Goal: Download file/media: Download file/media

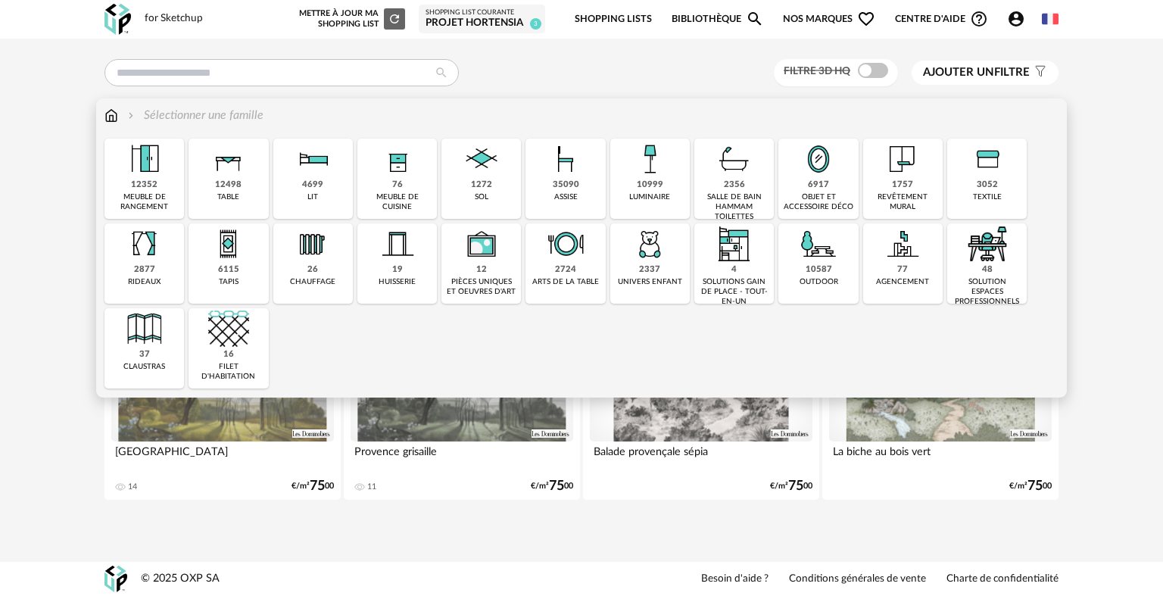
click at [234, 205] on div "12498 table" at bounding box center [227, 179] width 79 height 80
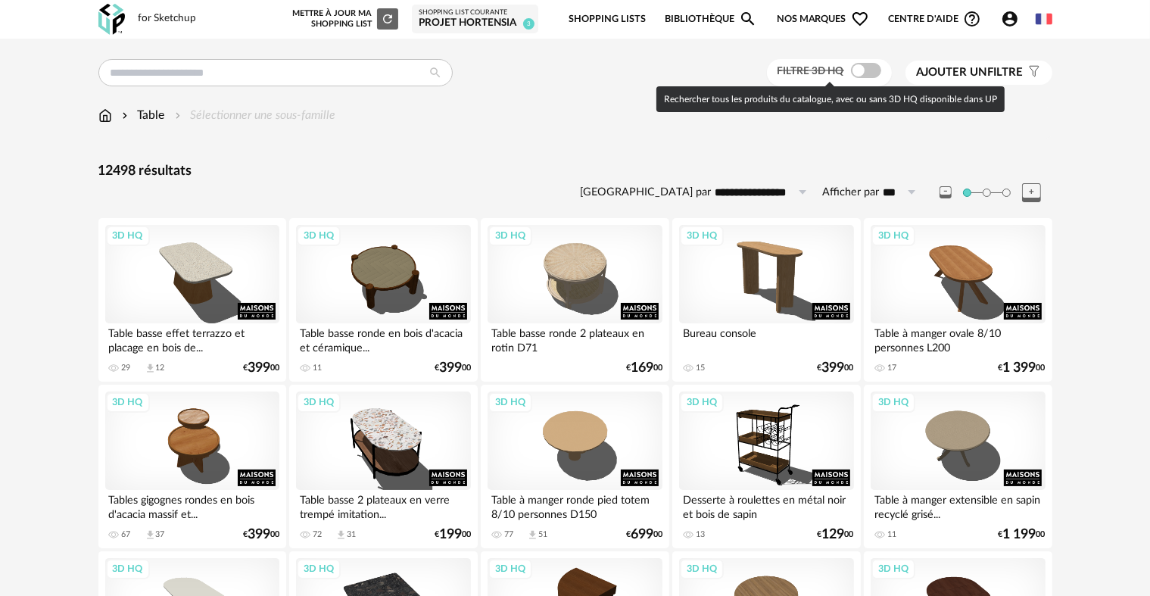
click at [863, 73] on span at bounding box center [866, 70] width 30 height 15
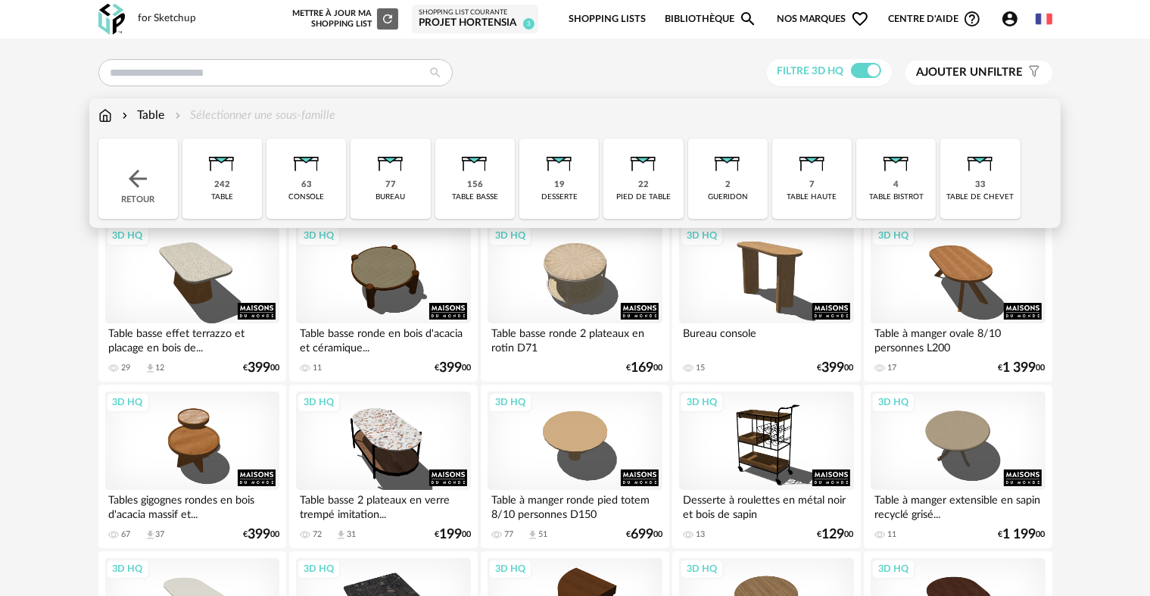
click at [487, 188] on div "156 table basse" at bounding box center [474, 179] width 79 height 80
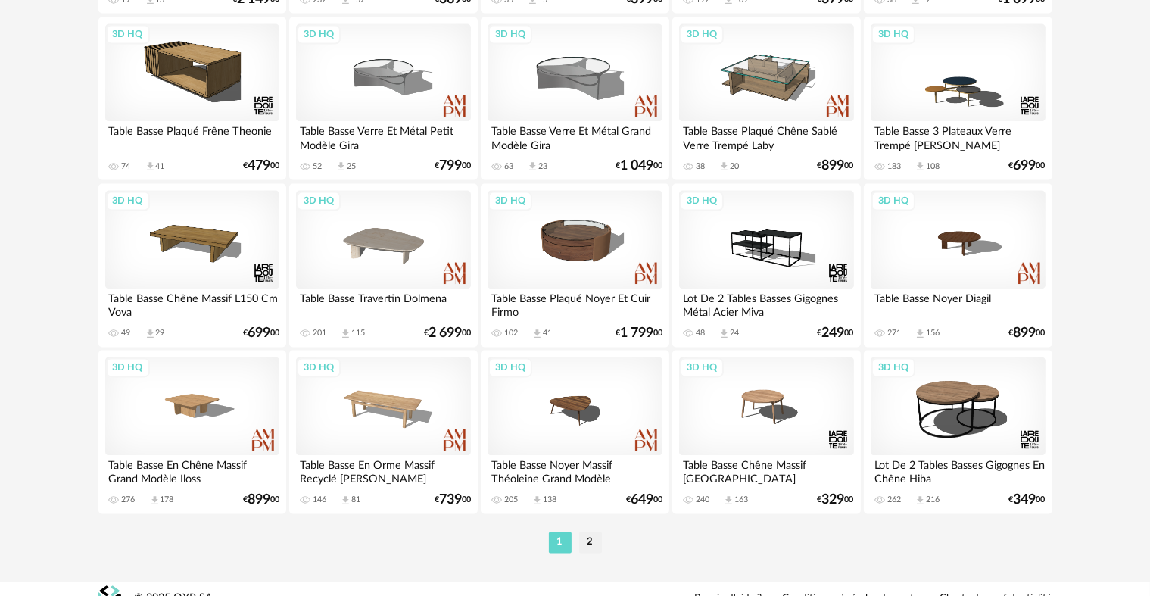
scroll to position [3052, 0]
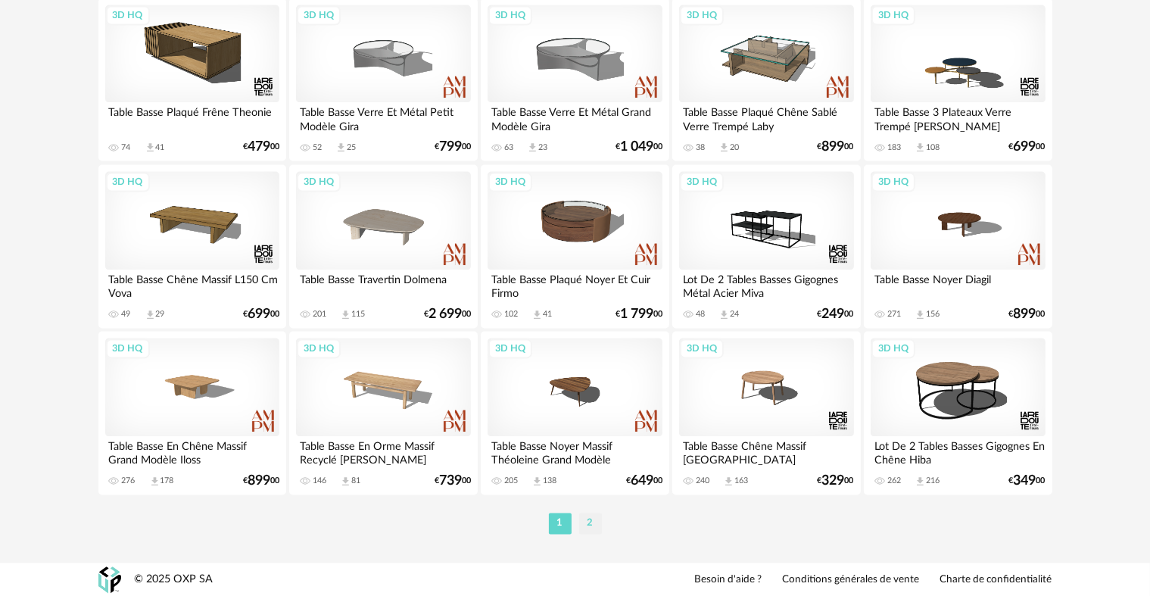
click at [588, 525] on li "2" at bounding box center [590, 522] width 23 height 21
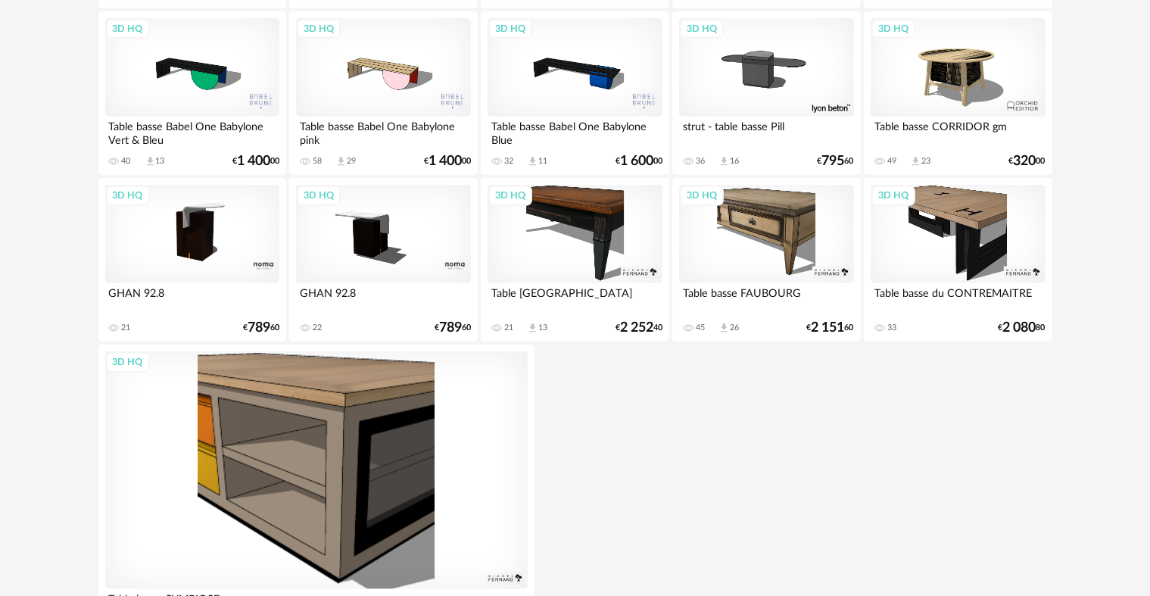
scroll to position [1860, 0]
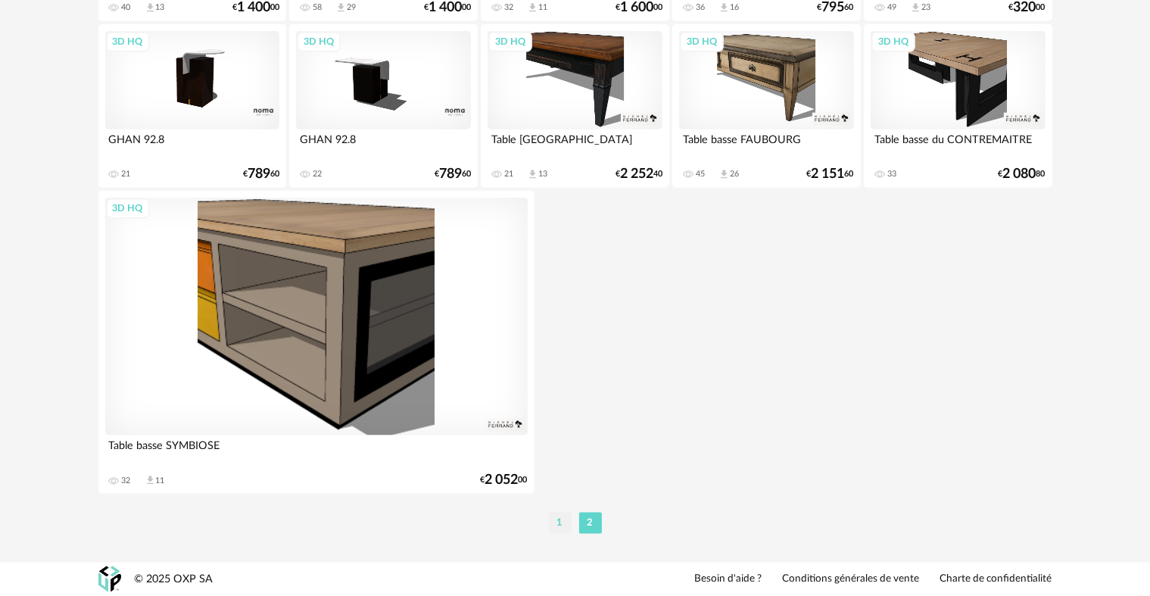
click at [565, 521] on li "1" at bounding box center [560, 522] width 23 height 21
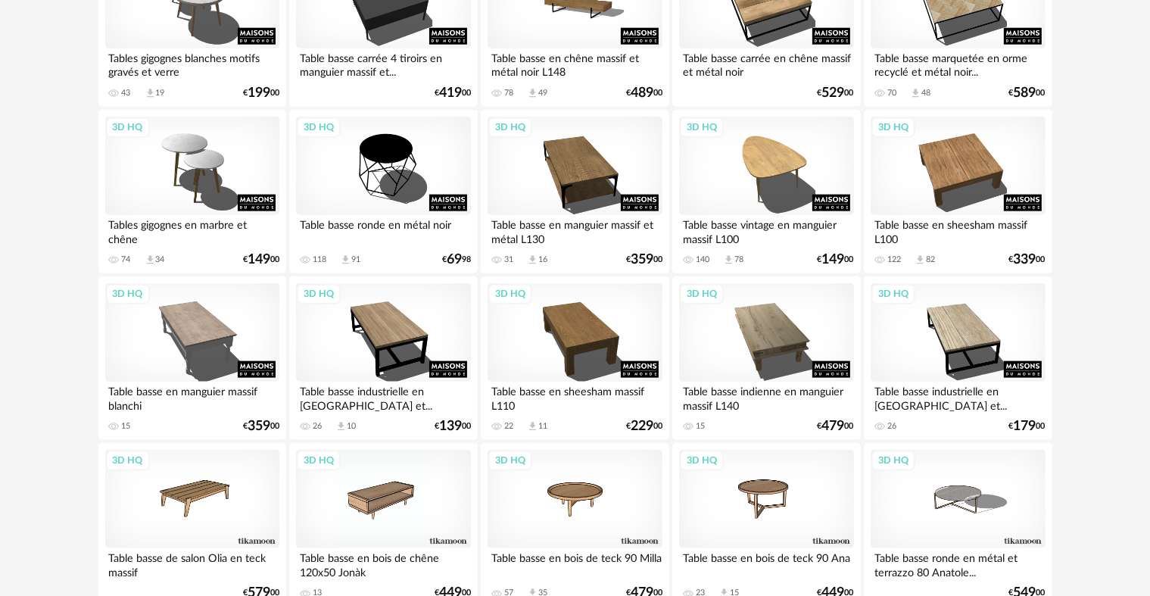
scroll to position [2122, 0]
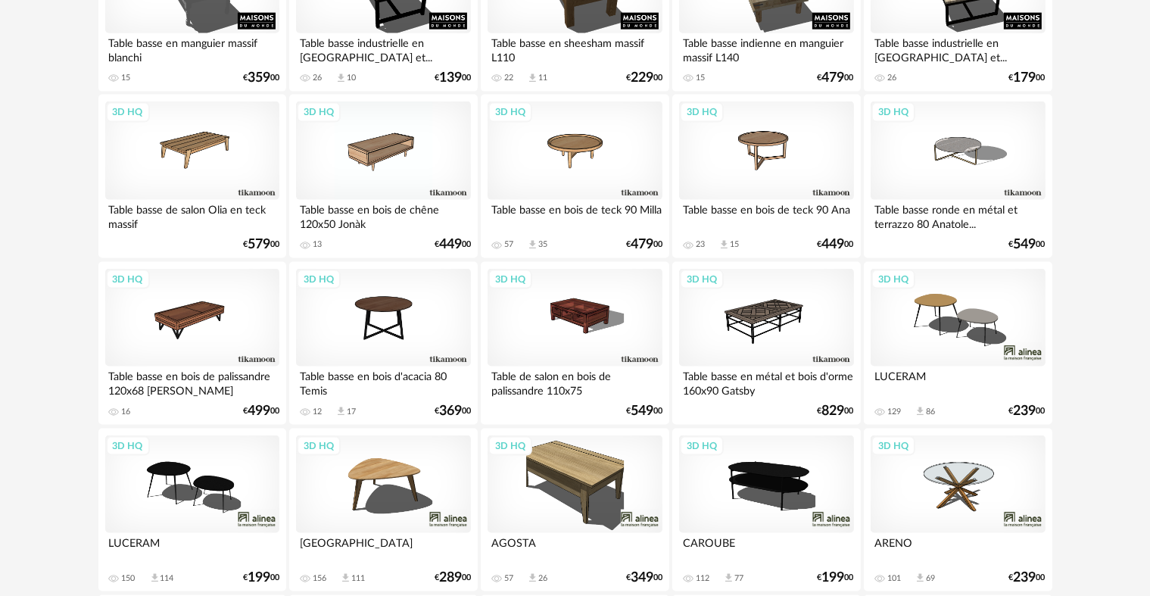
click at [424, 463] on div "3D HQ" at bounding box center [383, 484] width 174 height 98
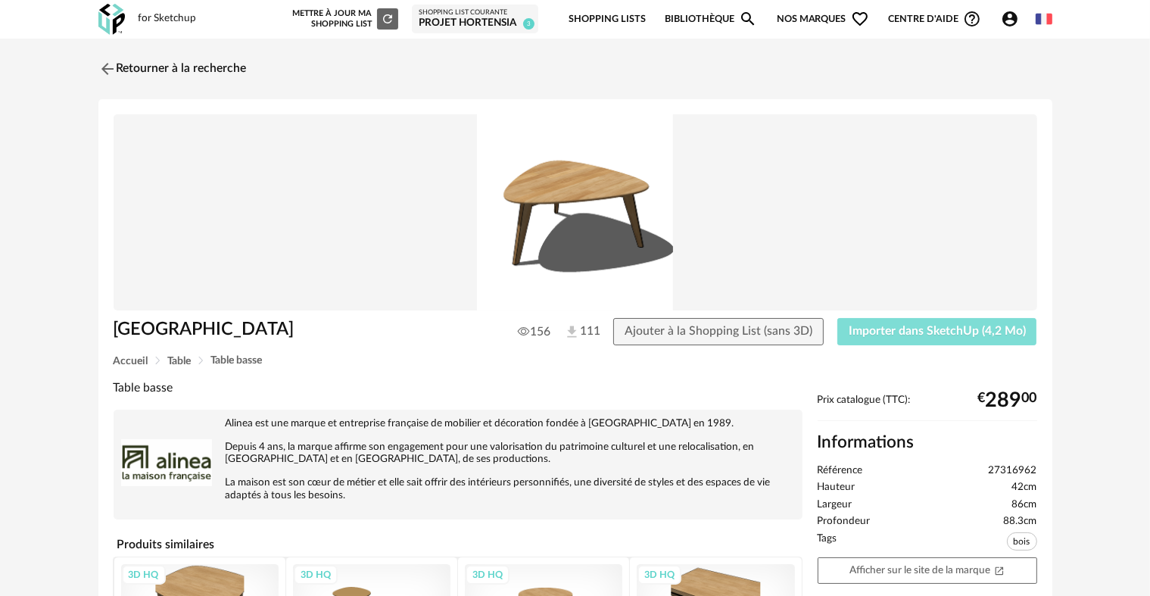
click at [869, 328] on span "Importer dans SketchUp (4,2 Mo)" at bounding box center [936, 331] width 177 height 12
click at [191, 70] on link "Retourner à la recherche" at bounding box center [169, 68] width 148 height 33
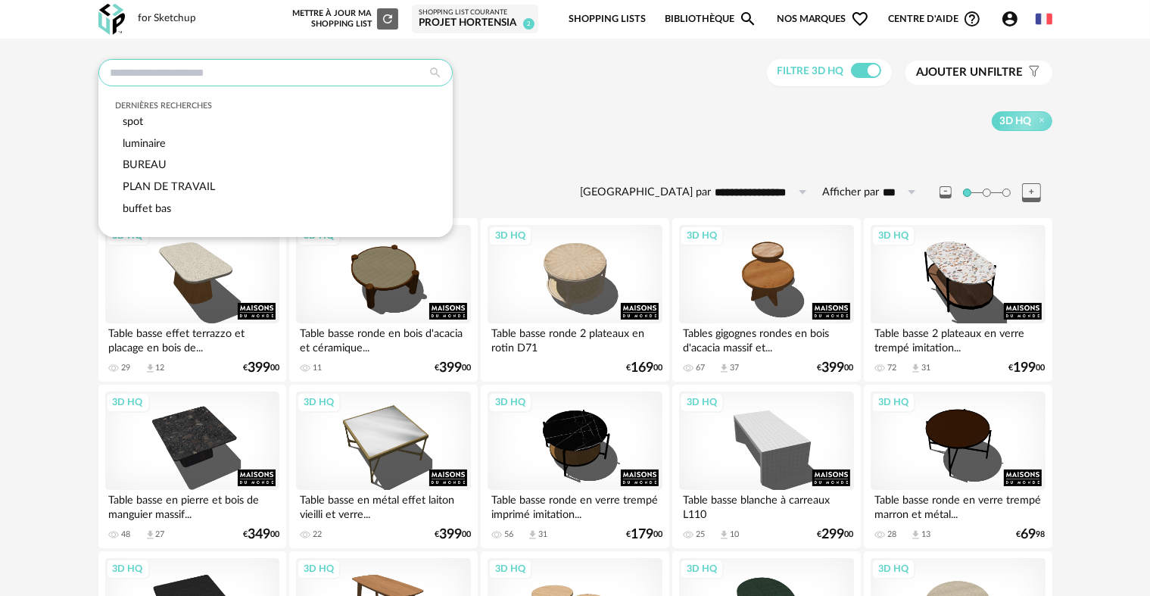
click at [348, 76] on input "text" at bounding box center [275, 72] width 354 height 27
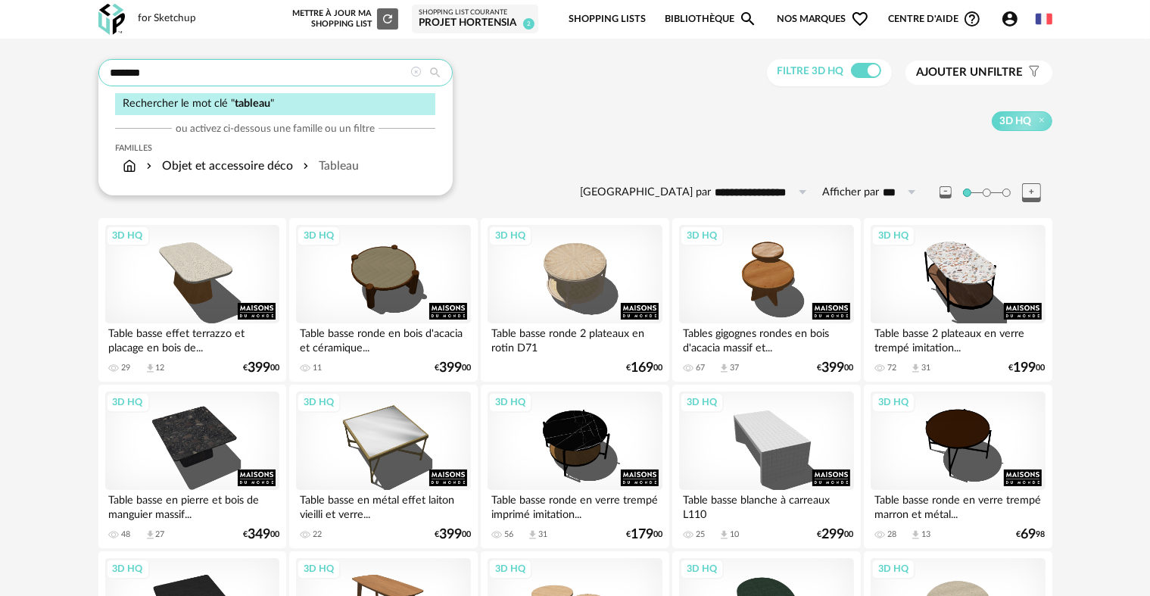
type input "*******"
type input "**********"
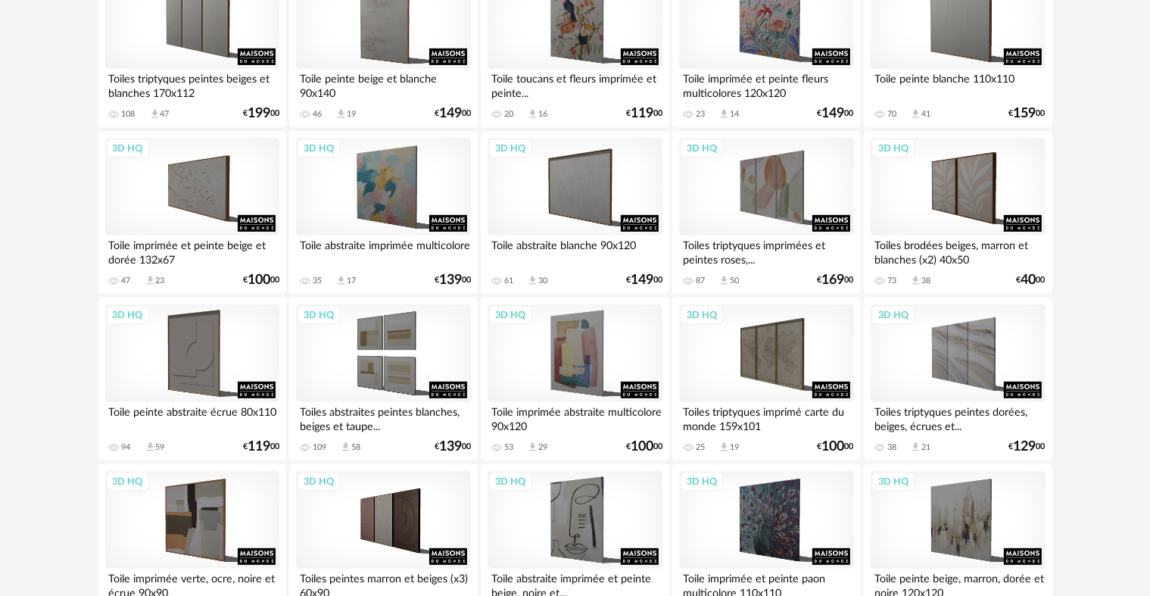
scroll to position [875, 0]
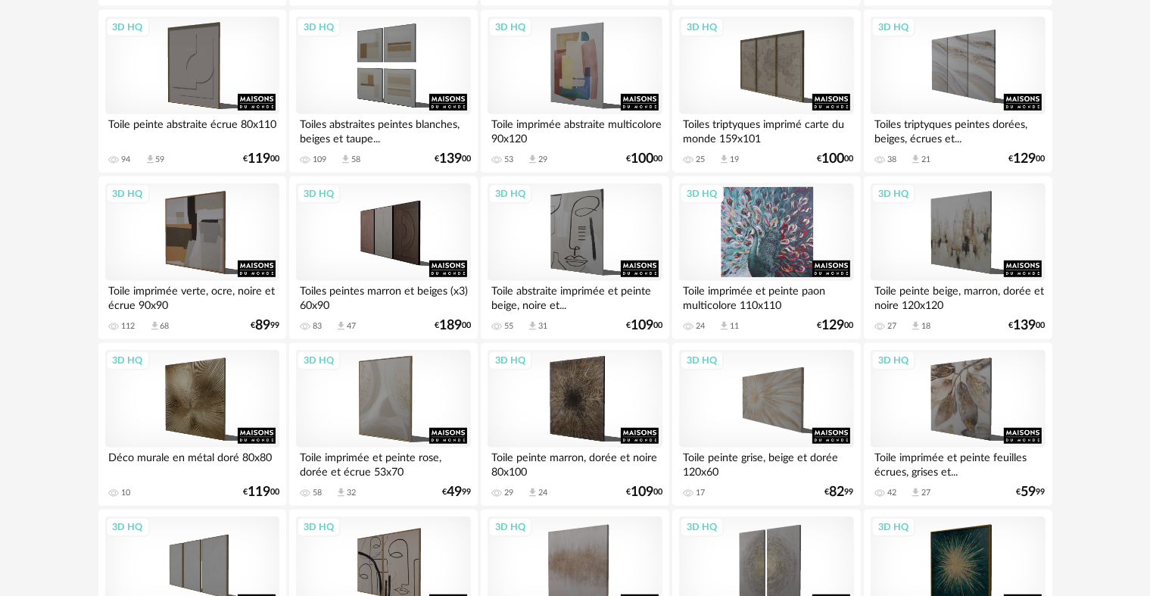
click at [778, 236] on div "3D HQ" at bounding box center [766, 232] width 174 height 98
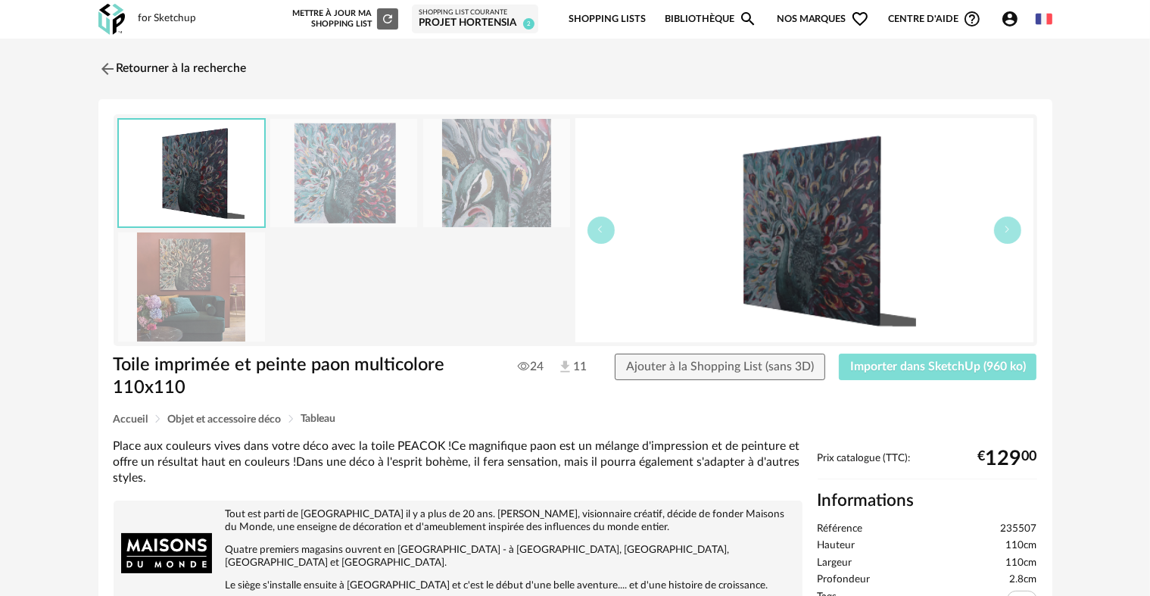
click at [939, 379] on button "Importer dans SketchUp (960 ko)" at bounding box center [938, 366] width 198 height 27
click at [199, 61] on link "Retourner à la recherche" at bounding box center [169, 68] width 148 height 33
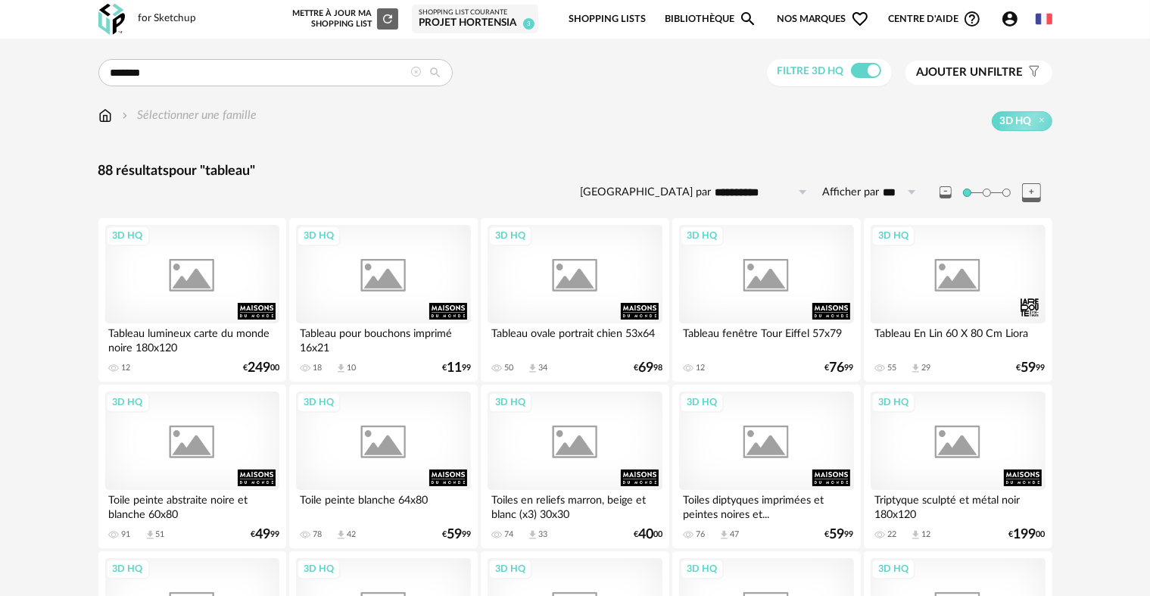
scroll to position [875, 0]
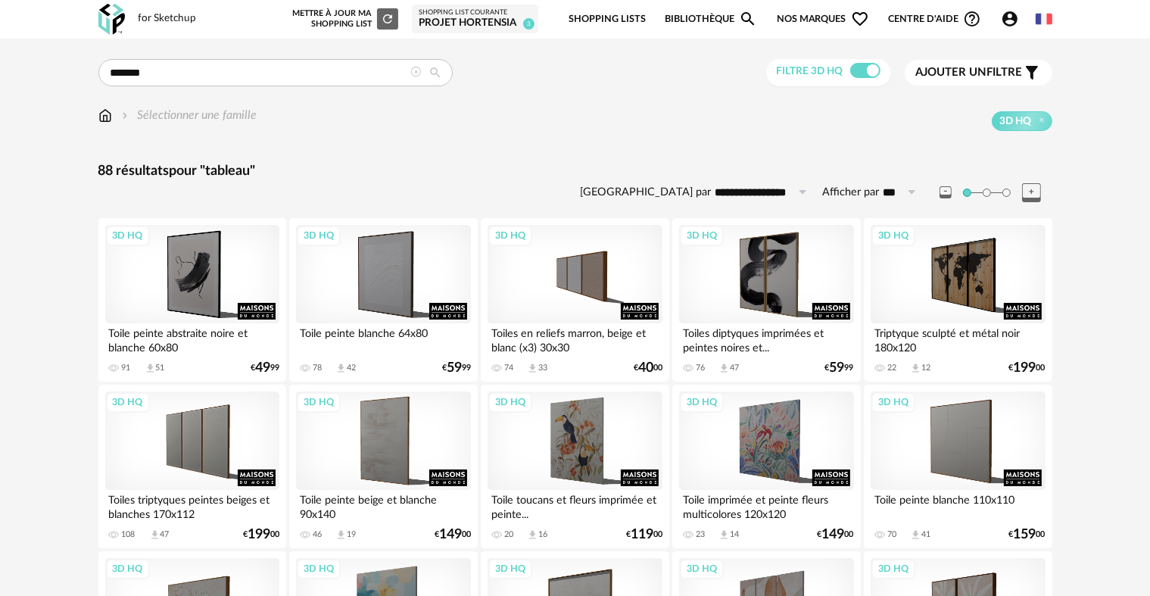
click at [450, 24] on div "Projet Hortensia" at bounding box center [475, 24] width 113 height 14
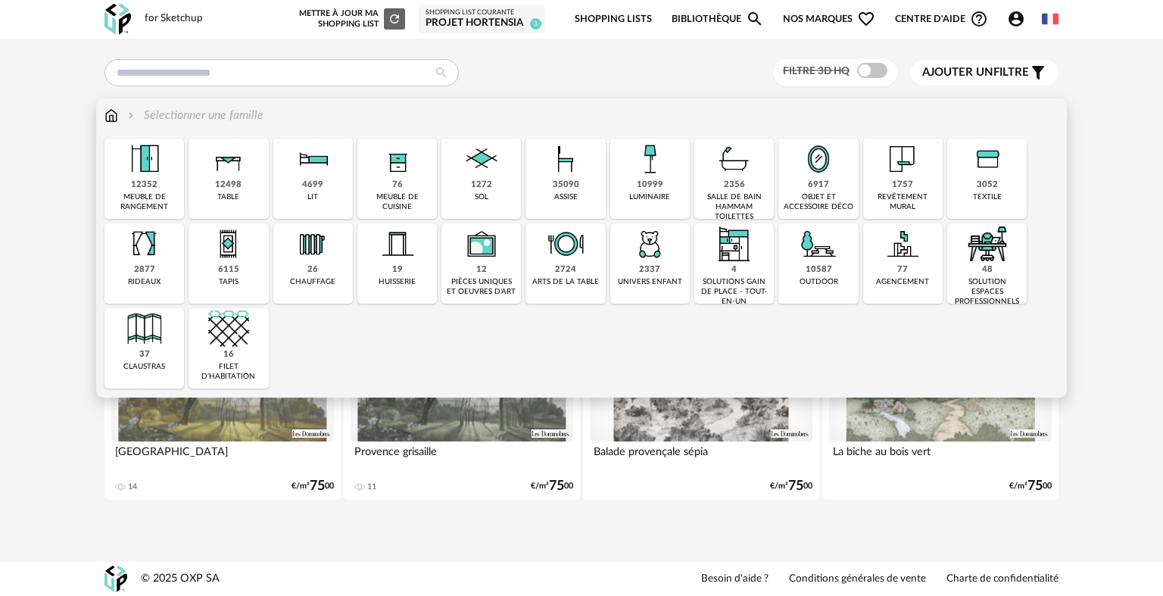
click at [654, 204] on div "10999 luminaire" at bounding box center [649, 179] width 79 height 80
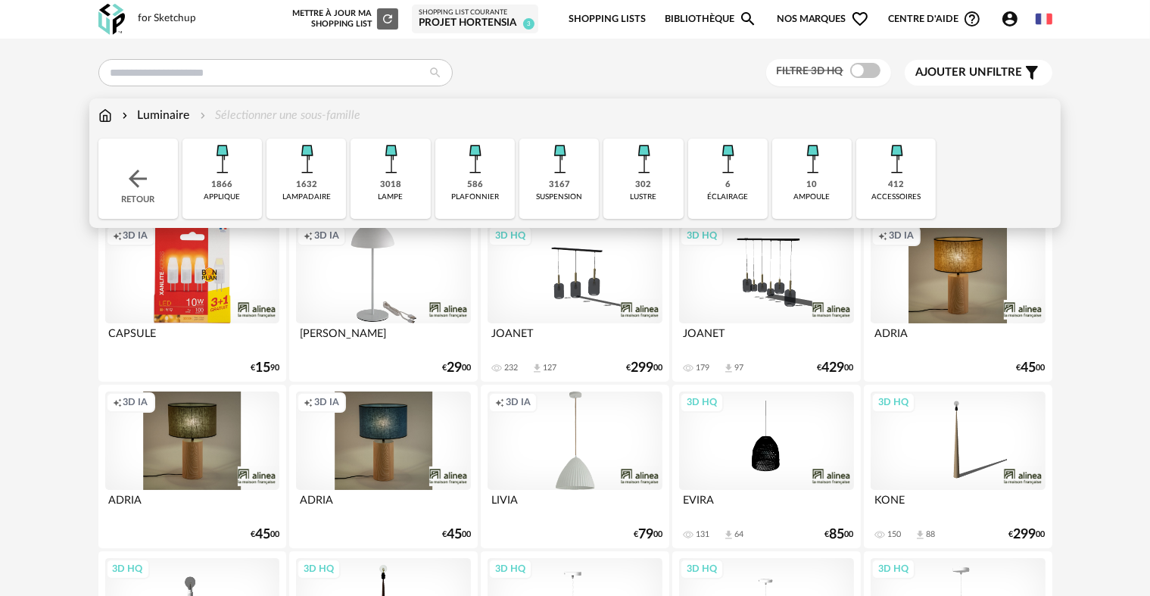
click at [363, 188] on div "3018 lampe" at bounding box center [389, 179] width 79 height 80
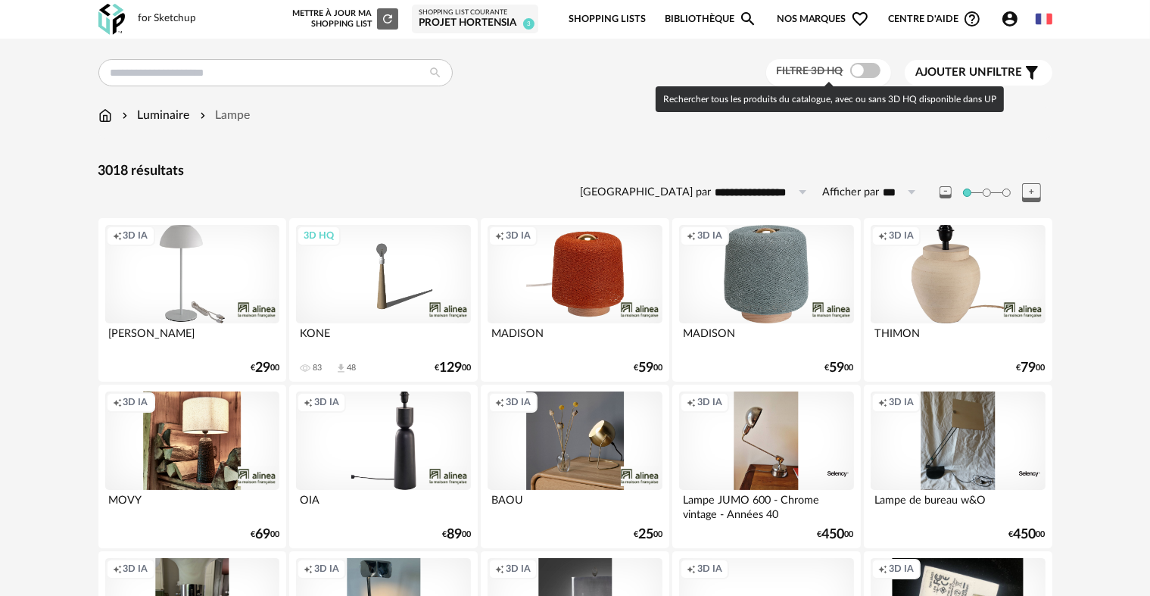
click at [866, 70] on span at bounding box center [865, 70] width 30 height 15
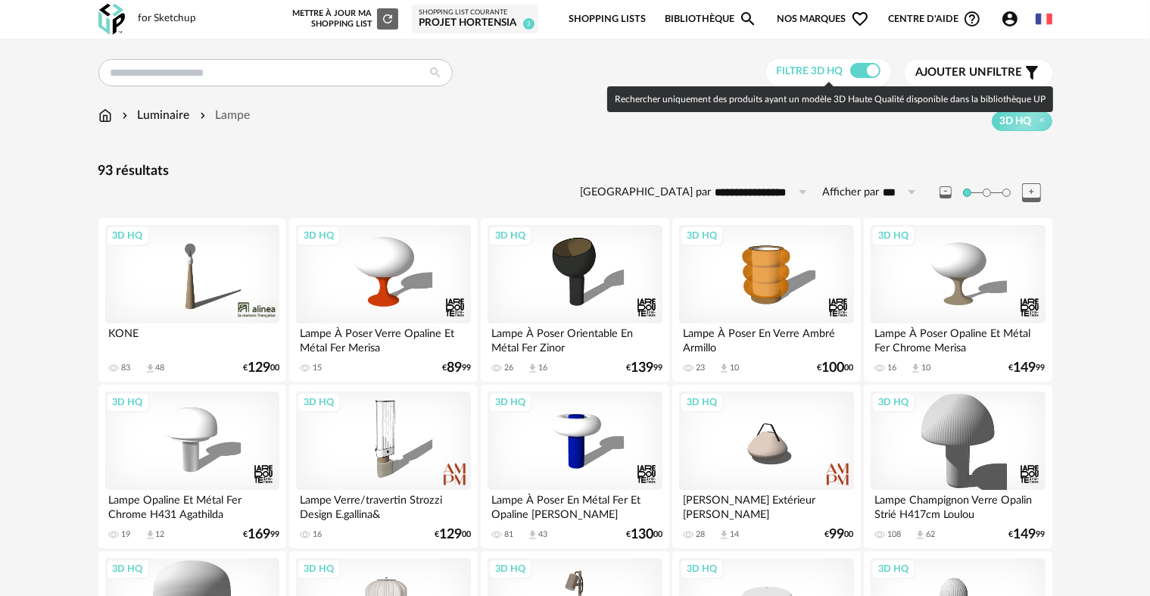
click at [863, 70] on span at bounding box center [865, 70] width 30 height 15
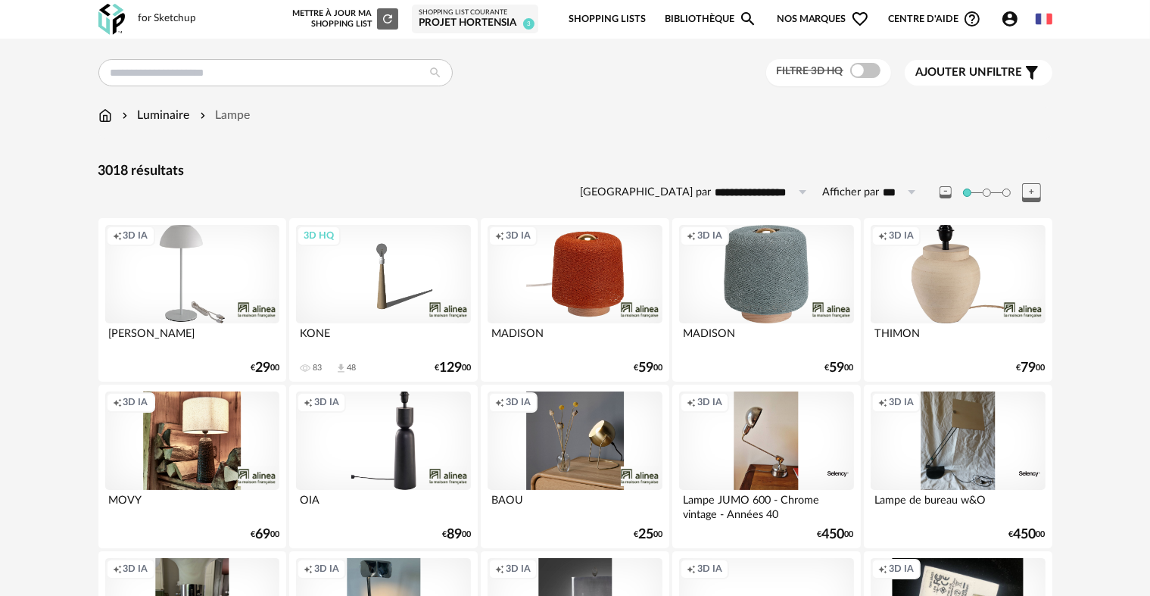
click at [972, 82] on button "Ajouter un filtre s Filter icon" at bounding box center [978, 73] width 148 height 26
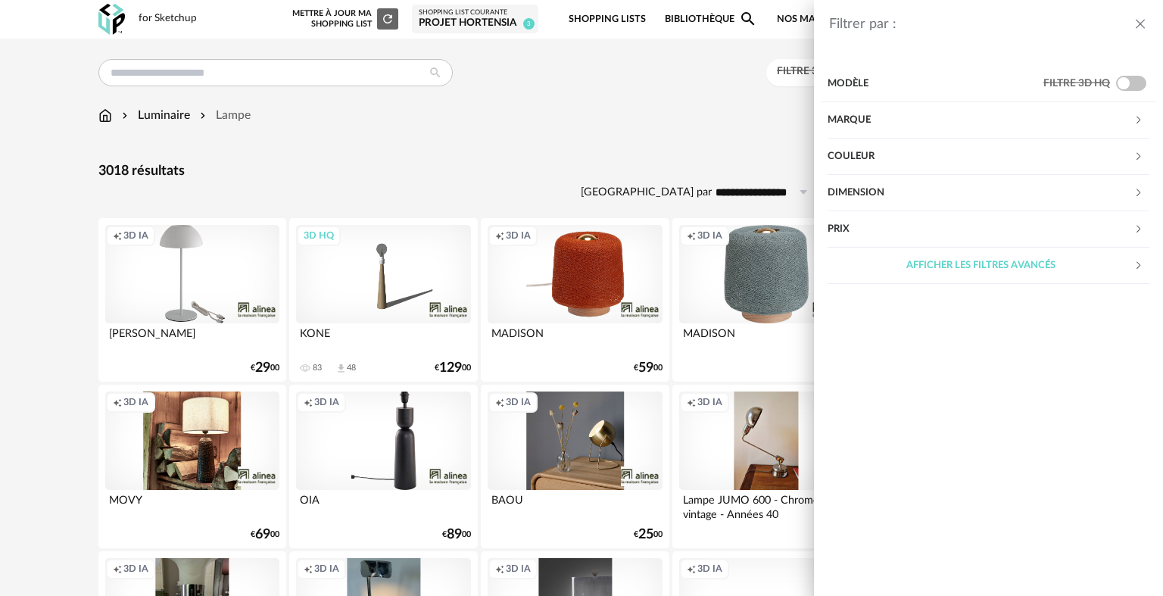
click at [889, 233] on div "Prix" at bounding box center [980, 229] width 306 height 36
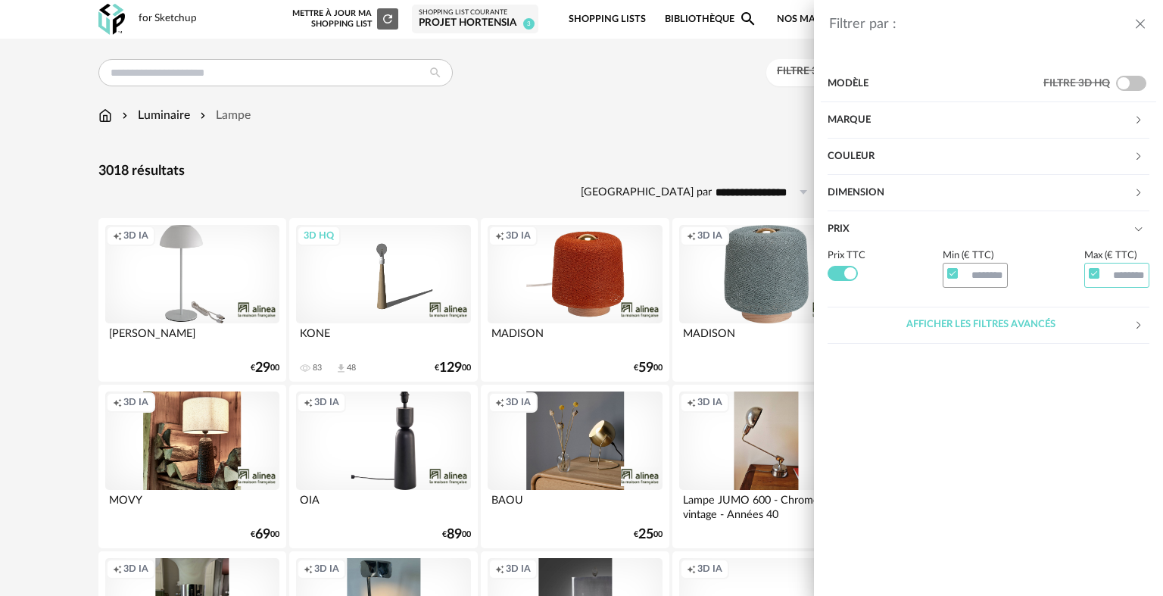
click at [1121, 277] on input "text" at bounding box center [1116, 276] width 65 height 26
type input "***"
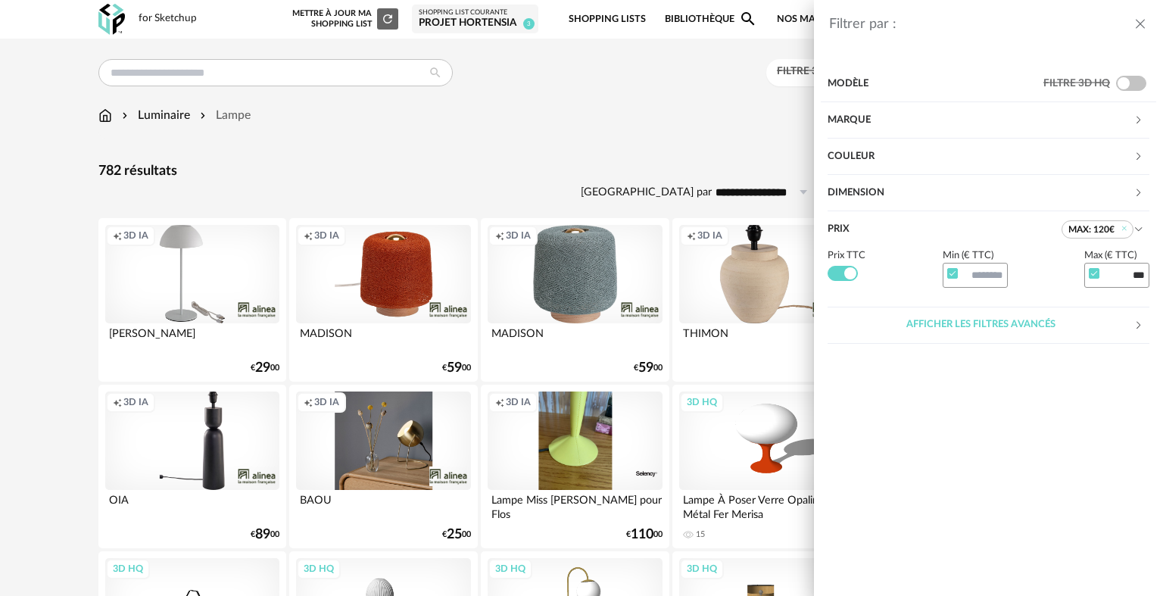
drag, startPoint x: 962, startPoint y: 325, endPoint x: 938, endPoint y: 322, distance: 24.4
drag, startPoint x: 938, startPoint y: 322, endPoint x: 618, endPoint y: 151, distance: 362.6
click at [618, 151] on div "Filtrer par : Modèle Filtre 3D HQ Marque &tradition 2 101 Copenhagen 0 366 Conc…" at bounding box center [581, 298] width 1163 height 596
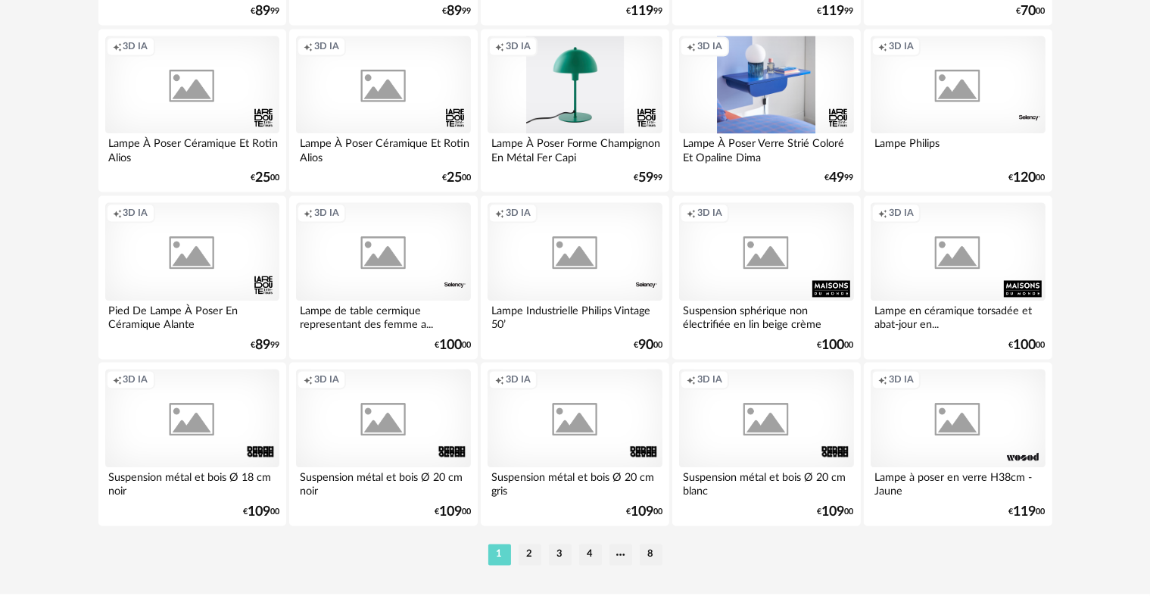
scroll to position [3034, 0]
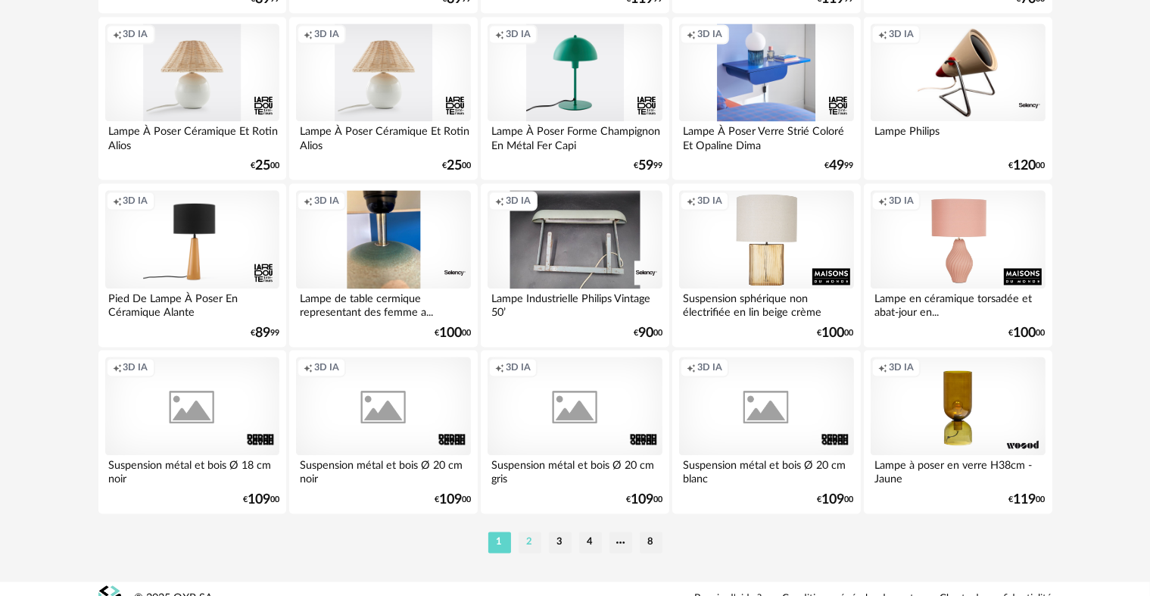
click at [533, 543] on li "2" at bounding box center [529, 541] width 23 height 21
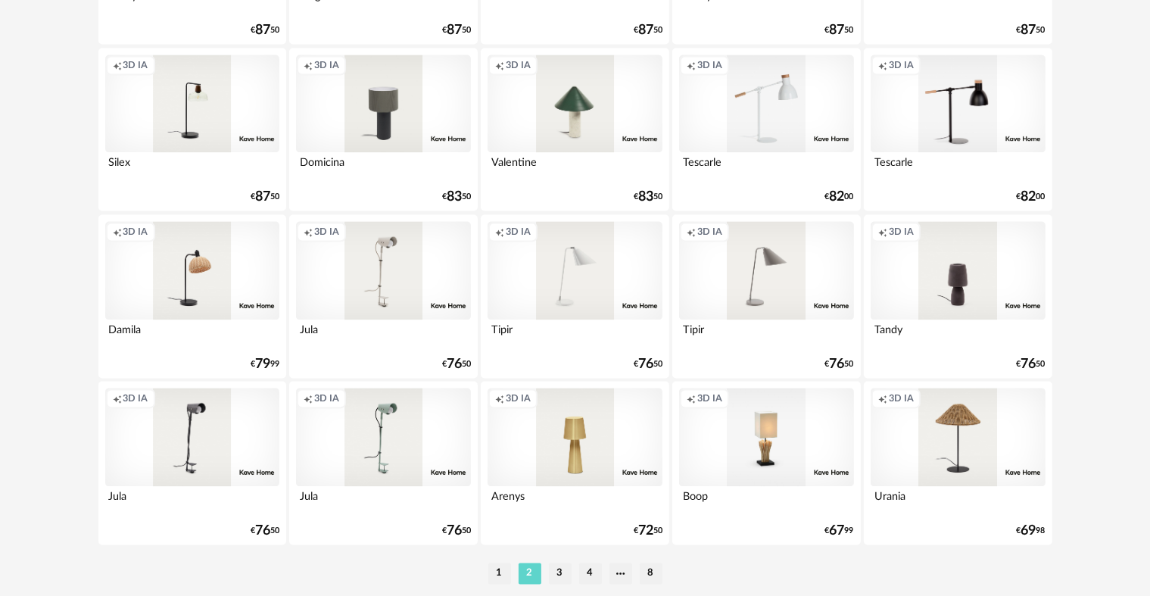
scroll to position [3052, 0]
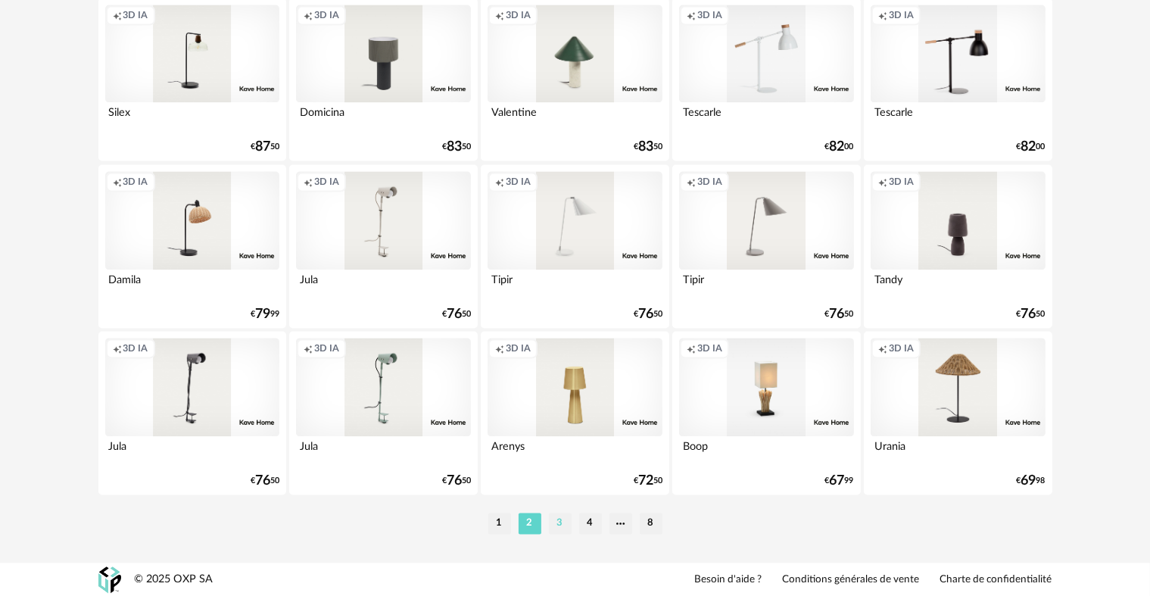
drag, startPoint x: 564, startPoint y: 524, endPoint x: 555, endPoint y: 524, distance: 9.1
click at [555, 524] on li "3" at bounding box center [560, 522] width 23 height 21
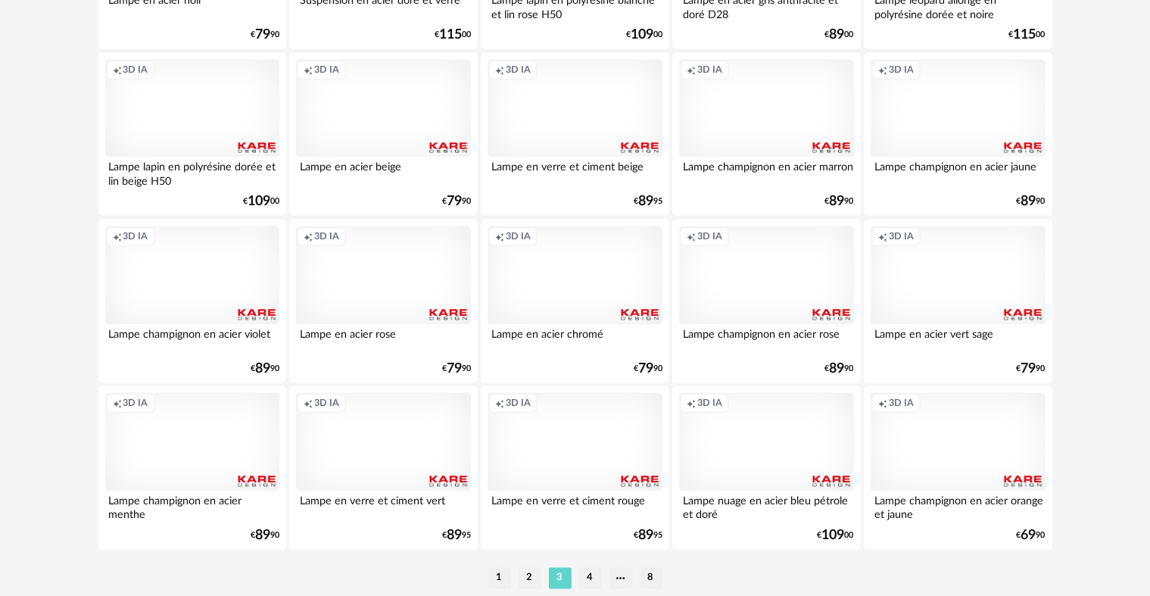
scroll to position [3052, 0]
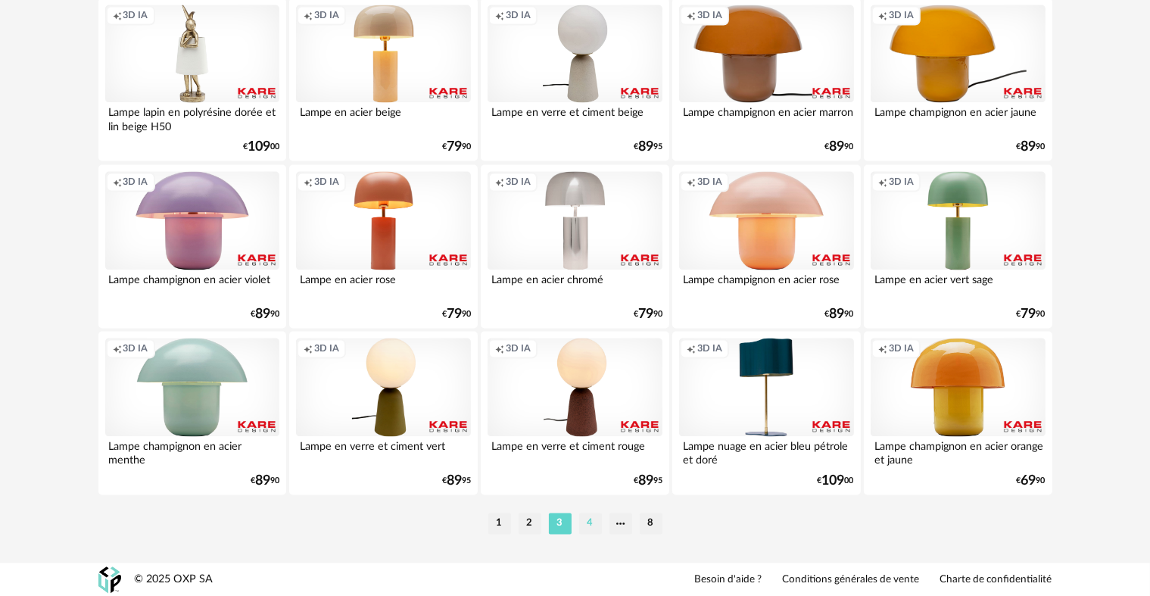
click at [595, 523] on li "4" at bounding box center [590, 522] width 23 height 21
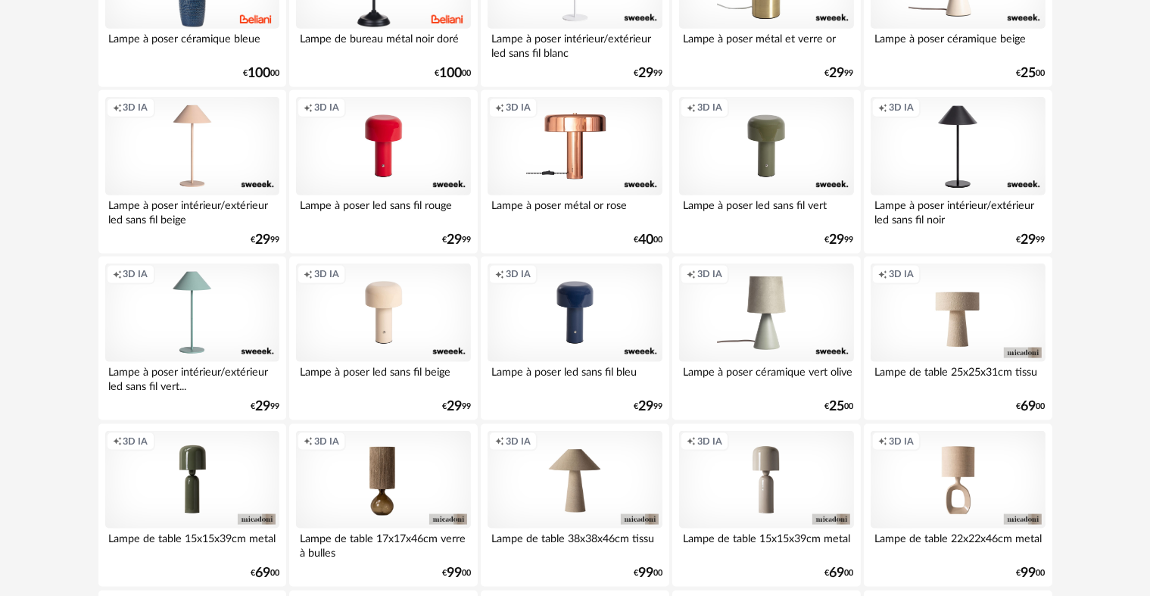
scroll to position [1627, 0]
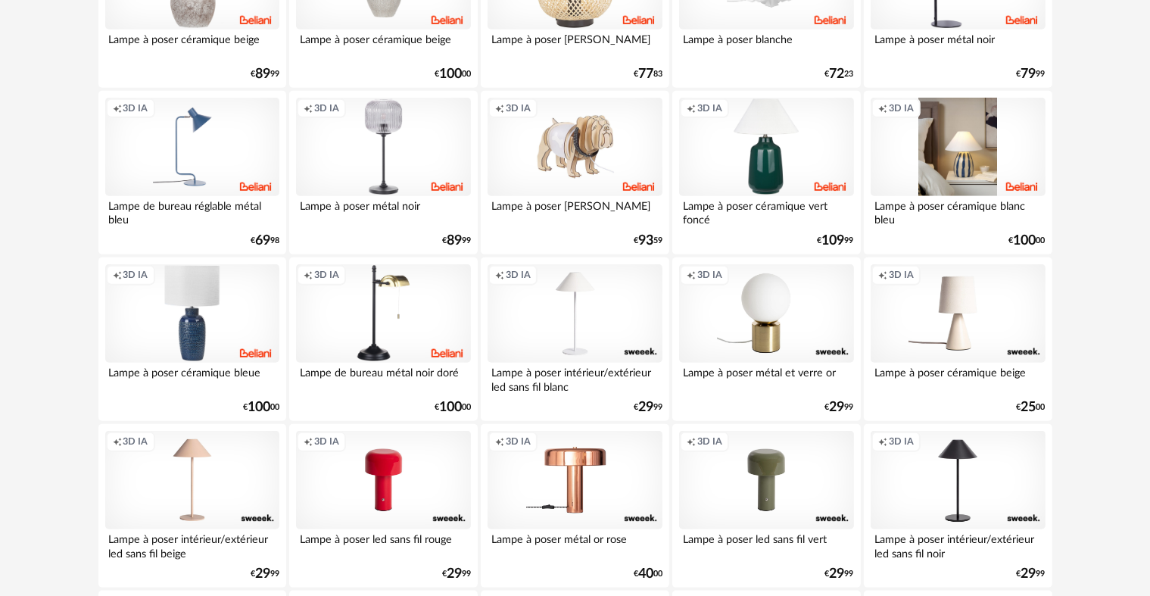
click at [907, 184] on div "Creation icon 3D IA" at bounding box center [957, 147] width 174 height 98
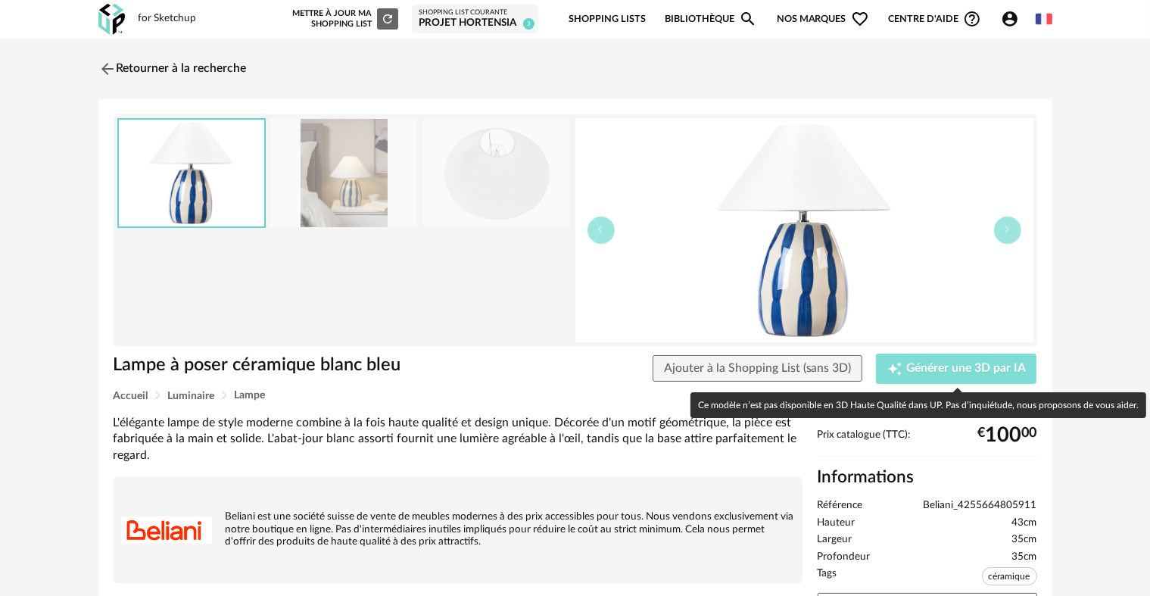
click at [923, 382] on button "Creation icon Générer une 3D par IA" at bounding box center [956, 368] width 160 height 30
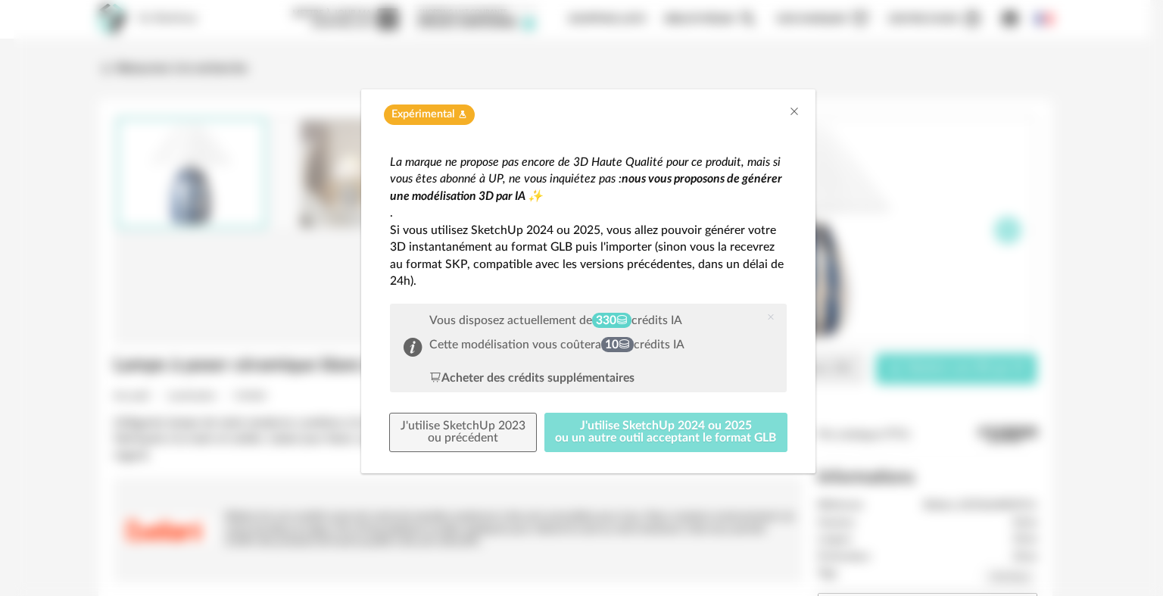
click at [656, 416] on button "J'utilise SketchUp 2024 ou 2025 ou un autre outil acceptant le format GLB" at bounding box center [666, 431] width 244 height 39
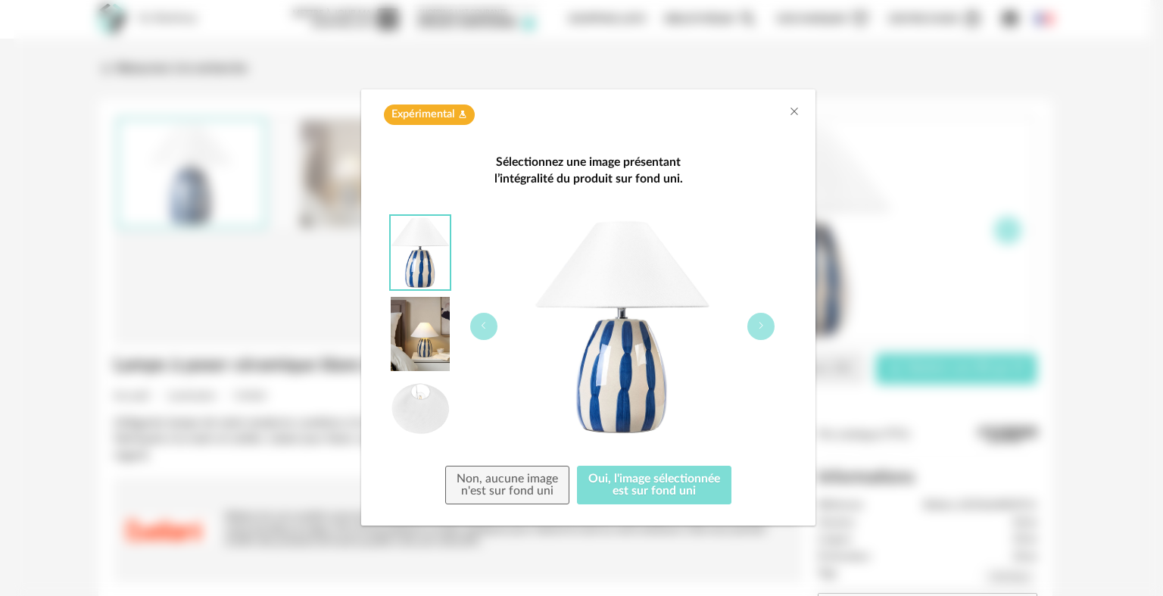
click at [620, 485] on button "Oui, l'image sélectionnée est sur fond uni" at bounding box center [654, 484] width 154 height 39
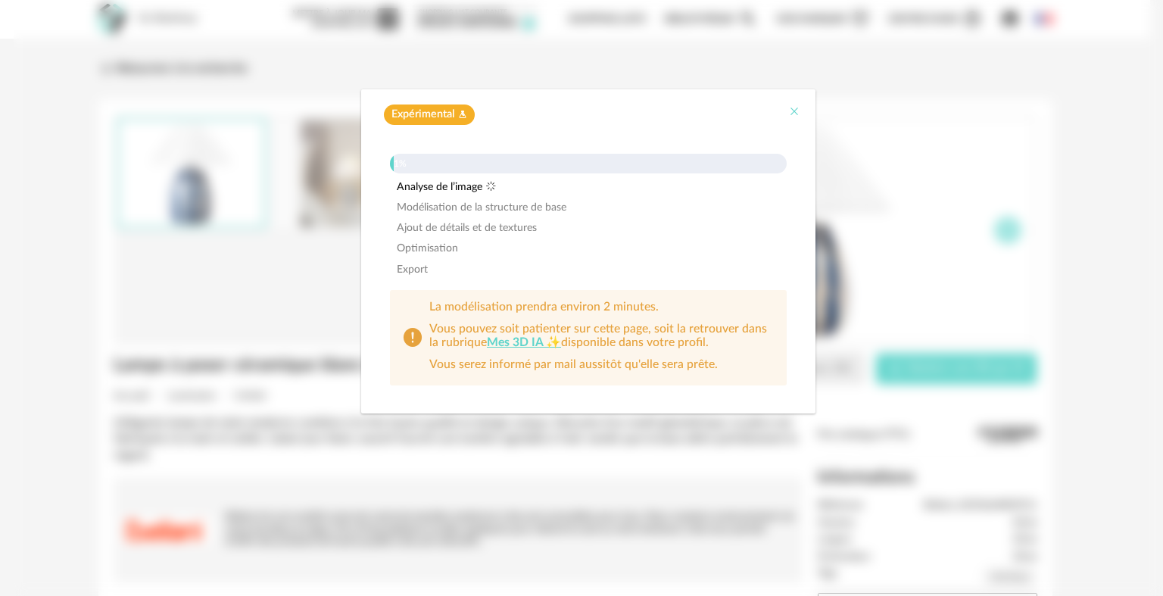
click at [789, 109] on icon "Close" at bounding box center [794, 111] width 12 height 12
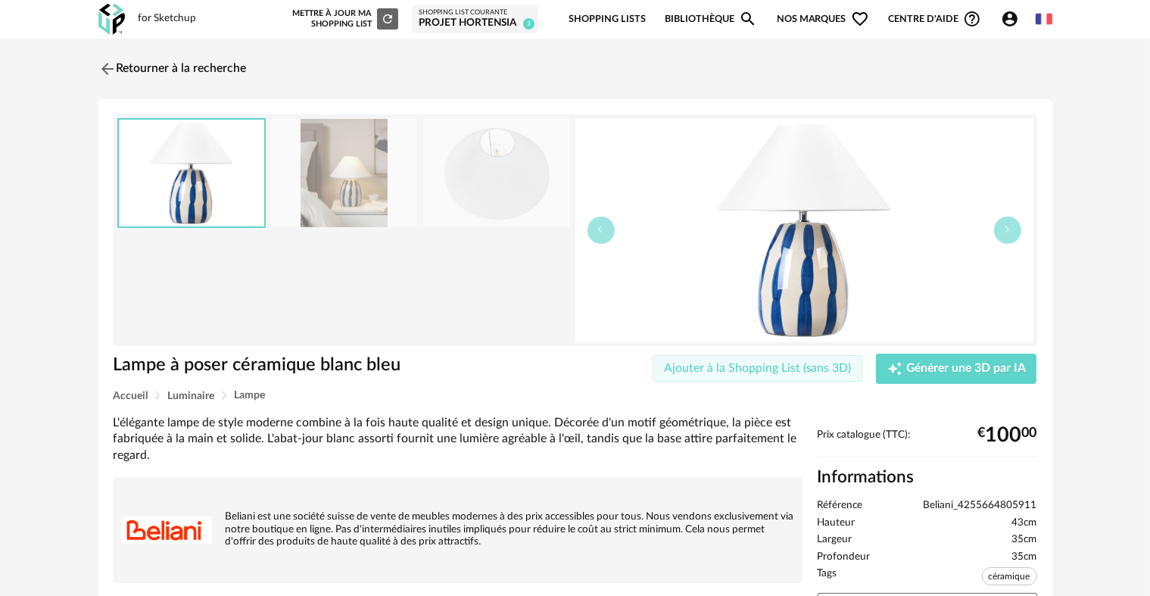
drag, startPoint x: 772, startPoint y: 374, endPoint x: 739, endPoint y: 369, distance: 33.6
click at [739, 369] on span "Ajouter à la Shopping List (sans 3D)" at bounding box center [758, 368] width 188 height 12
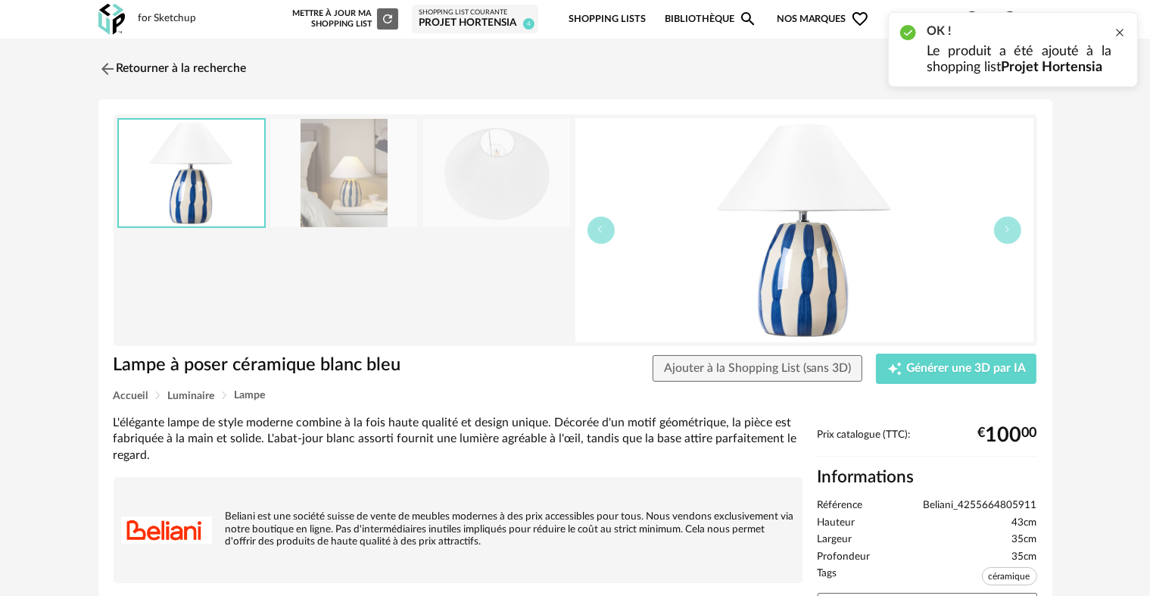
click at [1118, 33] on div at bounding box center [1119, 32] width 12 height 12
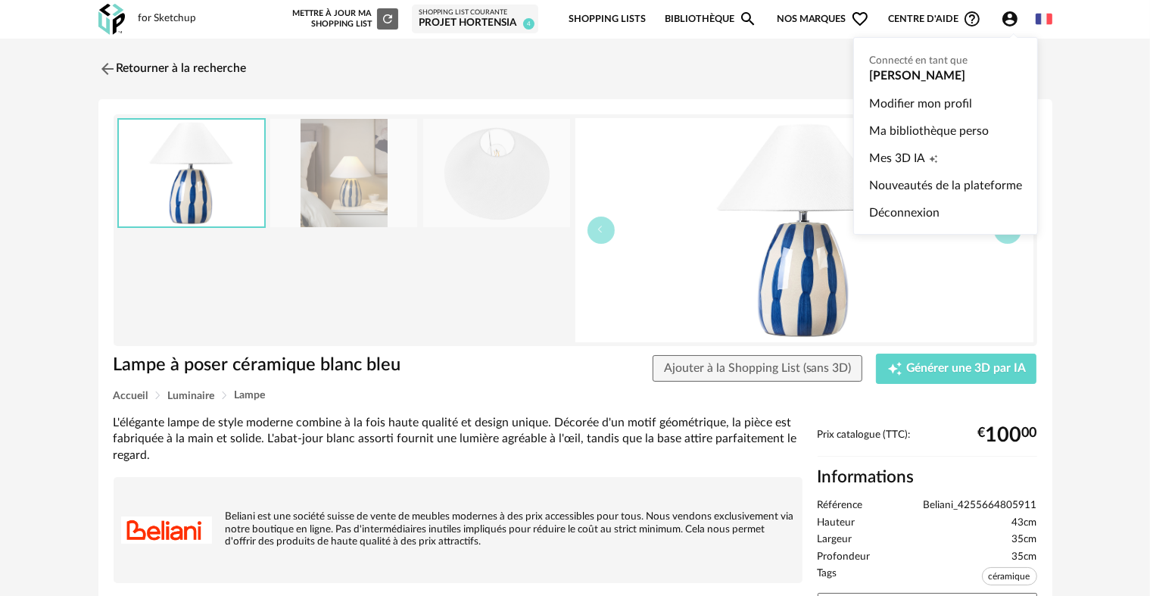
click at [1007, 23] on icon "Account Circle icon" at bounding box center [1010, 19] width 18 height 18
click at [1002, 22] on icon "Account Circle icon" at bounding box center [1010, 19] width 18 height 18
click at [939, 132] on link "Ma bibliothèque perso" at bounding box center [945, 130] width 153 height 27
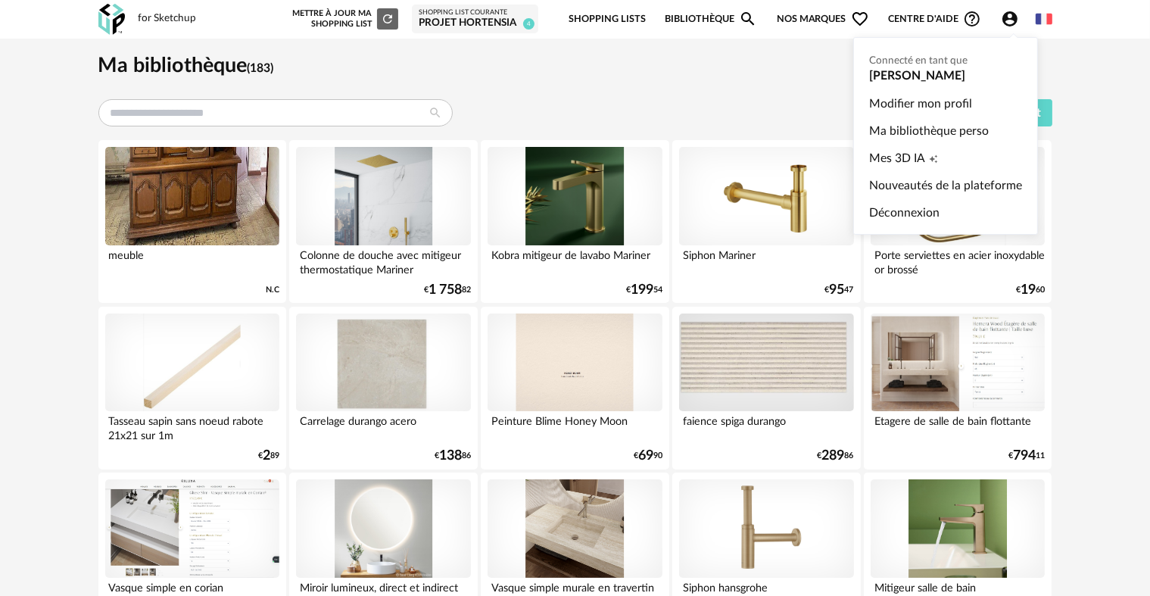
click at [1005, 23] on icon "Account Circle icon" at bounding box center [1009, 18] width 15 height 15
click at [935, 147] on span "Creation icon" at bounding box center [933, 158] width 9 height 27
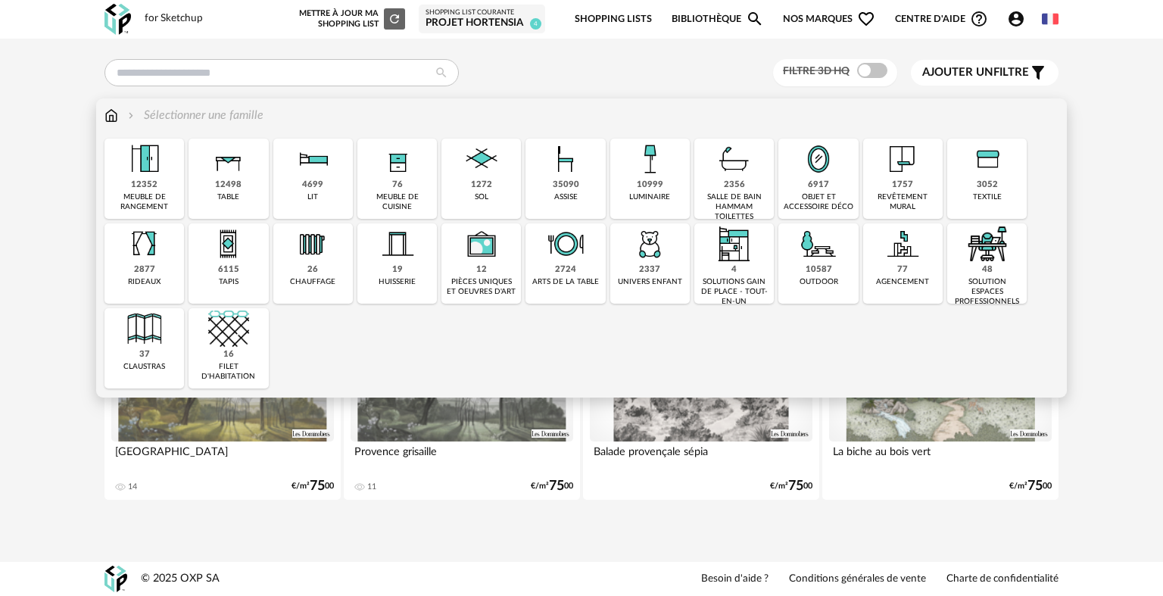
click at [798, 189] on div "6917 objet et accessoire déco" at bounding box center [817, 179] width 79 height 80
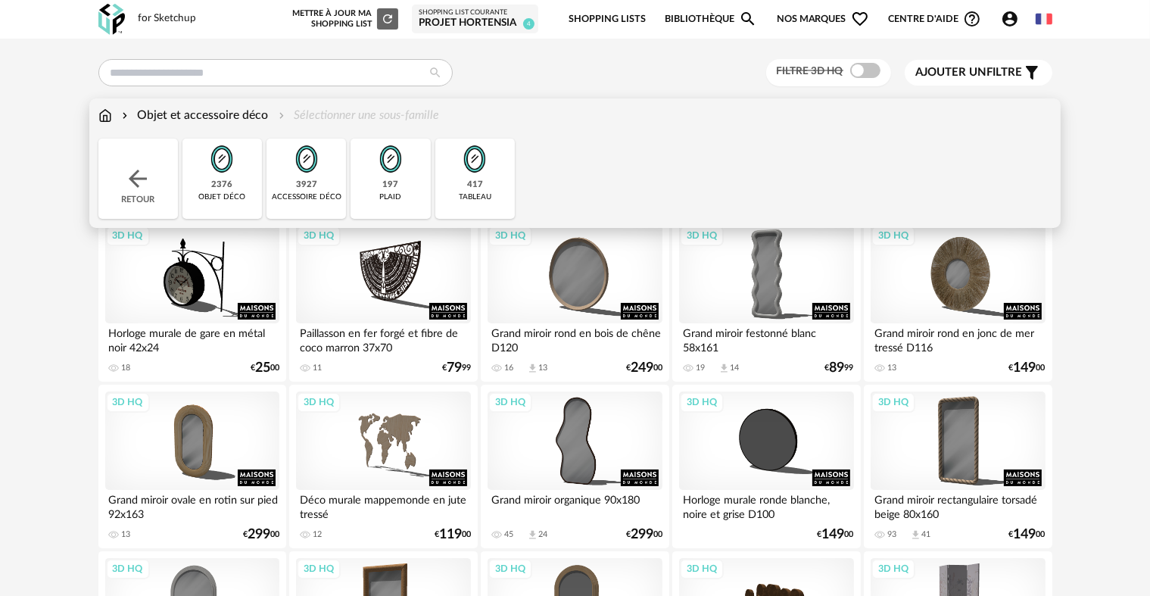
click at [242, 177] on div "2376 objet déco" at bounding box center [221, 179] width 79 height 80
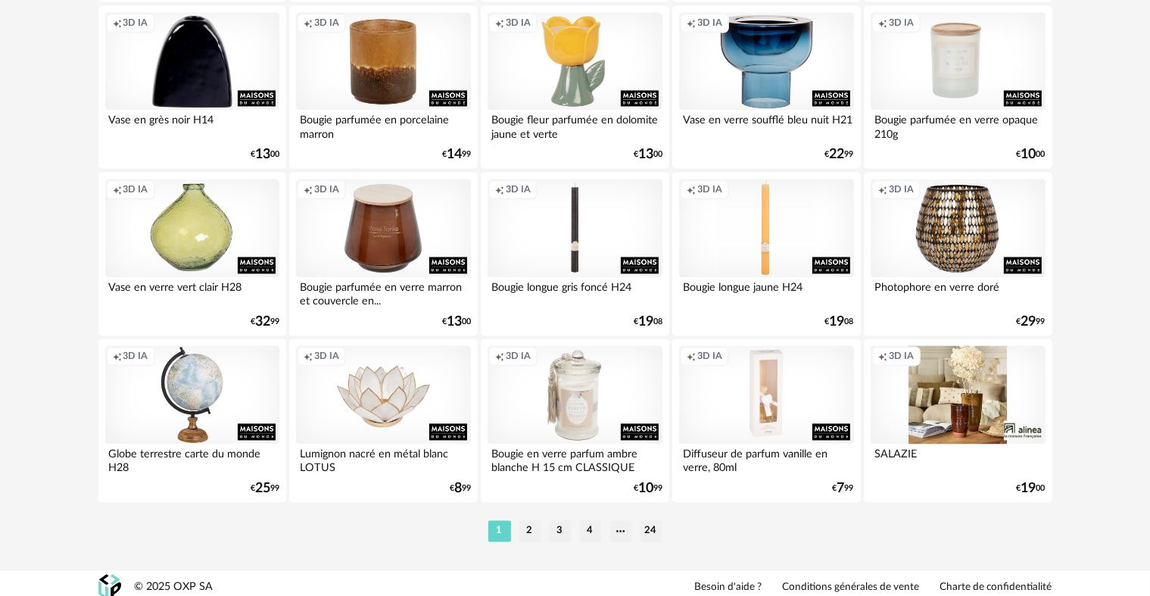
scroll to position [3049, 0]
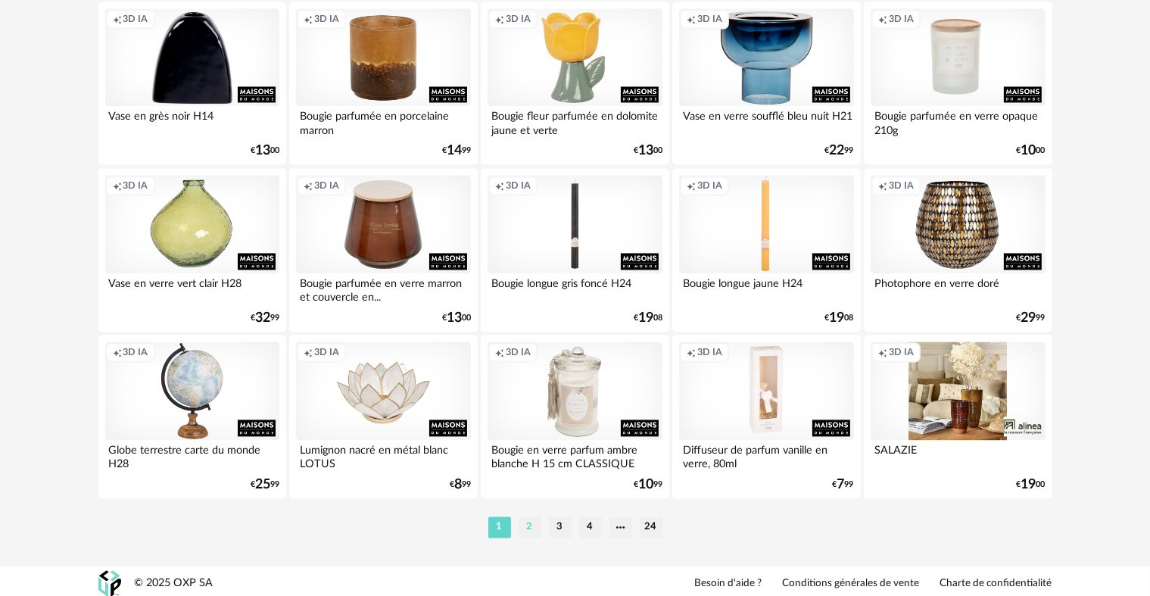
click at [525, 523] on li "2" at bounding box center [529, 526] width 23 height 21
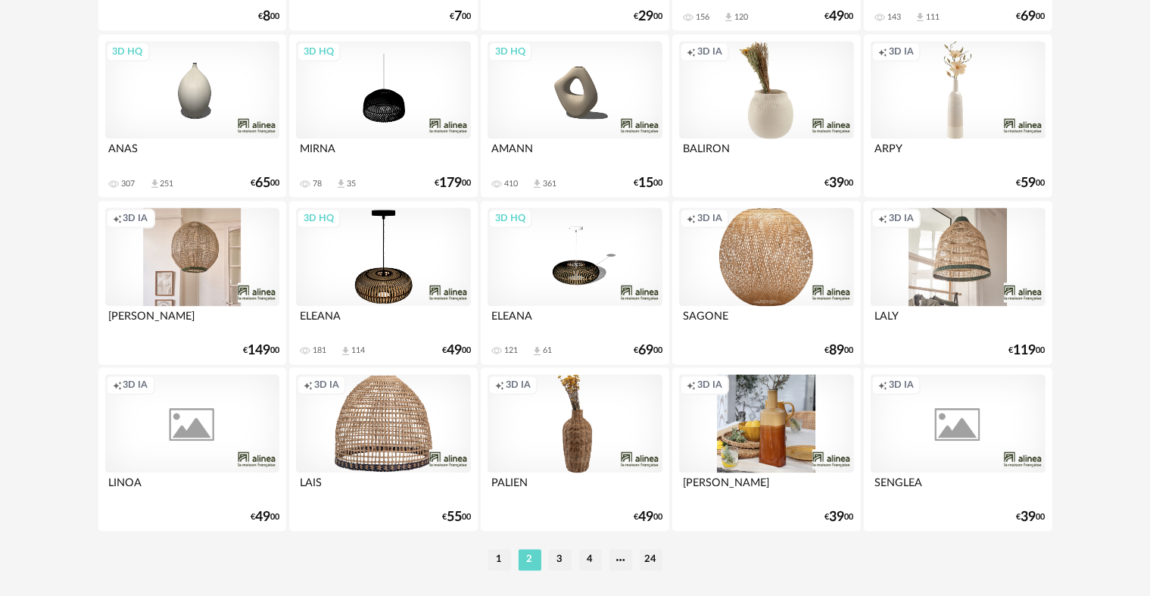
scroll to position [3052, 0]
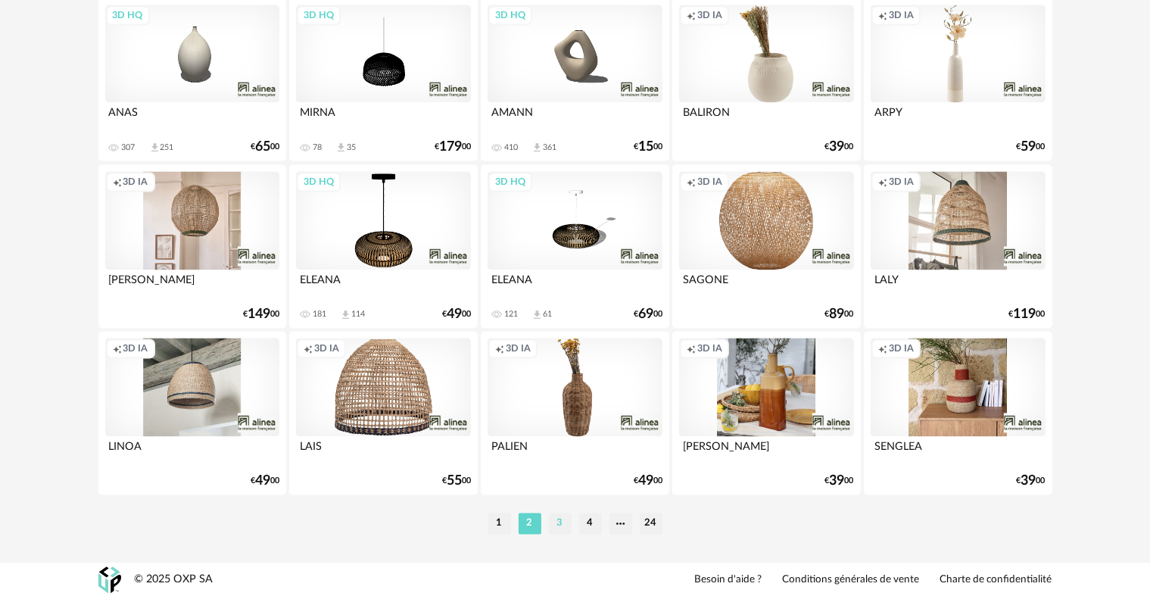
click at [558, 531] on li "3" at bounding box center [560, 522] width 23 height 21
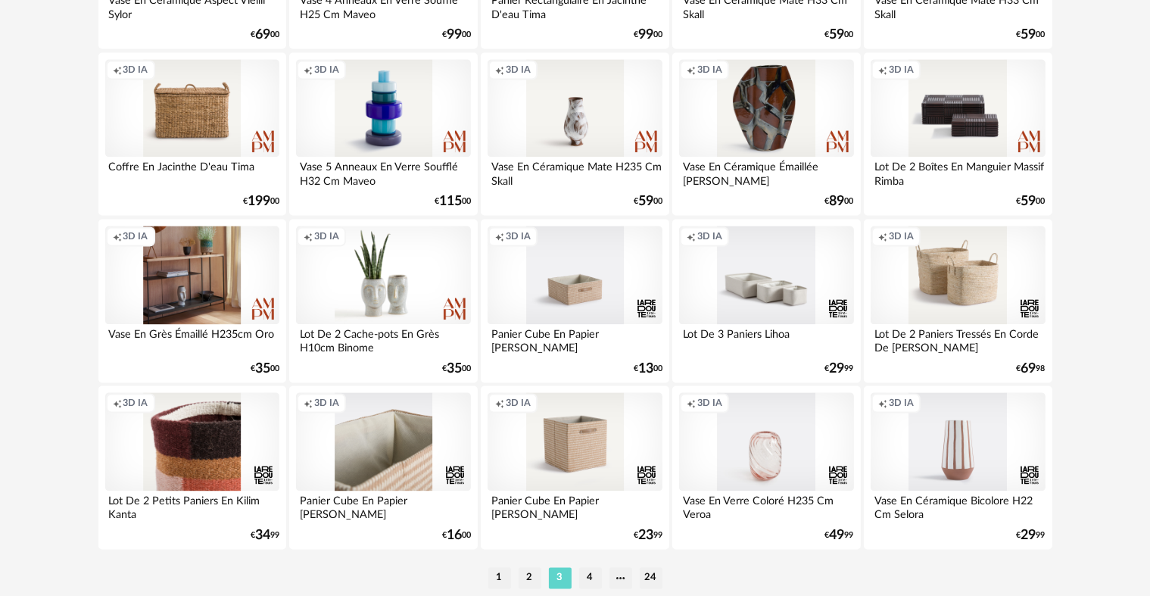
scroll to position [3052, 0]
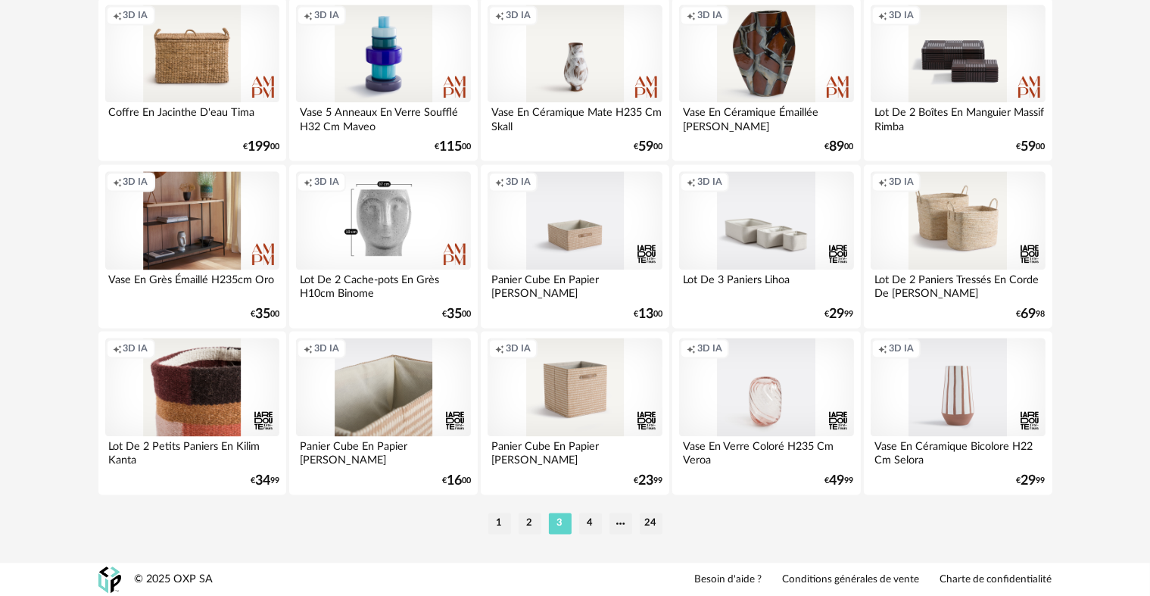
click at [412, 254] on div "Creation icon 3D IA" at bounding box center [383, 220] width 174 height 98
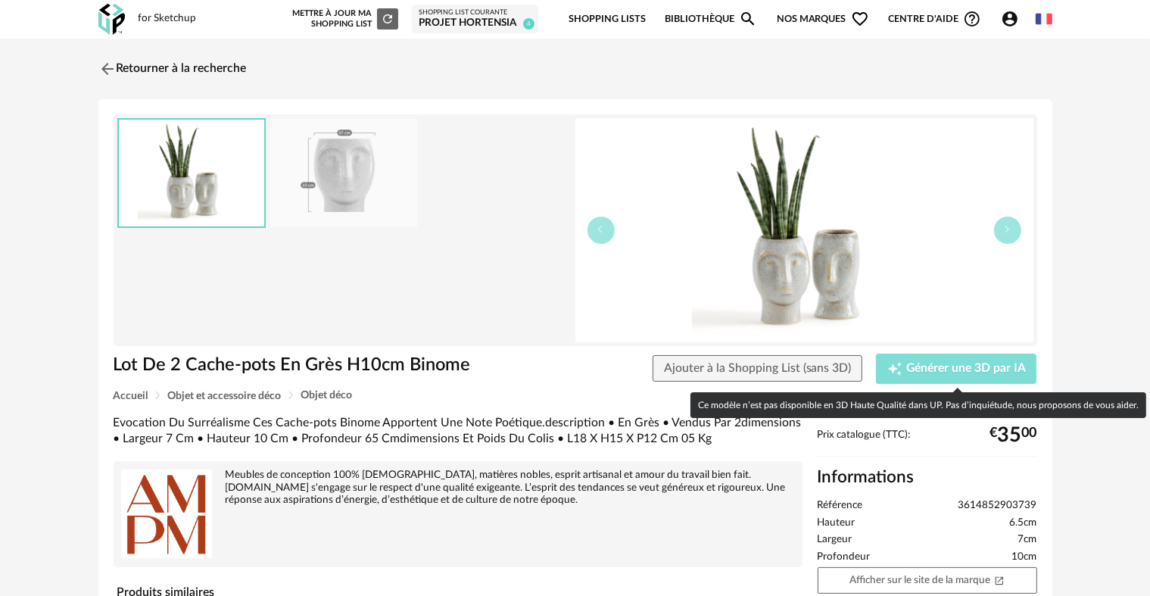
click at [898, 373] on icon "Creation icon" at bounding box center [894, 368] width 15 height 15
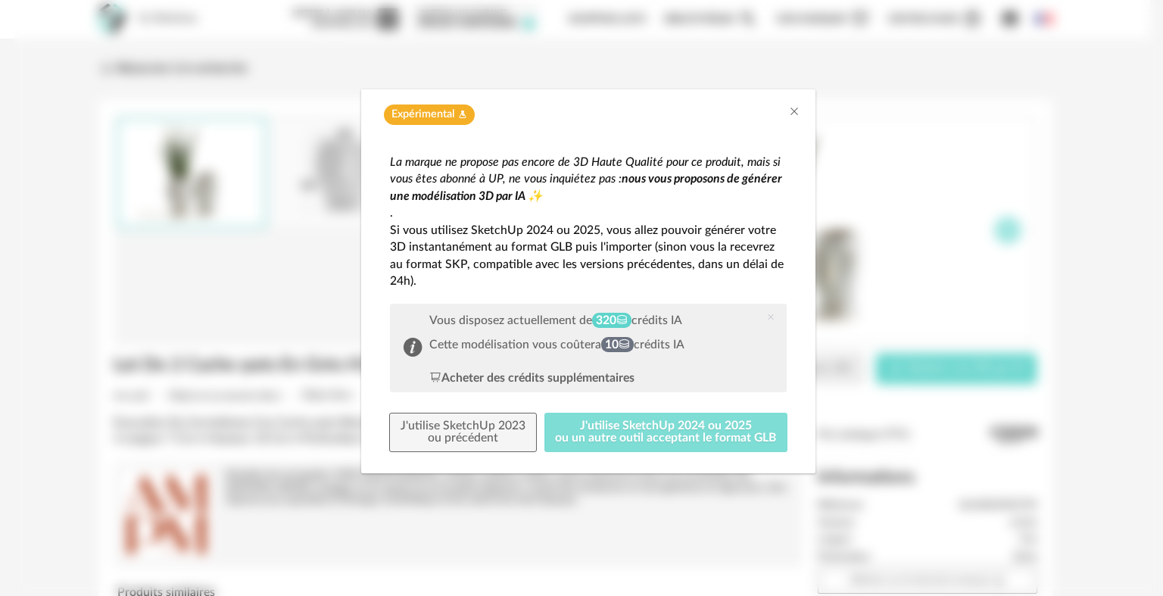
click at [629, 429] on button "J'utilise SketchUp 2024 ou 2025 ou un autre outil acceptant le format GLB" at bounding box center [666, 431] width 244 height 39
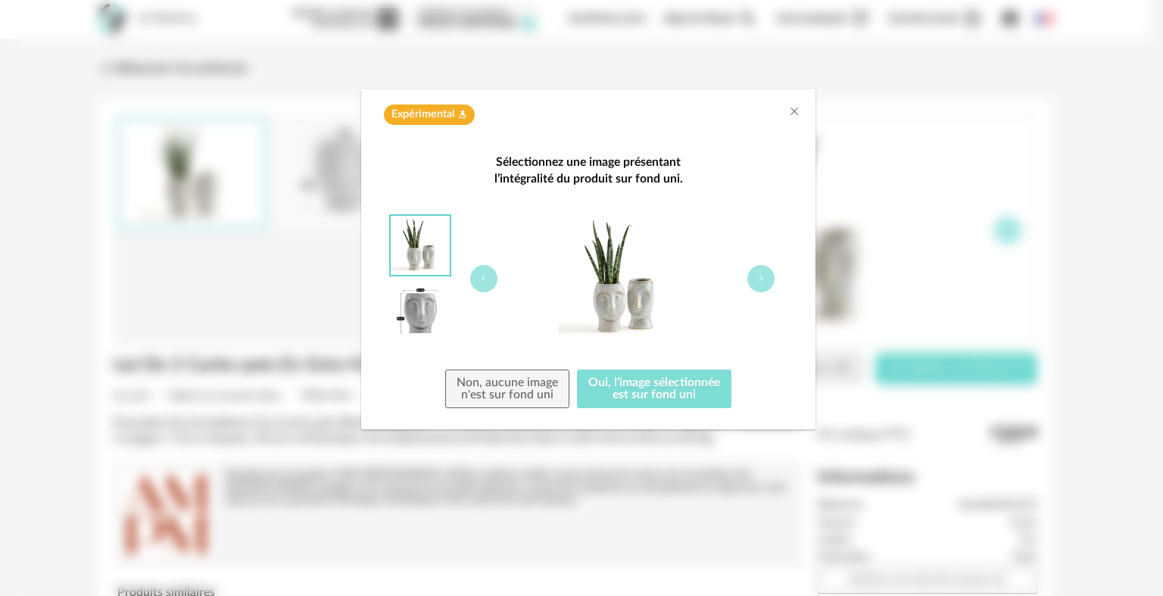
click at [627, 376] on button "Oui, l'image sélectionnée est sur fond uni" at bounding box center [654, 388] width 154 height 39
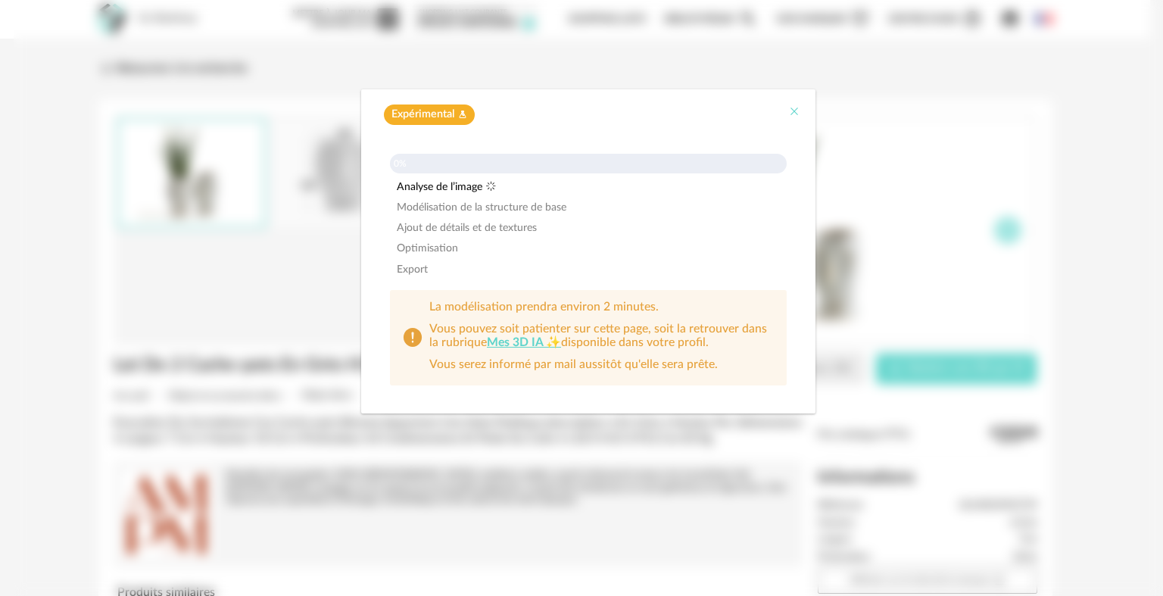
click at [797, 112] on icon "Close" at bounding box center [794, 111] width 12 height 12
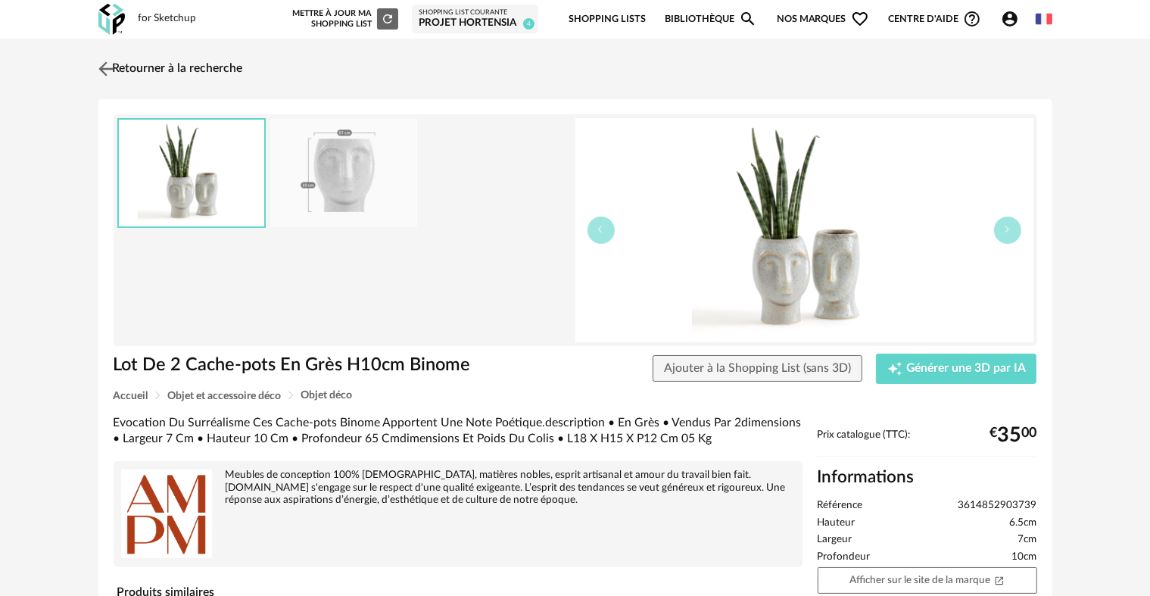
click at [175, 72] on link "Retourner à la recherche" at bounding box center [169, 68] width 148 height 33
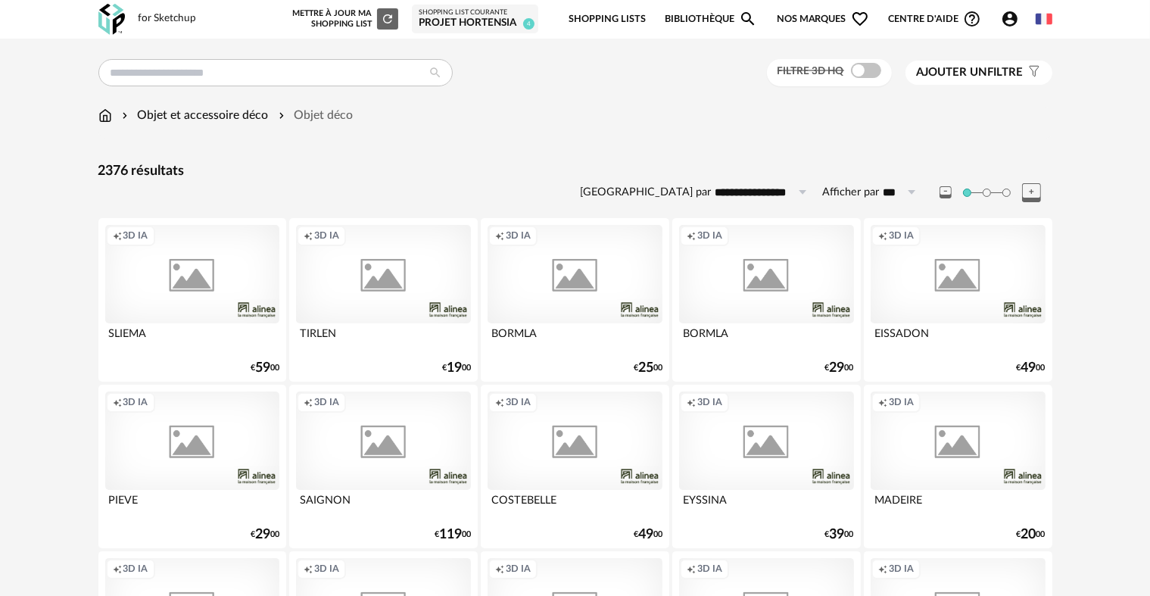
scroll to position [3052, 0]
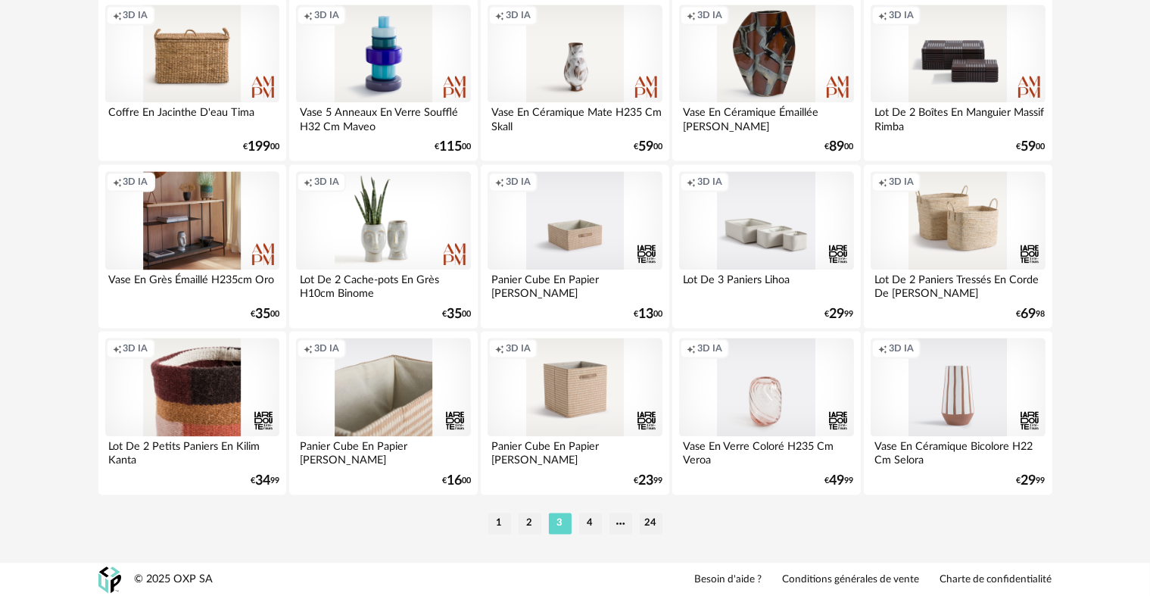
click at [395, 290] on div "Lot De 2 Cache-pots En Grès H10cm Binome" at bounding box center [383, 284] width 174 height 30
click at [395, 288] on div "Lot De 2 Cache-pots En Grès H10cm Binome" at bounding box center [383, 284] width 174 height 30
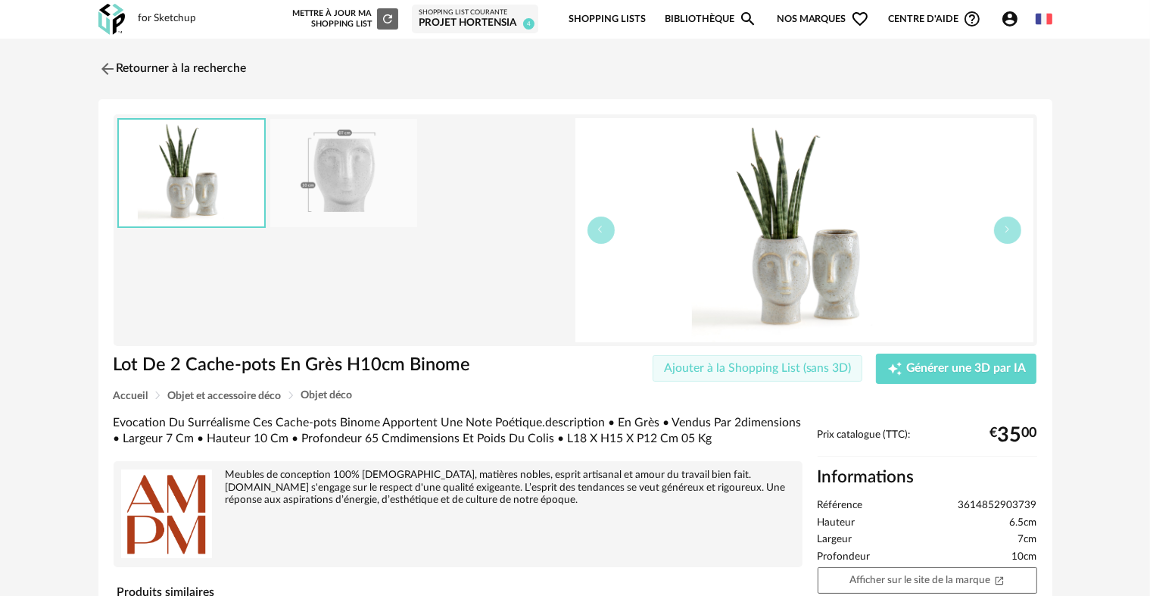
click at [751, 363] on span "Ajouter à la Shopping List (sans 3D)" at bounding box center [758, 368] width 188 height 12
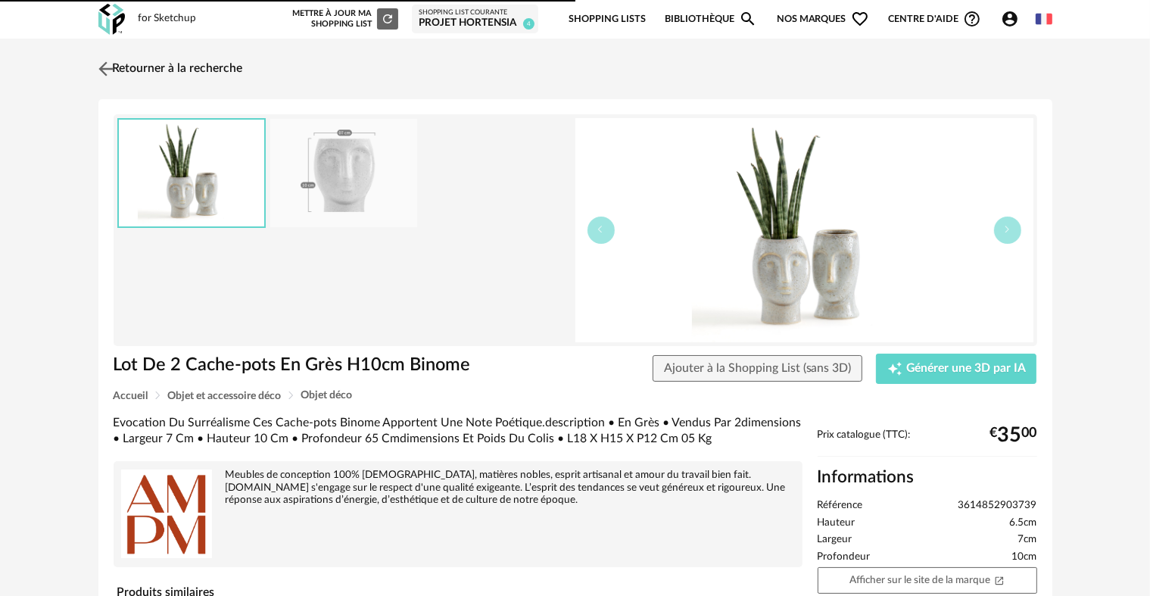
click at [172, 76] on link "Retourner à la recherche" at bounding box center [169, 68] width 148 height 33
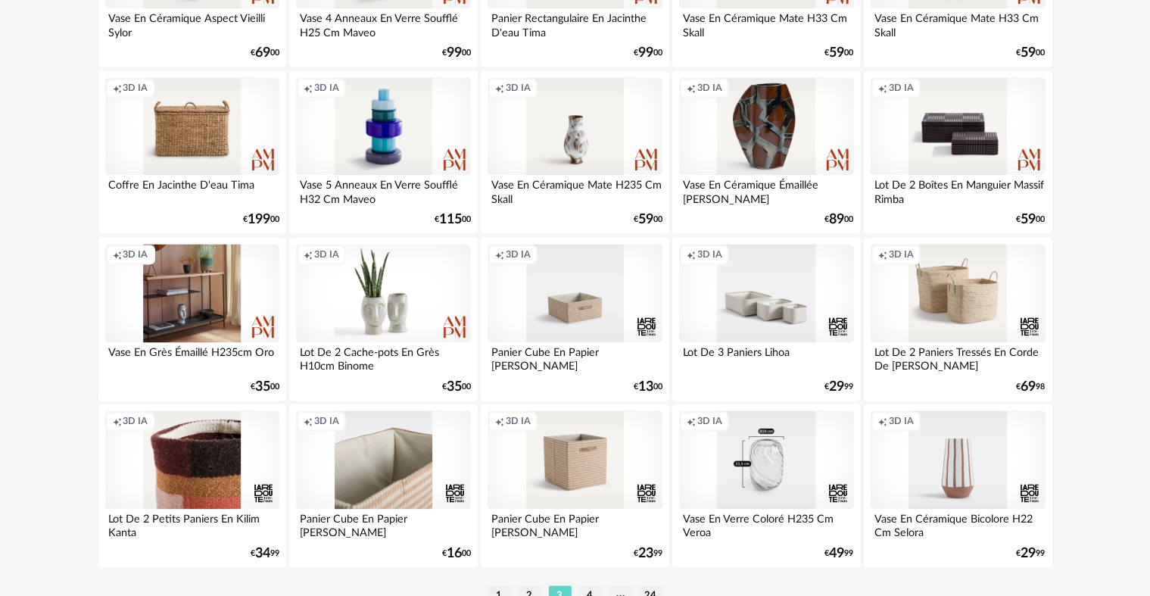
scroll to position [3009, 0]
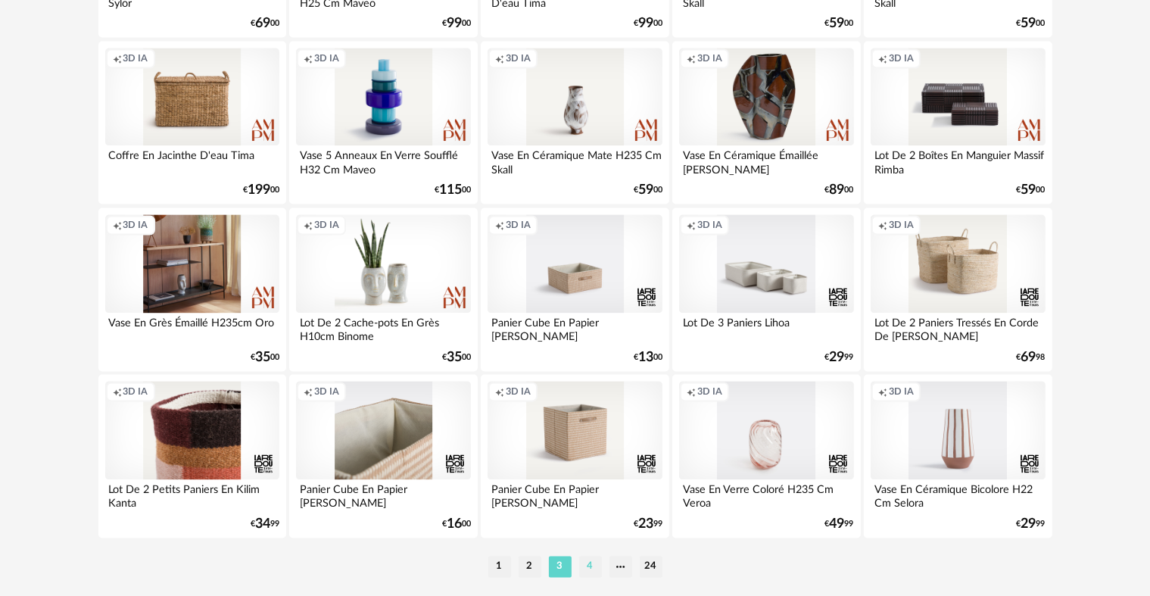
click at [596, 565] on li "4" at bounding box center [590, 566] width 23 height 21
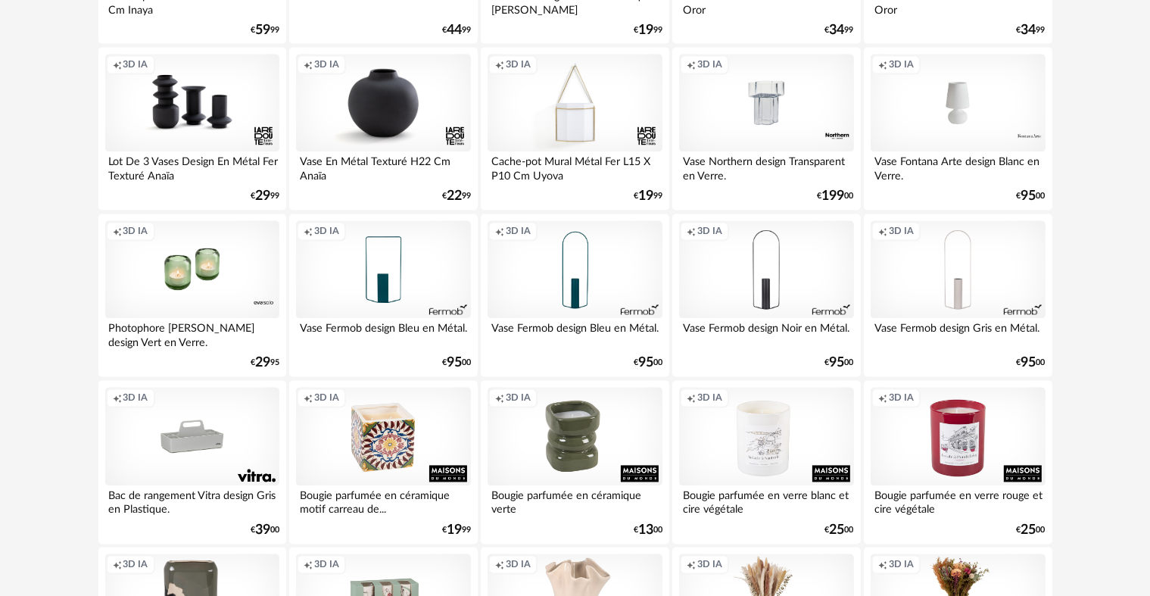
scroll to position [3052, 0]
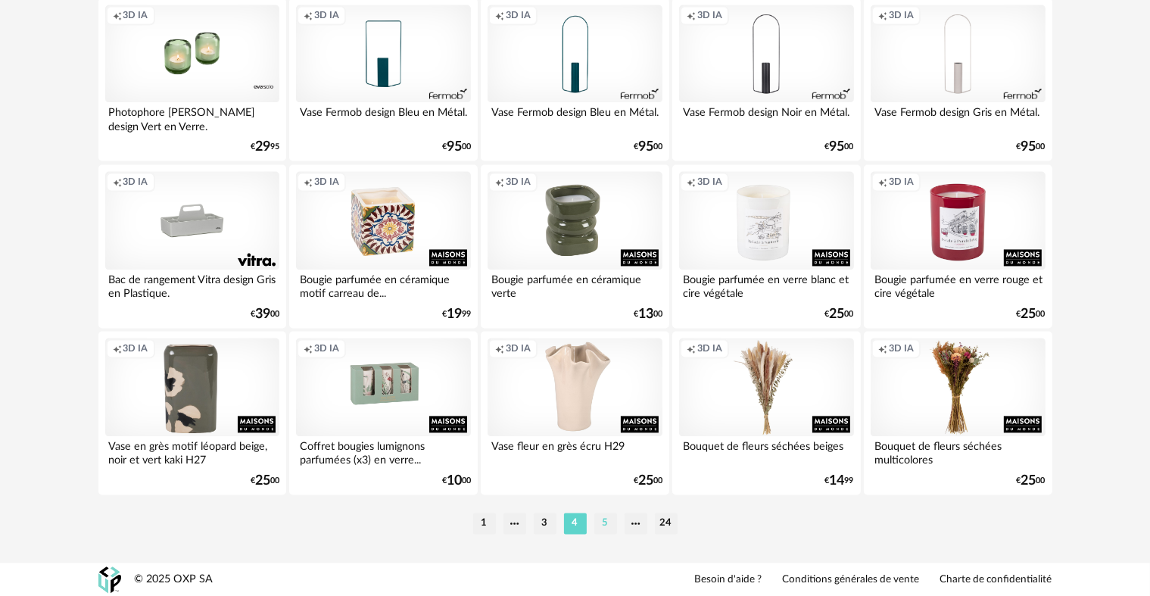
click at [606, 521] on li "5" at bounding box center [605, 522] width 23 height 21
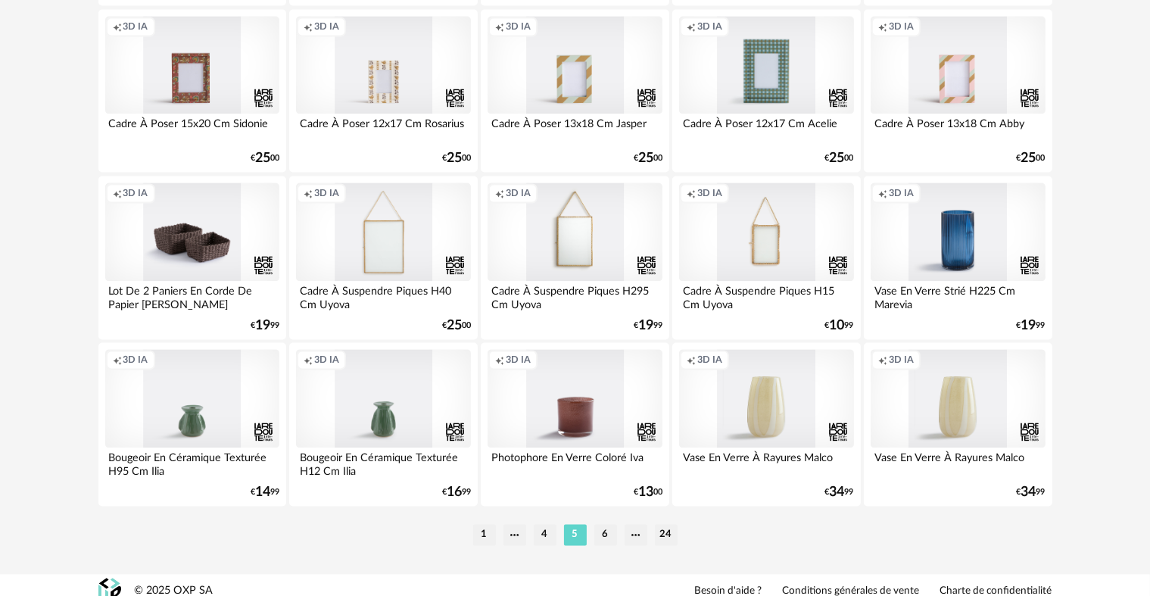
scroll to position [3052, 0]
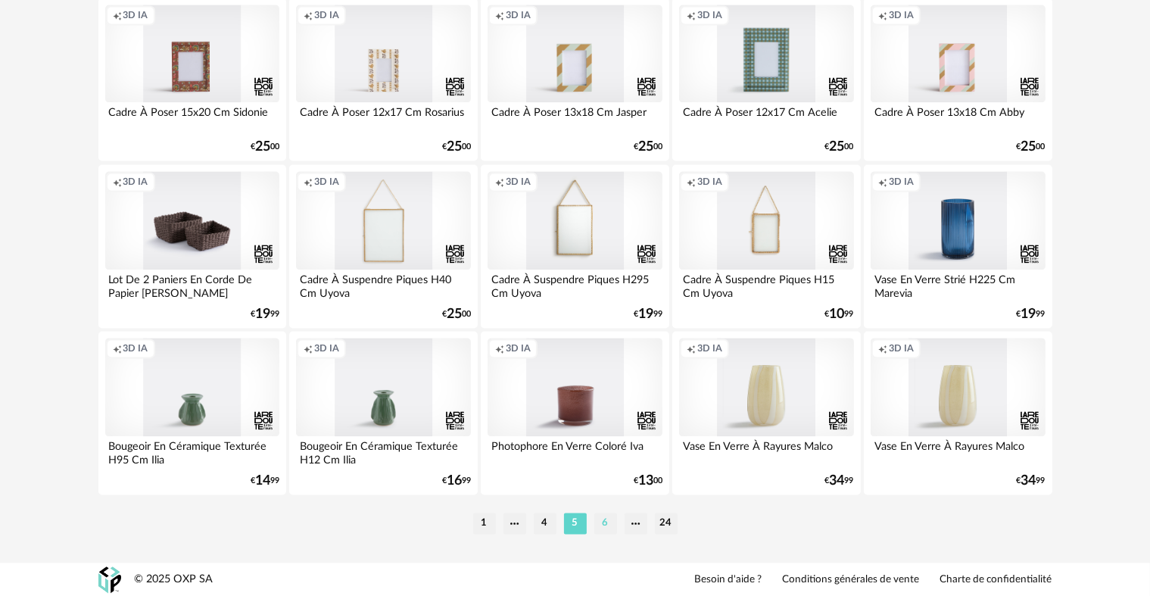
click at [598, 531] on li "6" at bounding box center [605, 522] width 23 height 21
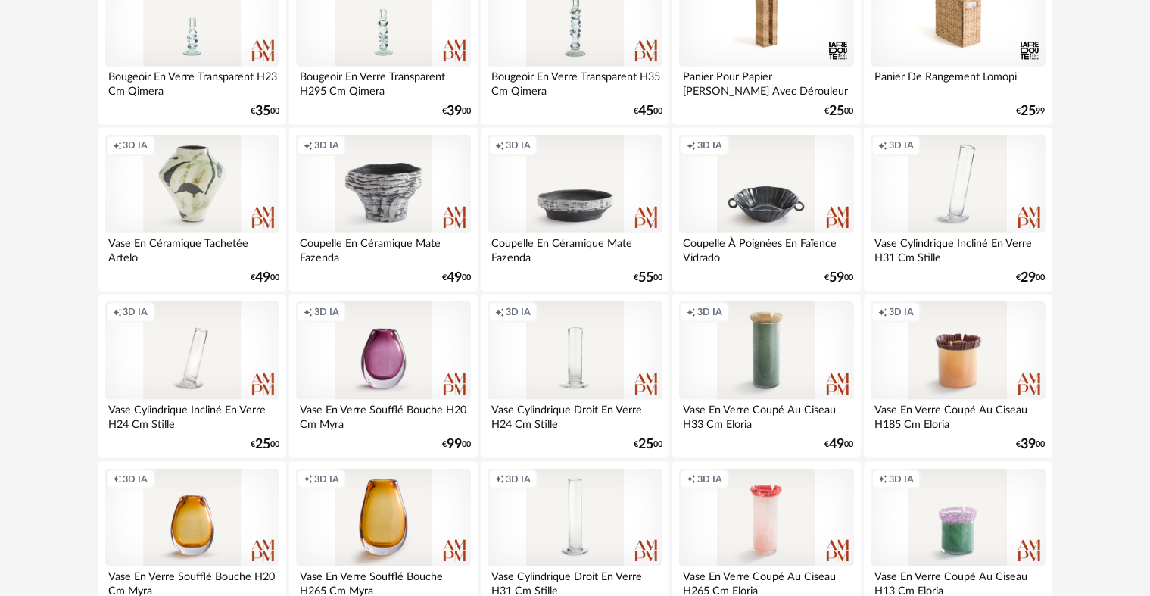
scroll to position [1927, 0]
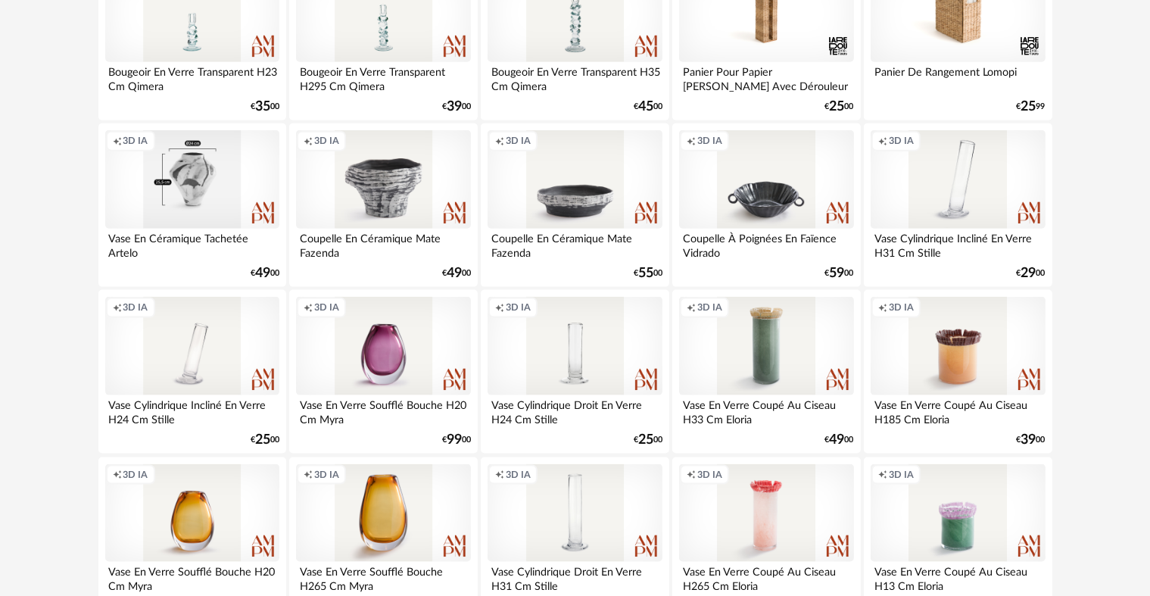
click at [191, 170] on div "Creation icon 3D IA" at bounding box center [192, 179] width 174 height 98
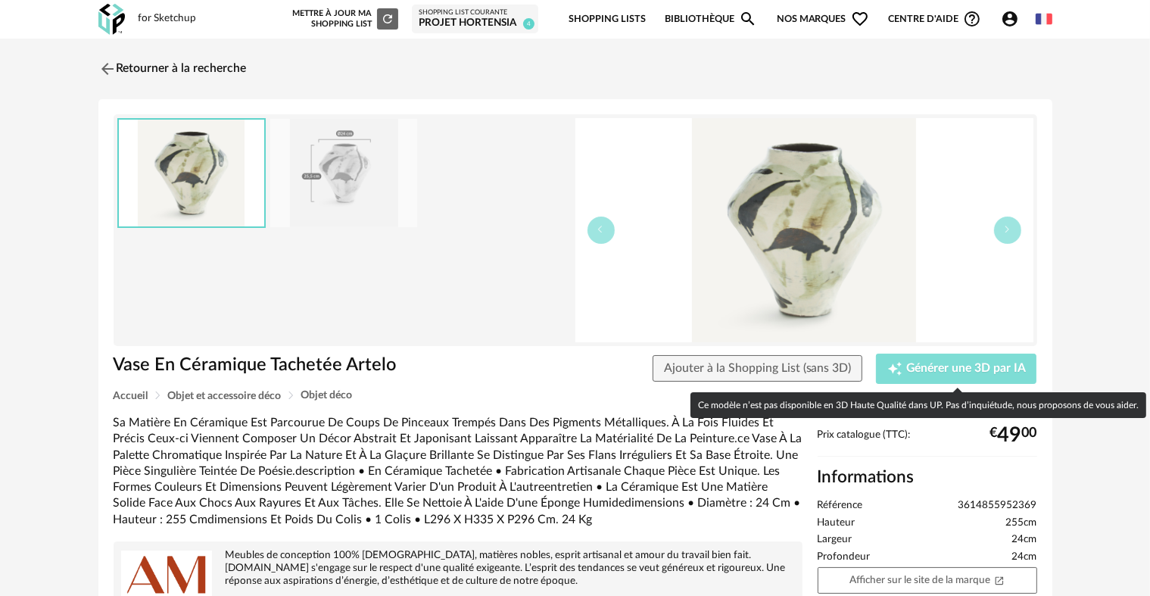
click at [903, 363] on div "Creation icon Générer une 3D par IA" at bounding box center [956, 368] width 139 height 15
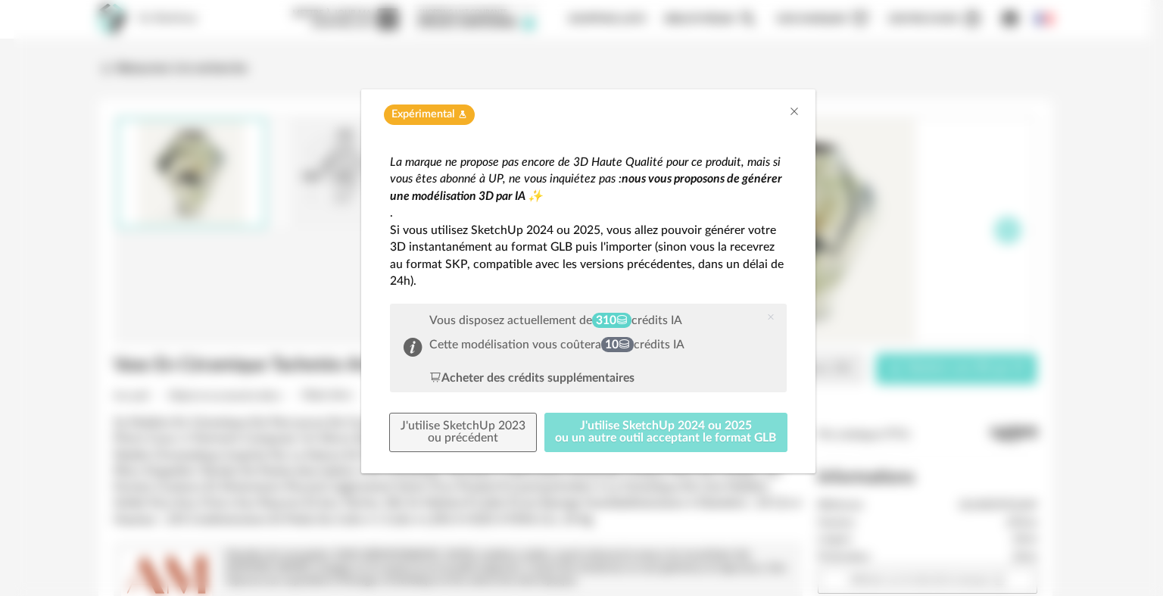
click at [694, 447] on button "J'utilise SketchUp 2024 ou 2025 ou un autre outil acceptant le format GLB" at bounding box center [666, 431] width 244 height 39
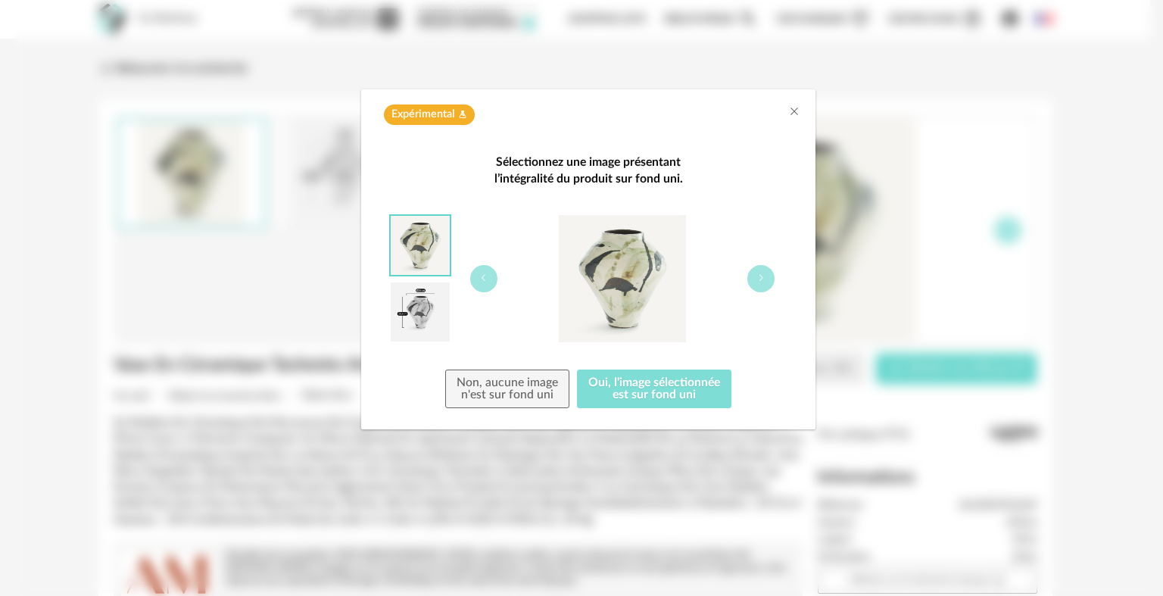
click at [677, 397] on button "Oui, l'image sélectionnée est sur fond uni" at bounding box center [654, 388] width 154 height 39
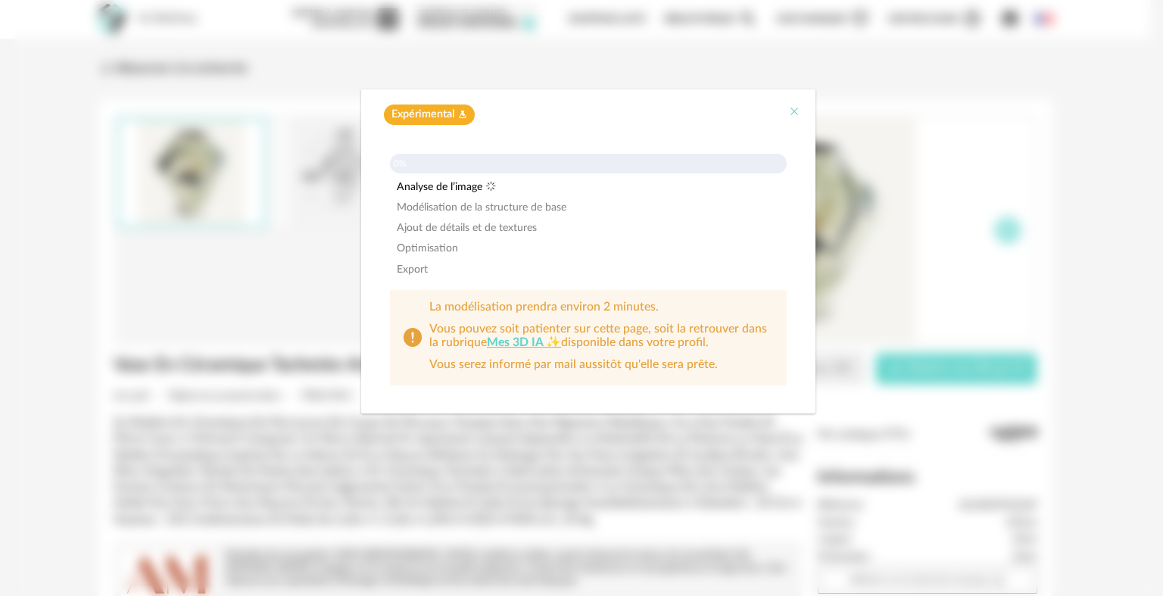
click at [796, 104] on button "Close" at bounding box center [794, 112] width 12 height 16
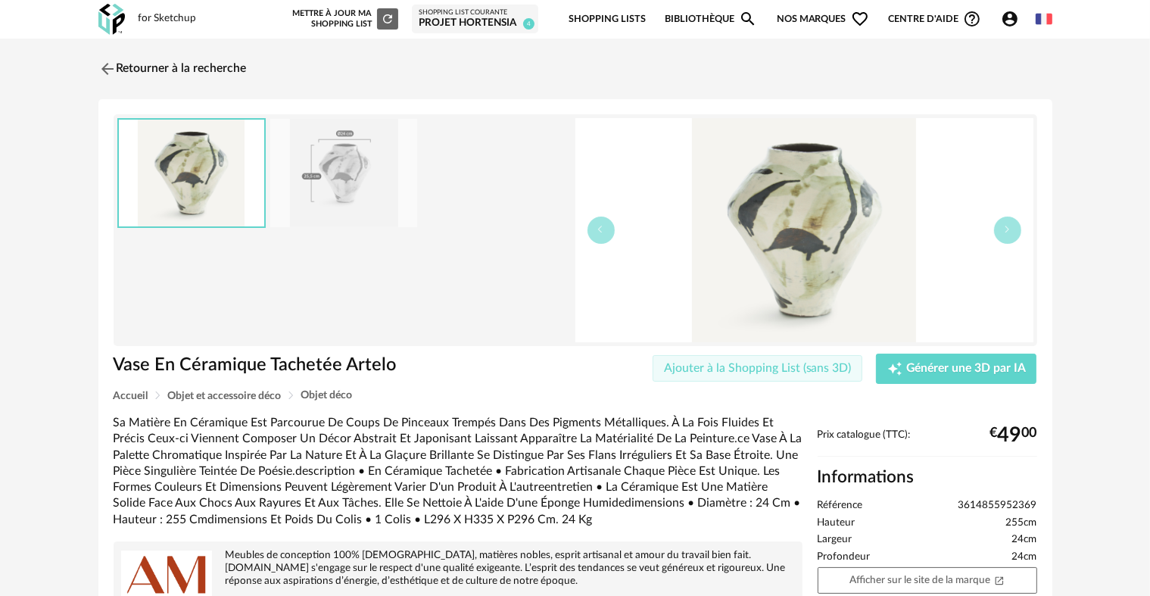
click at [799, 372] on span "Ajouter à la Shopping List (sans 3D)" at bounding box center [758, 368] width 188 height 12
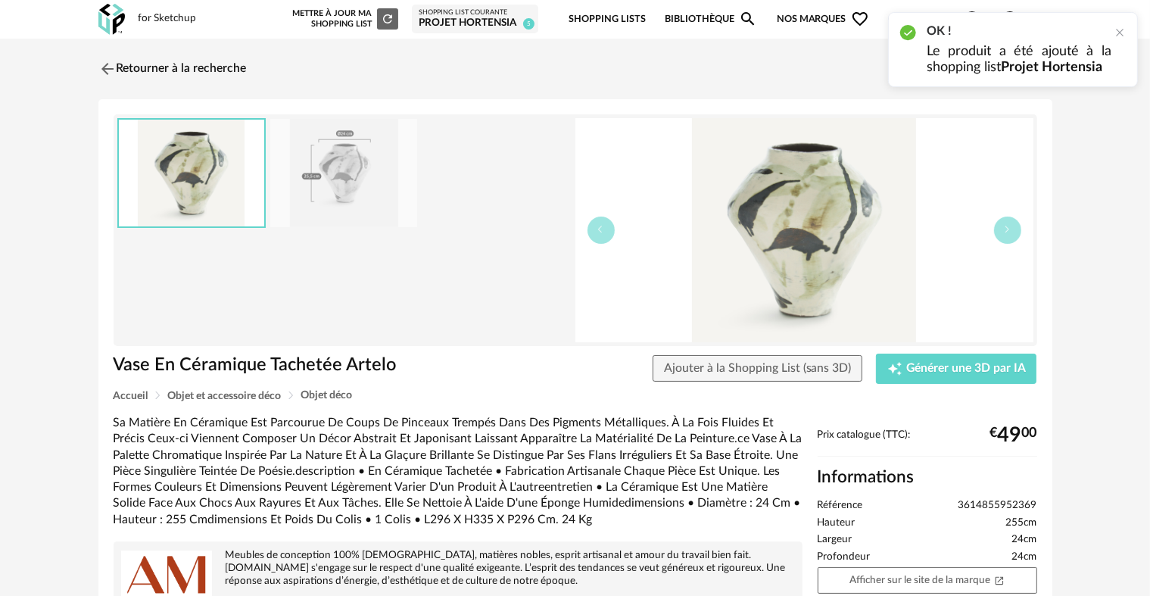
click at [1111, 36] on div "OK ! Le produit a été ajouté à la shopping list Projet Hortensia" at bounding box center [1013, 49] width 250 height 75
click at [1115, 33] on div at bounding box center [1119, 32] width 12 height 12
click at [1007, 30] on div "Nouvelle shopping list Mettre à jour ma Shopping List Refresh icon Shopping Lis…" at bounding box center [666, 20] width 769 height 36
click at [1007, 26] on icon "Account Circle icon" at bounding box center [1009, 18] width 15 height 15
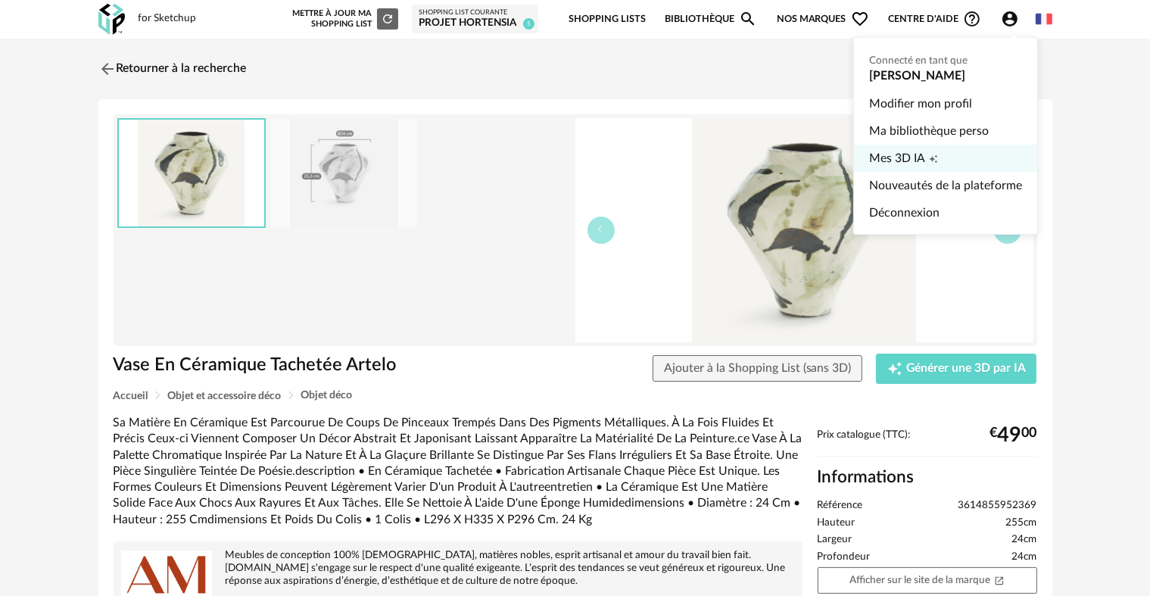
click at [906, 156] on span "Mes 3D IA" at bounding box center [897, 158] width 56 height 27
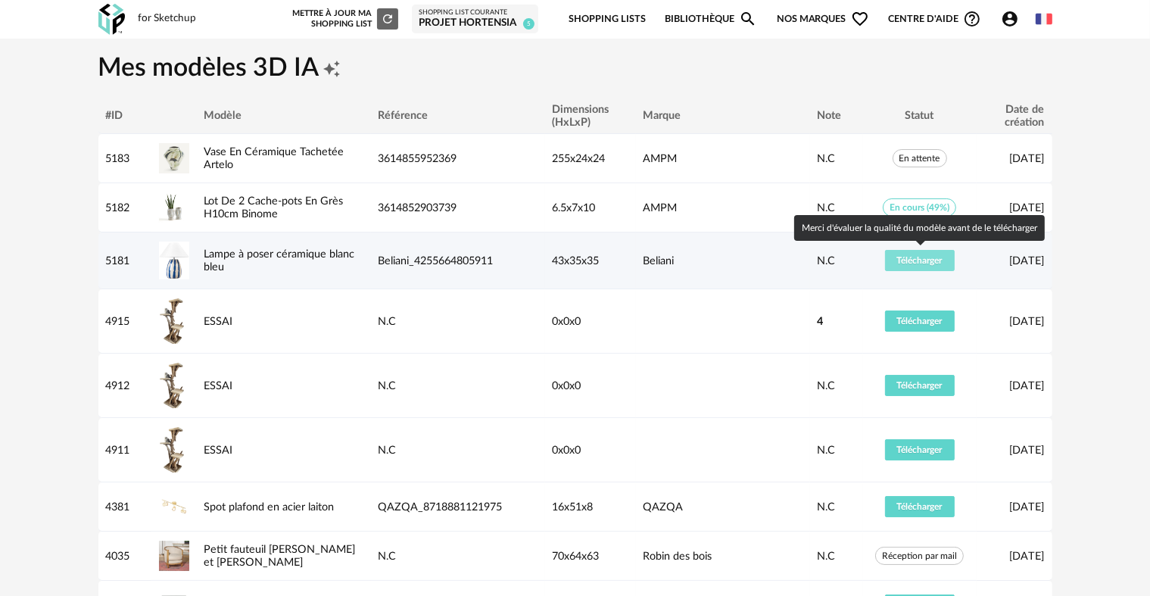
click at [911, 264] on button "Télécharger" at bounding box center [920, 260] width 70 height 21
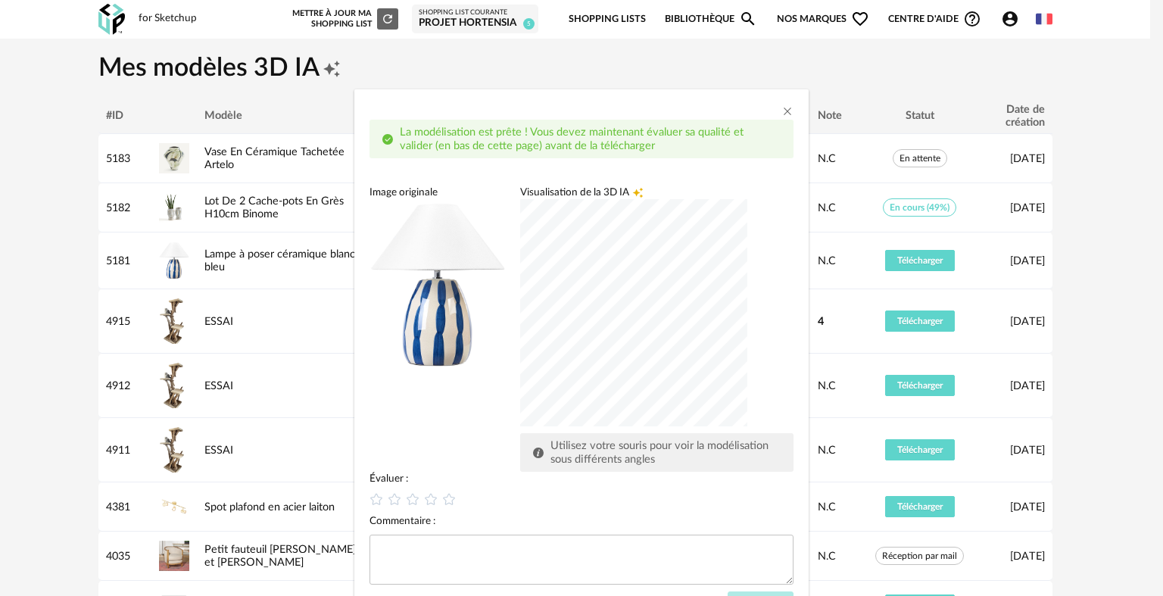
click at [745, 360] on div "dialog" at bounding box center [633, 312] width 227 height 227
click at [745, 360] on div "Visualisation de la 3D IA Creation icon Utilisez votre souris pour voir la modé…" at bounding box center [656, 328] width 273 height 286
click at [423, 503] on icon "dialog" at bounding box center [431, 499] width 16 height 16
click at [425, 502] on icon "dialog" at bounding box center [431, 499] width 16 height 16
click at [441, 503] on icon "dialog" at bounding box center [449, 499] width 16 height 16
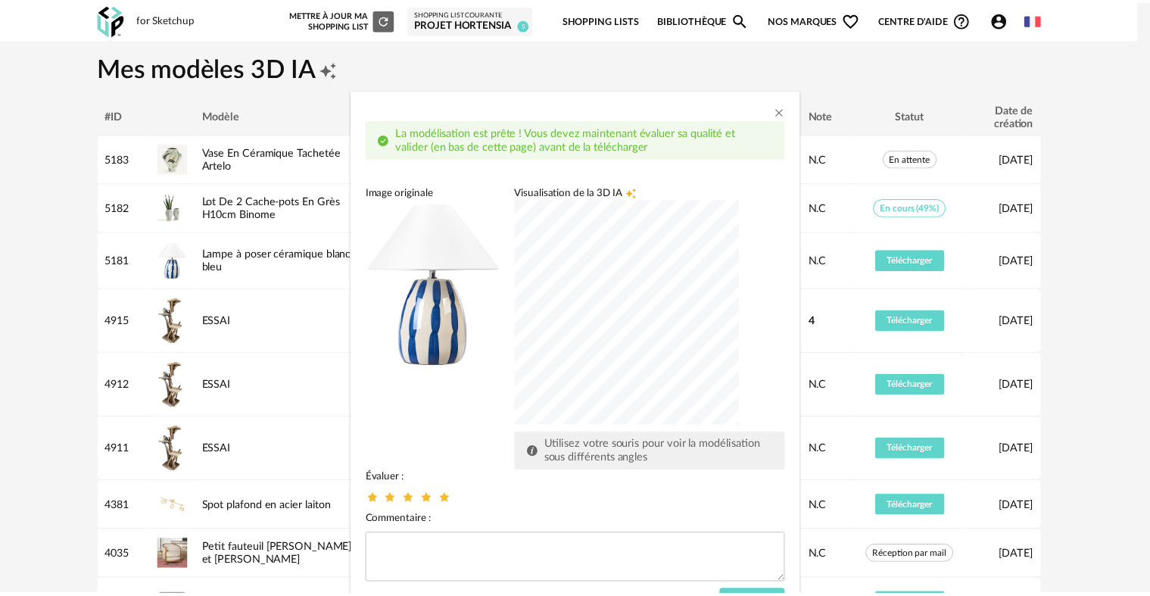
scroll to position [67, 0]
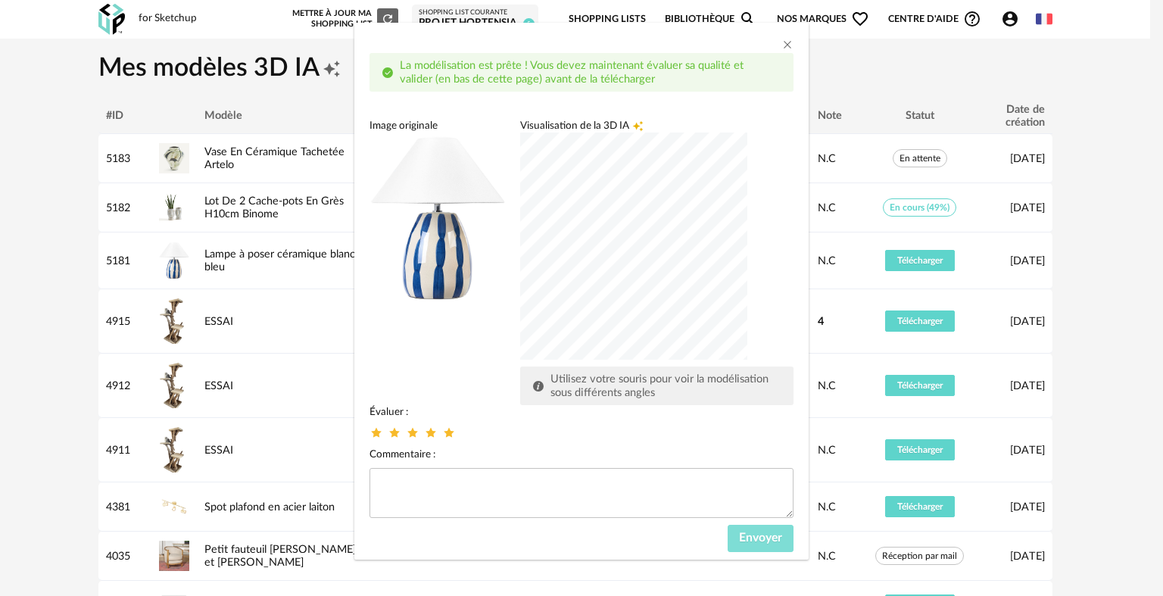
click at [781, 541] on button "Envoyer" at bounding box center [760, 538] width 66 height 27
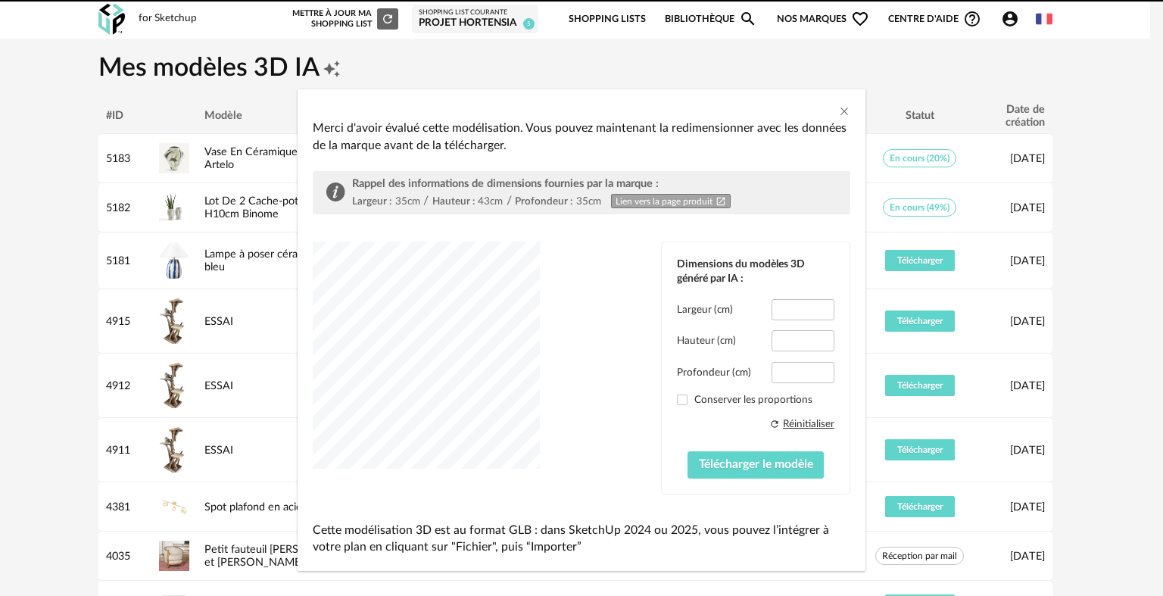
type input "****"
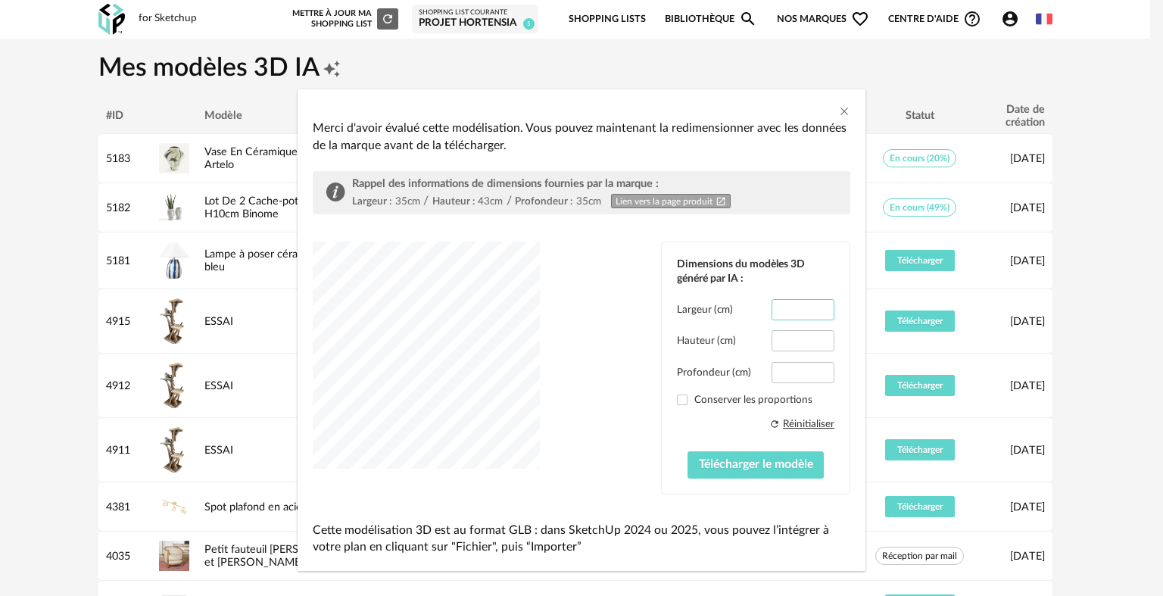
drag, startPoint x: 801, startPoint y: 307, endPoint x: 714, endPoint y: 307, distance: 87.0
click at [714, 307] on div "Largeur (cm) ****" at bounding box center [755, 309] width 157 height 21
type input "**"
click at [802, 368] on input "****" at bounding box center [802, 372] width 63 height 21
drag, startPoint x: 797, startPoint y: 372, endPoint x: 696, endPoint y: 350, distance: 103.2
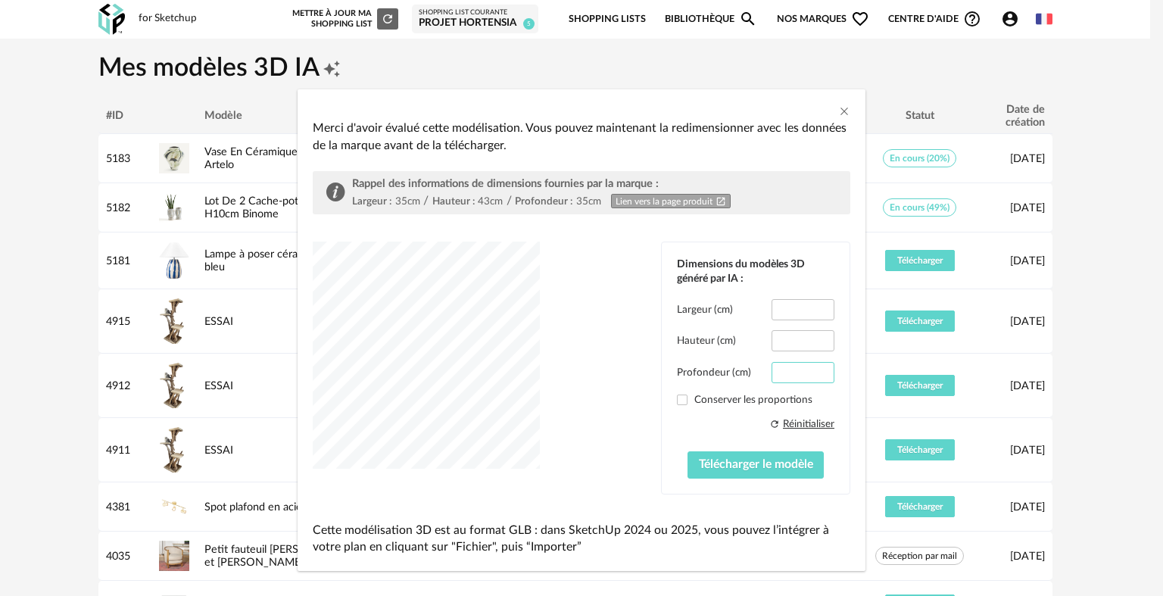
click at [696, 350] on div "Largeur (cm) ** Hauteur (cm) **** Profondeur (cm) **** Conserver les proportion…" at bounding box center [755, 388] width 157 height 179
type input "**"
click at [705, 462] on span "Télécharger le modèle" at bounding box center [756, 464] width 114 height 12
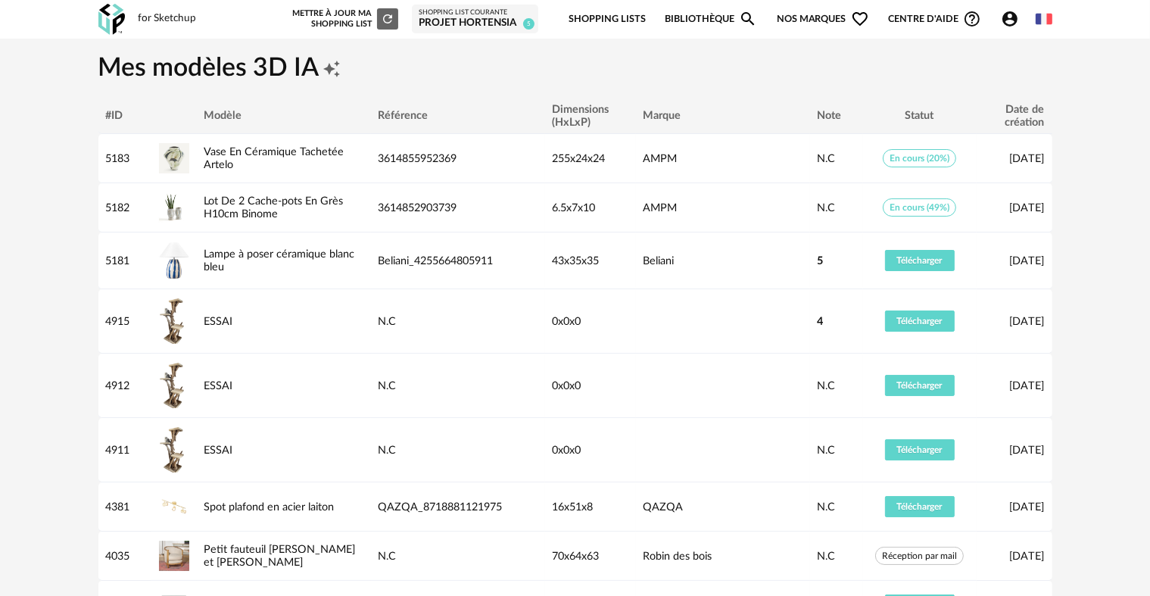
click at [892, 58] on h1 "Mes modèles 3D IA Creation icon" at bounding box center [575, 68] width 954 height 33
click at [109, 22] on img at bounding box center [111, 19] width 26 height 31
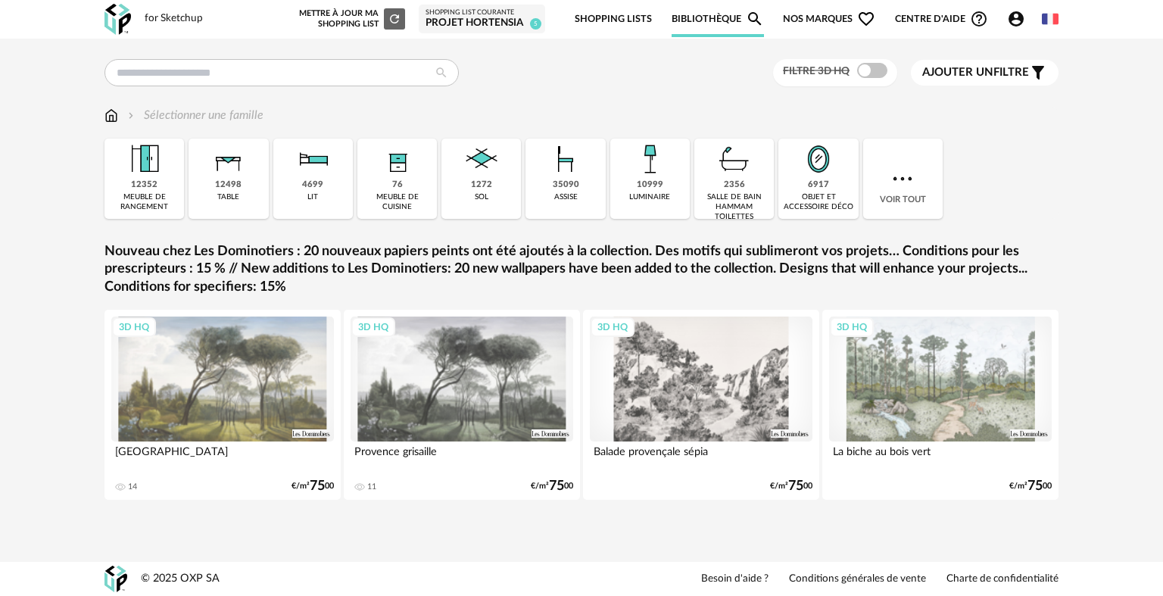
click at [1008, 28] on div "Nouvelle shopping list Mettre à jour ma Shopping List Refresh icon Shopping Lis…" at bounding box center [673, 20] width 769 height 36
click at [1010, 24] on icon "Account Circle icon" at bounding box center [1015, 18] width 15 height 15
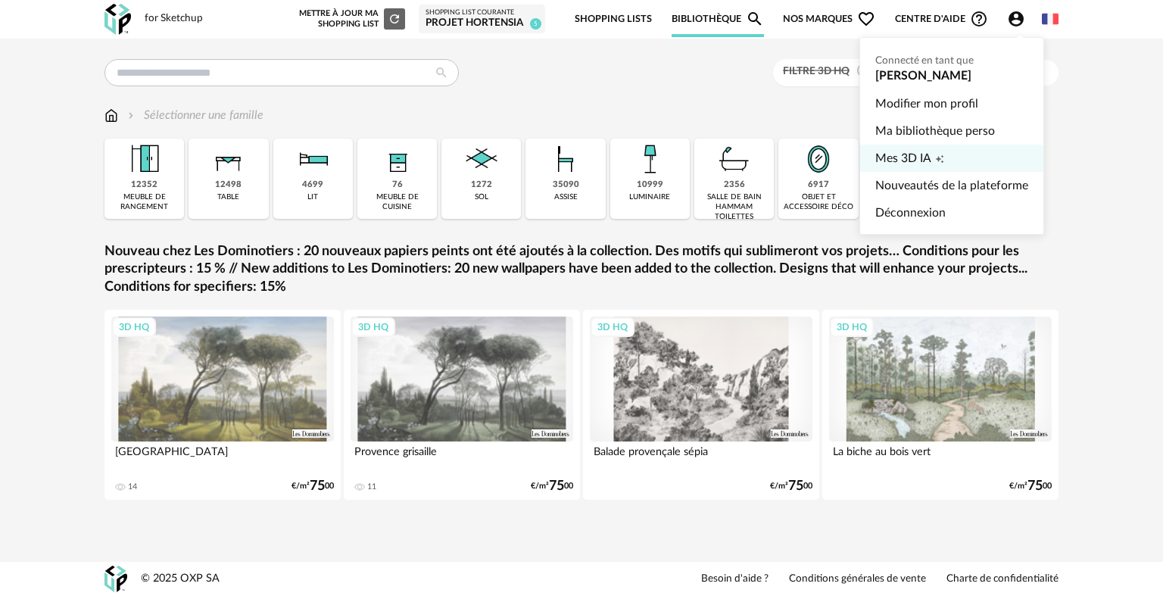
click at [908, 147] on span "Mes 3D IA" at bounding box center [903, 158] width 56 height 27
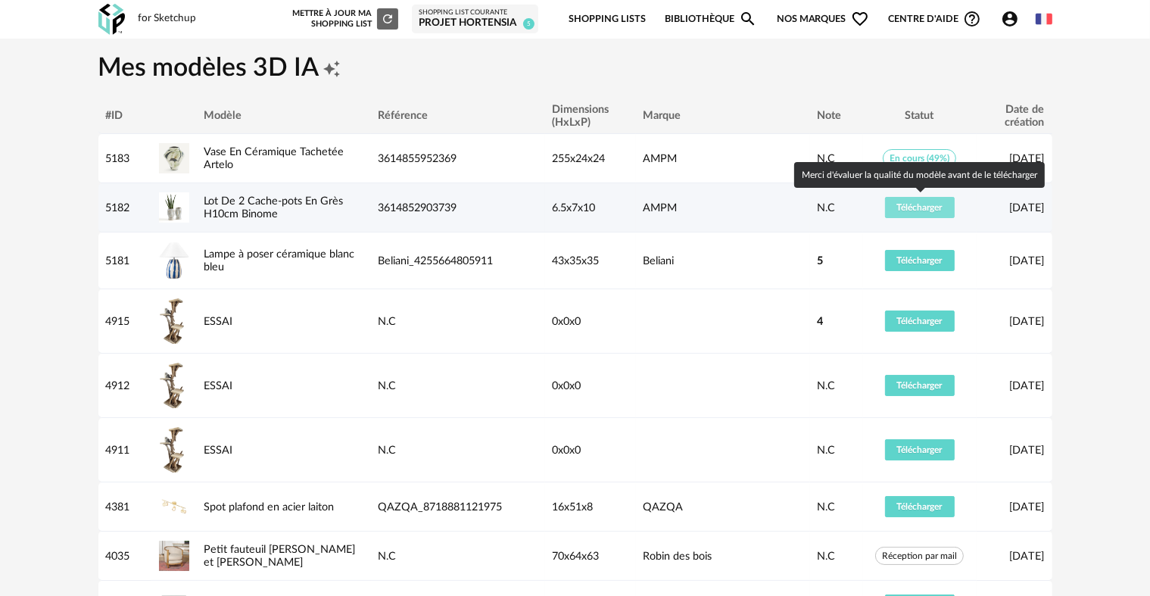
click at [925, 213] on button "Télécharger" at bounding box center [920, 207] width 70 height 21
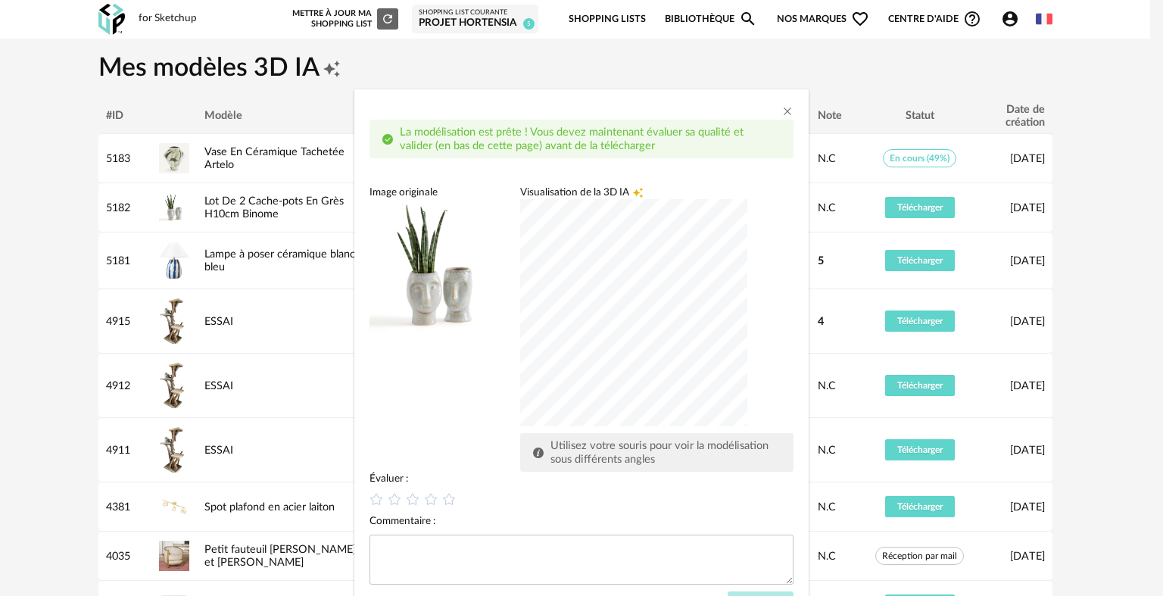
click at [639, 387] on div "dialog" at bounding box center [633, 312] width 227 height 227
click at [445, 503] on icon "dialog" at bounding box center [449, 499] width 16 height 16
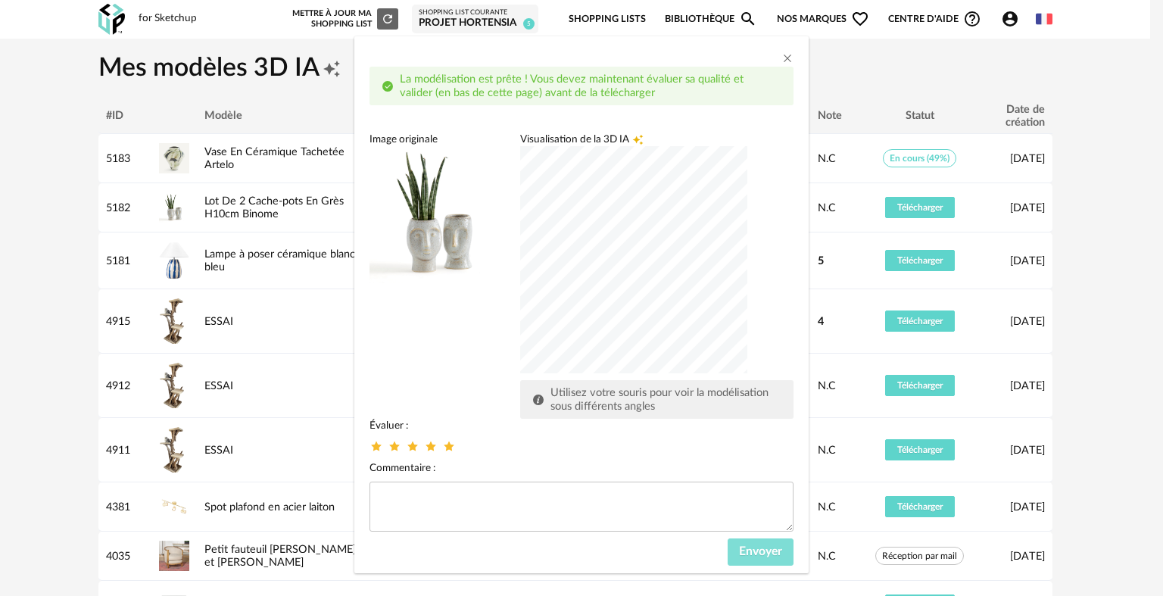
click at [742, 552] on span "Envoyer" at bounding box center [760, 551] width 43 height 12
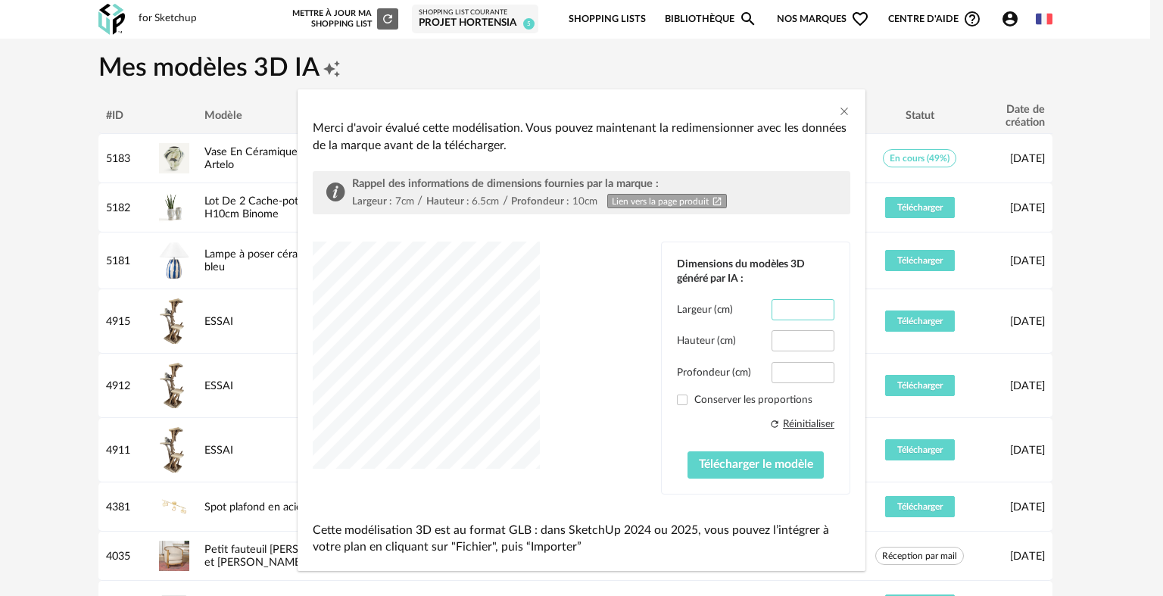
drag, startPoint x: 807, startPoint y: 304, endPoint x: 742, endPoint y: 306, distance: 65.1
click at [771, 306] on input "**" at bounding box center [802, 309] width 63 height 21
drag, startPoint x: 798, startPoint y: 312, endPoint x: 749, endPoint y: 307, distance: 49.5
click at [749, 307] on div "Largeur (cm) **" at bounding box center [755, 309] width 157 height 21
type input "*"
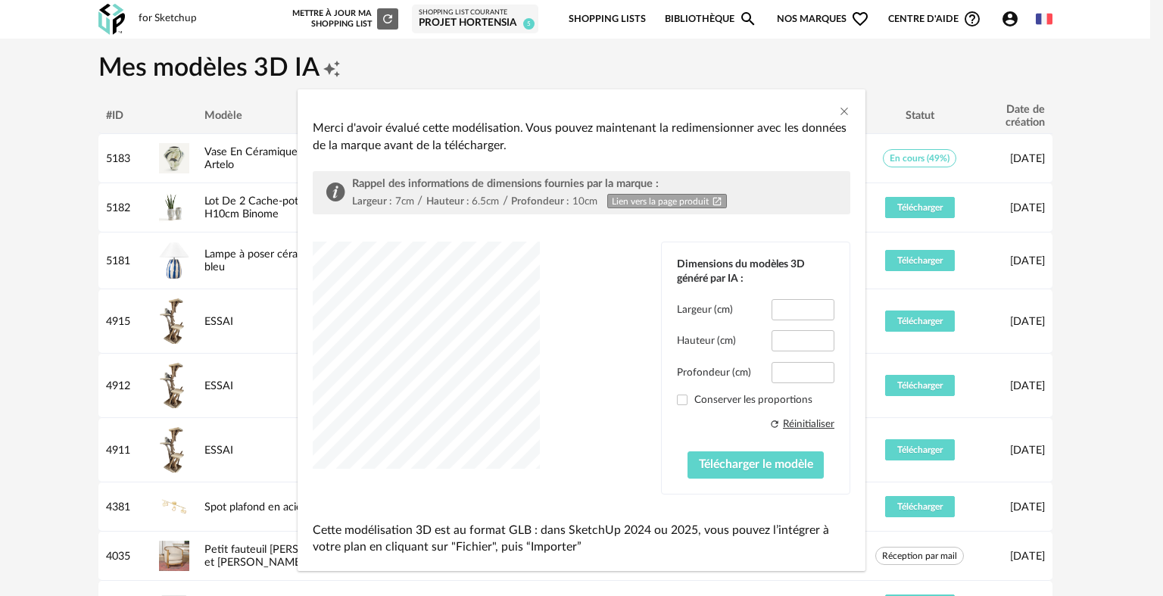
drag, startPoint x: 787, startPoint y: 382, endPoint x: 759, endPoint y: 381, distance: 28.0
click at [759, 381] on div "Largeur (cm) * Hauteur (cm) *** Profondeur (cm) *** Conserver les proportions R…" at bounding box center [755, 388] width 157 height 179
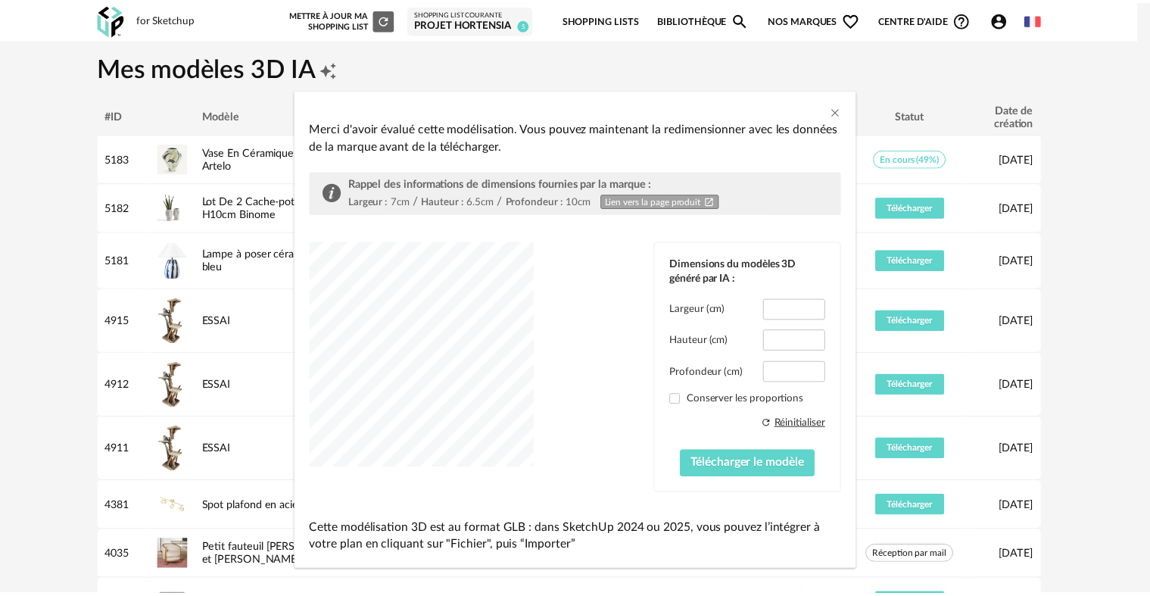
scroll to position [11, 0]
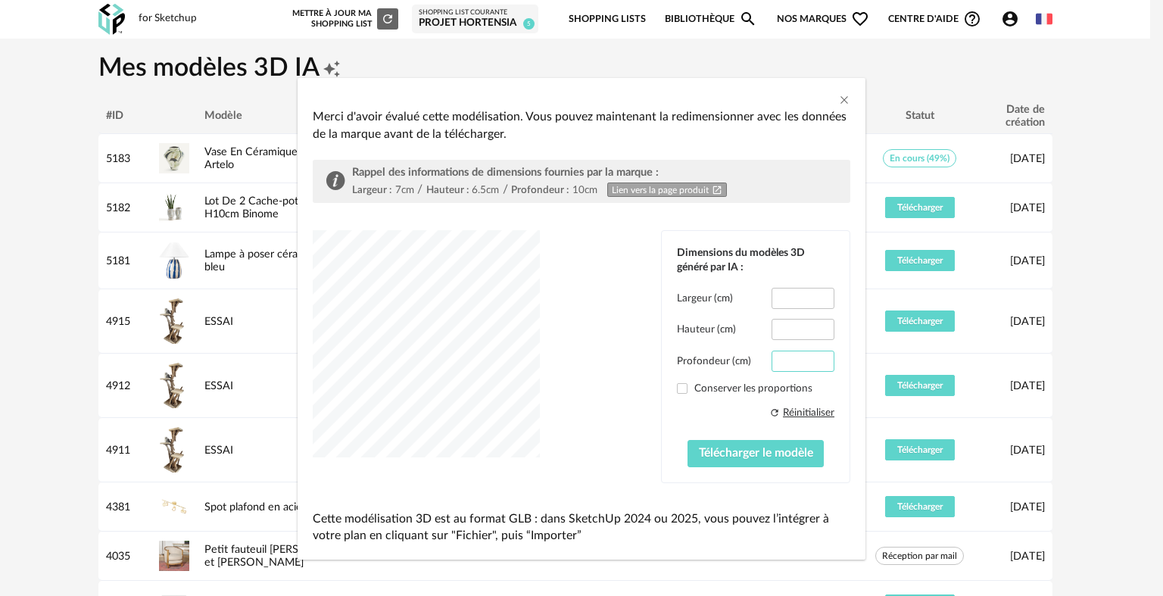
click at [791, 365] on input "***" at bounding box center [802, 360] width 63 height 21
click at [808, 356] on input "*" at bounding box center [802, 360] width 63 height 21
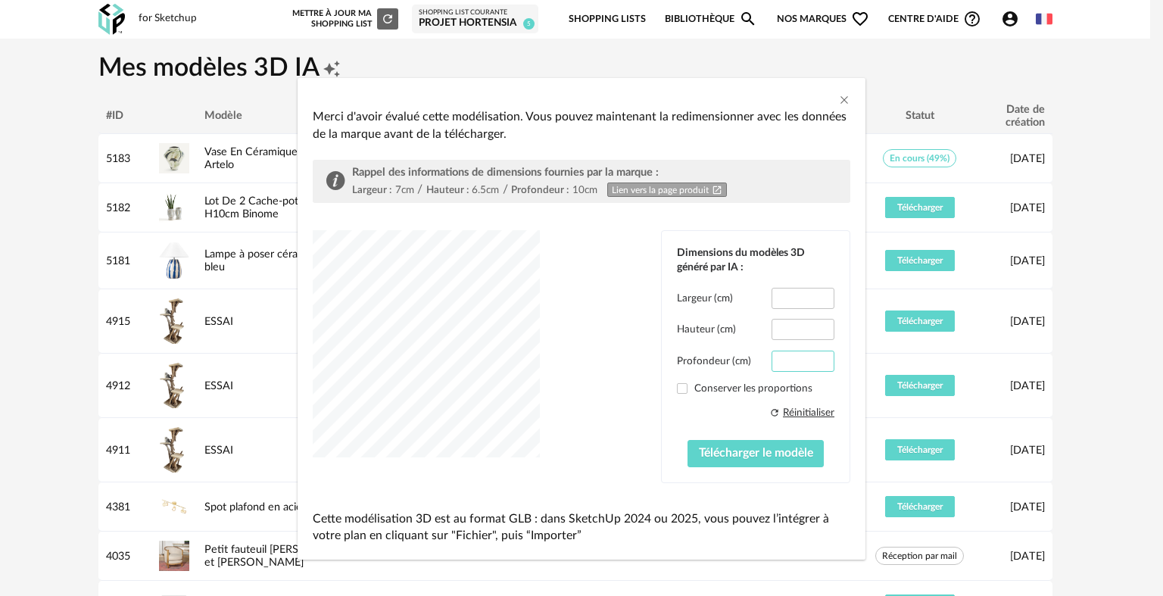
click at [808, 356] on input "*" at bounding box center [802, 360] width 63 height 21
type input "**"
click at [808, 356] on input "**" at bounding box center [802, 360] width 63 height 21
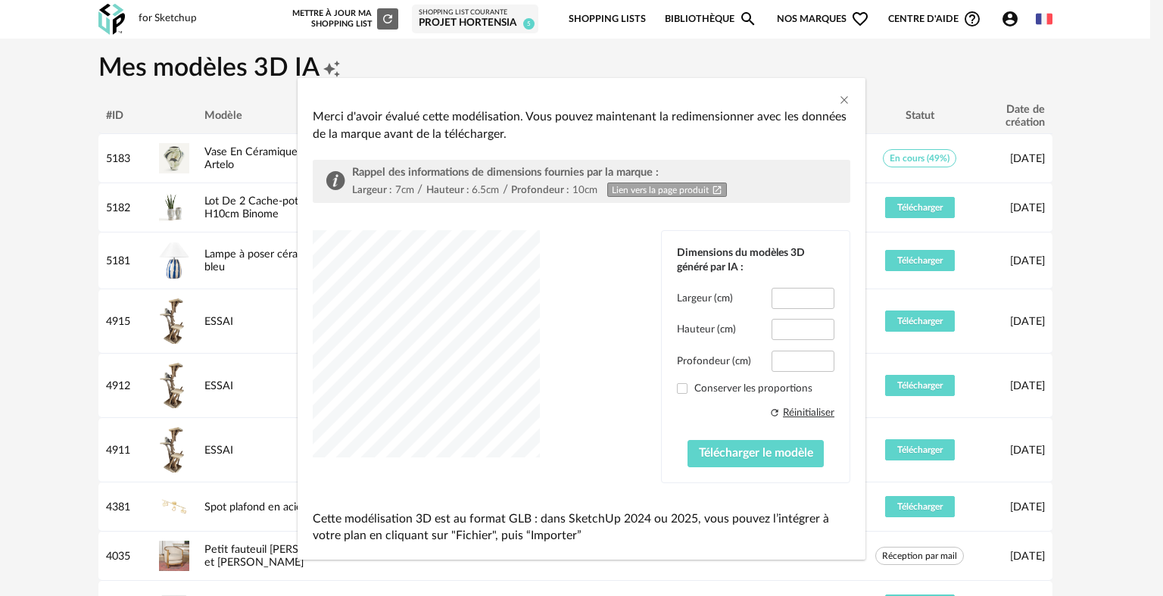
click at [372, 412] on div "dialog" at bounding box center [426, 343] width 227 height 227
click at [668, 378] on div "Dimensions du modèles 3D généré par IA : Largeur (cm) * Hauteur (cm) *** Profon…" at bounding box center [756, 356] width 188 height 251
click at [669, 381] on div "Dimensions du modèles 3D généré par IA : Largeur (cm) * Hauteur (cm) *** Profon…" at bounding box center [756, 356] width 188 height 251
click at [677, 389] on span "dialog" at bounding box center [682, 388] width 11 height 11
type input "***"
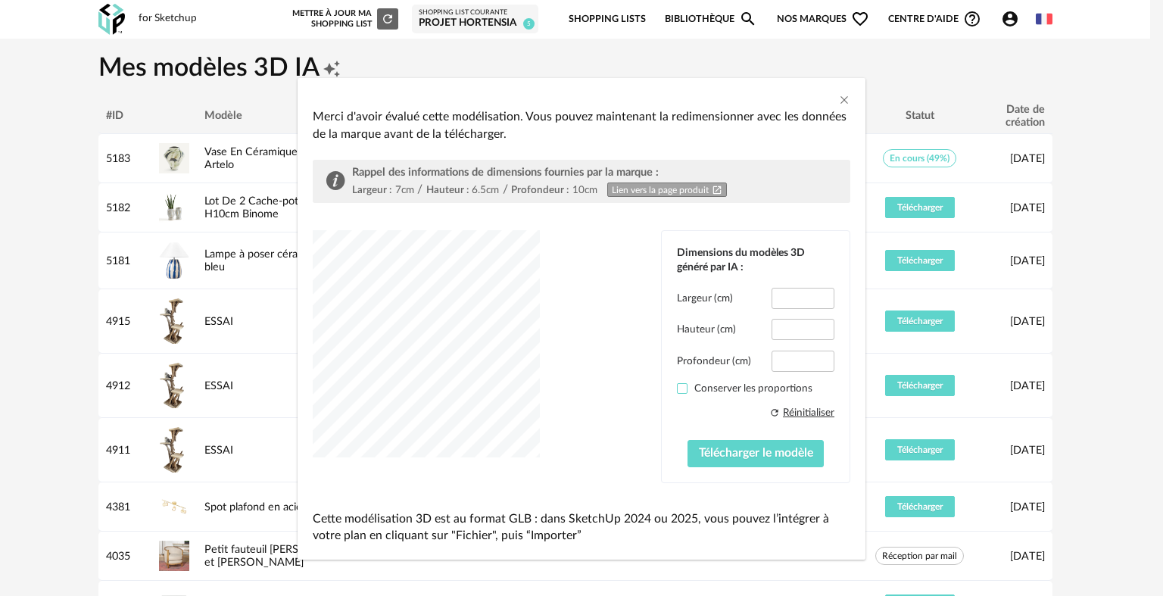
type input "****"
type input "***"
click at [412, 388] on div "dialog" at bounding box center [426, 343] width 227 height 227
click at [728, 450] on span "Télécharger le modèle" at bounding box center [756, 453] width 114 height 12
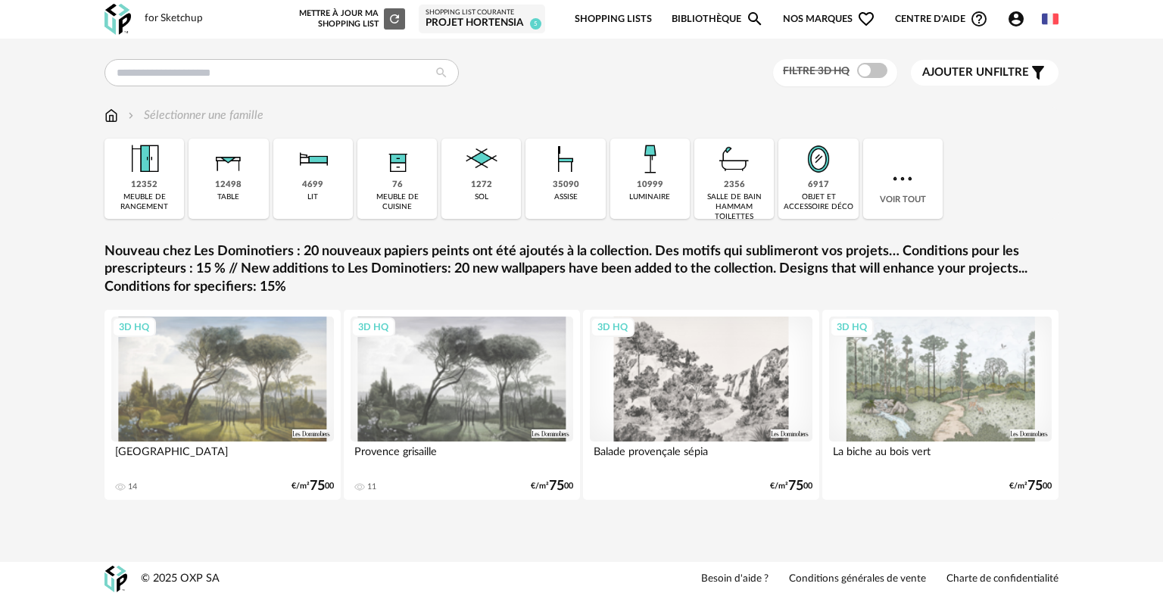
click at [481, 25] on div "Projet Hortensia" at bounding box center [481, 24] width 113 height 14
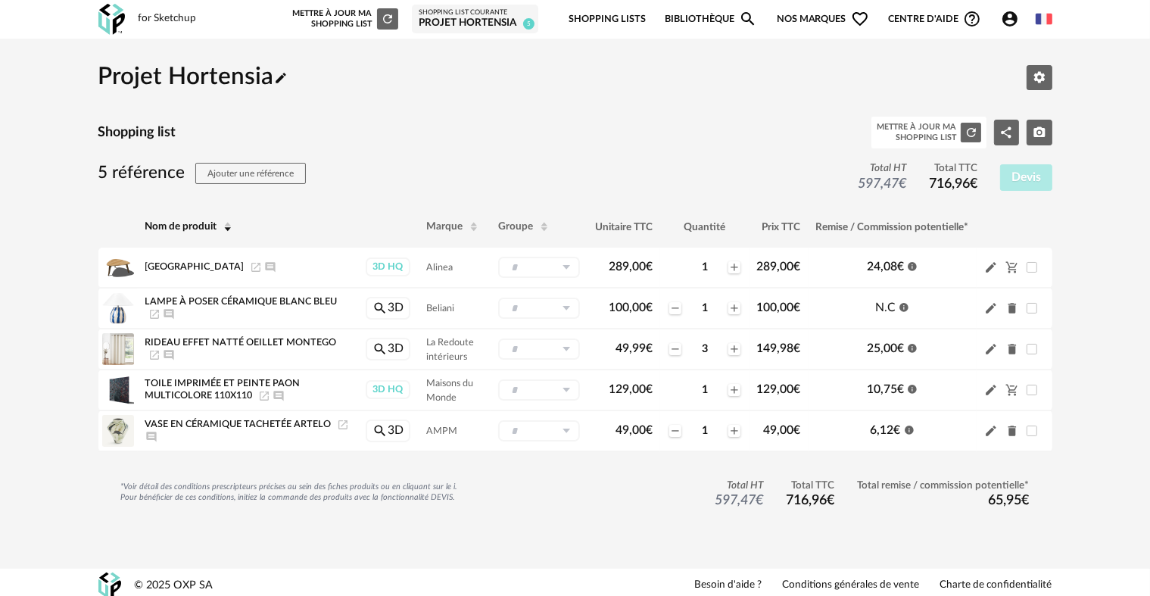
click at [1005, 23] on icon "Account Circle icon" at bounding box center [1009, 18] width 15 height 15
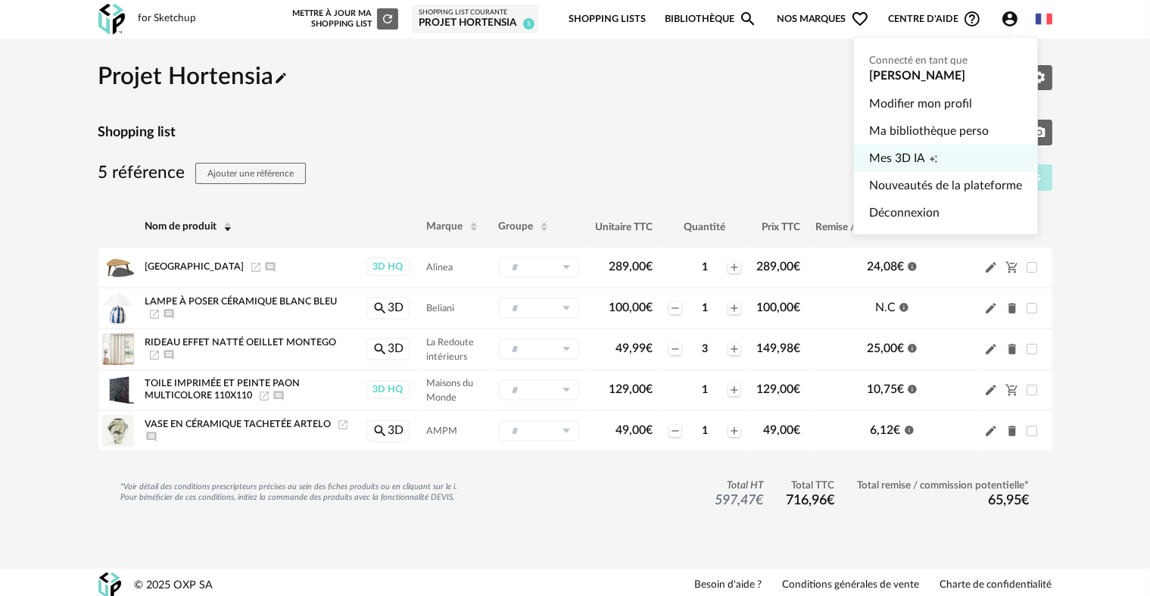
click at [899, 157] on span "Mes 3D IA" at bounding box center [897, 158] width 56 height 27
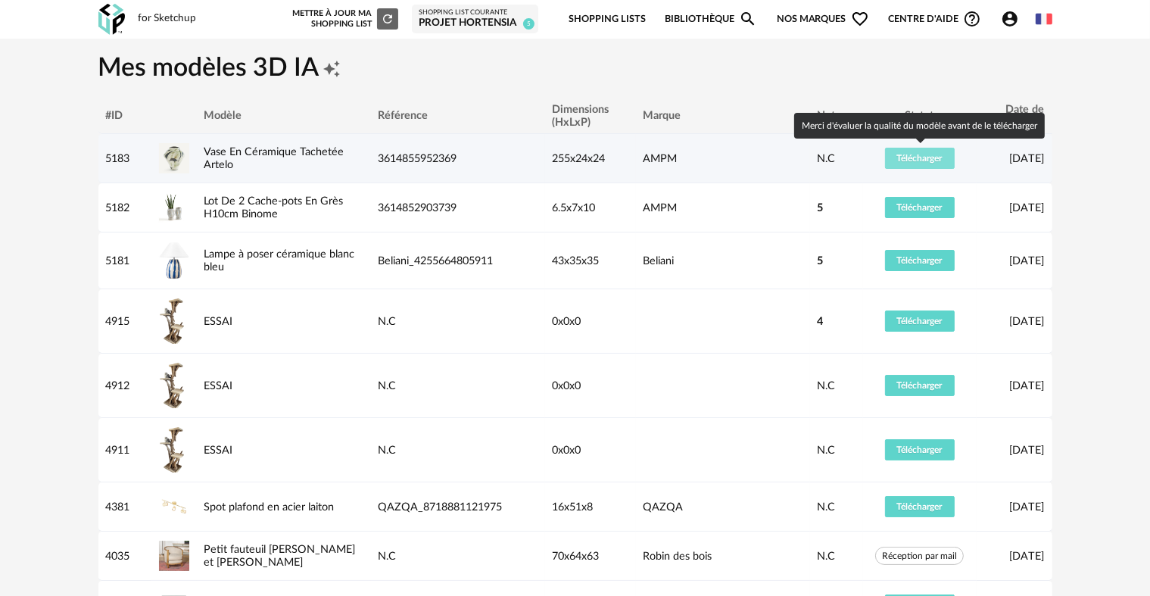
click at [916, 160] on span "Télécharger" at bounding box center [919, 158] width 45 height 9
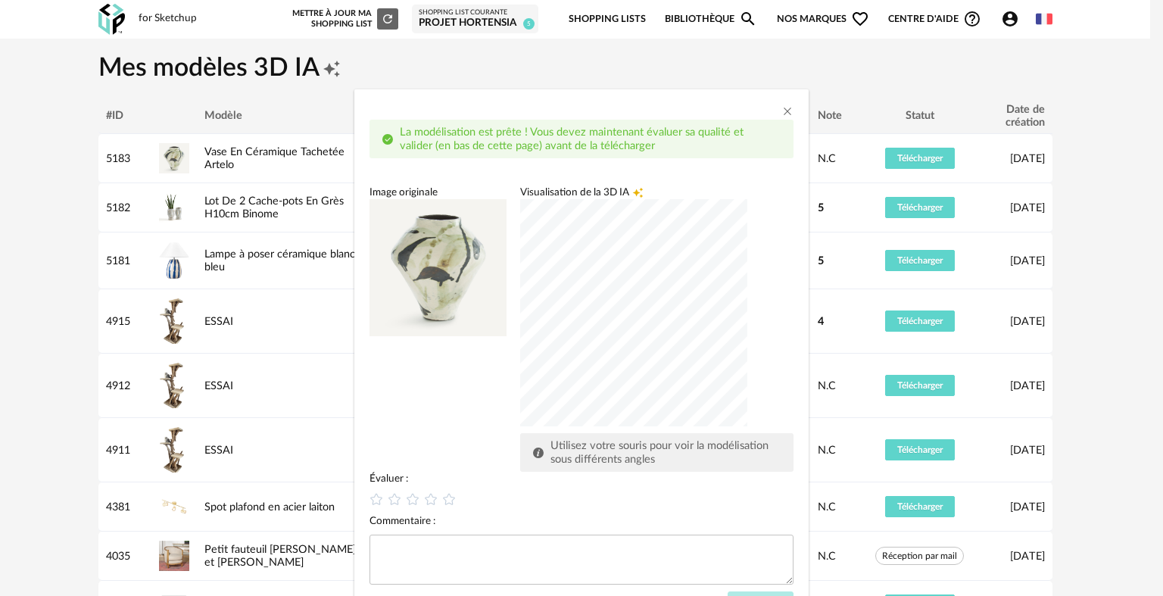
click at [584, 325] on div "dialog" at bounding box center [633, 312] width 227 height 227
click at [442, 505] on icon "dialog" at bounding box center [449, 499] width 14 height 14
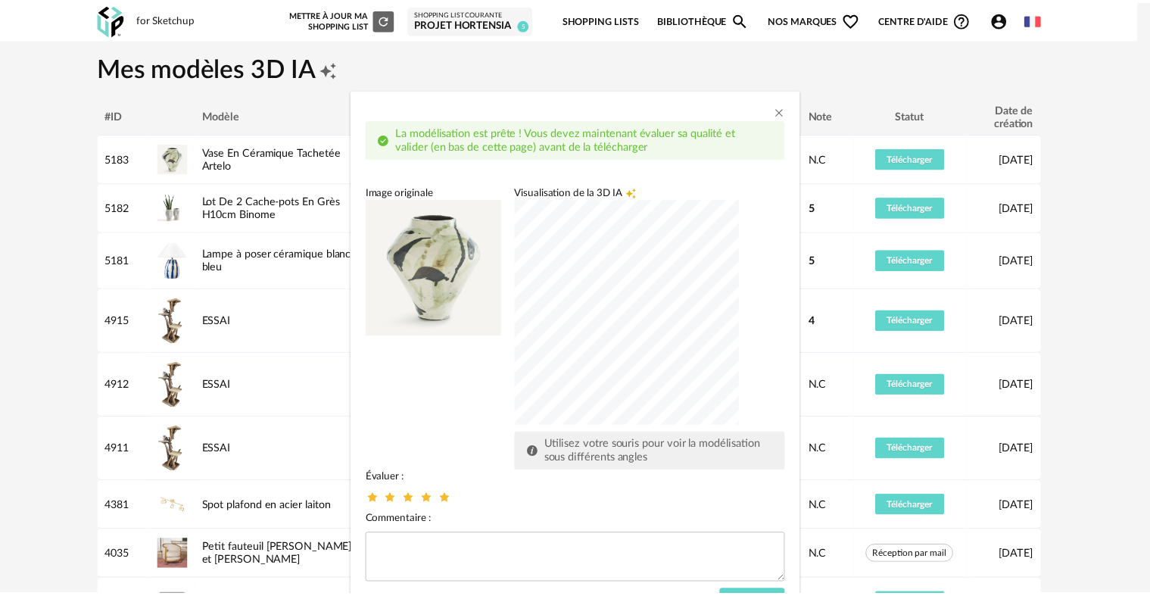
scroll to position [66, 0]
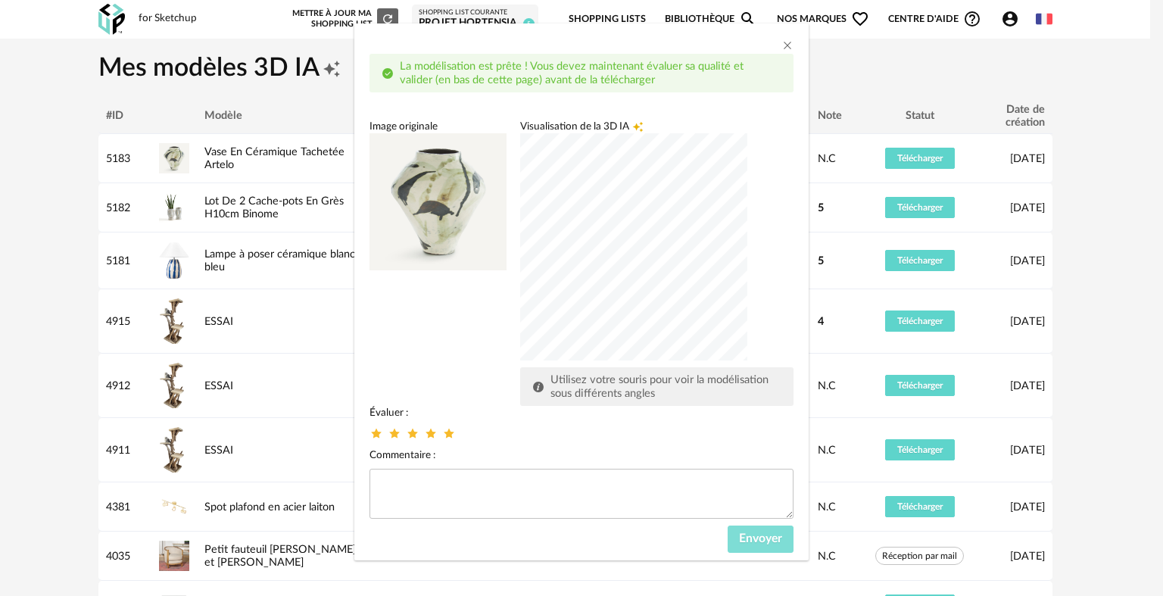
click at [746, 540] on span "Envoyer" at bounding box center [760, 538] width 43 height 12
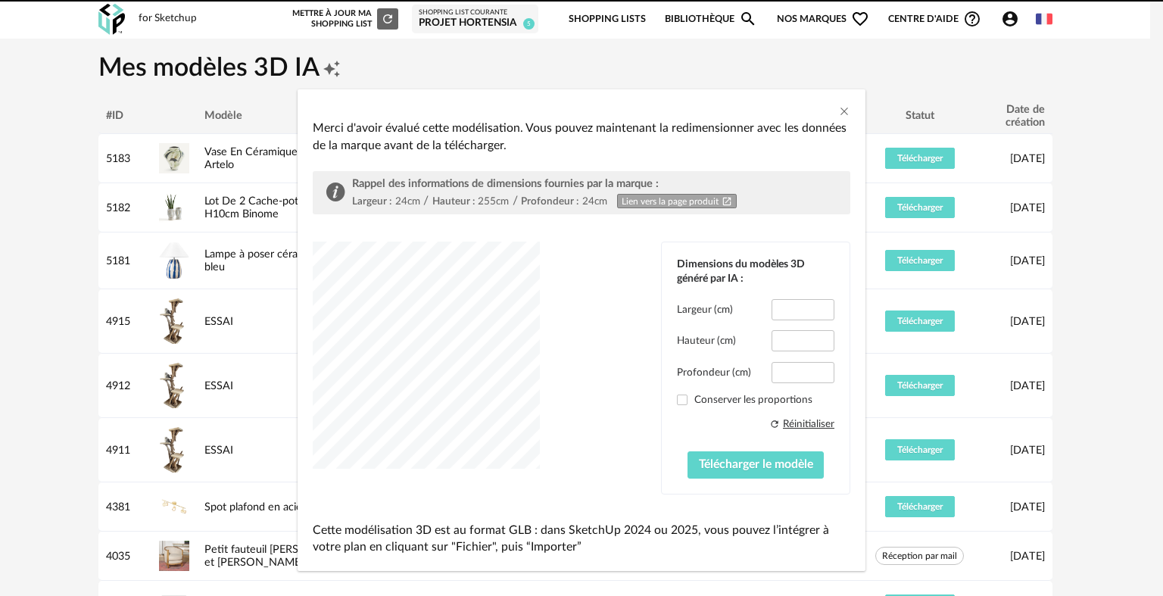
type input "*****"
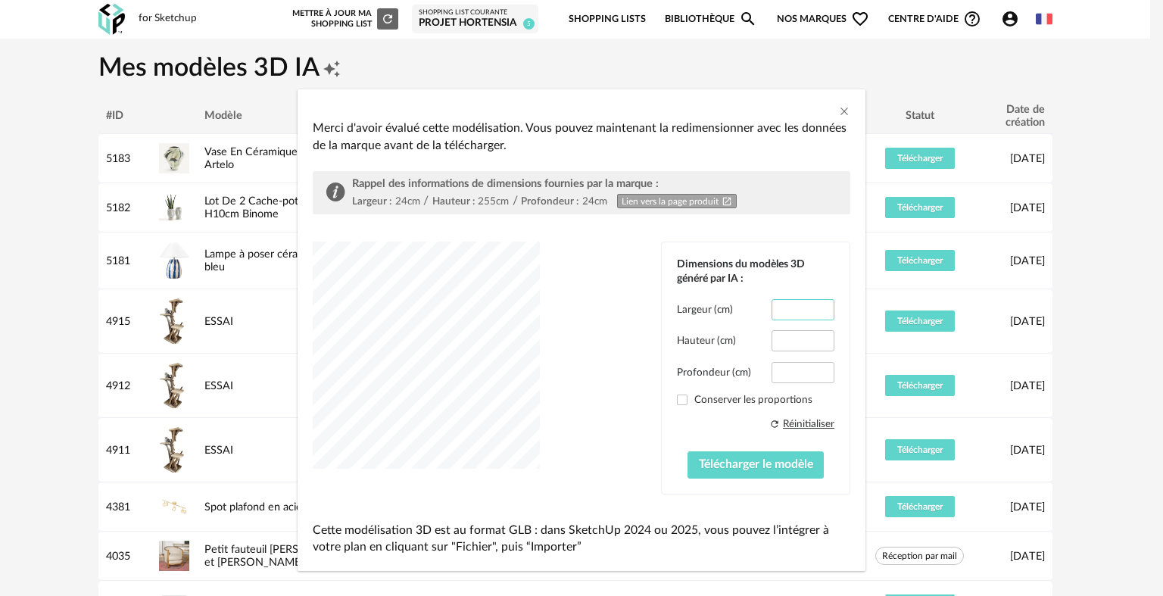
drag, startPoint x: 818, startPoint y: 309, endPoint x: 615, endPoint y: 284, distance: 204.4
click at [615, 284] on div "Dimensions du modèles 3D généré par IA : Largeur (cm) ***** Hauteur (cm) ***** …" at bounding box center [581, 367] width 537 height 252
type input "**"
click at [484, 345] on div "dialog" at bounding box center [426, 354] width 227 height 227
drag, startPoint x: 820, startPoint y: 372, endPoint x: 701, endPoint y: 352, distance: 121.2
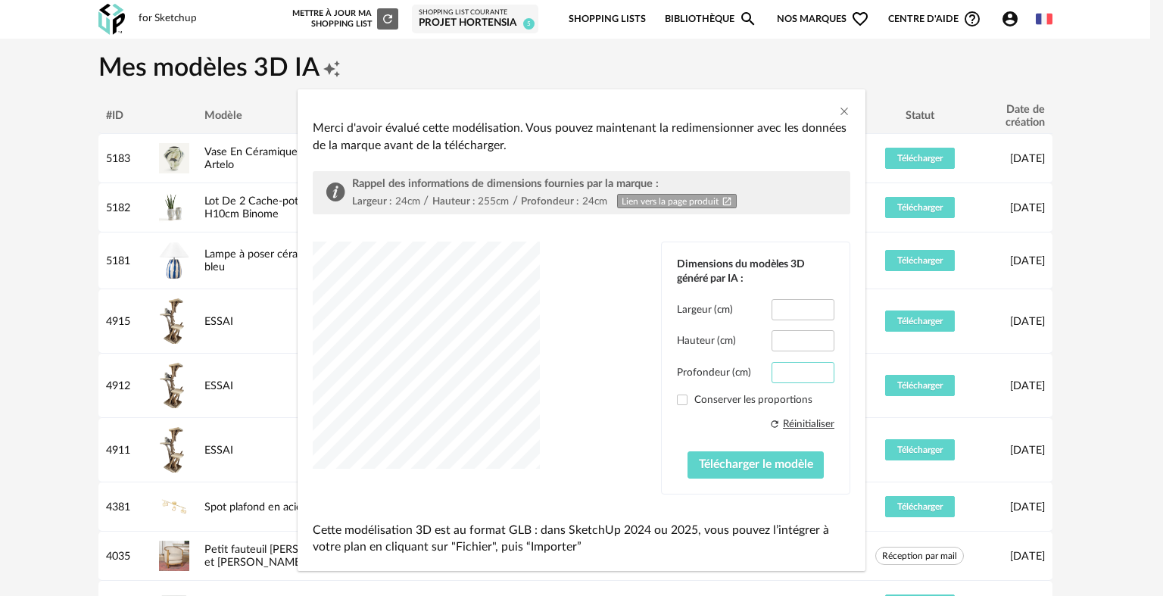
click at [701, 352] on div "Largeur (cm) ** Hauteur (cm) ***** Profondeur (cm) ***** Conserver les proporti…" at bounding box center [755, 388] width 157 height 179
type input "**"
click at [701, 352] on div "Largeur (cm) ** Hauteur (cm) ***** Profondeur (cm) ** Conserver les proportions…" at bounding box center [755, 388] width 157 height 179
click at [792, 338] on input "*****" at bounding box center [802, 340] width 63 height 21
click at [540, 406] on div "dialog" at bounding box center [426, 354] width 227 height 227
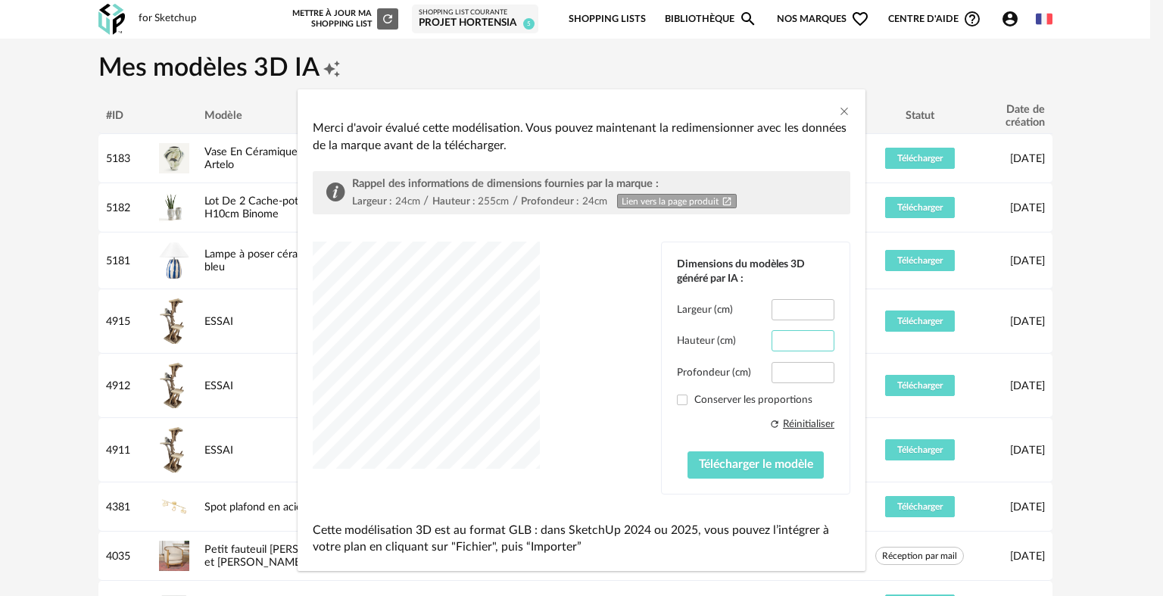
click at [798, 340] on input "****" at bounding box center [802, 340] width 63 height 21
type input "**"
click at [751, 472] on button "Télécharger le modèle" at bounding box center [755, 464] width 137 height 27
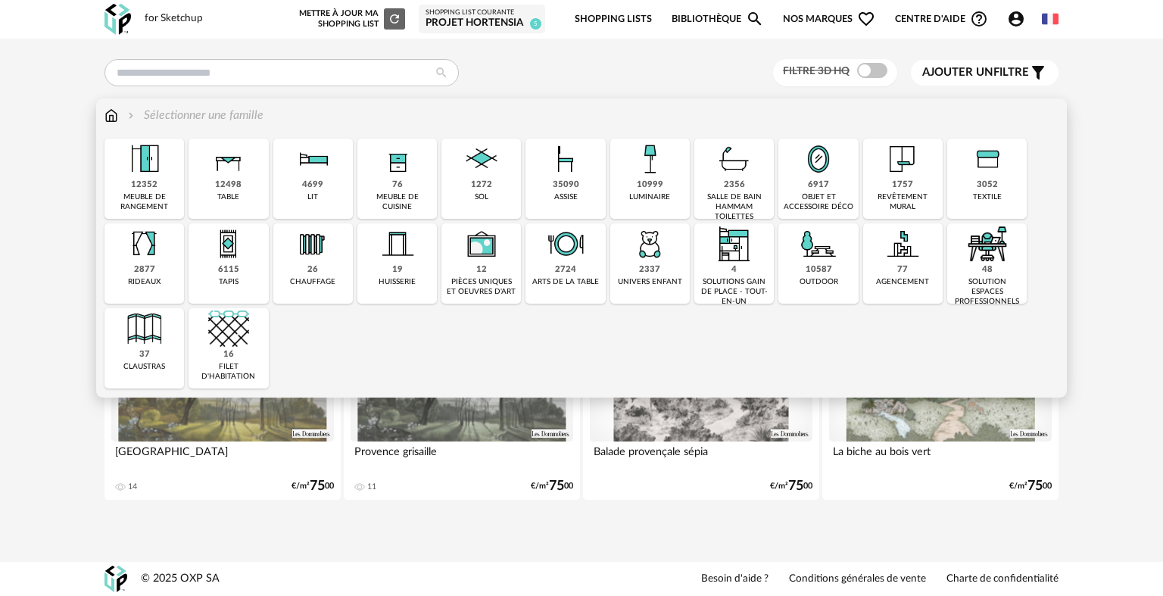
click at [657, 188] on div "10999" at bounding box center [650, 184] width 26 height 11
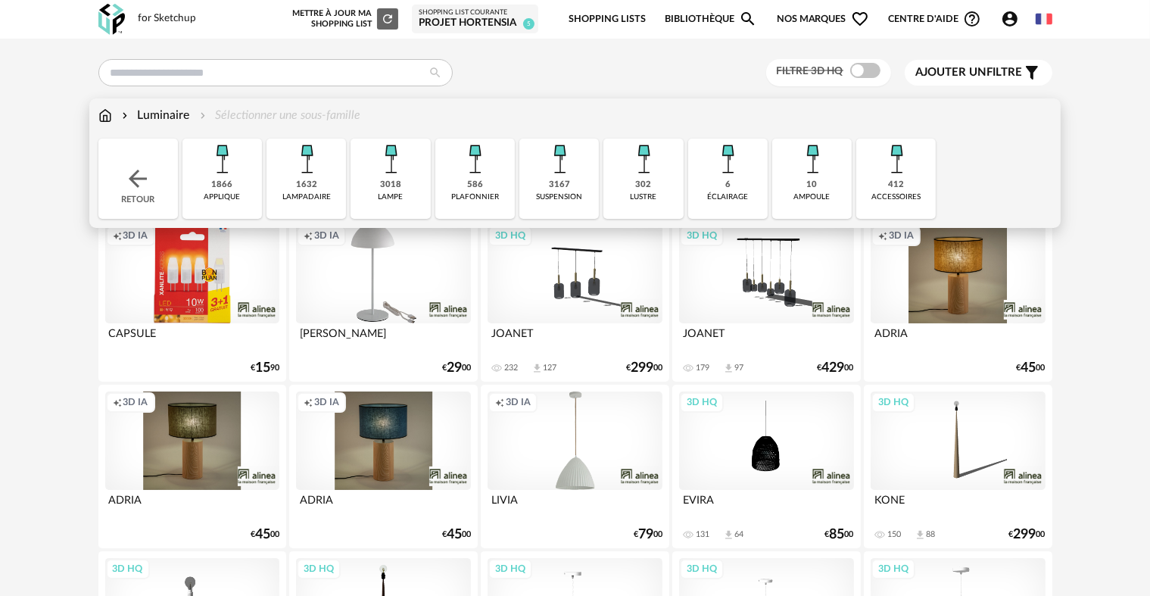
click at [311, 198] on div "lampadaire" at bounding box center [306, 197] width 48 height 10
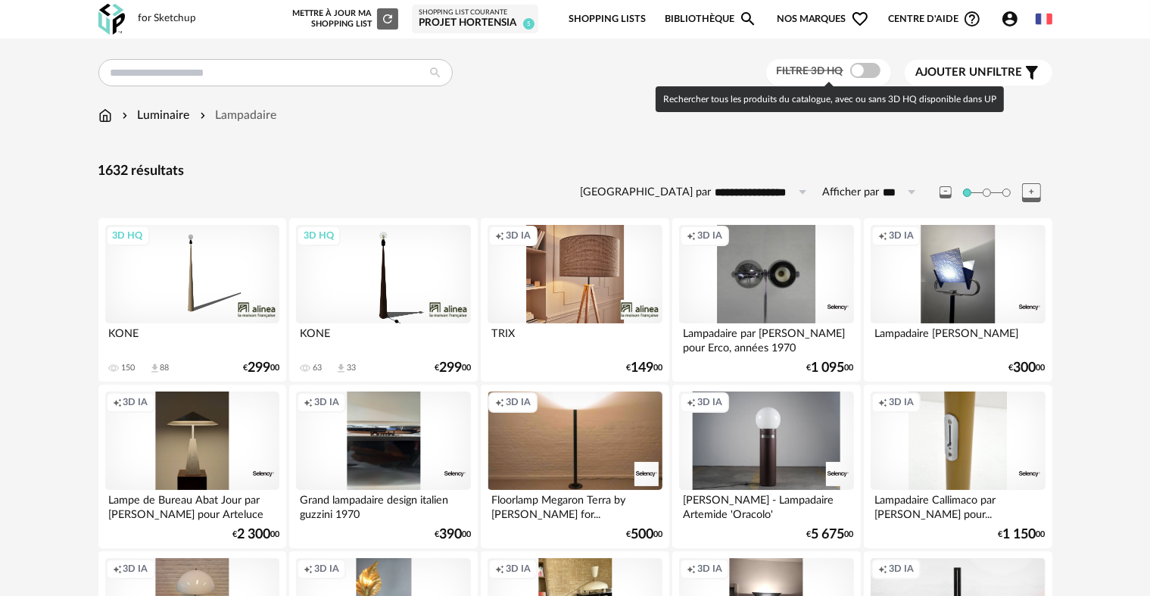
click at [874, 67] on span at bounding box center [865, 70] width 30 height 15
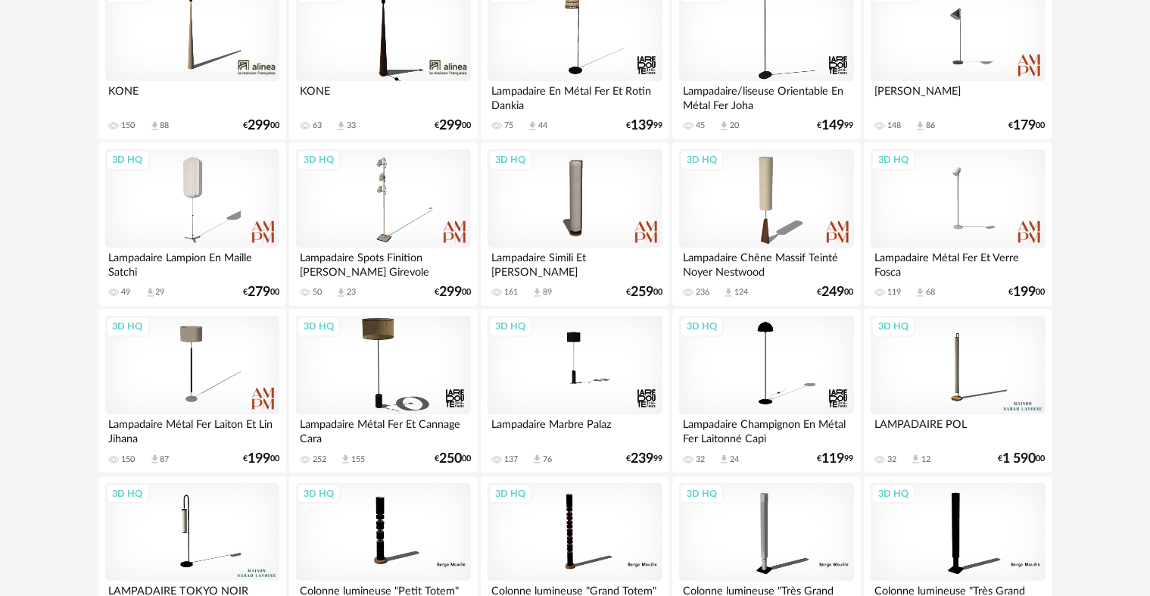
scroll to position [247, 0]
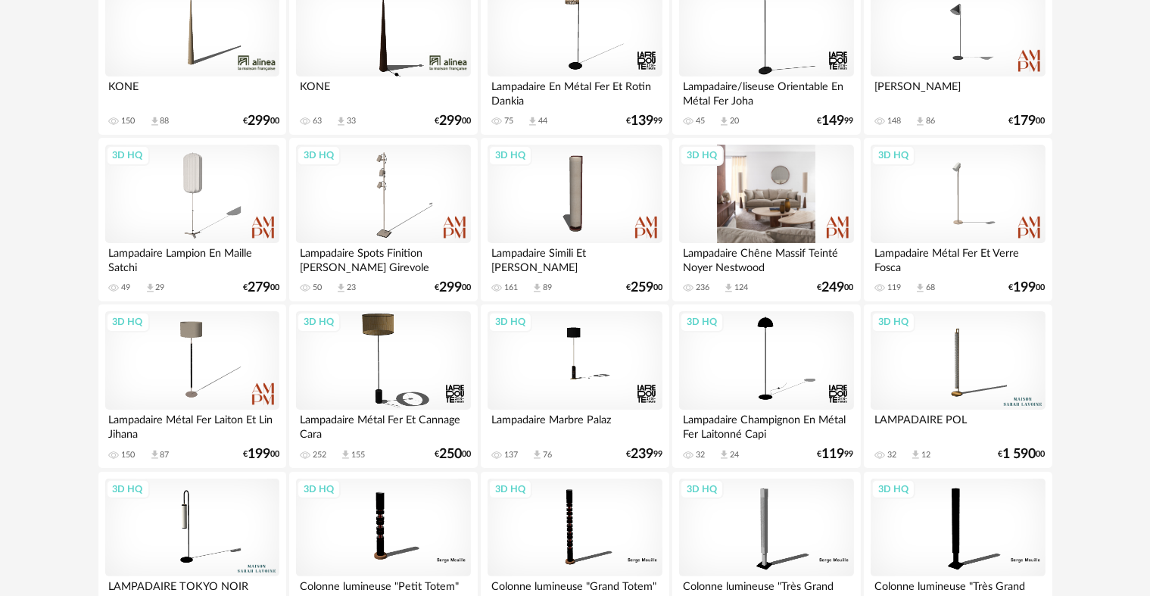
click at [755, 209] on div "3D HQ" at bounding box center [766, 194] width 174 height 98
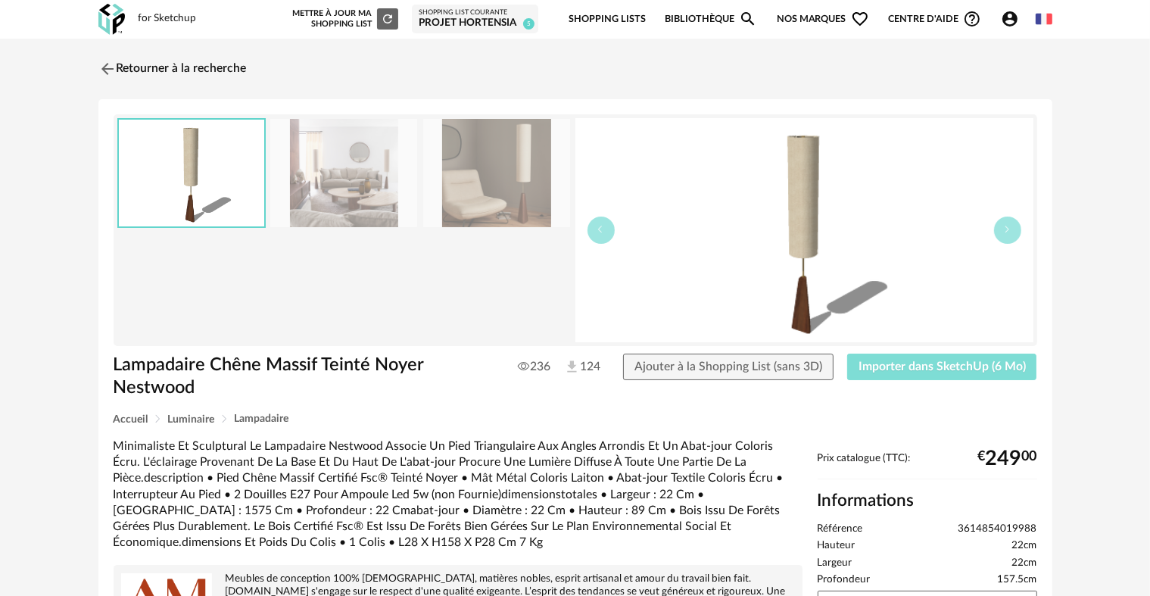
click at [902, 360] on span "Importer dans SketchUp (6 Mo)" at bounding box center [941, 366] width 167 height 12
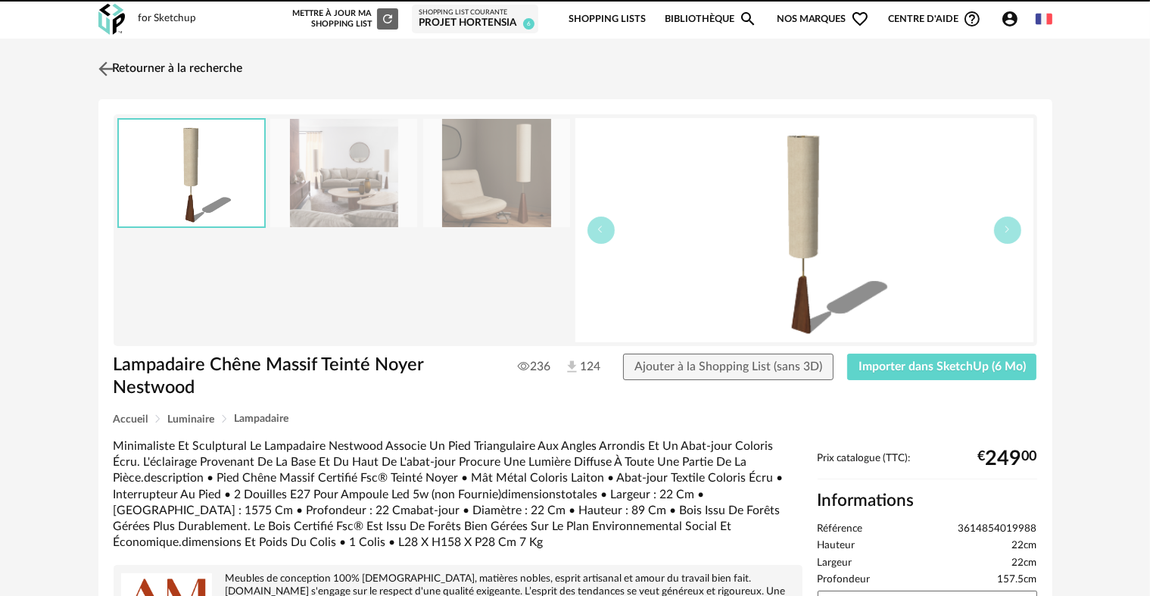
click at [173, 72] on link "Retourner à la recherche" at bounding box center [169, 68] width 148 height 33
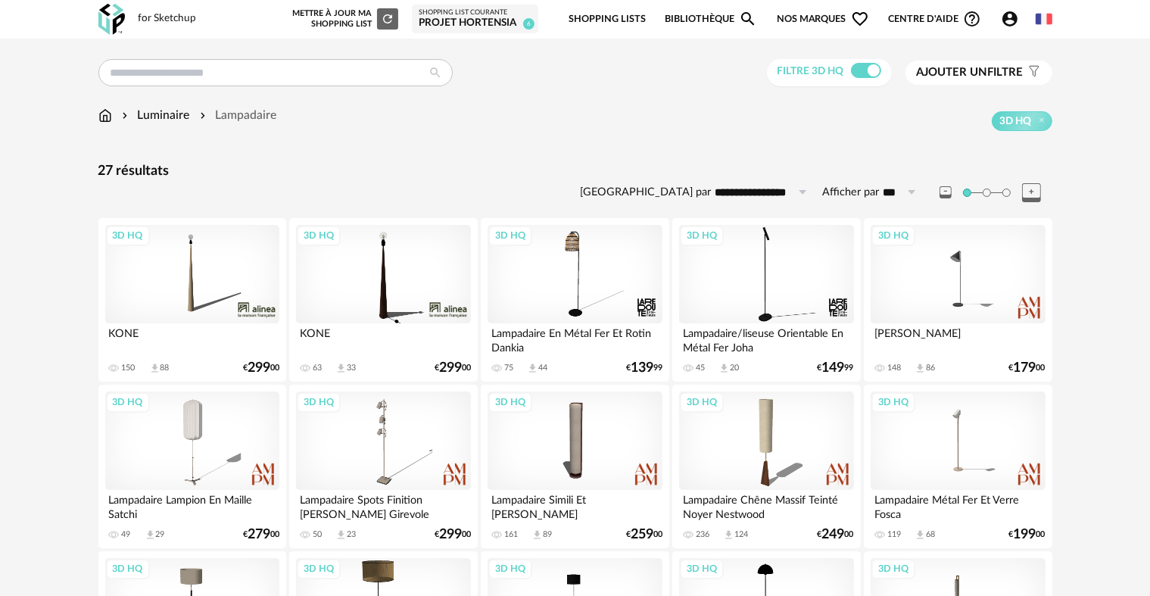
click at [112, 117] on div "Luminaire Lampadaire" at bounding box center [187, 115] width 179 height 17
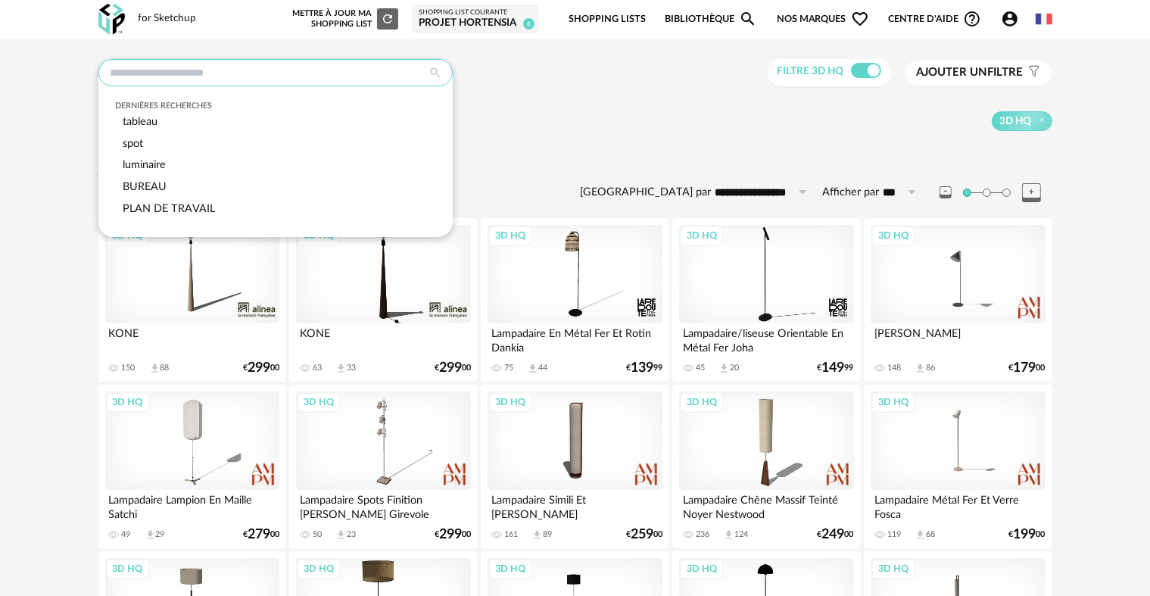
click at [304, 70] on input "text" at bounding box center [275, 72] width 354 height 27
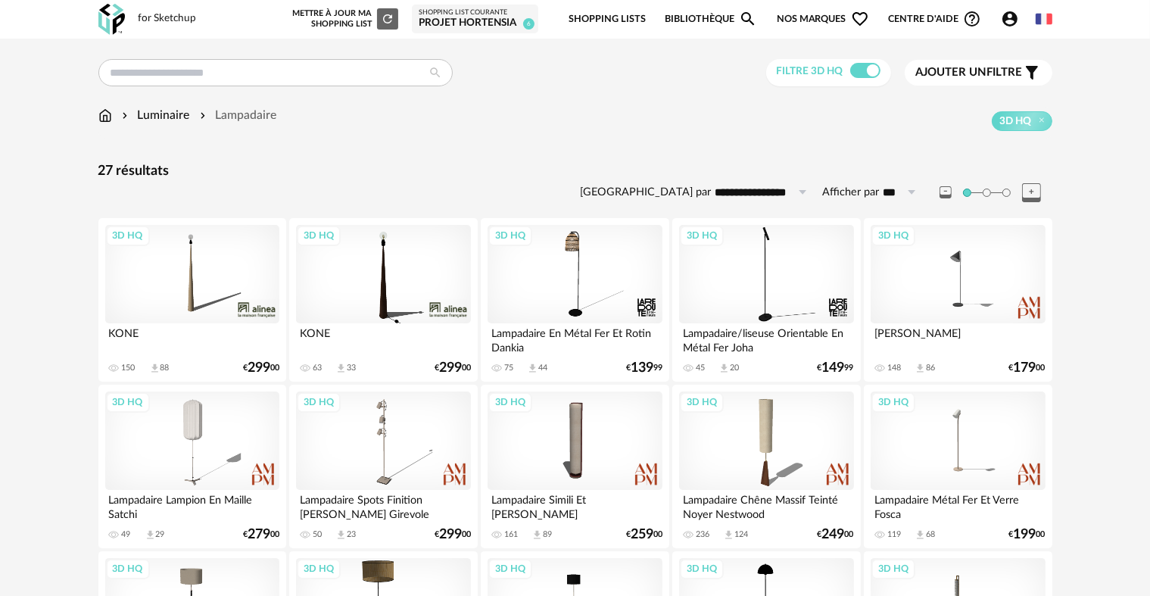
click at [107, 128] on div "Luminaire Lampadaire 3D HQ" at bounding box center [575, 119] width 954 height 24
click at [107, 119] on img at bounding box center [105, 115] width 14 height 17
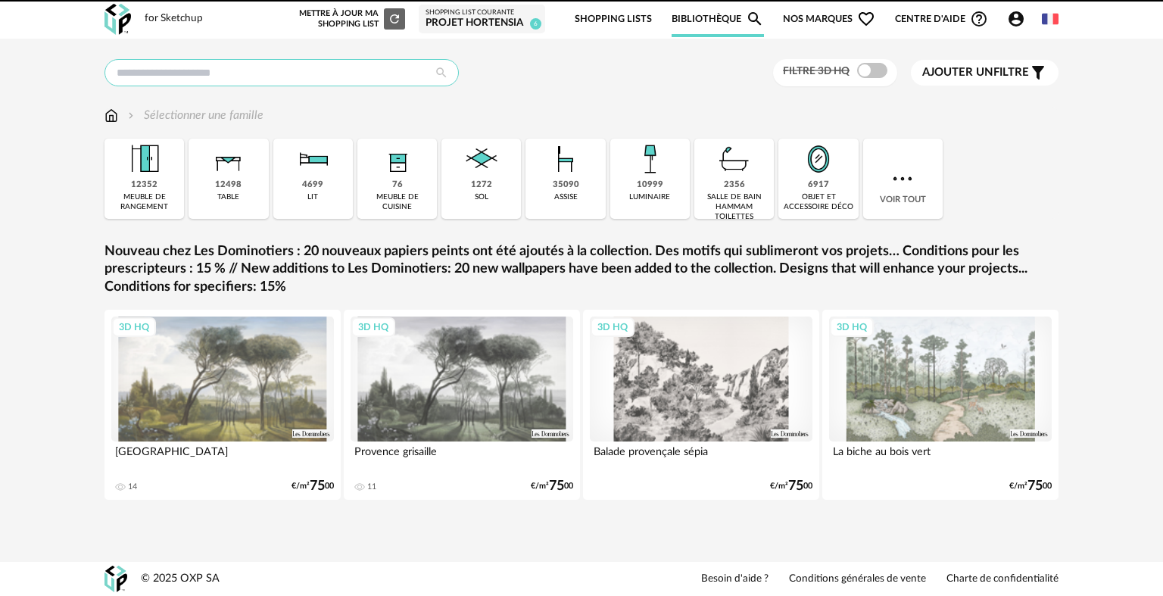
click at [154, 76] on input "text" at bounding box center [281, 72] width 354 height 27
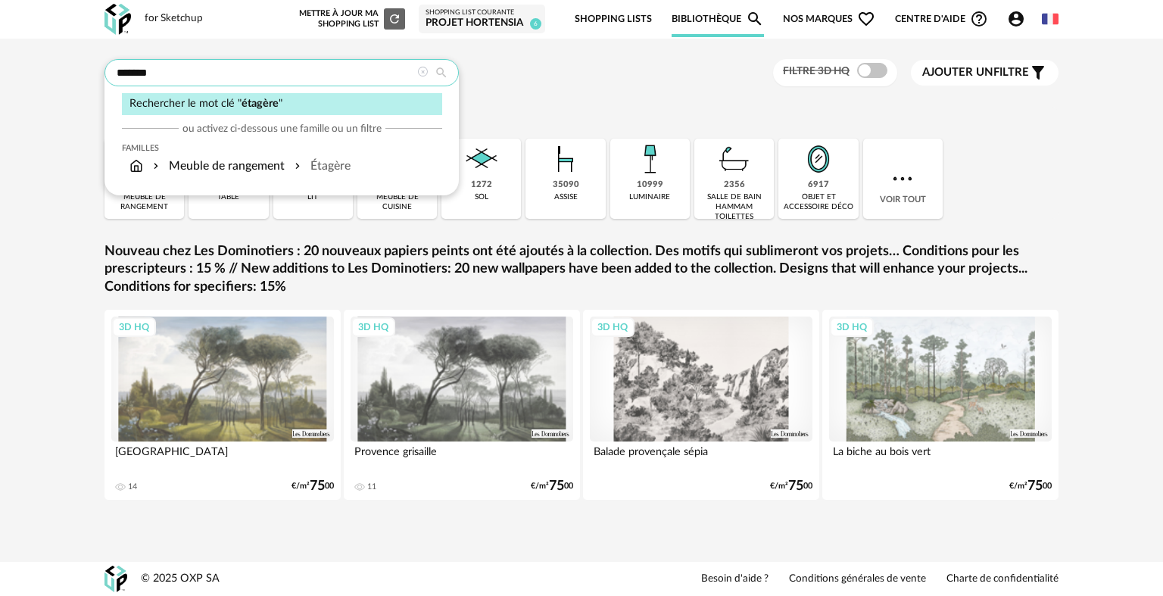
type input "*******"
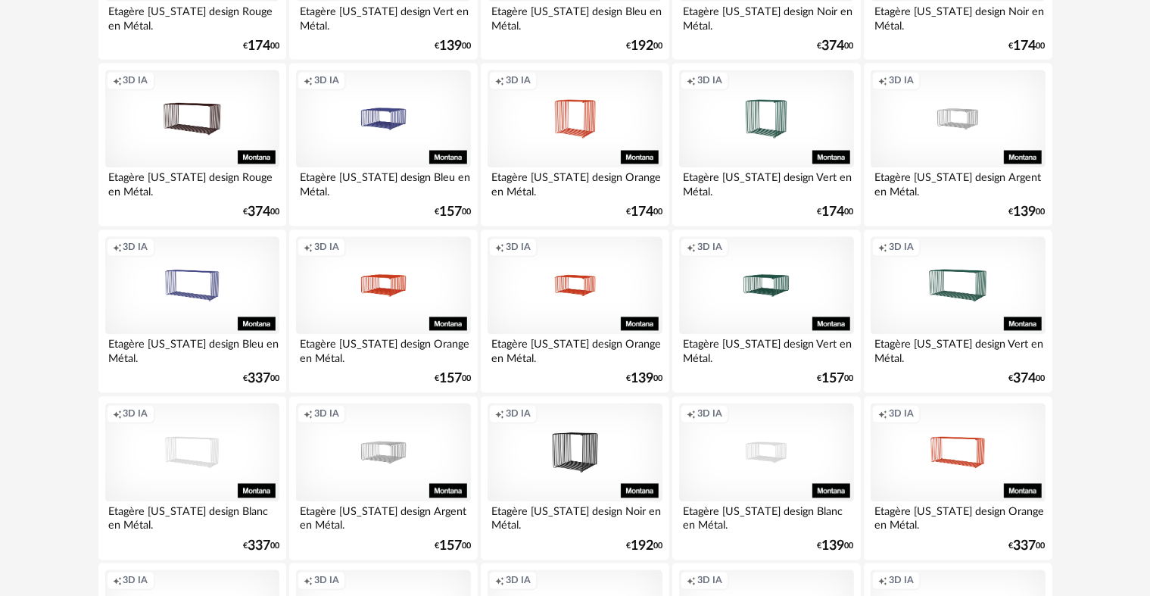
scroll to position [3052, 0]
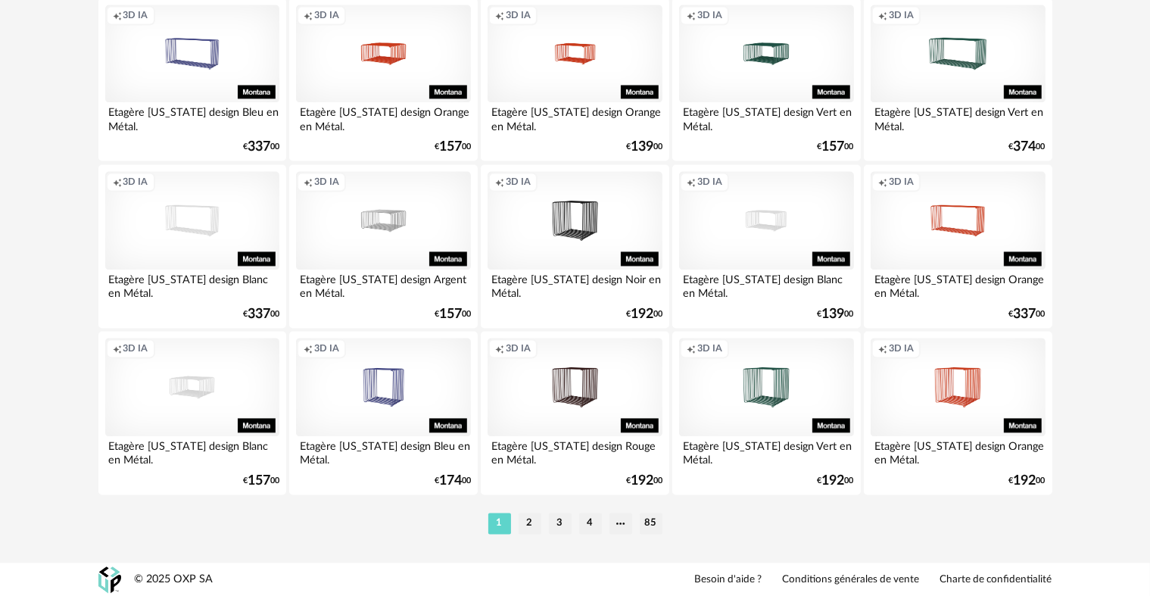
click at [540, 533] on li "2" at bounding box center [529, 522] width 23 height 21
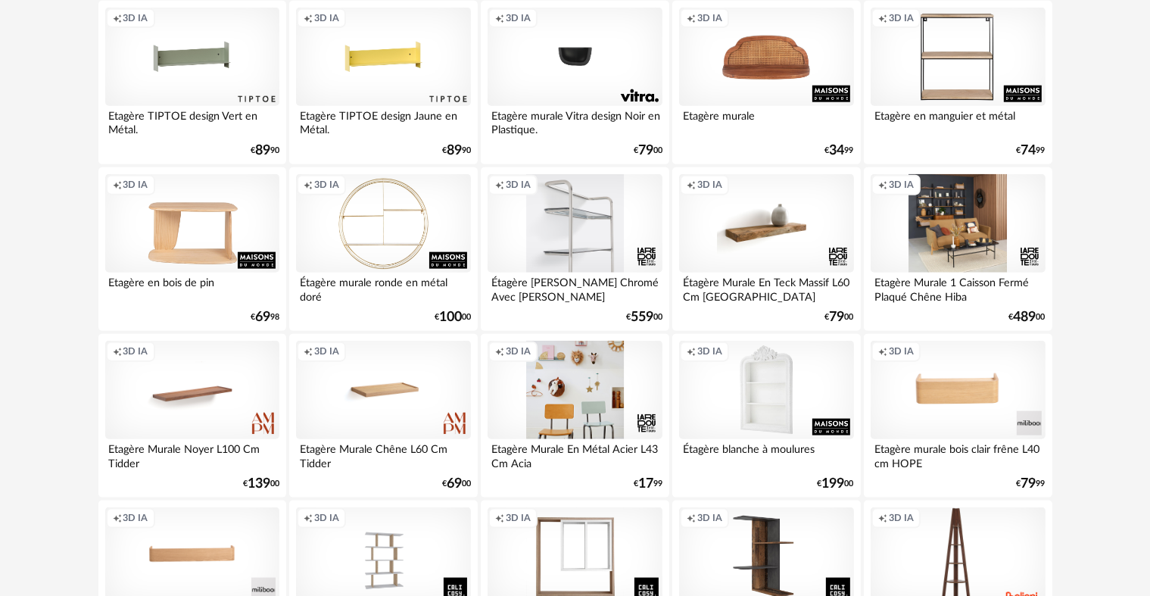
scroll to position [1825, 0]
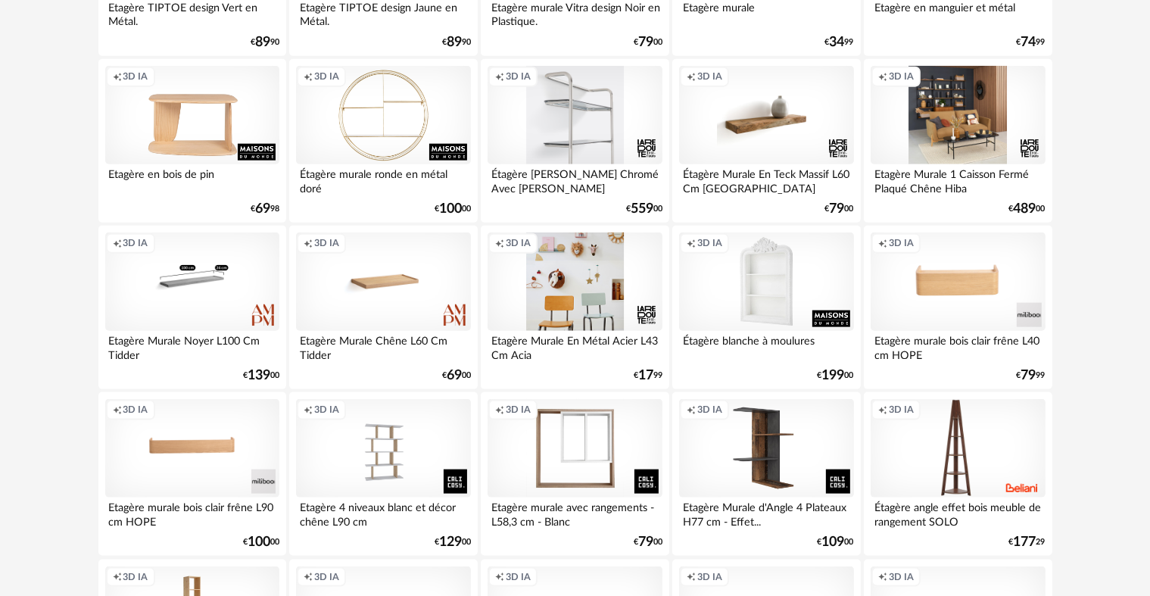
click at [248, 310] on div "Creation icon 3D IA" at bounding box center [192, 281] width 174 height 98
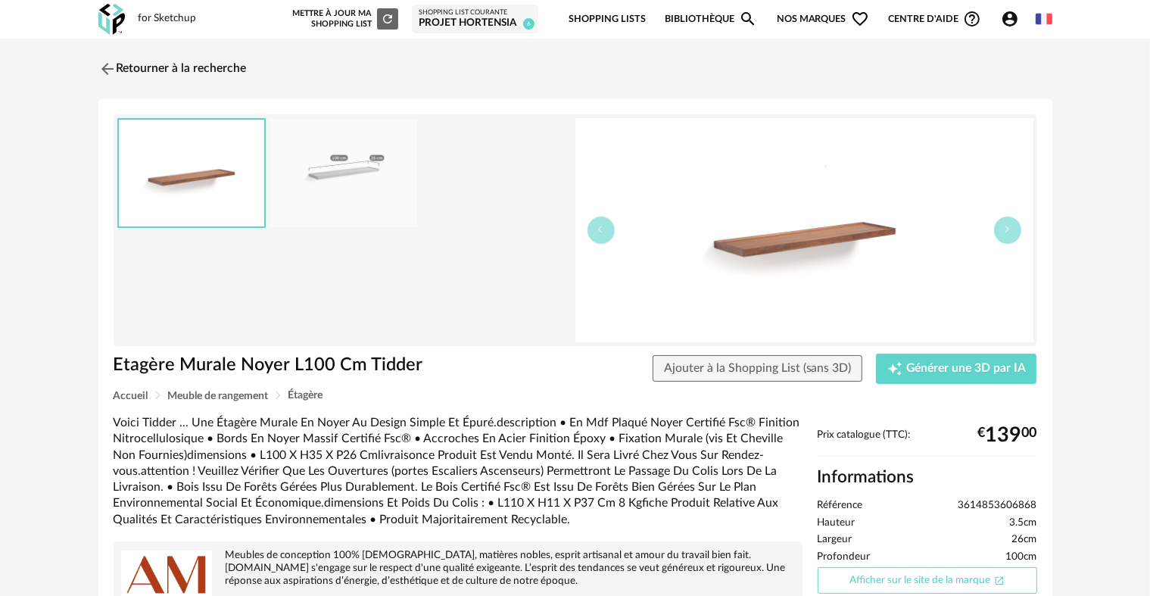
click at [955, 574] on link "Afficher sur le site de la marque Open In New icon" at bounding box center [926, 580] width 219 height 26
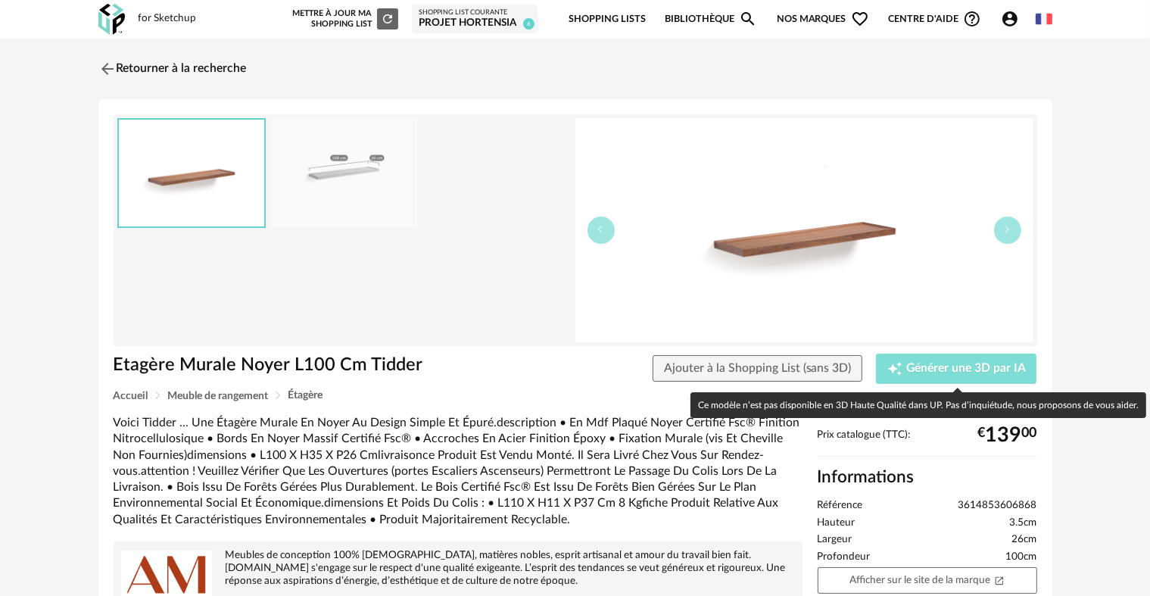
click at [914, 372] on span "Générer une 3D par IA" at bounding box center [966, 369] width 120 height 12
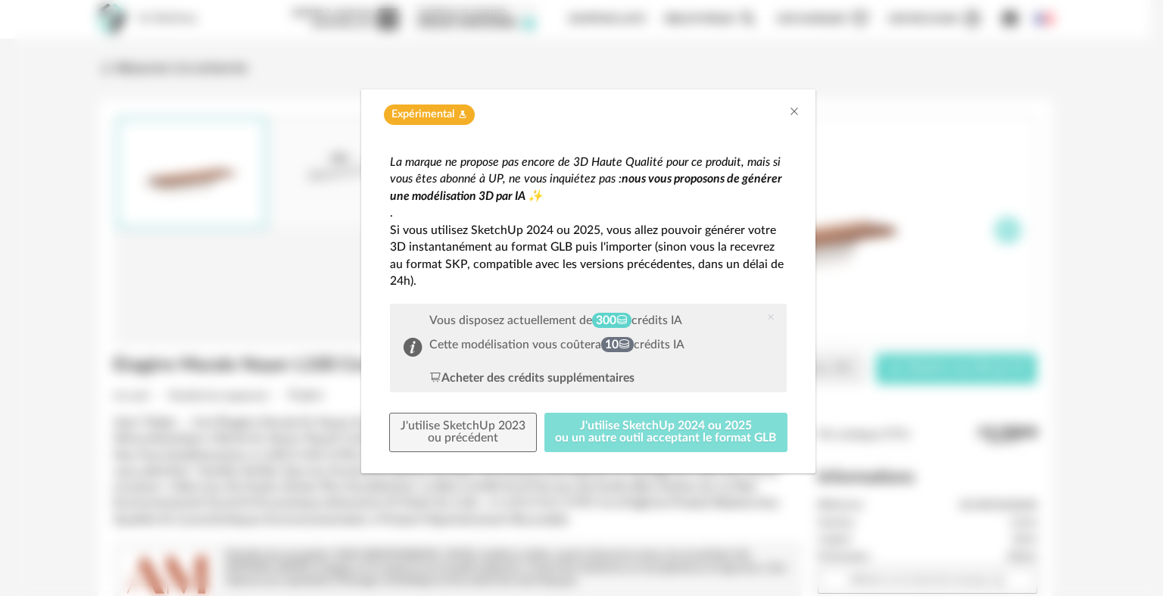
click at [715, 422] on button "J'utilise SketchUp 2024 ou 2025 ou un autre outil acceptant le format GLB" at bounding box center [666, 431] width 244 height 39
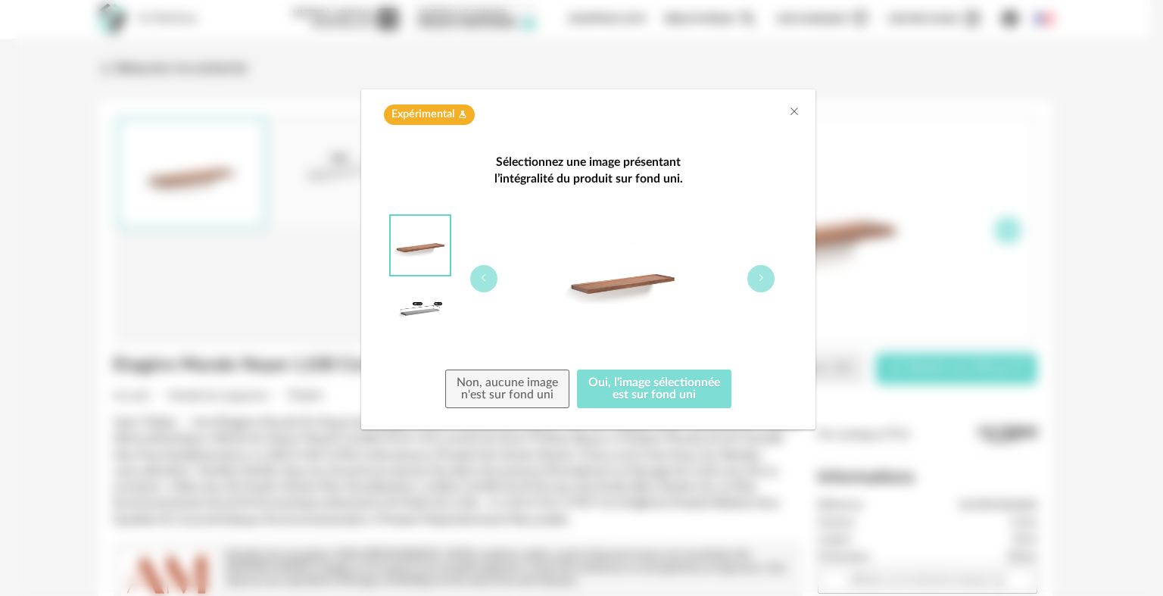
click at [702, 392] on button "Oui, l'image sélectionnée est sur fond uni" at bounding box center [654, 388] width 154 height 39
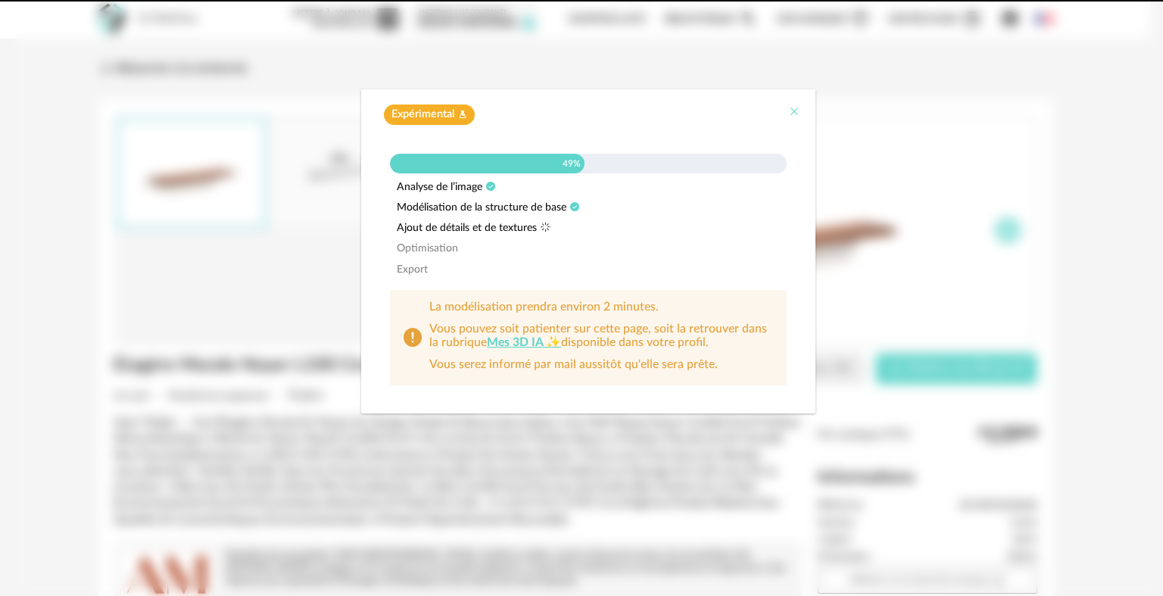
click at [796, 109] on icon "Close" at bounding box center [794, 111] width 12 height 12
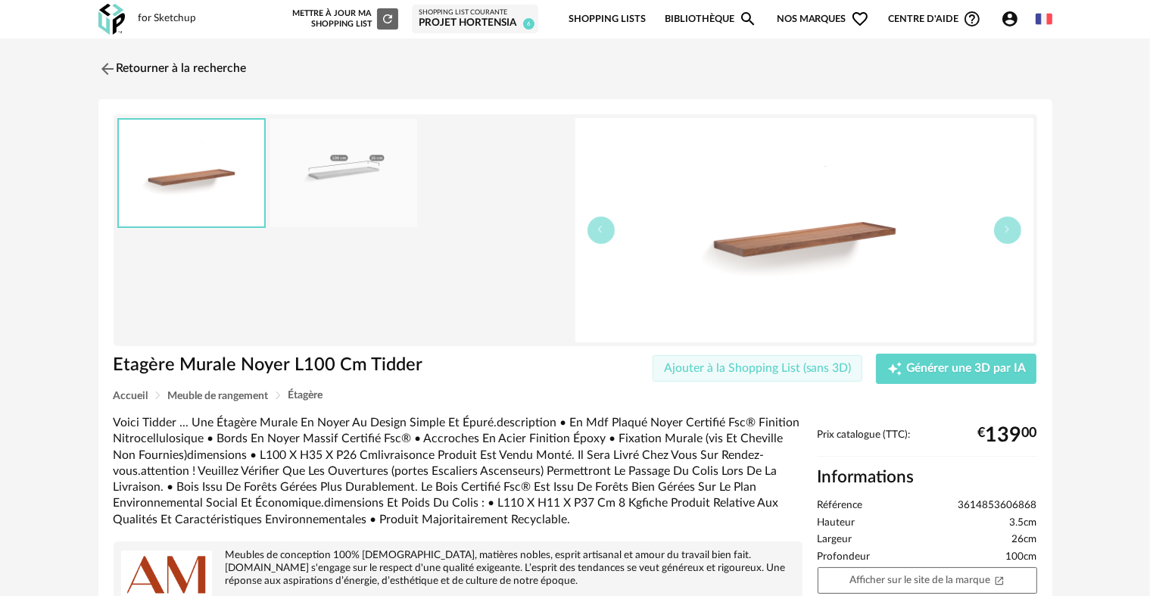
click at [727, 371] on span "Ajouter à la Shopping List (sans 3D)" at bounding box center [758, 368] width 188 height 12
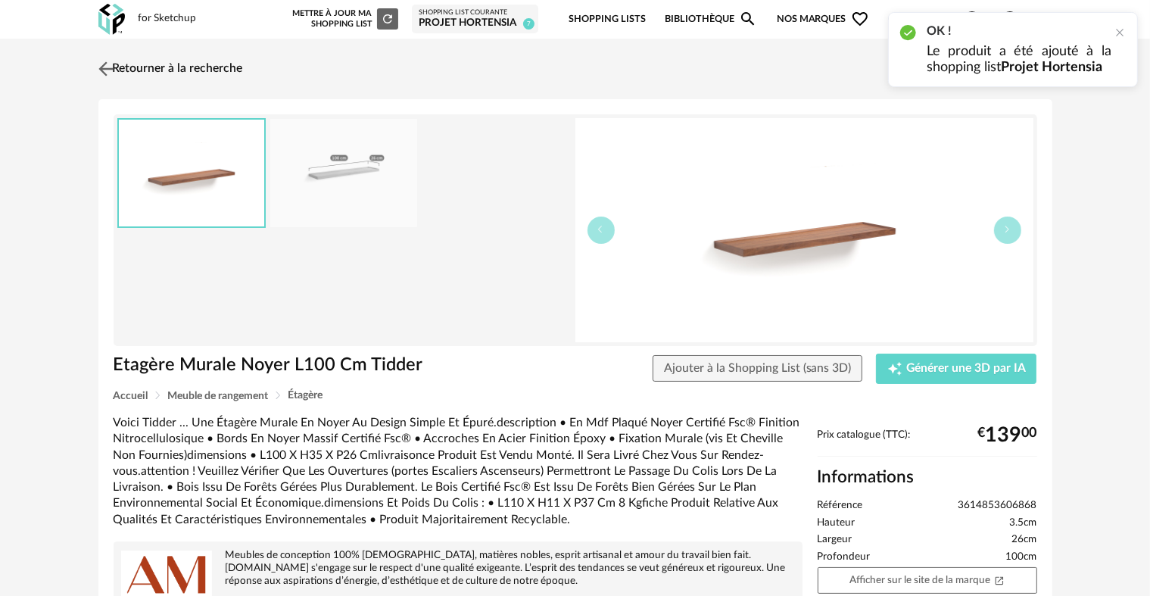
click at [215, 67] on link "Retourner à la recherche" at bounding box center [169, 68] width 148 height 33
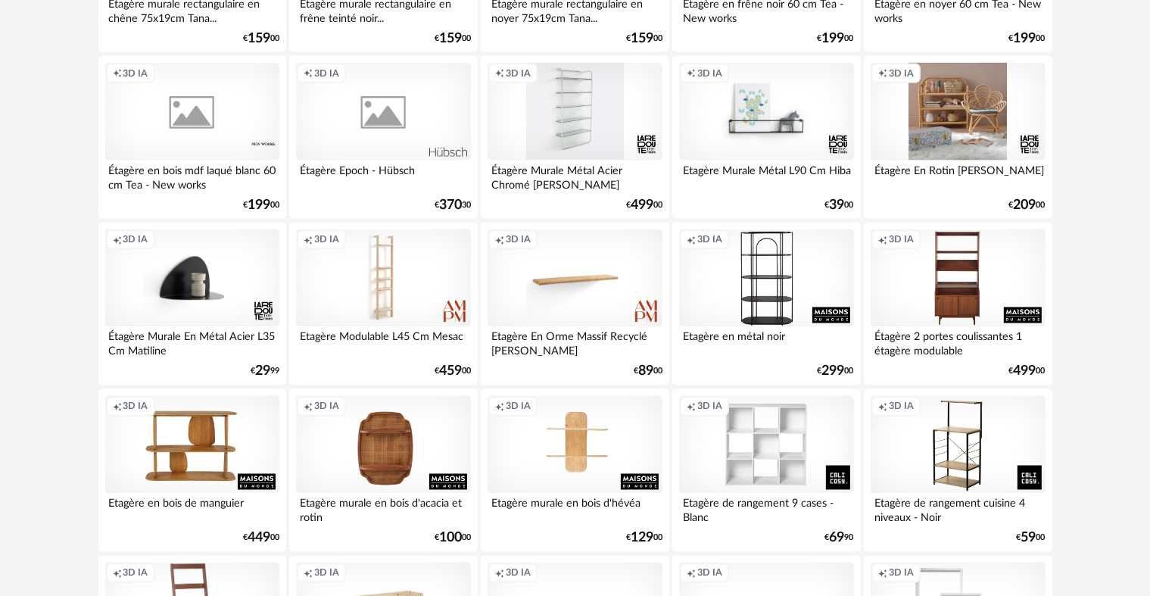
scroll to position [3052, 0]
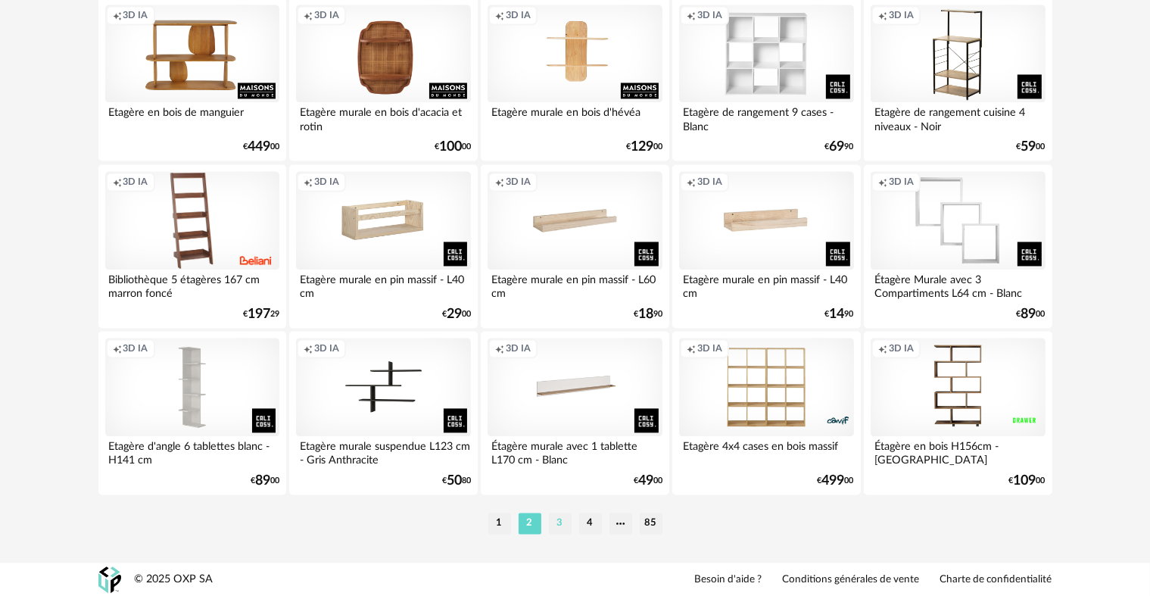
click at [557, 521] on li "3" at bounding box center [560, 522] width 23 height 21
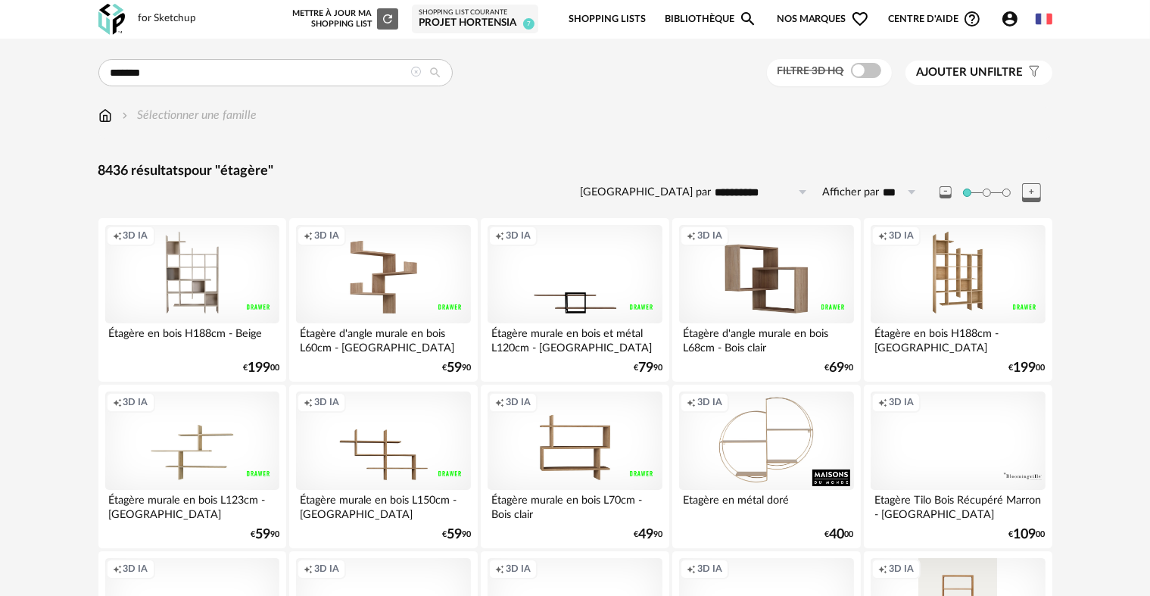
click at [999, 32] on div "Nouvelle shopping list Mettre à jour ma Shopping List Refresh icon Shopping Lis…" at bounding box center [666, 20] width 769 height 36
click at [1006, 20] on icon "Account Circle icon" at bounding box center [1009, 18] width 15 height 15
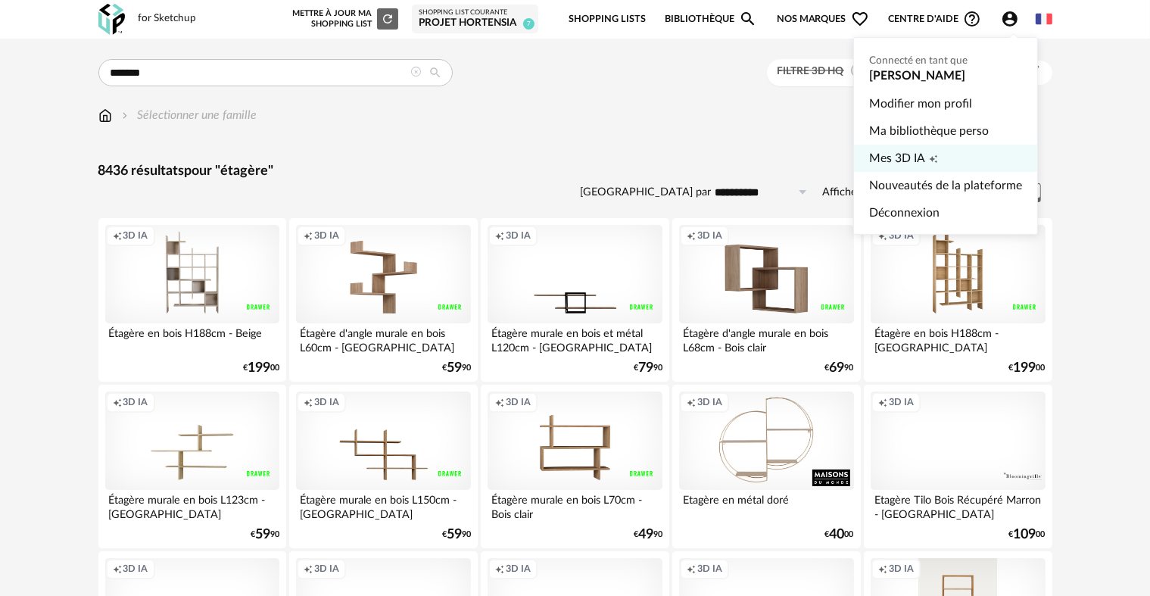
click at [886, 151] on span "Mes 3D IA" at bounding box center [897, 158] width 56 height 27
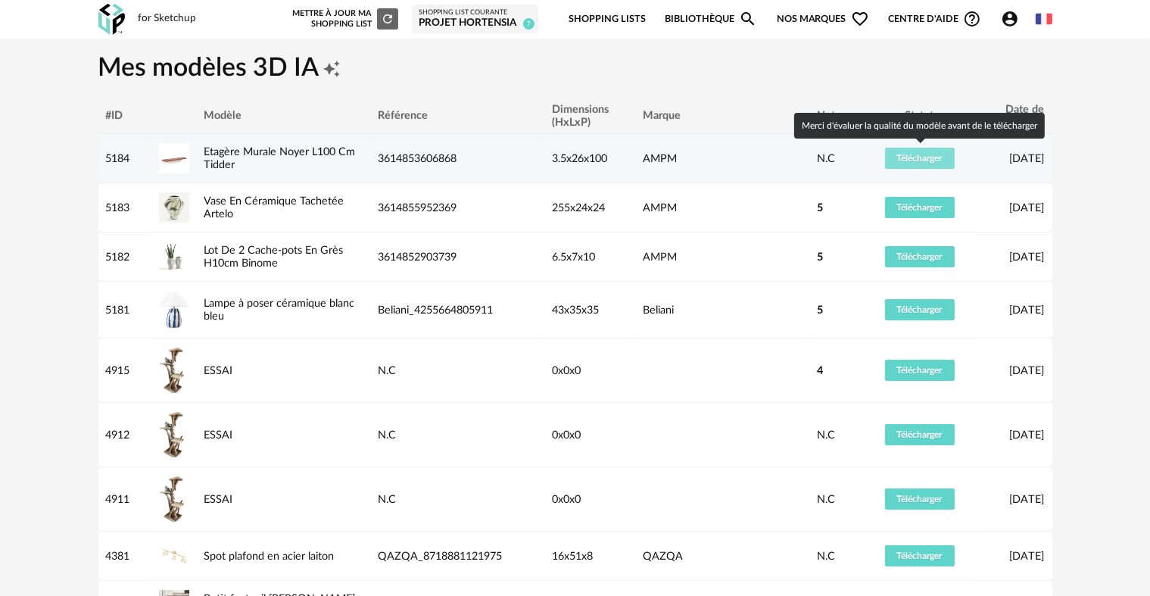
click at [906, 167] on button "Télécharger" at bounding box center [920, 158] width 70 height 21
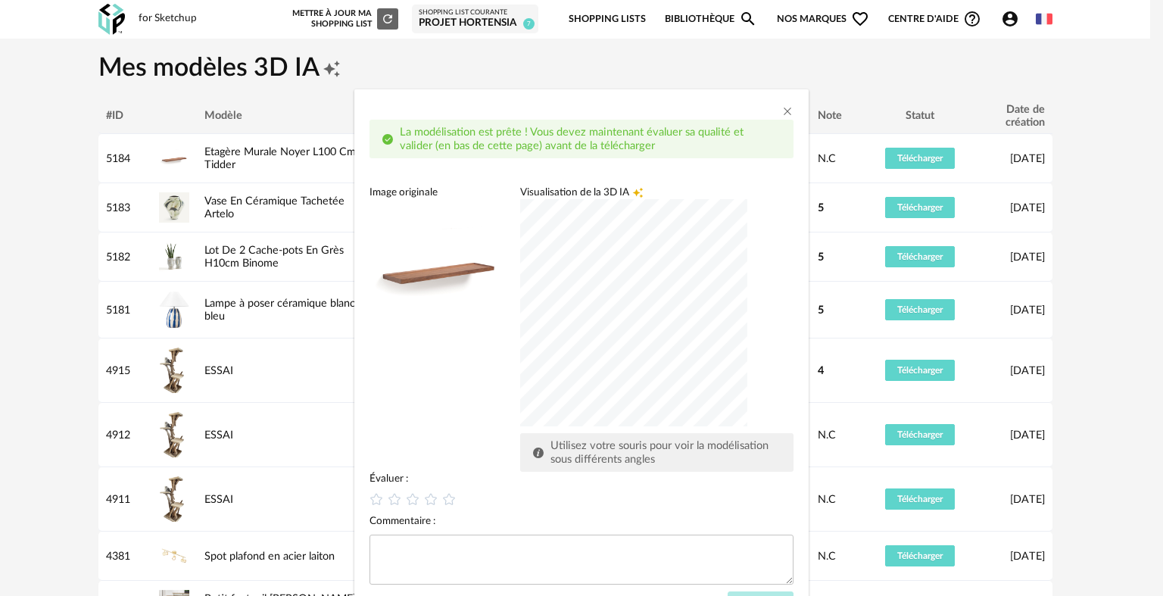
click at [671, 426] on div "dialog" at bounding box center [633, 312] width 227 height 227
click at [441, 496] on icon "dialog" at bounding box center [449, 499] width 16 height 16
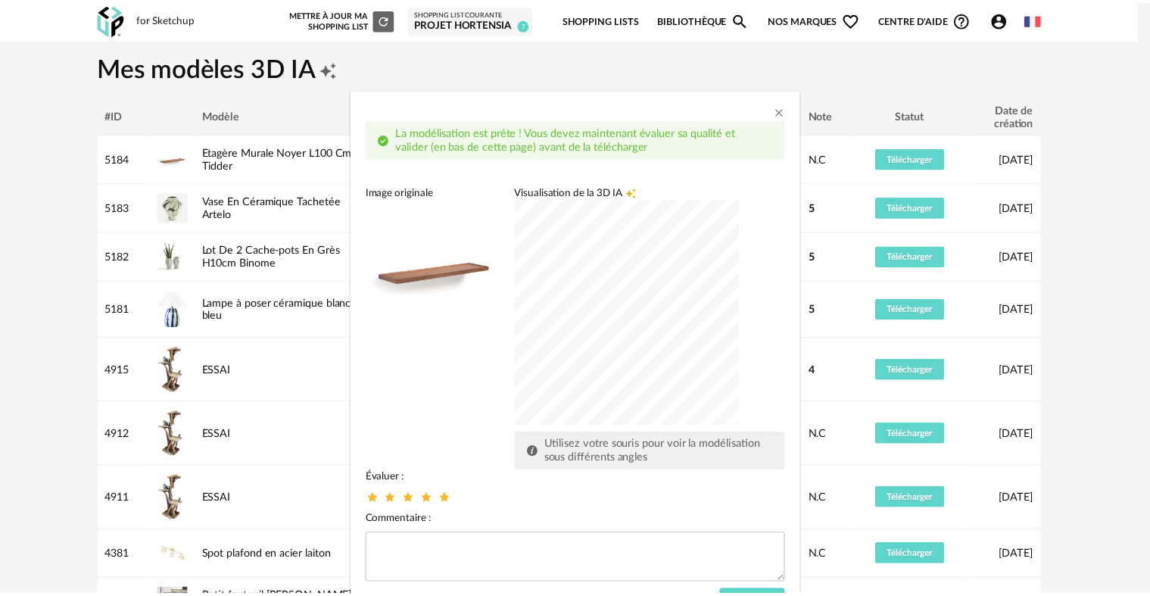
scroll to position [67, 0]
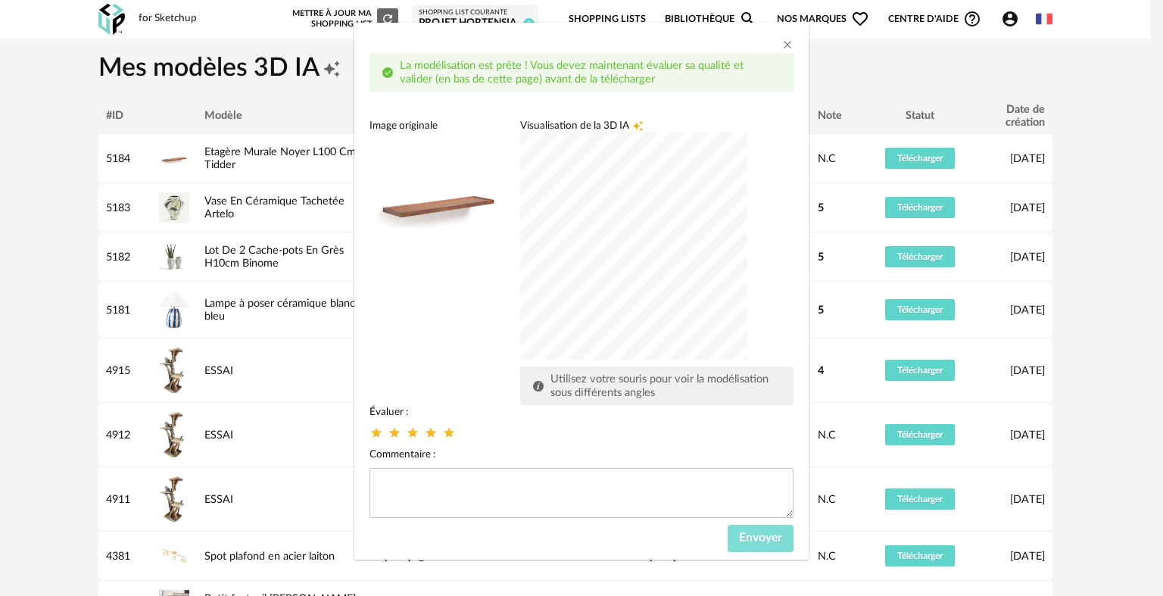
click at [770, 547] on button "Envoyer" at bounding box center [760, 538] width 66 height 27
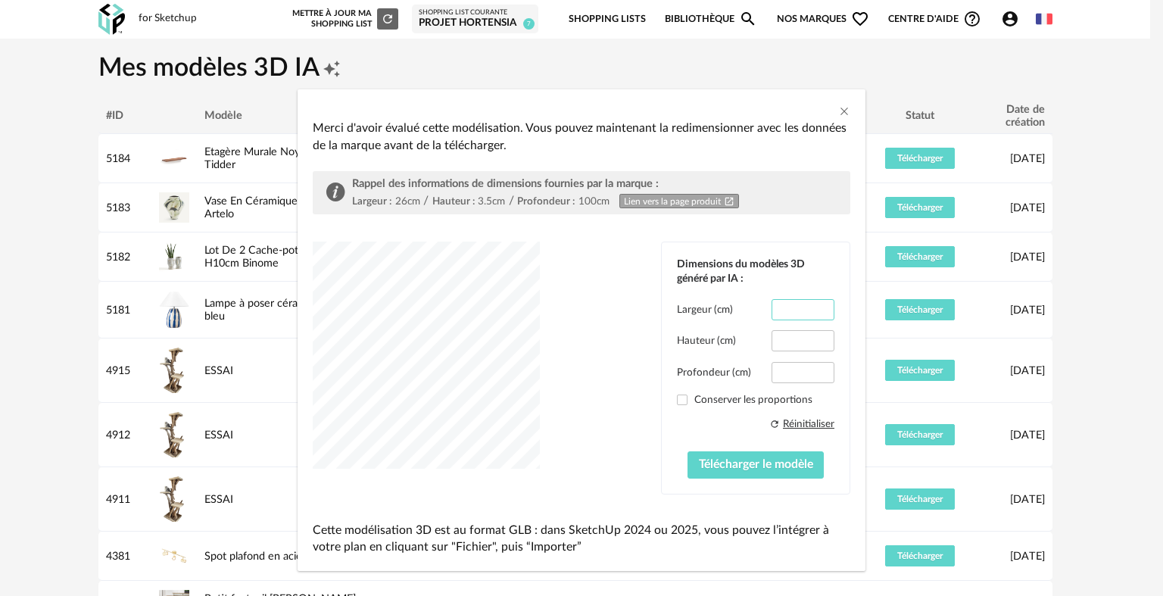
drag, startPoint x: 798, startPoint y: 309, endPoint x: 693, endPoint y: 313, distance: 104.5
click at [693, 313] on div "Largeur (cm) ****" at bounding box center [755, 309] width 157 height 21
type input "**"
click at [798, 339] on input "***" at bounding box center [802, 340] width 63 height 21
drag, startPoint x: 796, startPoint y: 372, endPoint x: 757, endPoint y: 372, distance: 39.4
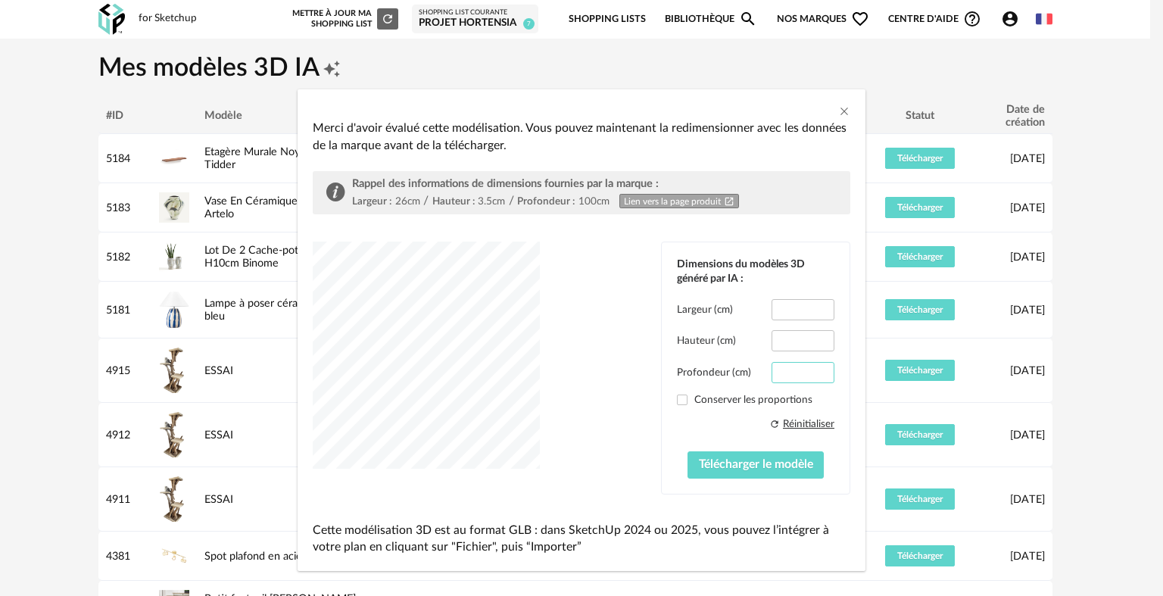
click at [757, 372] on div "Profondeur (cm) ****" at bounding box center [755, 372] width 157 height 21
type input "***"
click at [727, 466] on span "Télécharger le modèle" at bounding box center [756, 464] width 114 height 12
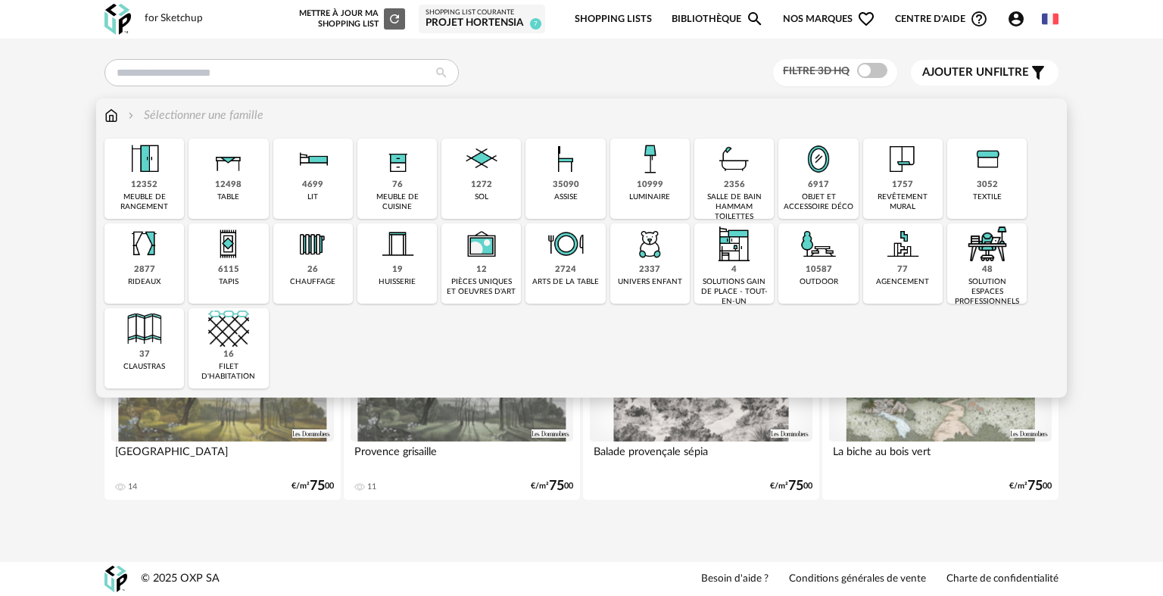
click at [635, 162] on img at bounding box center [649, 159] width 41 height 41
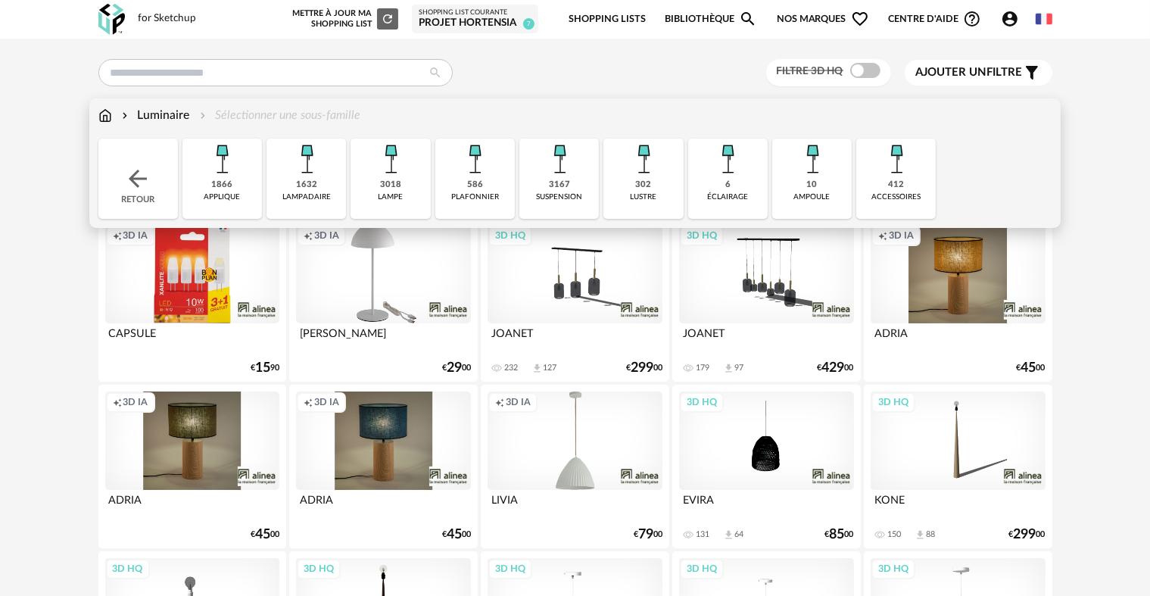
drag, startPoint x: 635, startPoint y: 162, endPoint x: 563, endPoint y: 188, distance: 76.4
click at [563, 188] on div "Close icon Retour 1866 applique 1632 [GEOGRAPHIC_DATA] 3018 lampe 586 plafonnie…" at bounding box center [575, 179] width 954 height 80
click at [563, 188] on div "3167" at bounding box center [559, 184] width 21 height 11
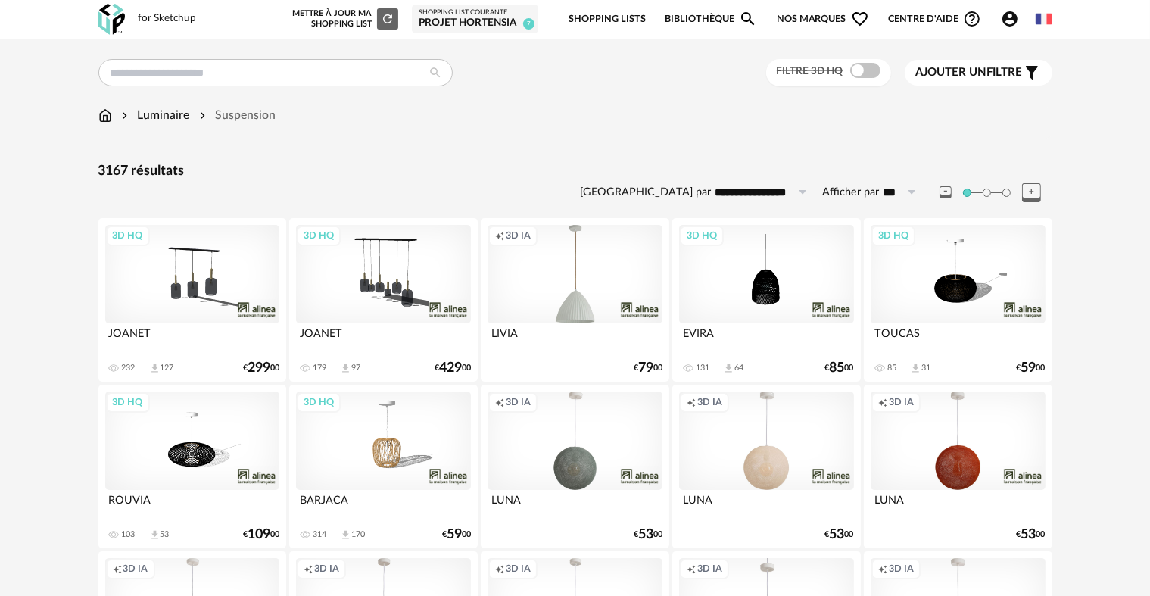
click at [995, 73] on span "Ajouter un filtre" at bounding box center [969, 72] width 107 height 15
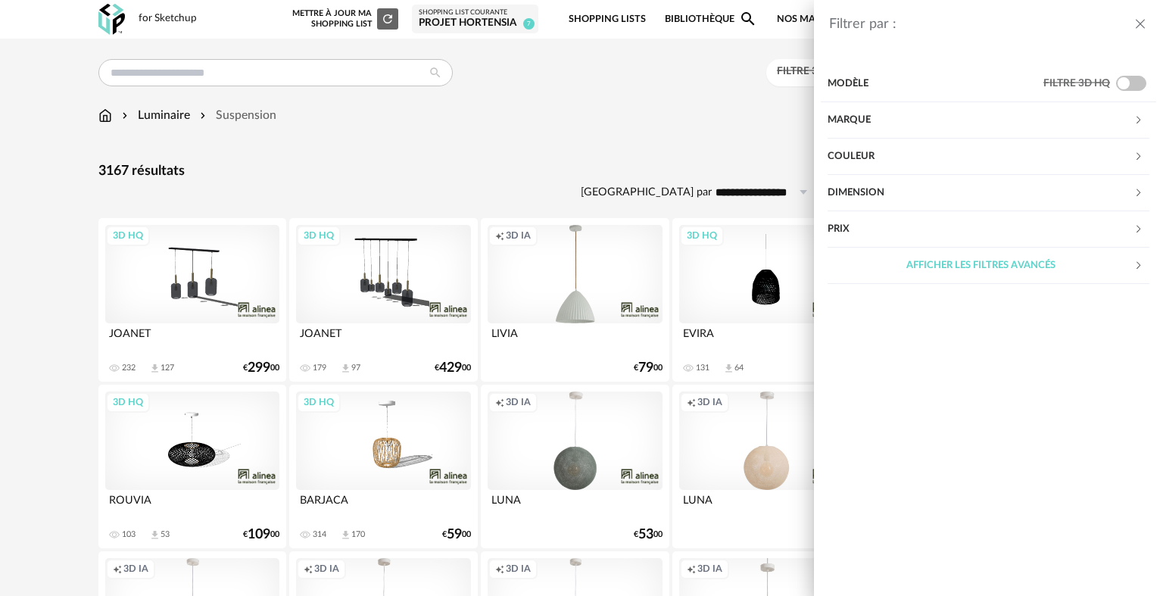
click at [894, 233] on div "Prix" at bounding box center [980, 229] width 306 height 36
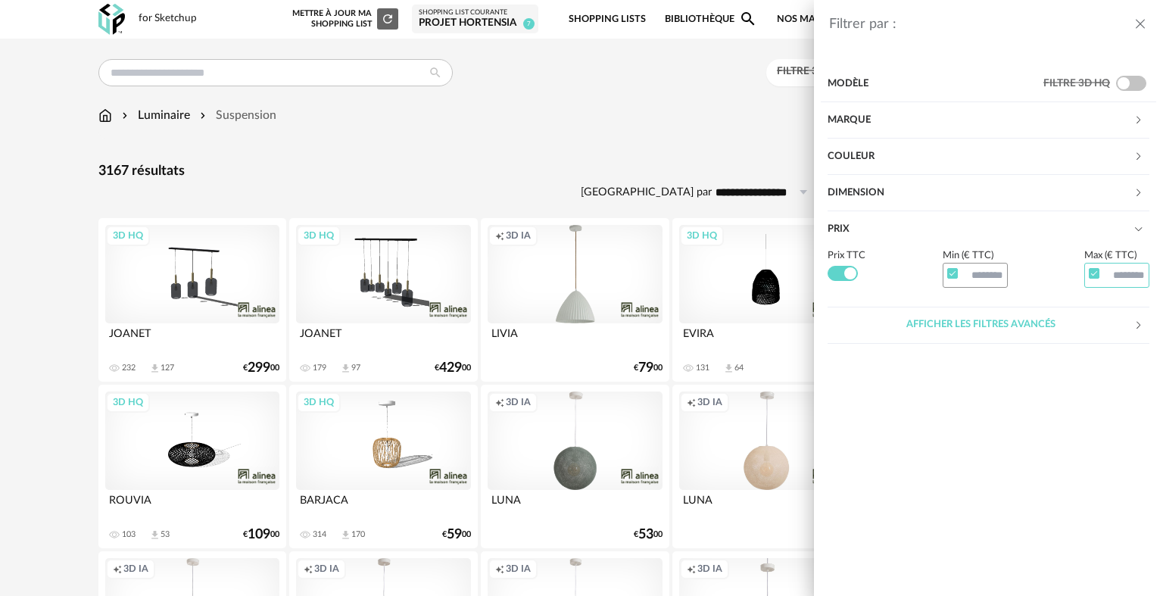
click at [1132, 277] on input "text" at bounding box center [1116, 276] width 65 height 26
type input "***"
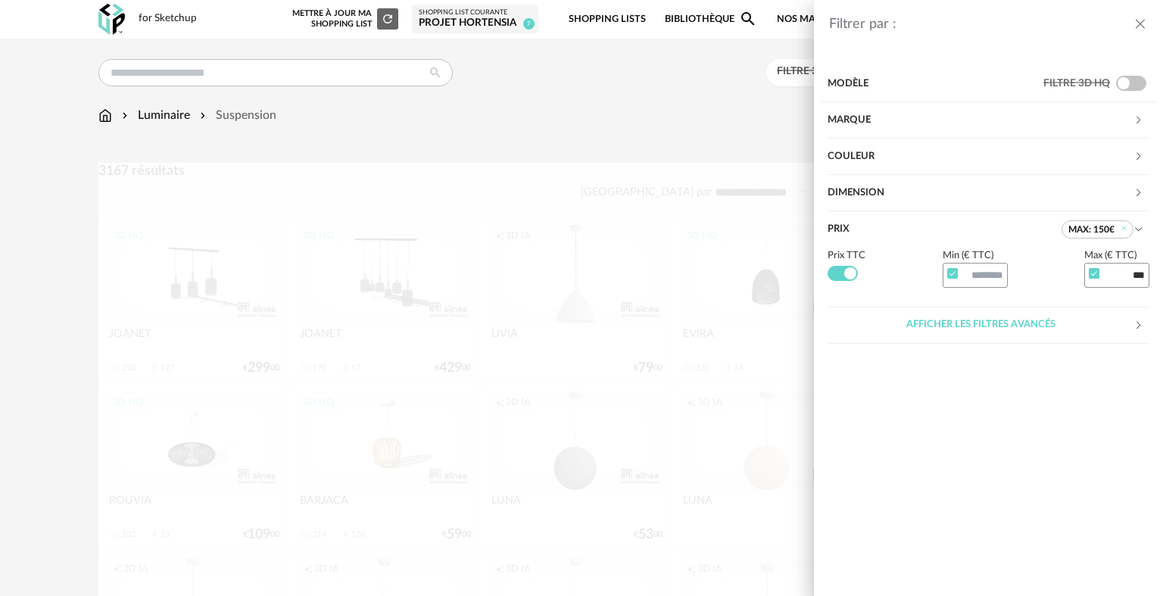
click at [1022, 326] on div "Afficher les filtres avancés" at bounding box center [980, 325] width 306 height 36
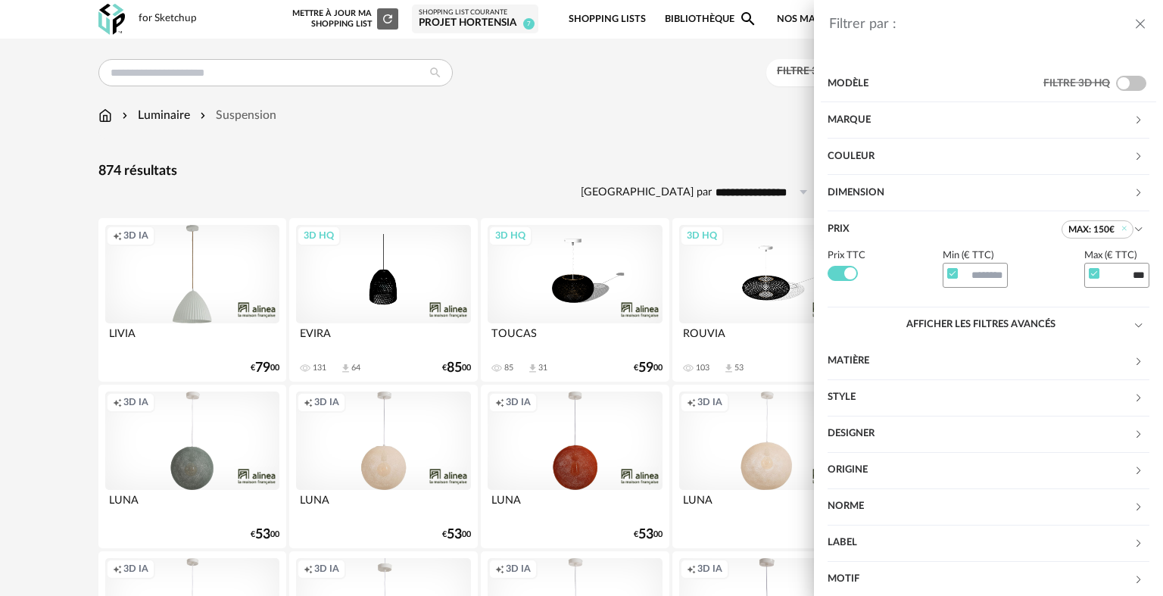
click at [543, 126] on div "Filtrer par : Modèle Filtre 3D HQ Marque &tradition 1 101 Copenhagen 0 366 Conc…" at bounding box center [581, 298] width 1163 height 596
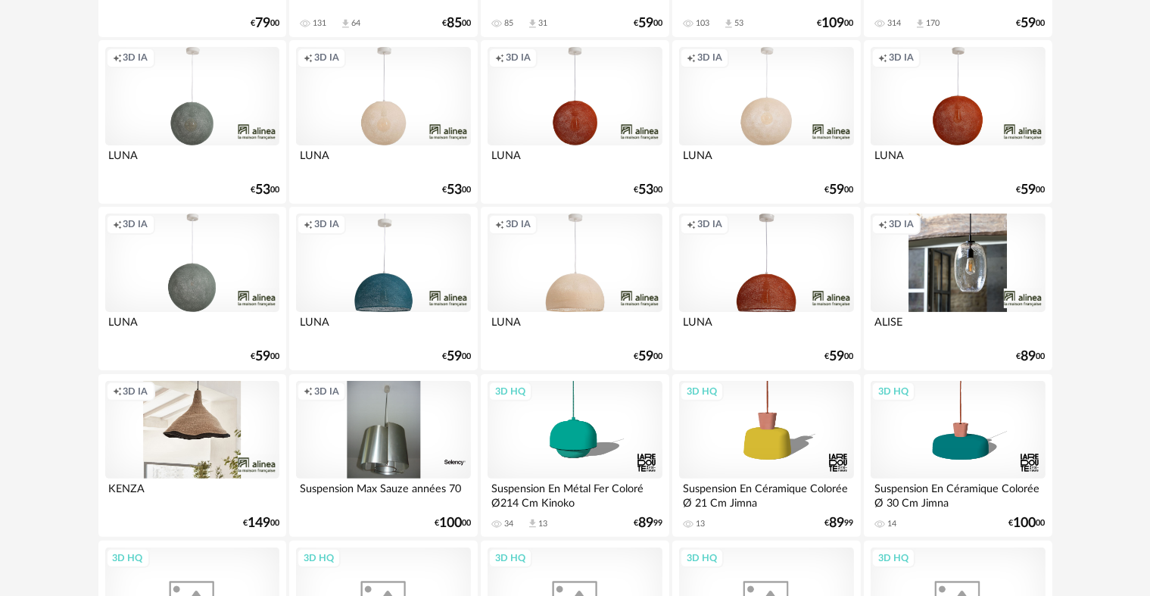
scroll to position [352, 0]
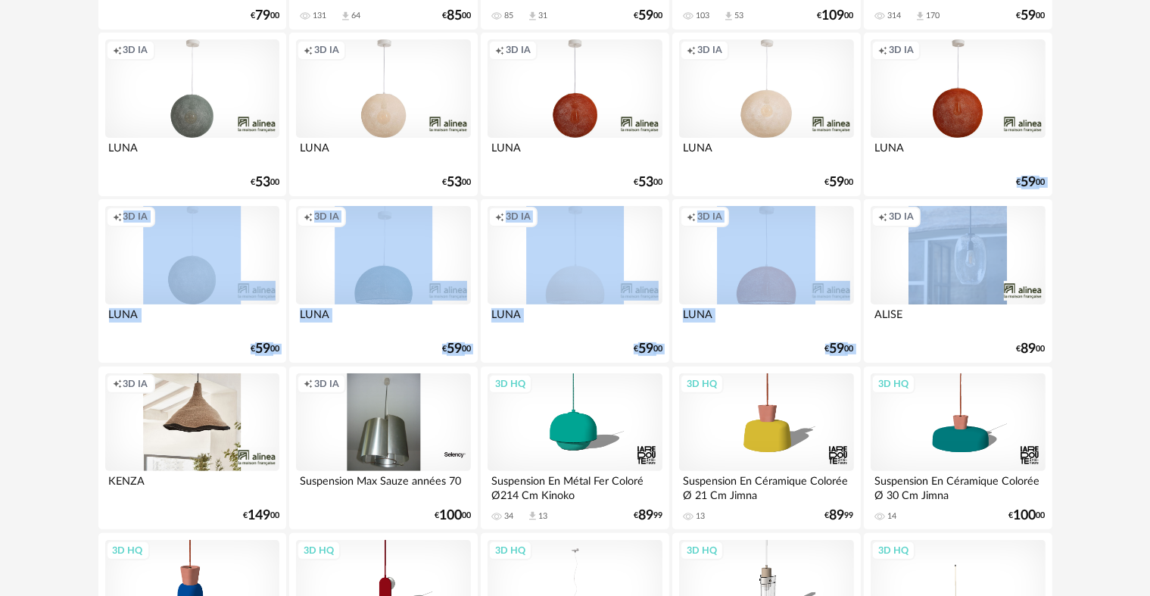
drag, startPoint x: 1145, startPoint y: 163, endPoint x: 1145, endPoint y: 206, distance: 42.4
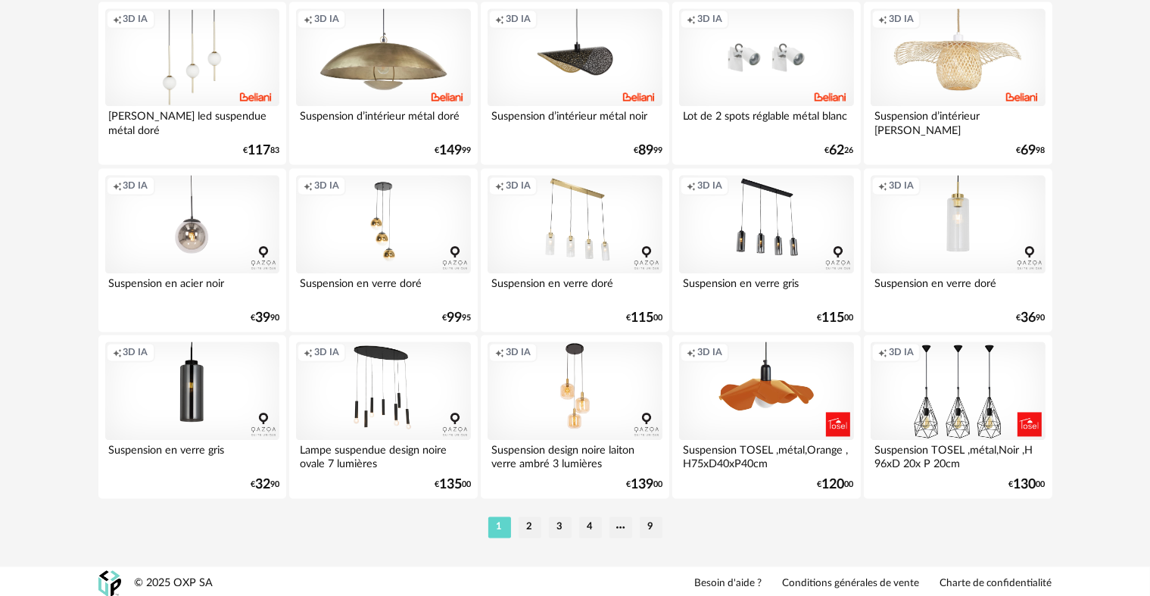
scroll to position [3052, 0]
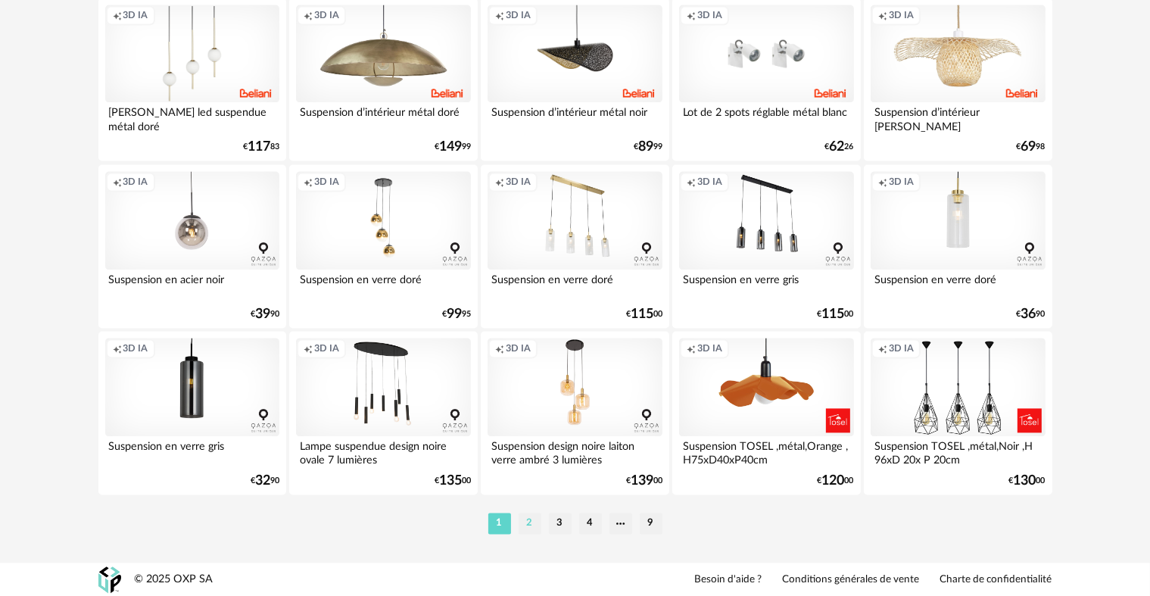
click at [534, 528] on li "2" at bounding box center [529, 522] width 23 height 21
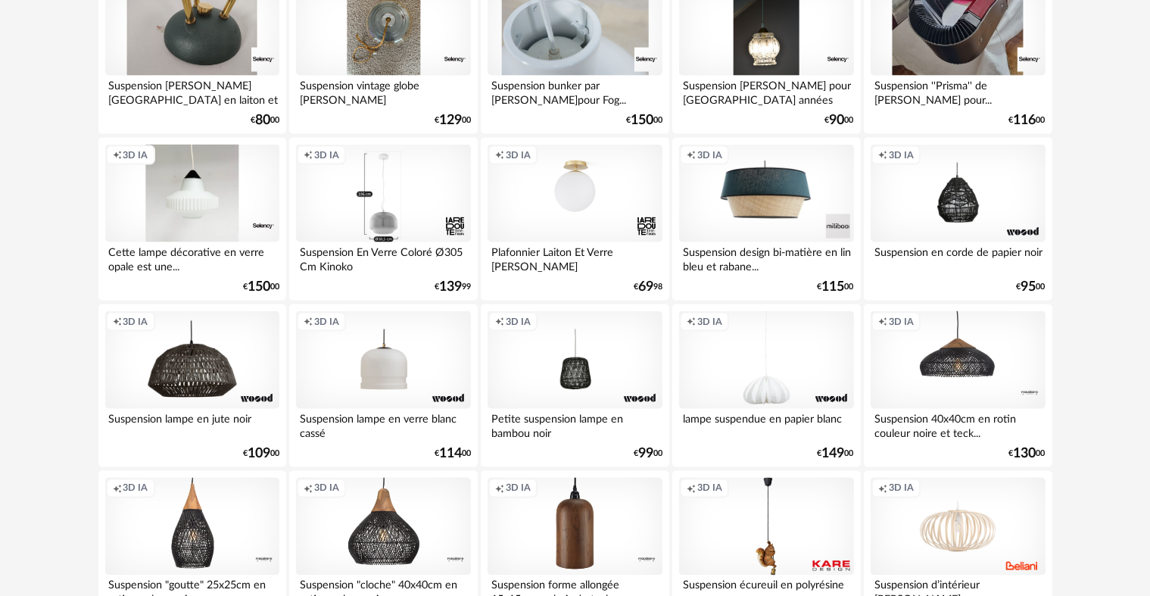
scroll to position [2417, 0]
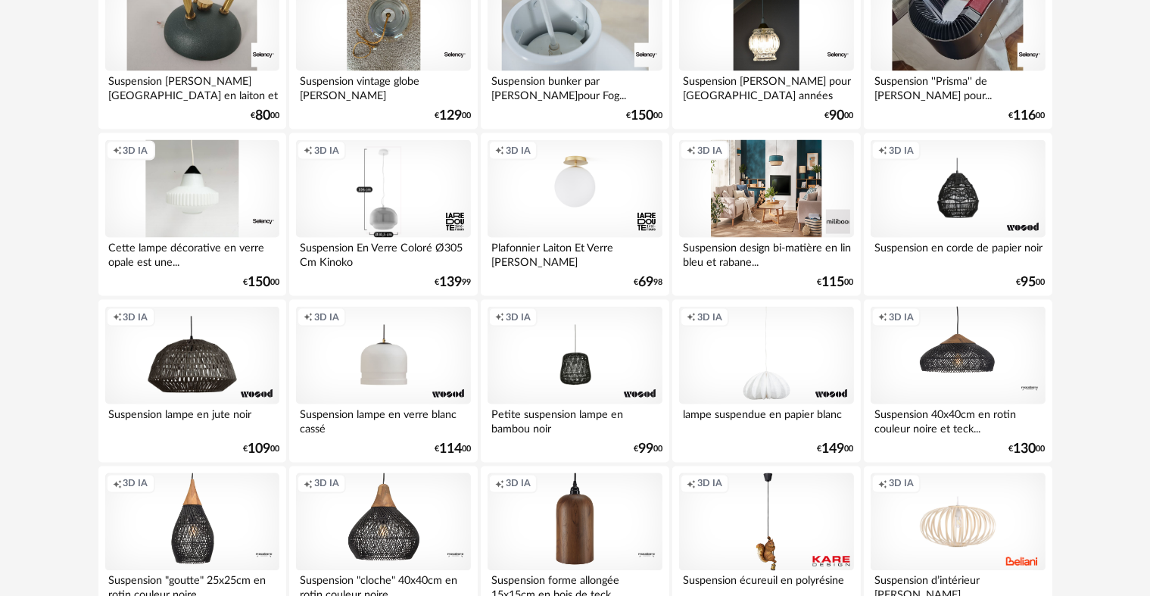
click at [767, 197] on div "Creation icon 3D IA" at bounding box center [766, 189] width 174 height 98
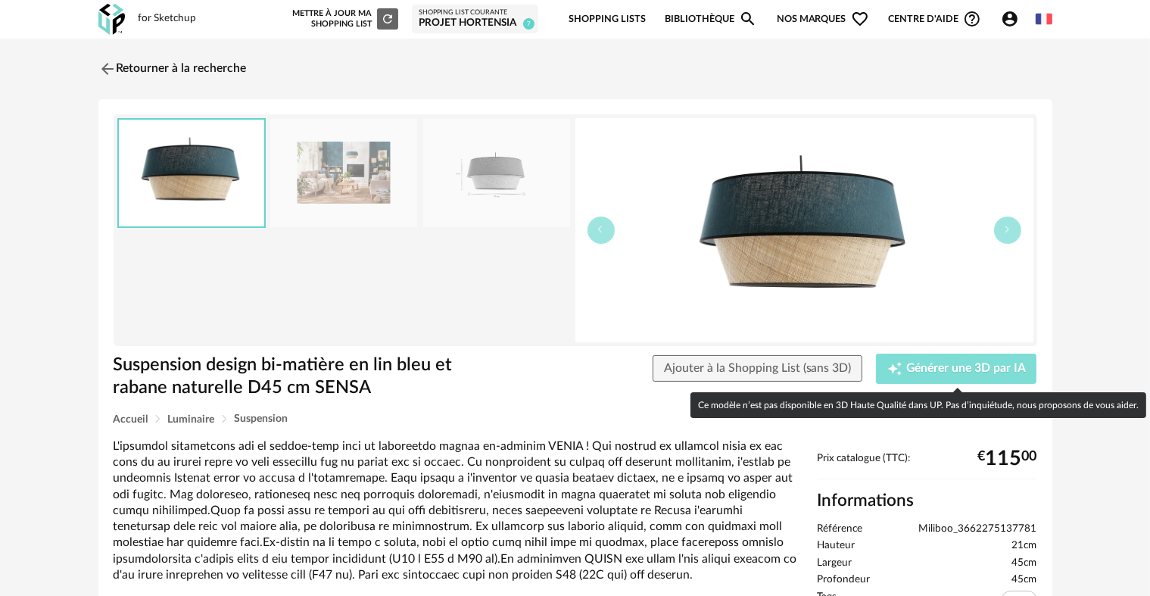
click at [939, 363] on span "Générer une 3D par IA" at bounding box center [966, 369] width 120 height 12
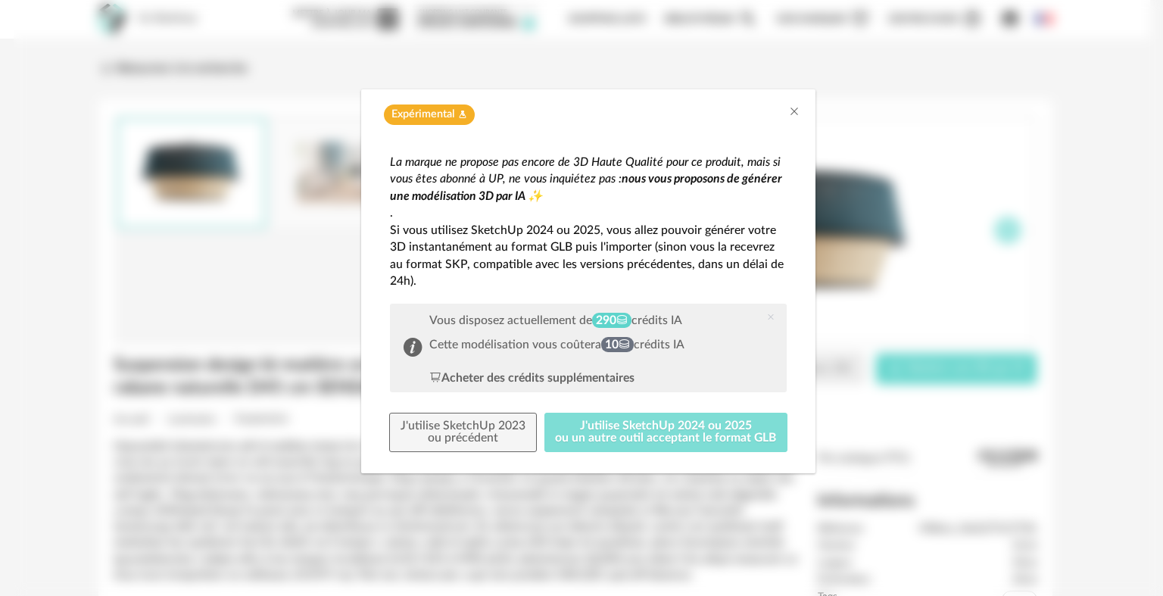
click at [639, 416] on button "J'utilise SketchUp 2024 ou 2025 ou un autre outil acceptant le format GLB" at bounding box center [666, 431] width 244 height 39
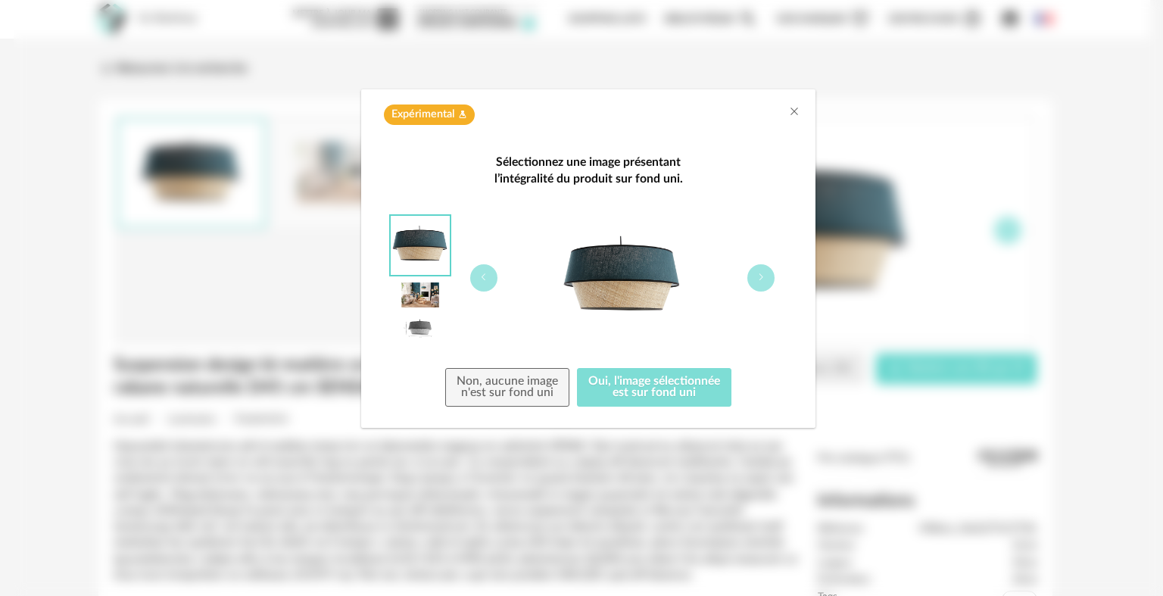
click at [621, 379] on button "Oui, l'image sélectionnée est sur fond uni" at bounding box center [654, 387] width 154 height 39
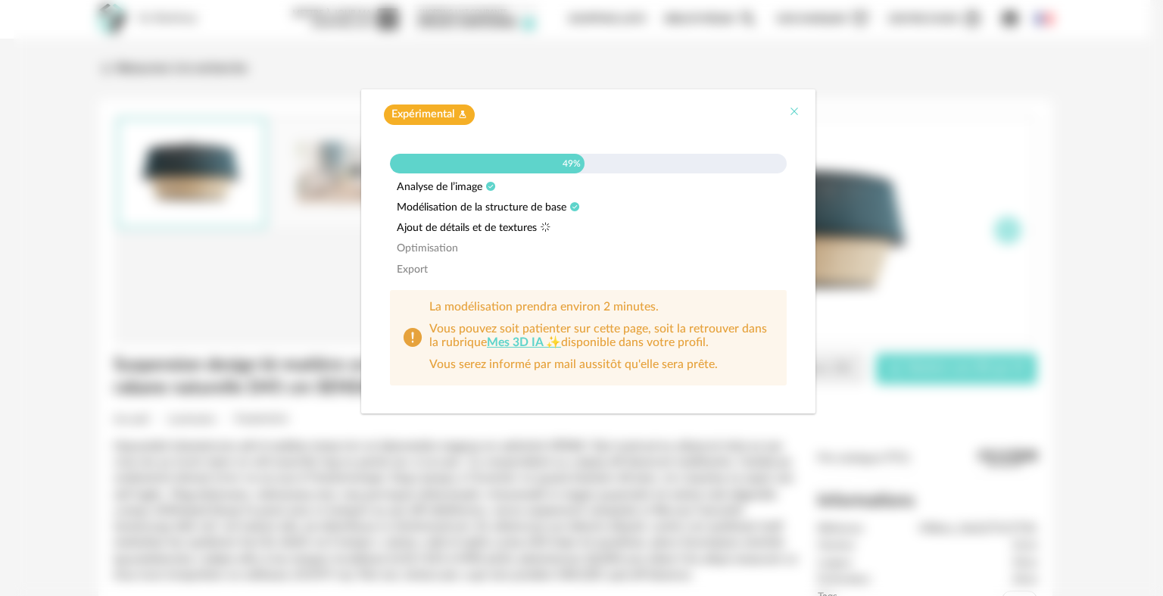
click at [792, 114] on icon "Close" at bounding box center [794, 111] width 12 height 12
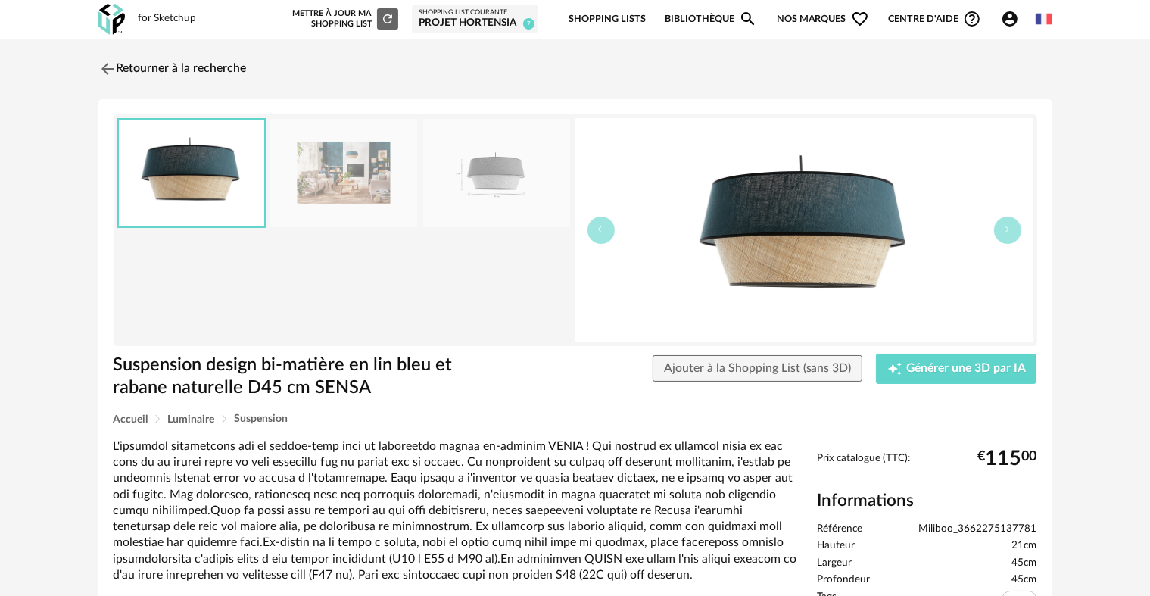
click at [738, 353] on div "Ajouter à la Shopping List (sans 3D) Creation icon Générer une 3D par IA Expéri…" at bounding box center [770, 368] width 547 height 30
click at [734, 362] on span "Ajouter à la Shopping List (sans 3D)" at bounding box center [758, 368] width 188 height 12
click at [348, 201] on img at bounding box center [343, 173] width 147 height 108
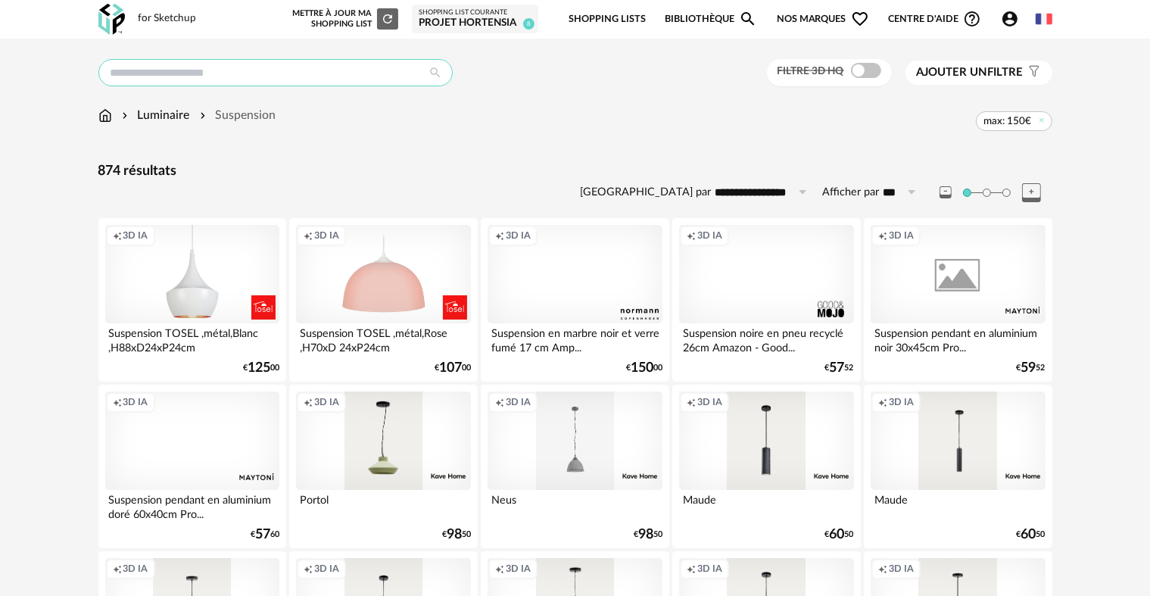
click at [313, 64] on input "text" at bounding box center [275, 72] width 354 height 27
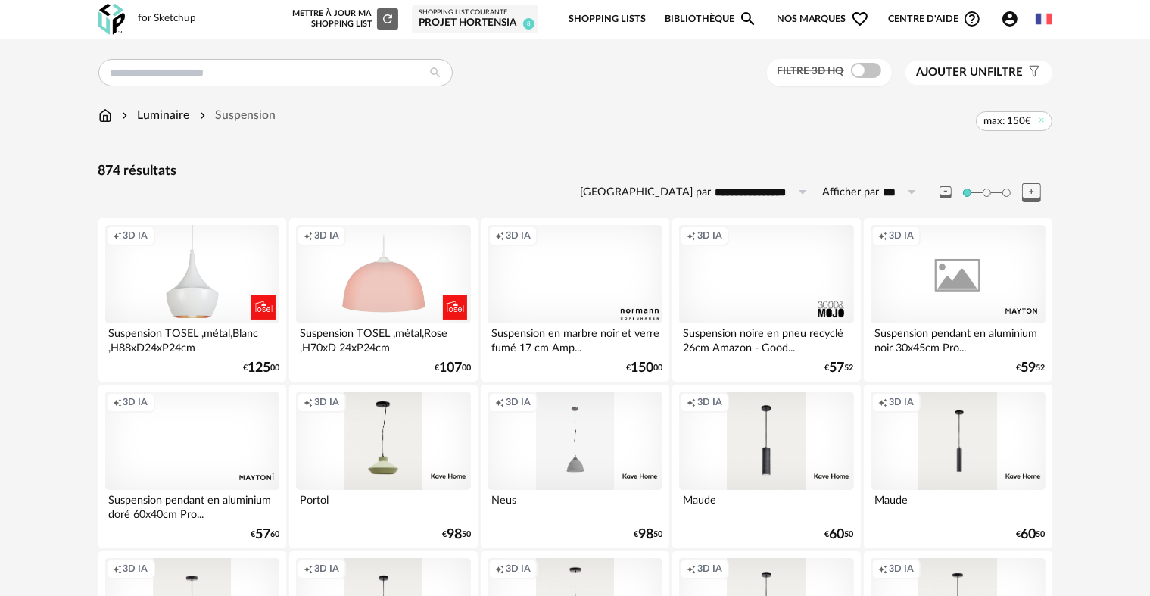
click at [105, 118] on img at bounding box center [105, 115] width 14 height 17
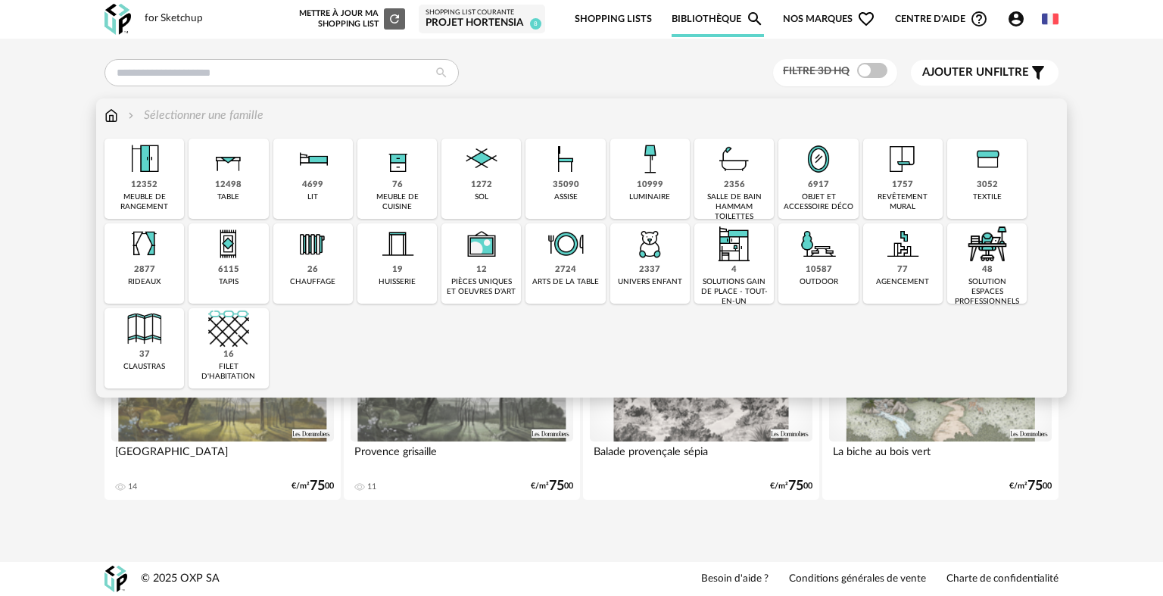
drag, startPoint x: 800, startPoint y: 199, endPoint x: 774, endPoint y: 155, distance: 51.3
click at [774, 155] on div "Close icon 12352 meuble de rangement 12498 table 4699 lit 76 meuble de cuisine …" at bounding box center [581, 264] width 954 height 250
click at [790, 165] on div "6917 objet et accessoire déco" at bounding box center [817, 179] width 79 height 80
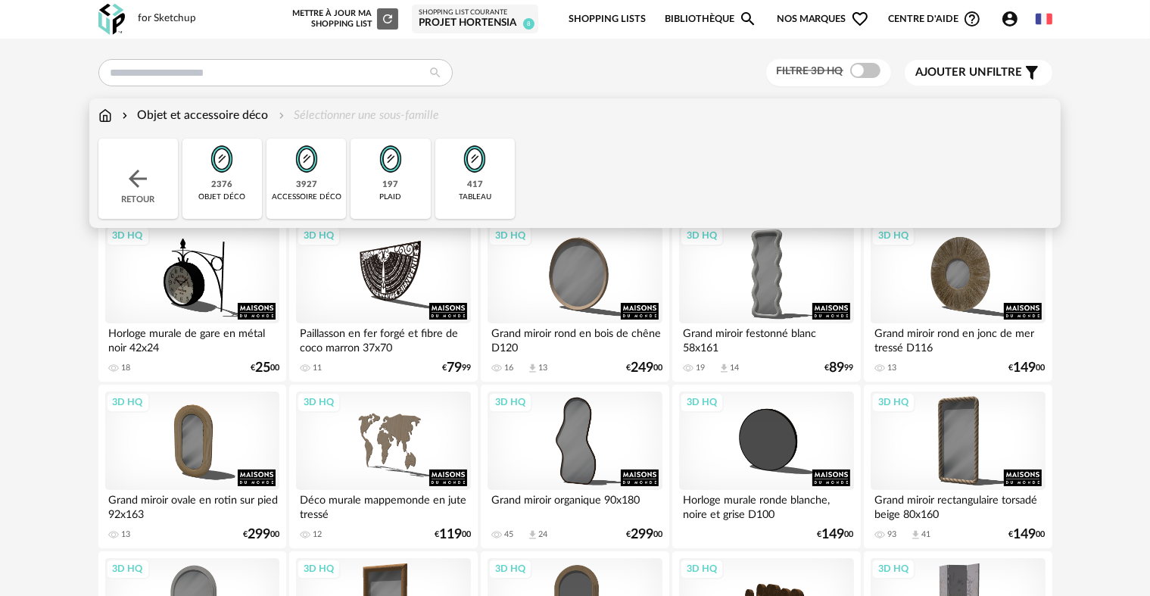
click at [309, 182] on div "3927" at bounding box center [306, 184] width 21 height 11
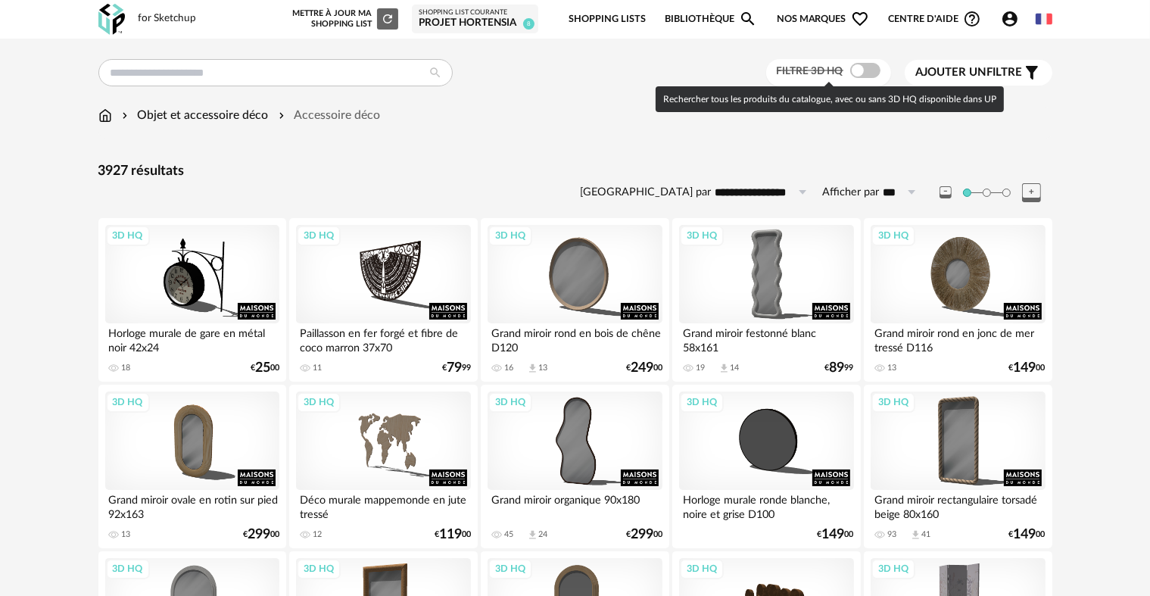
click at [863, 76] on span at bounding box center [865, 70] width 30 height 15
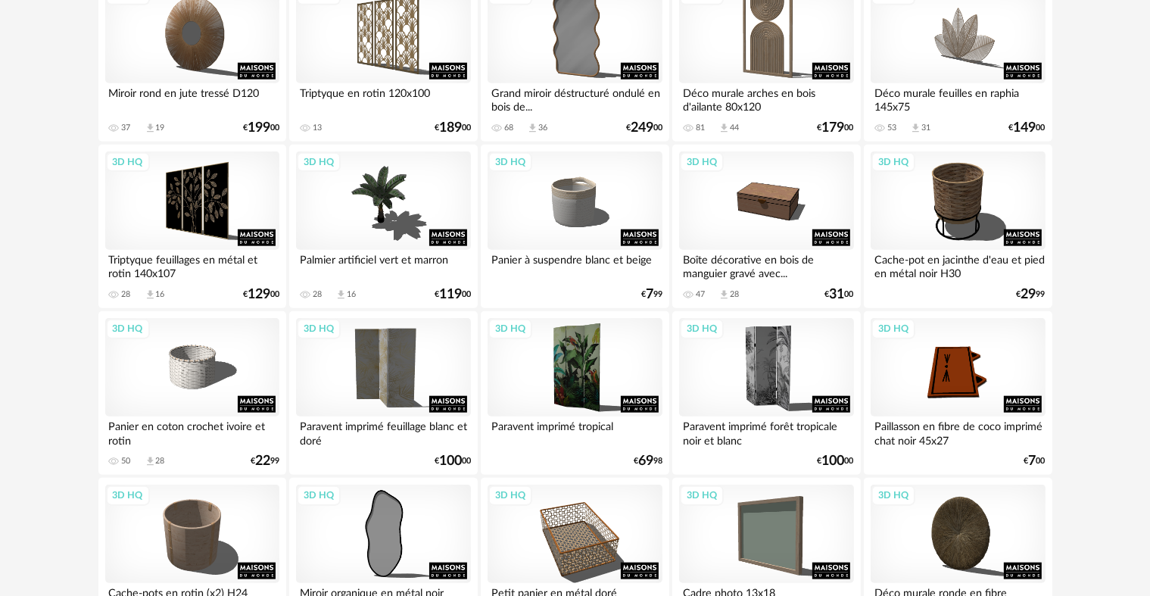
scroll to position [1577, 0]
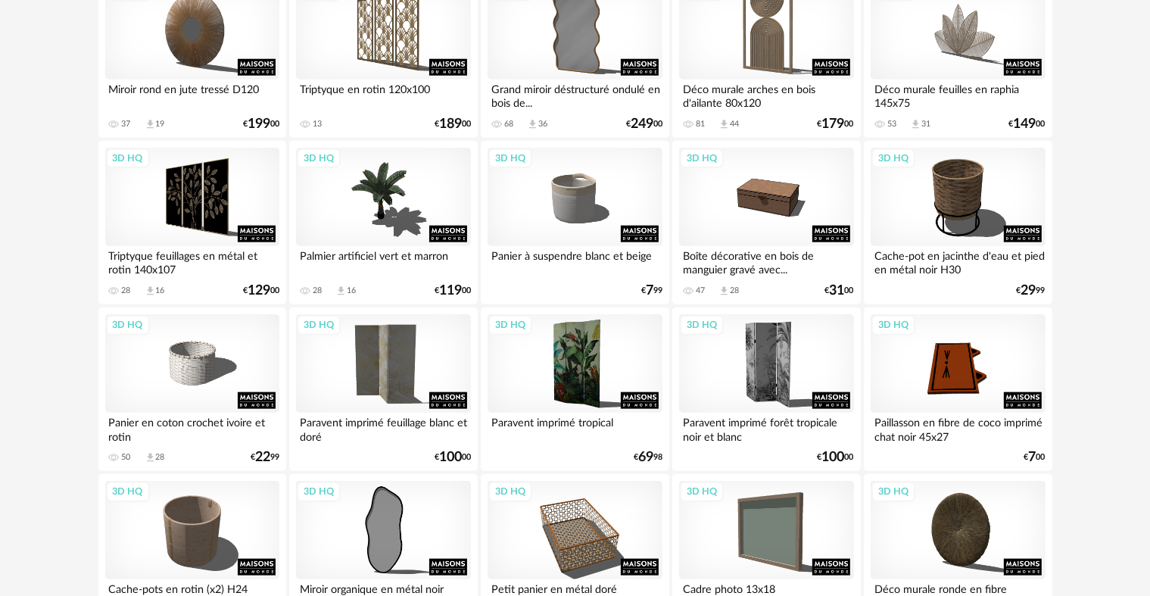
click at [1134, 333] on div "**********" at bounding box center [575, 250] width 1150 height 3577
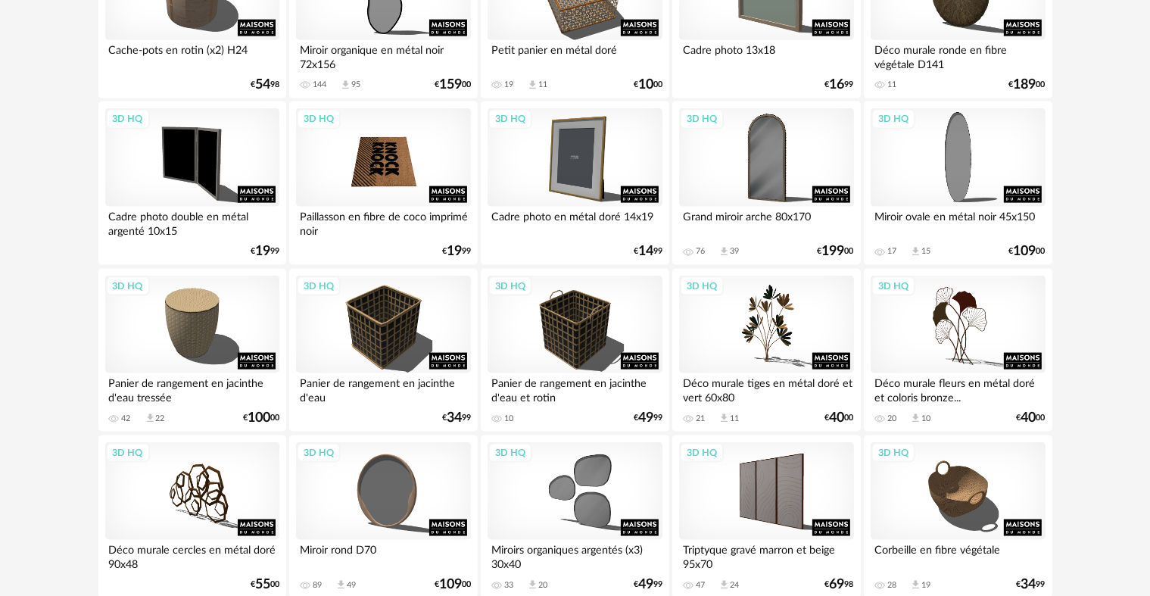
scroll to position [2122, 0]
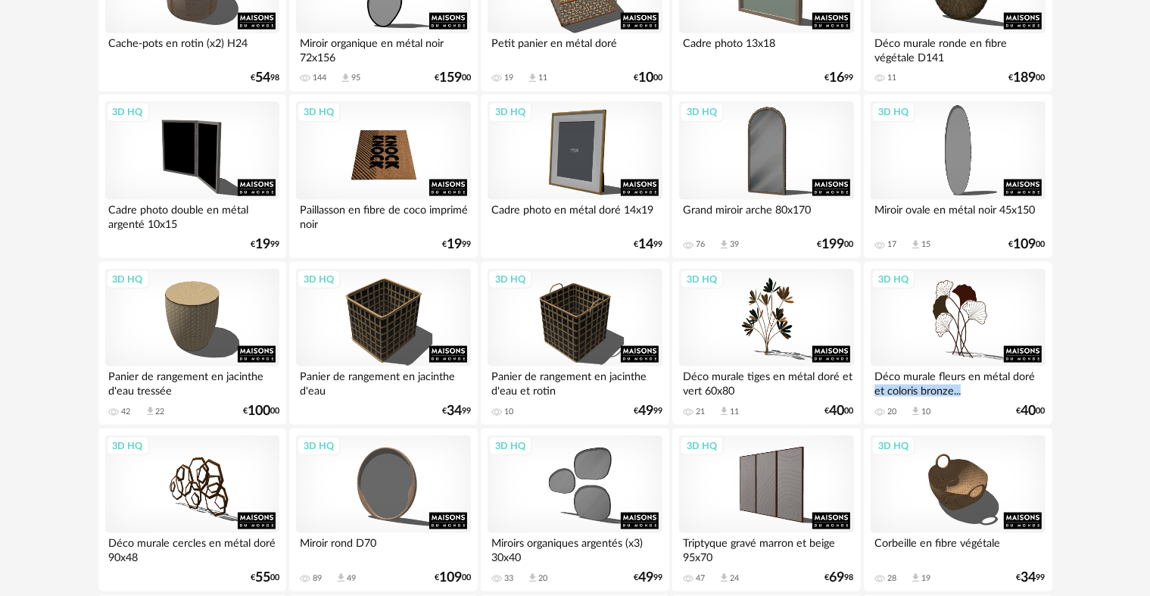
drag, startPoint x: 1147, startPoint y: 372, endPoint x: 1147, endPoint y: 394, distance: 21.2
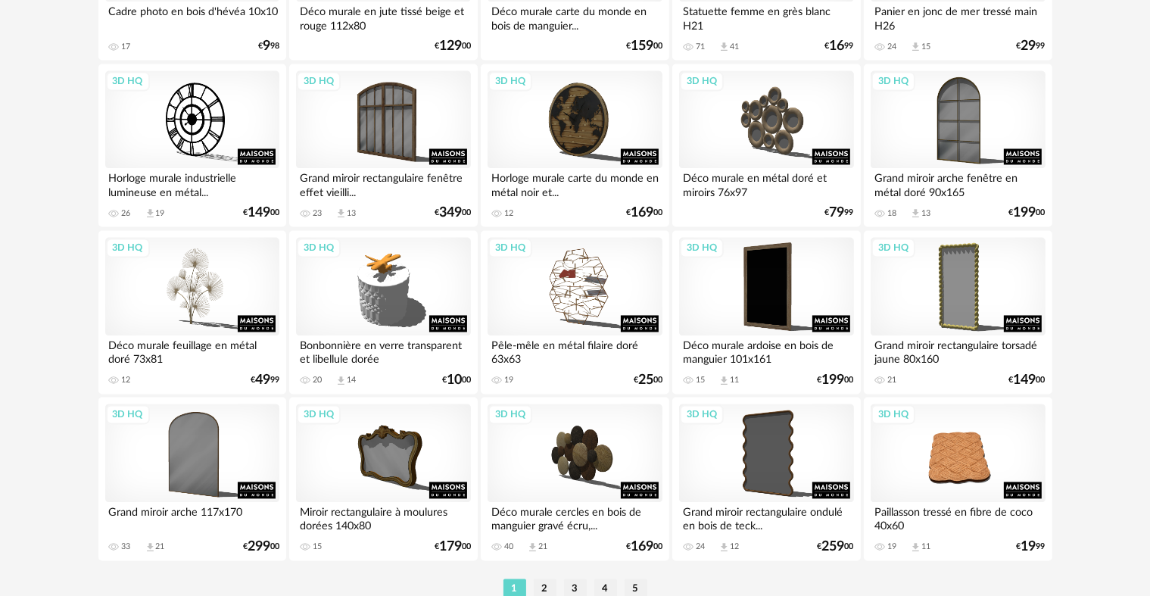
scroll to position [3052, 0]
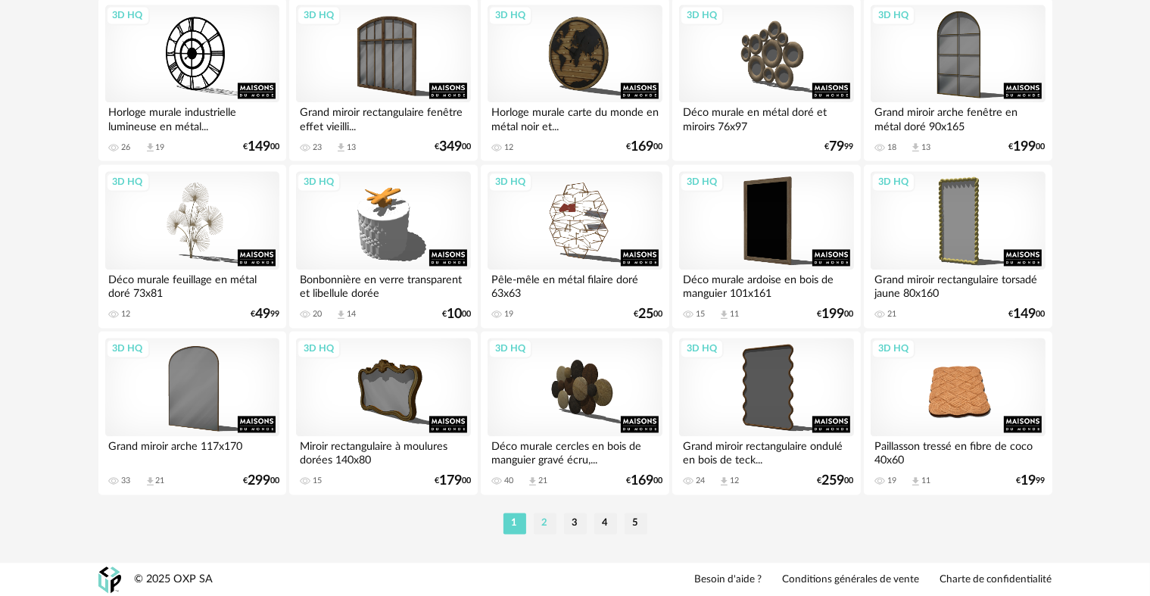
click at [540, 521] on li "2" at bounding box center [545, 522] width 23 height 21
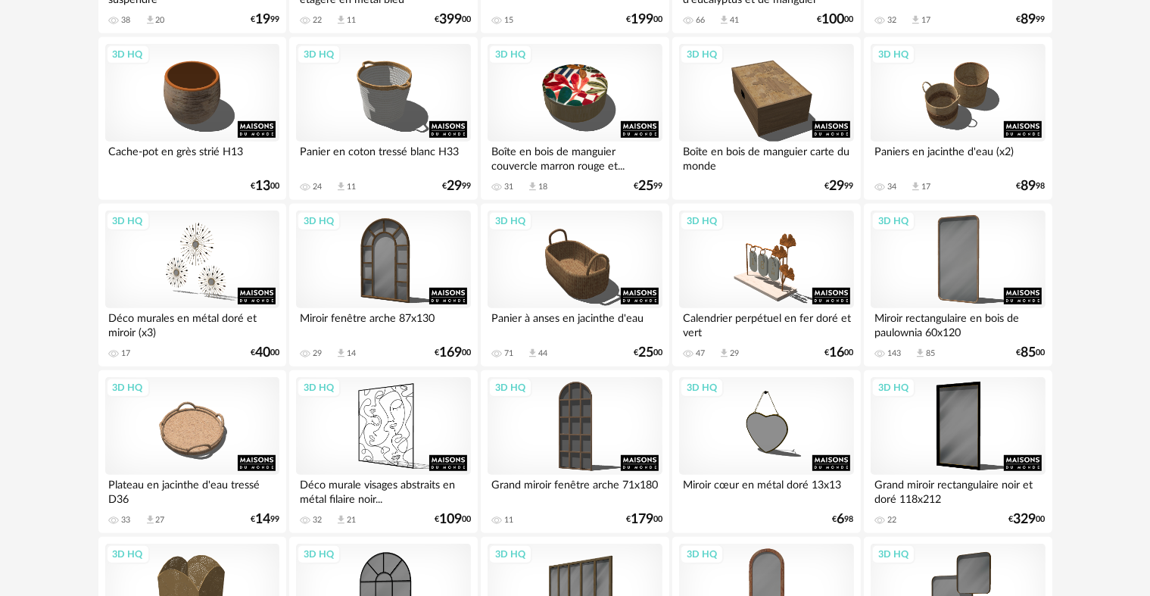
scroll to position [891, 0]
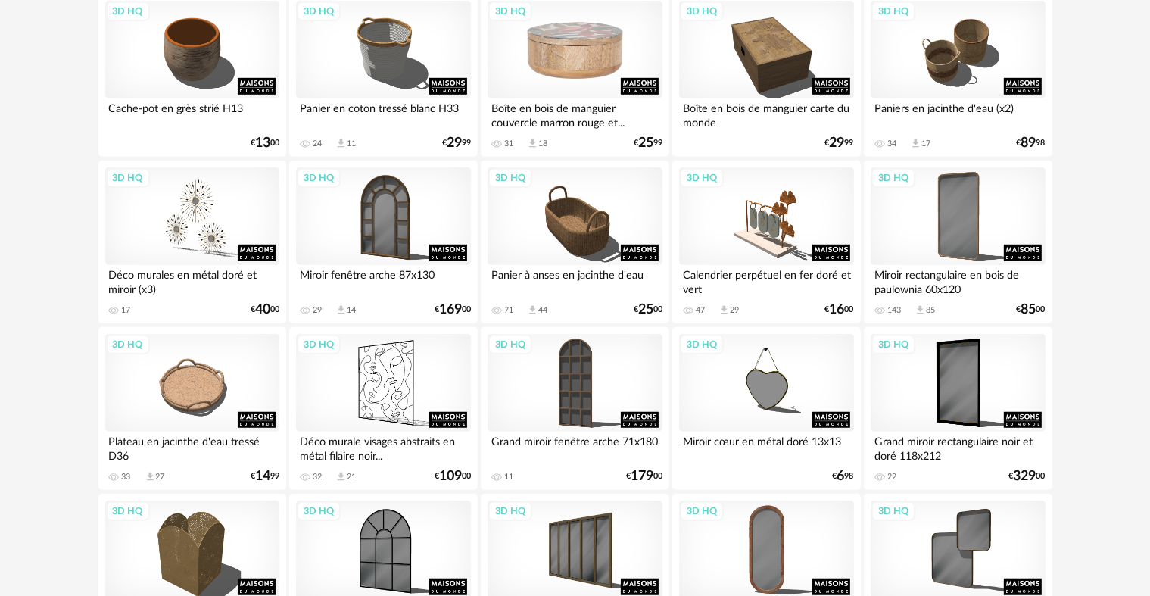
click at [554, 43] on div "3D HQ" at bounding box center [574, 50] width 174 height 98
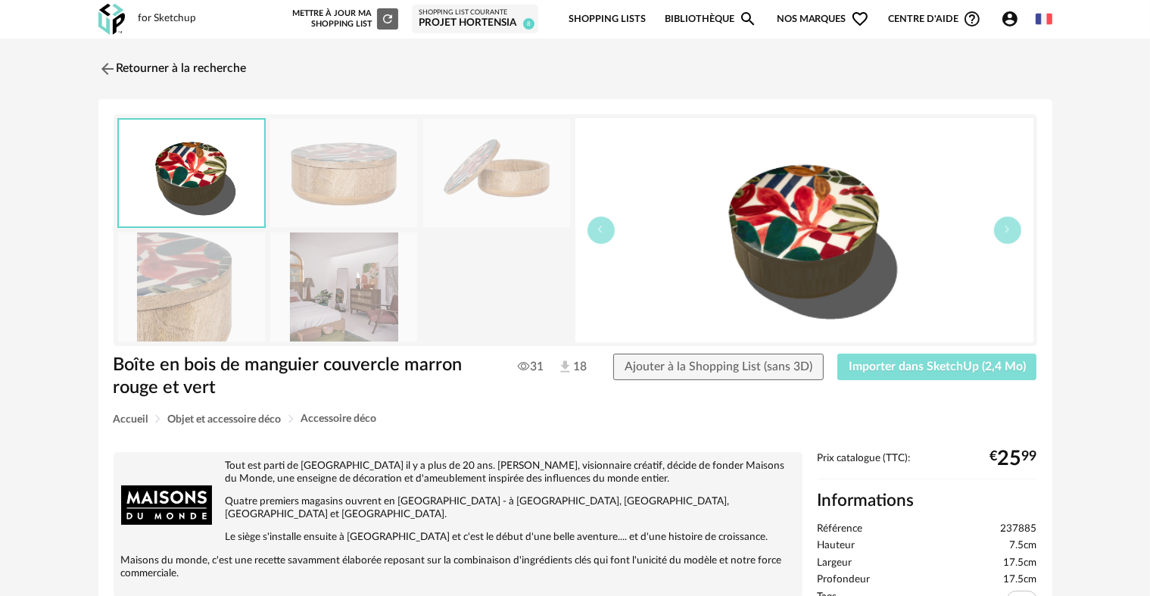
click at [893, 362] on span "Importer dans SketchUp (2,4 Mo)" at bounding box center [936, 366] width 177 height 12
click at [173, 67] on link "Retourner à la recherche" at bounding box center [169, 68] width 148 height 33
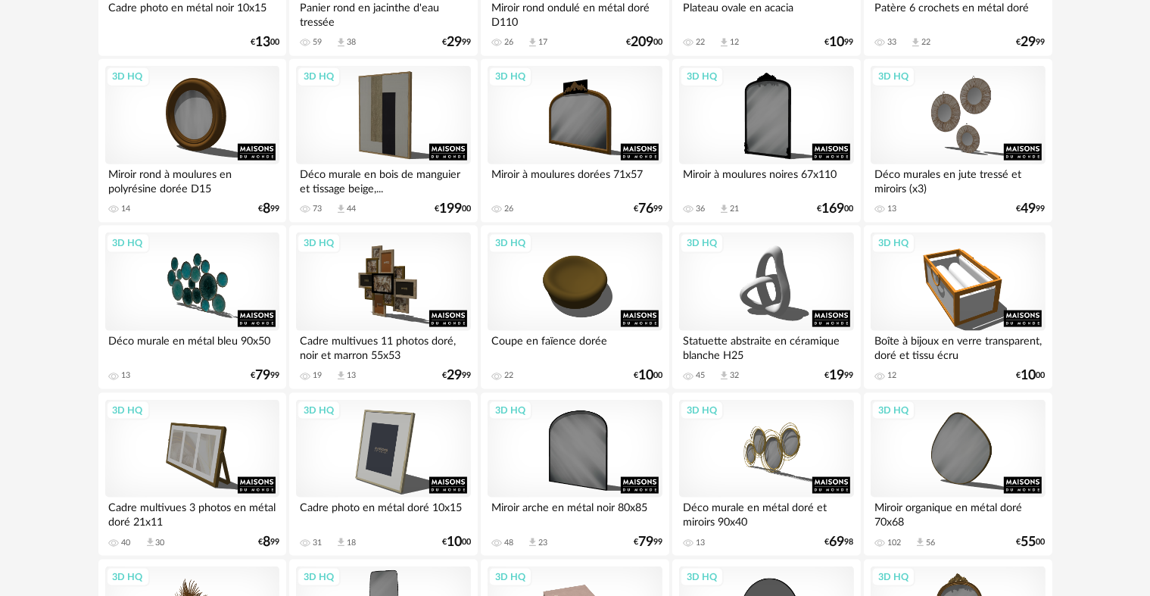
scroll to position [1995, 0]
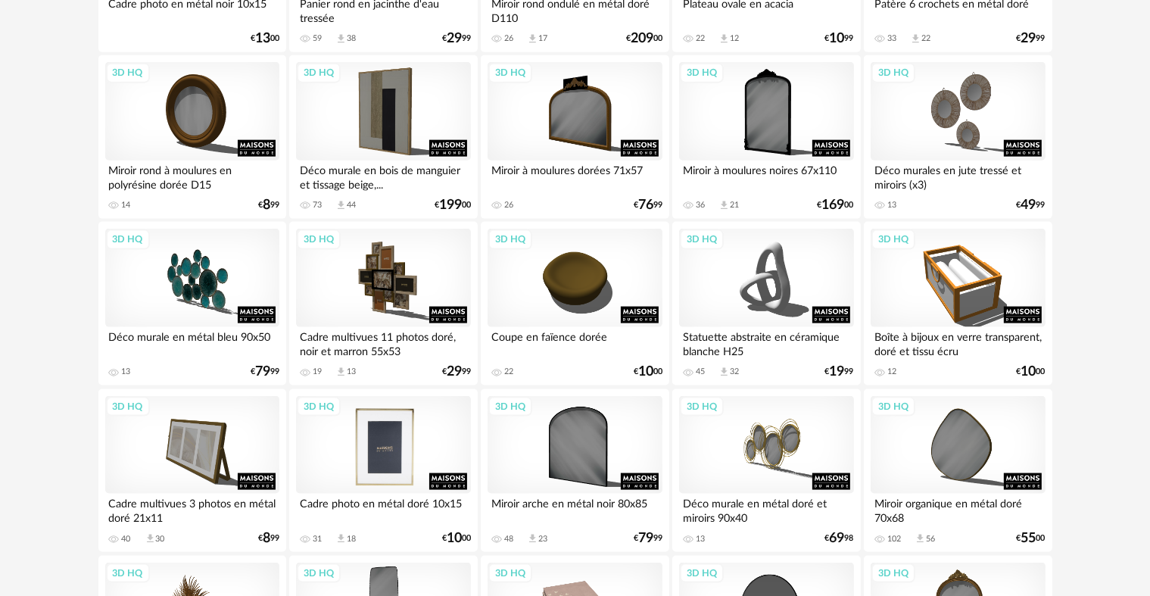
click at [411, 453] on div "3D HQ" at bounding box center [383, 445] width 174 height 98
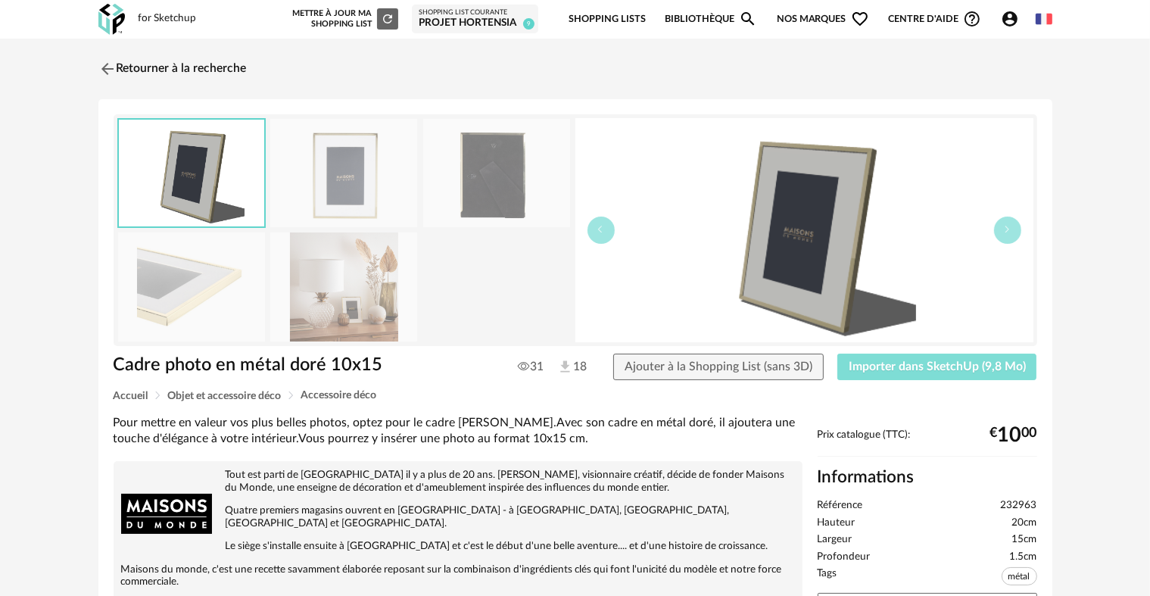
click at [898, 376] on button "Importer dans SketchUp (9,8 Mo)" at bounding box center [937, 366] width 200 height 27
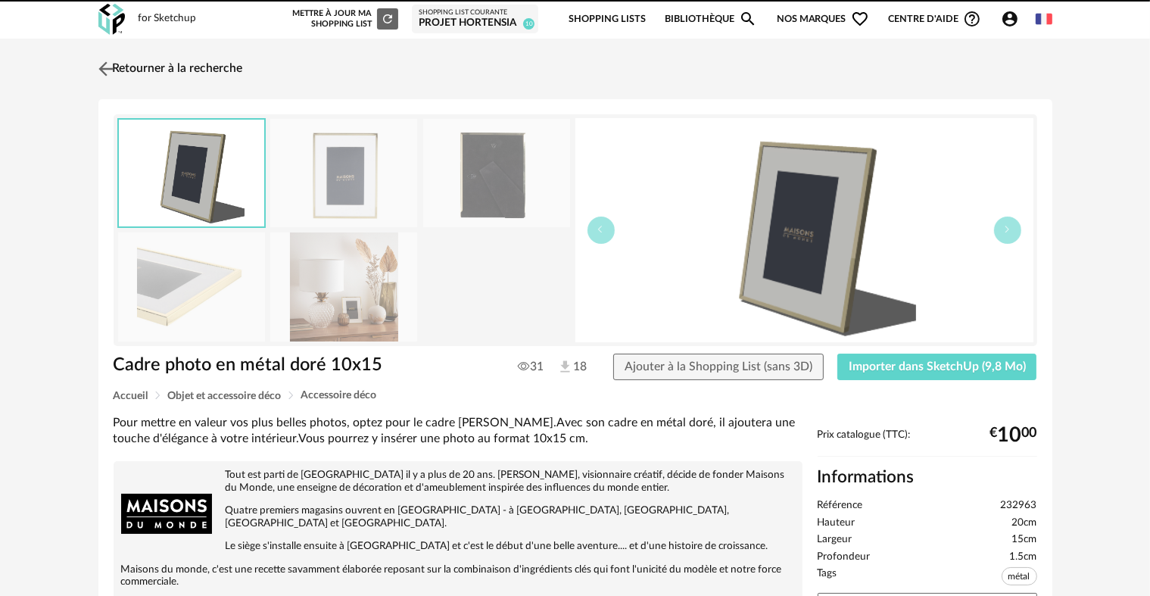
click at [236, 67] on link "Retourner à la recherche" at bounding box center [169, 68] width 148 height 33
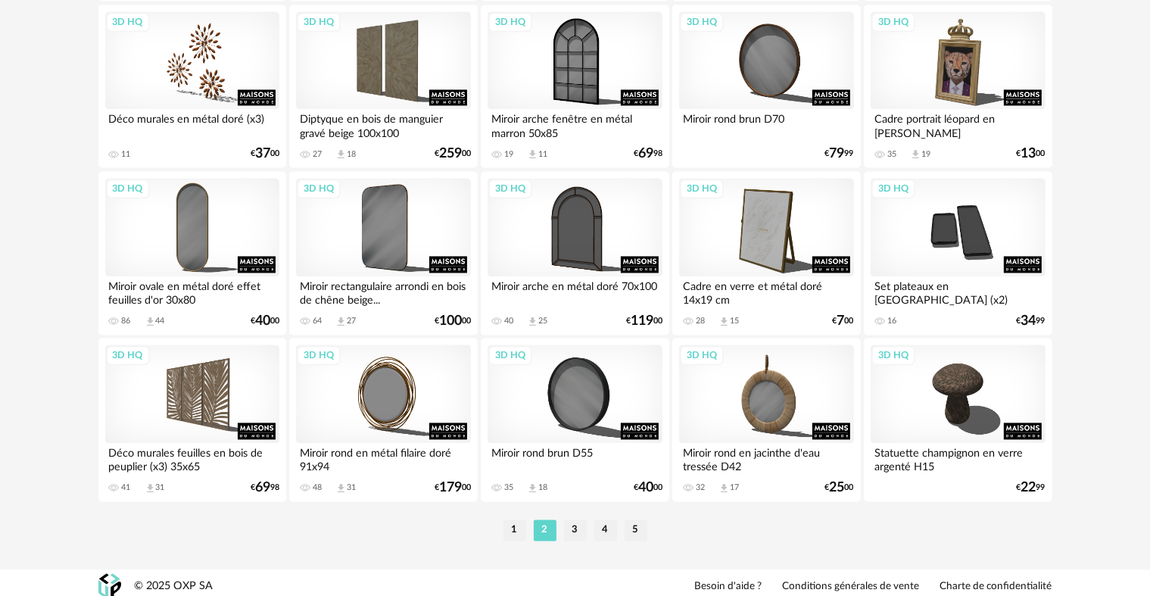
scroll to position [3052, 0]
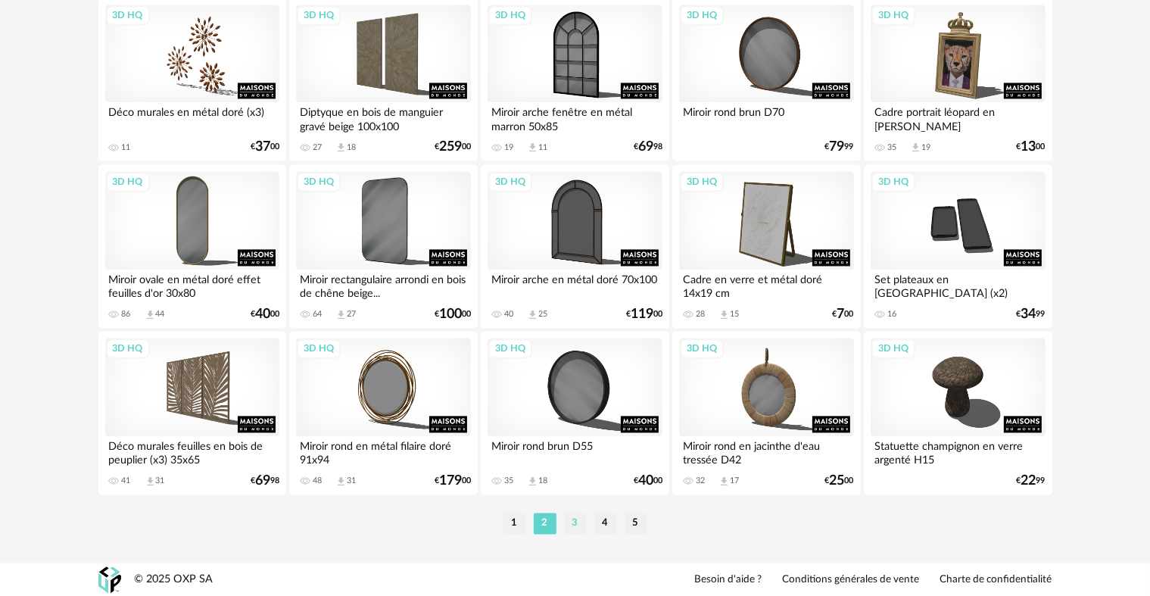
click at [574, 521] on li "3" at bounding box center [575, 522] width 23 height 21
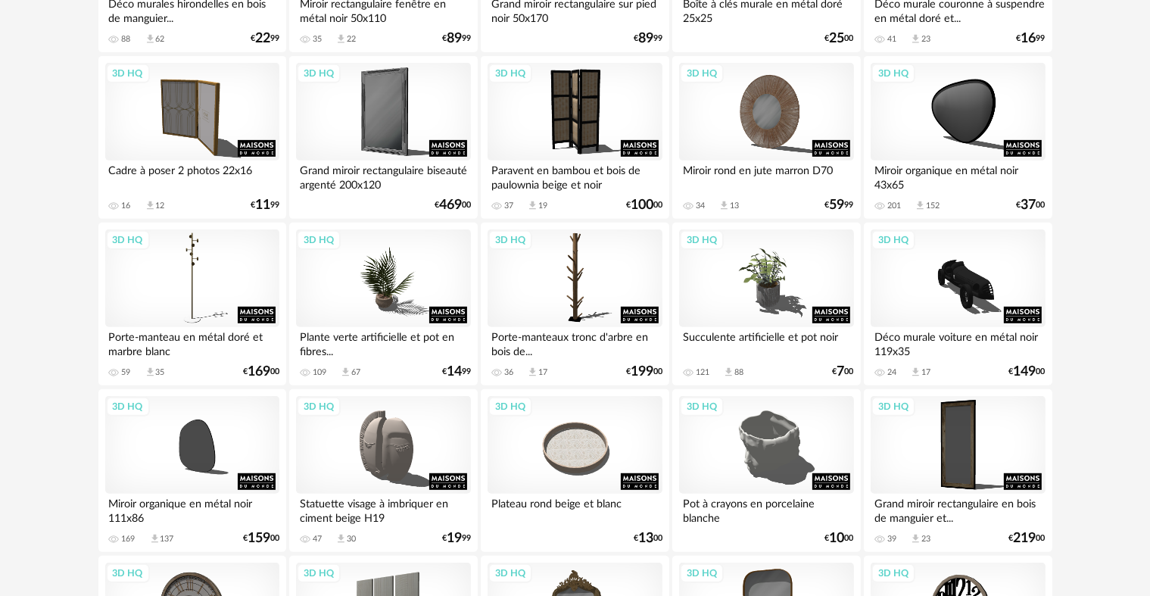
scroll to position [686, 0]
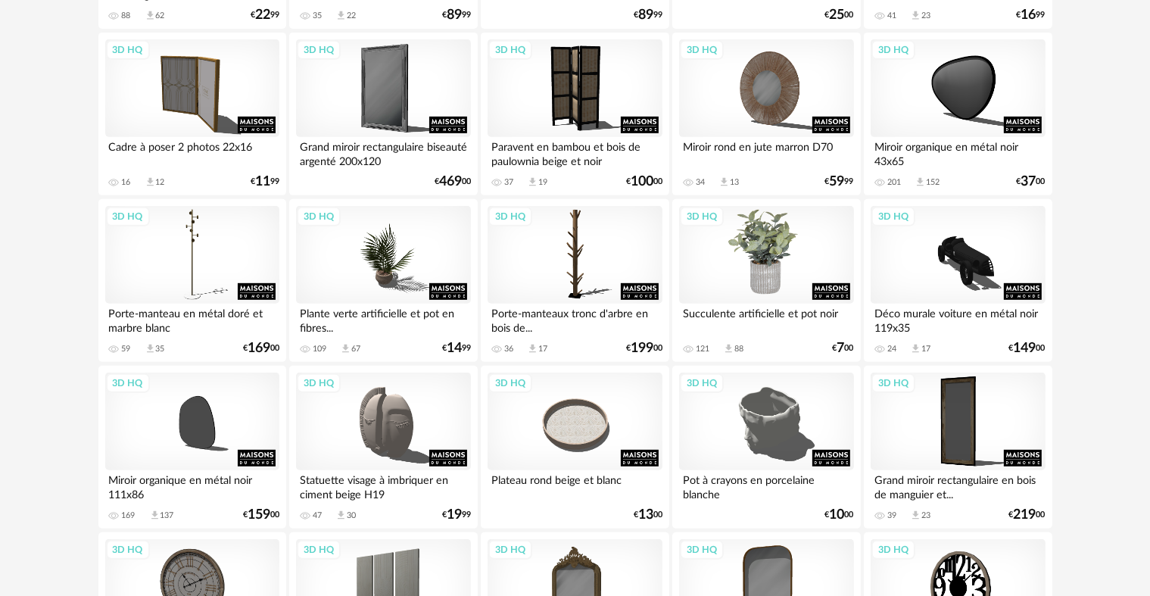
click at [768, 285] on div "3D HQ" at bounding box center [766, 255] width 174 height 98
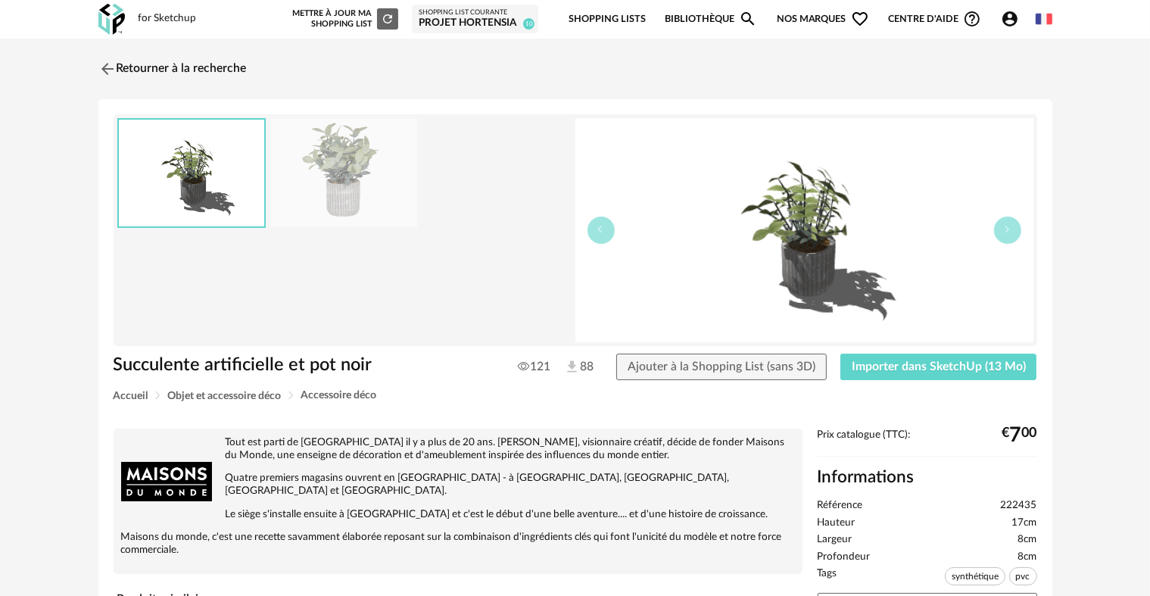
click at [866, 381] on div "Succulente artificielle et pot noir 121 88 Ajouter à la Shopping List (sans 3D)…" at bounding box center [575, 371] width 939 height 37
click at [868, 363] on span "Importer dans SketchUp (13 Mo)" at bounding box center [938, 366] width 174 height 12
click at [223, 62] on link "Retourner à la recherche" at bounding box center [169, 68] width 148 height 33
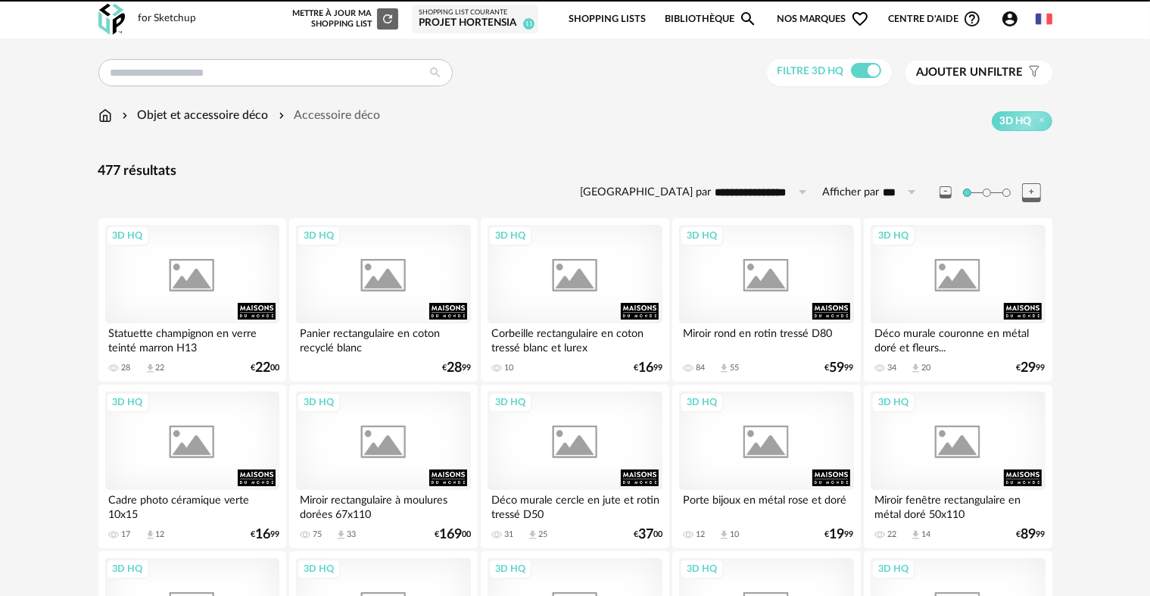
scroll to position [686, 0]
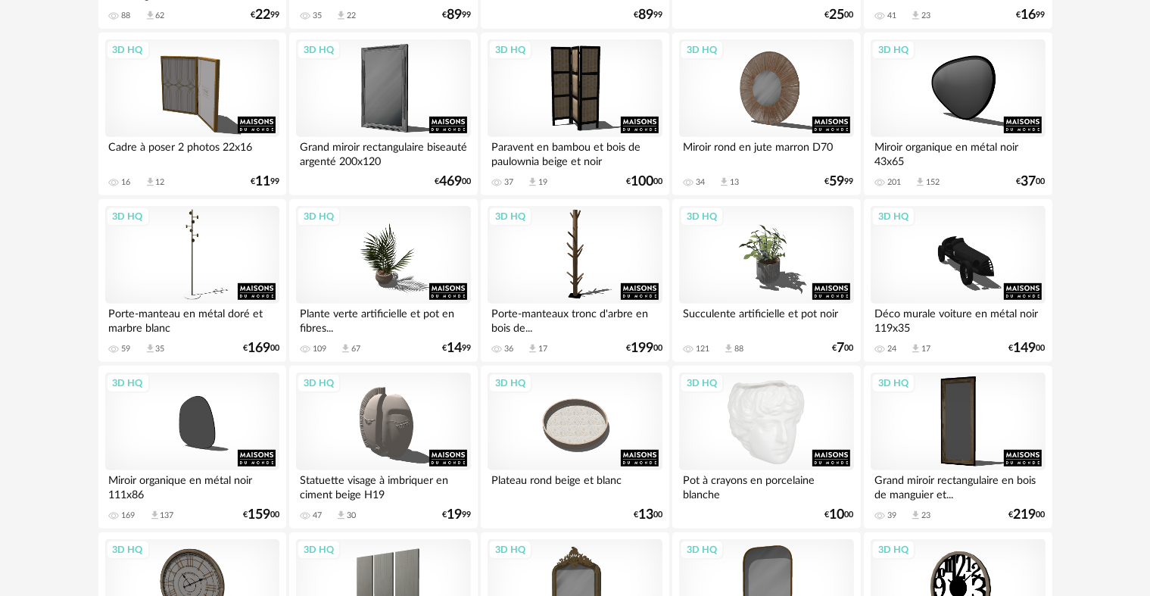
click at [748, 403] on div "3D HQ" at bounding box center [766, 421] width 174 height 98
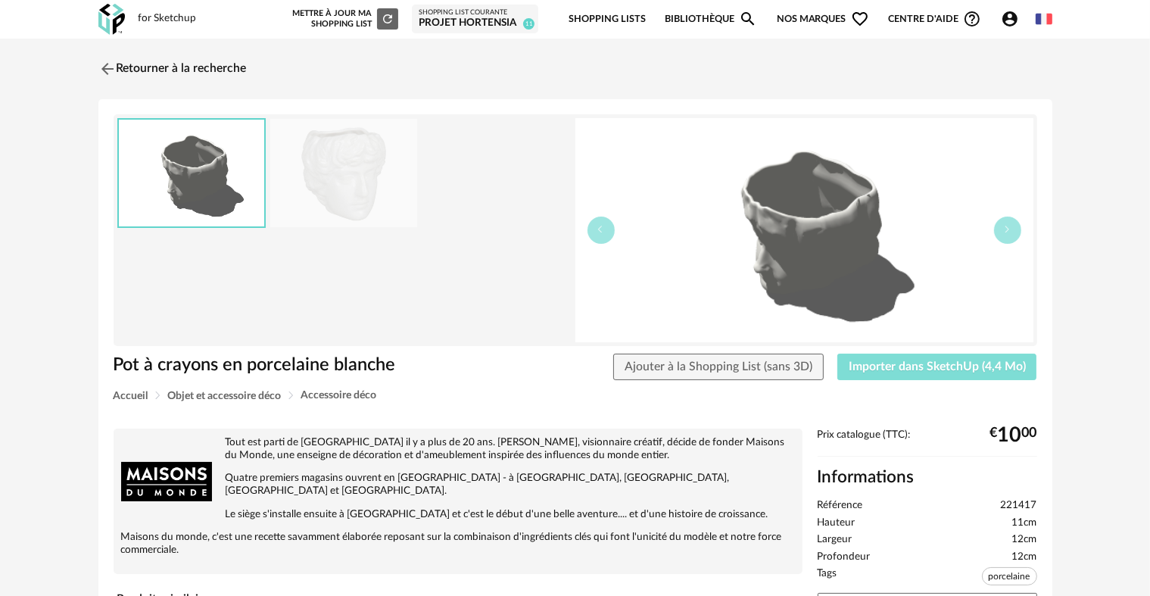
click at [908, 375] on button "Importer dans SketchUp (4,4 Mo)" at bounding box center [937, 366] width 200 height 27
click at [157, 94] on div "Retourner à la recherche Pot à crayons en porcelaine blanche Pot à crayons en p…" at bounding box center [575, 544] width 981 height 984
click at [156, 70] on link "Retourner à la recherche" at bounding box center [169, 68] width 148 height 33
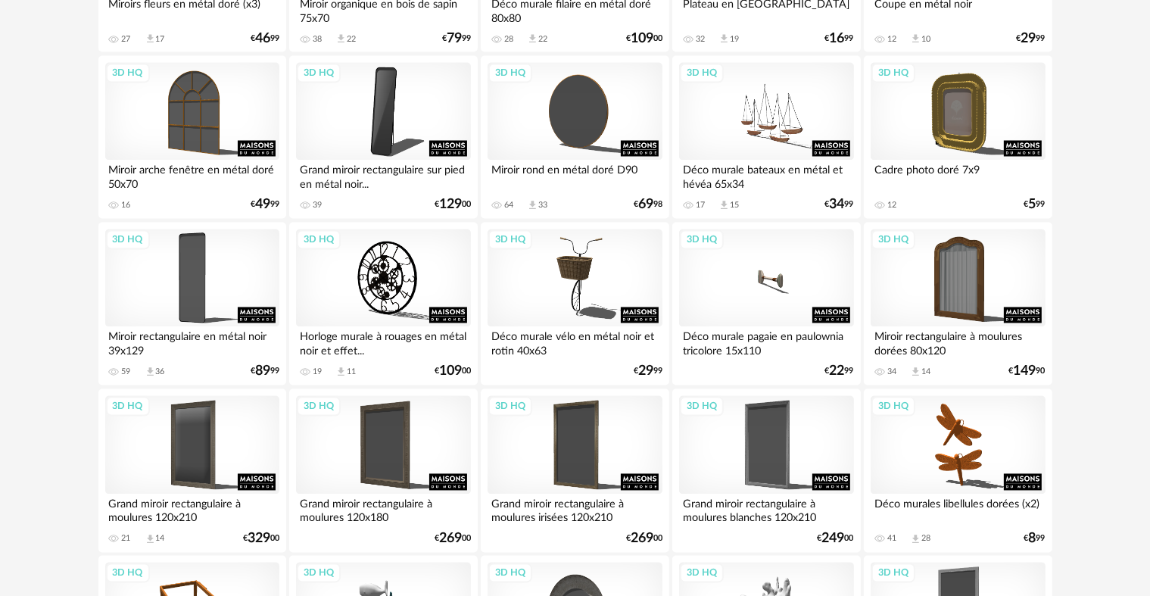
scroll to position [2855, 0]
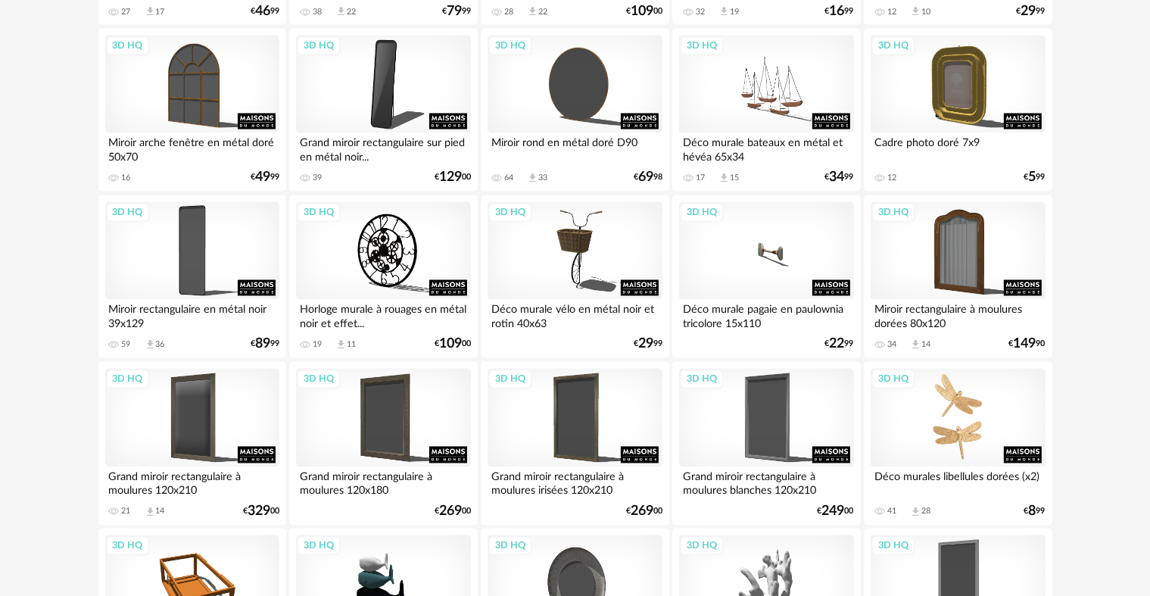
click at [932, 426] on div "3D HQ" at bounding box center [957, 418] width 174 height 98
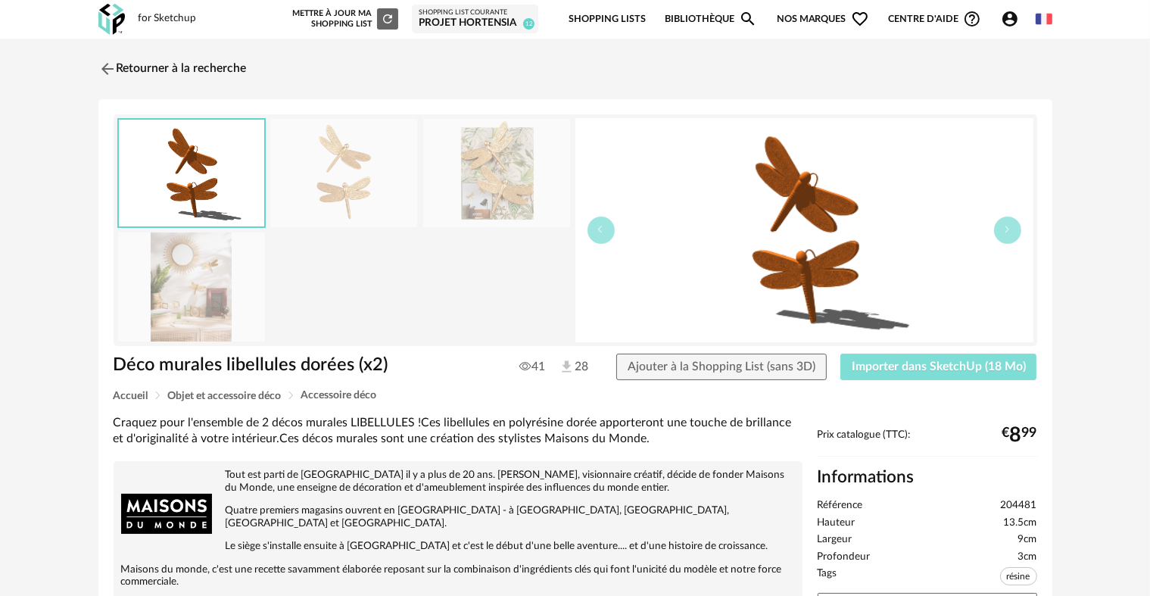
click at [936, 368] on span "Importer dans SketchUp (18 Mo)" at bounding box center [938, 366] width 174 height 12
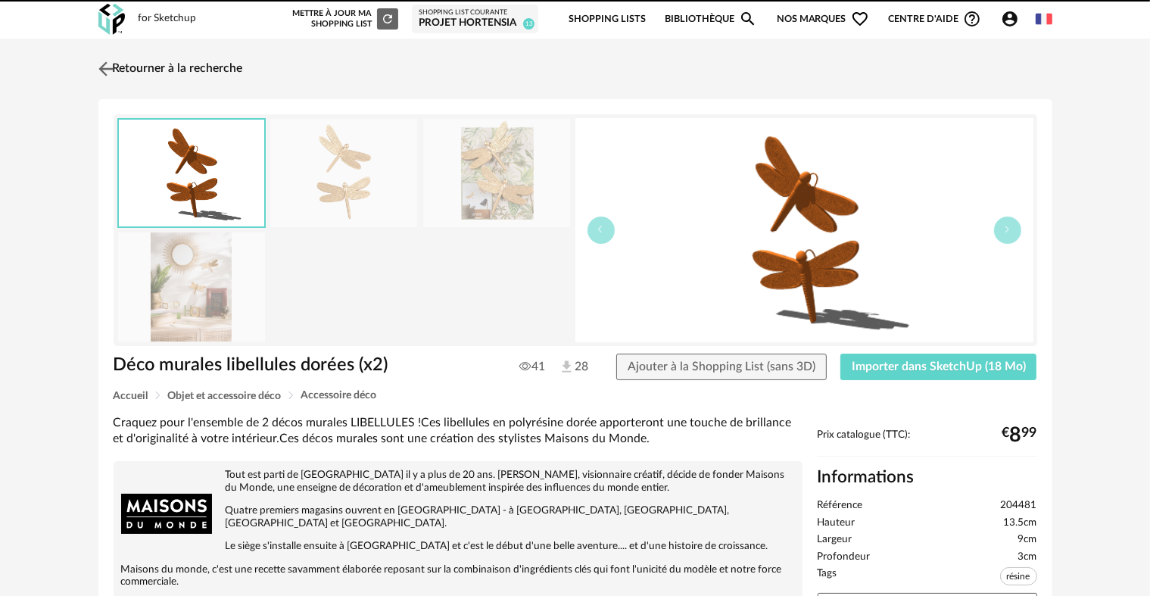
click at [200, 69] on link "Retourner à la recherche" at bounding box center [169, 68] width 148 height 33
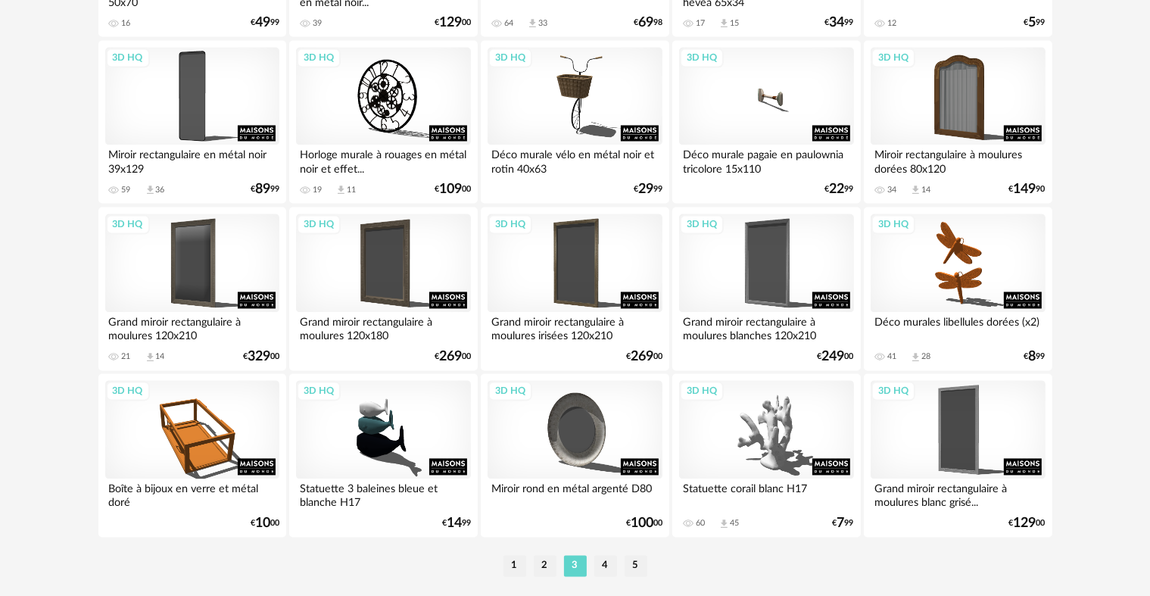
scroll to position [3052, 0]
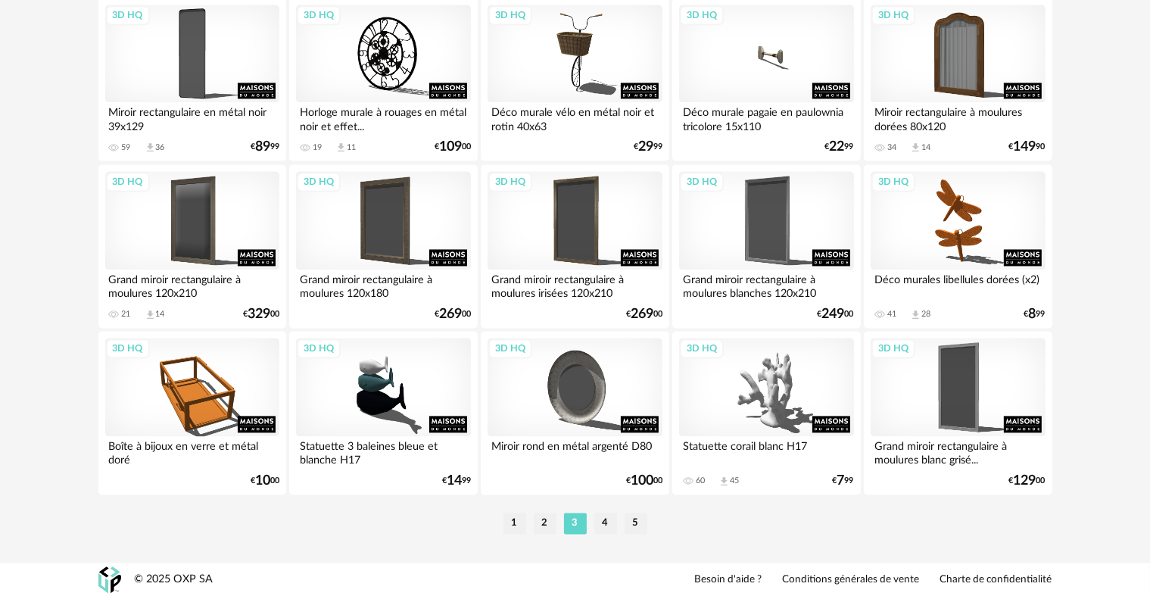
click at [608, 511] on div "1 2 3 4 5" at bounding box center [575, 523] width 954 height 24
click at [605, 517] on li "4" at bounding box center [605, 522] width 23 height 21
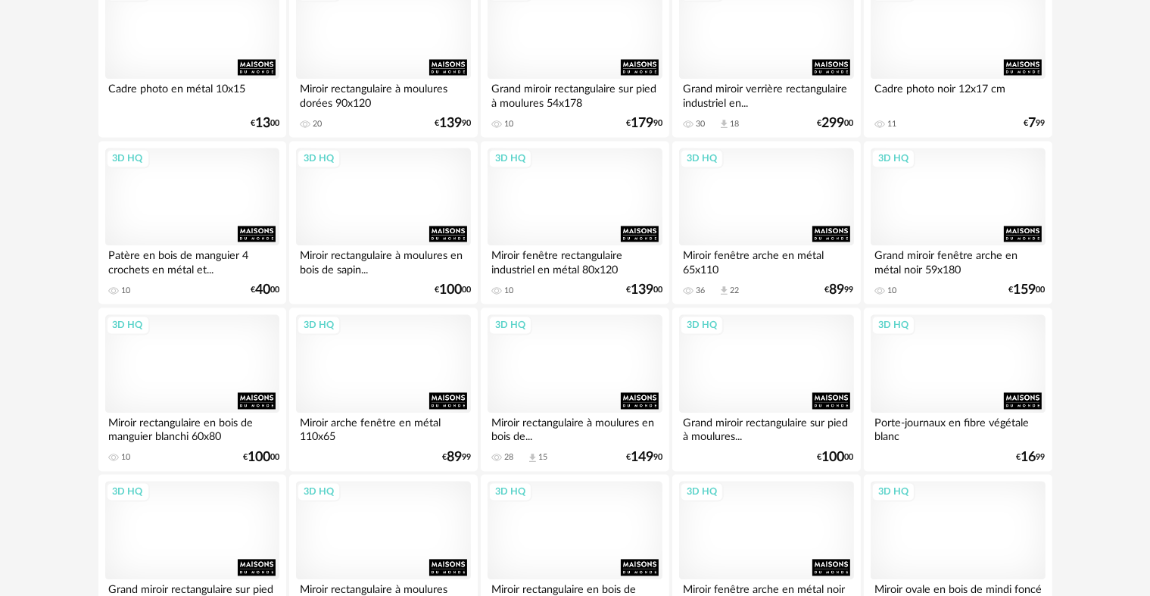
scroll to position [3052, 0]
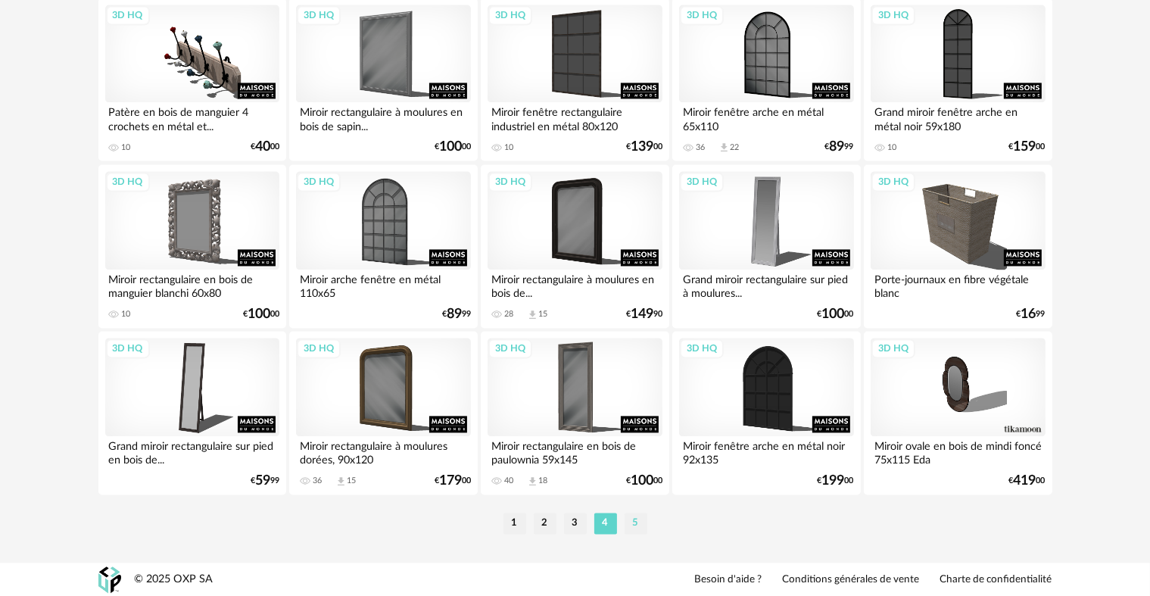
click at [631, 521] on li "5" at bounding box center [635, 522] width 23 height 21
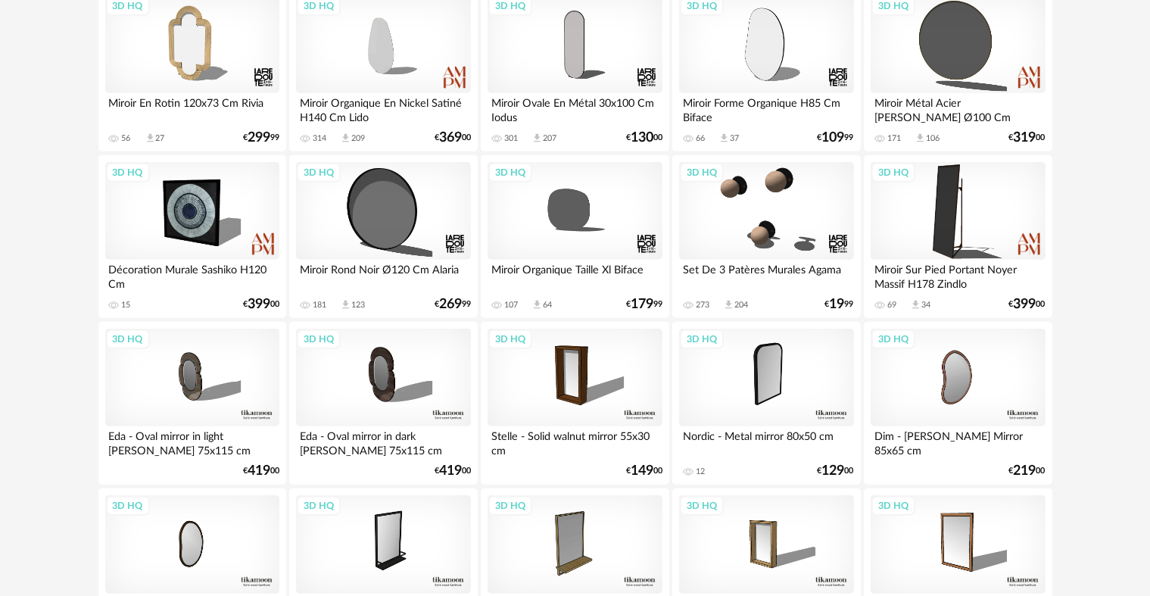
scroll to position [919, 0]
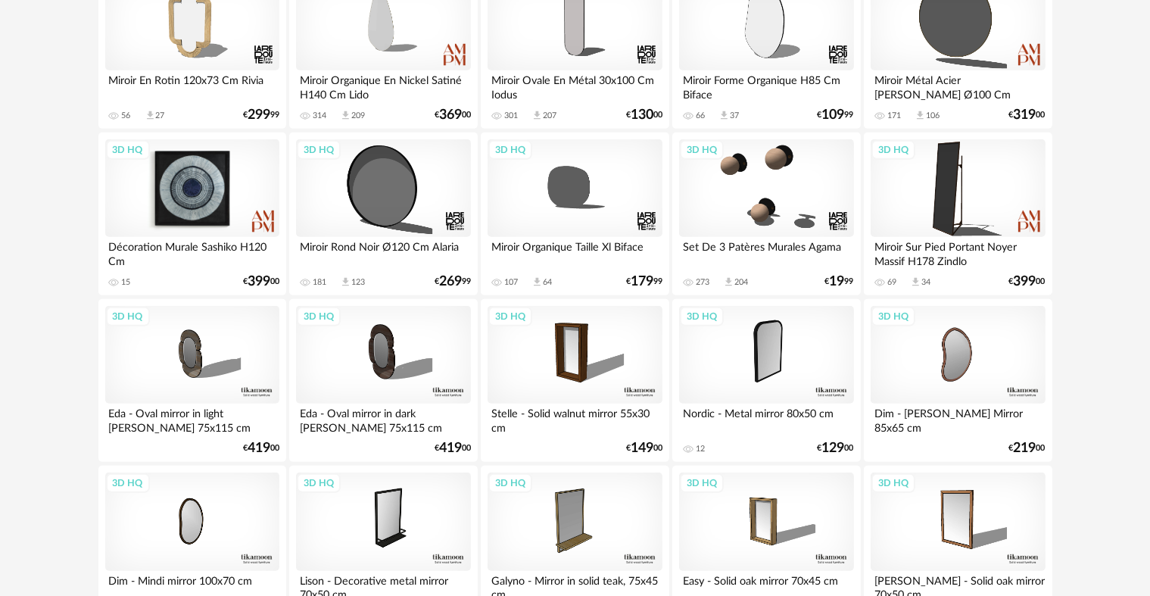
click at [187, 205] on div "3D HQ" at bounding box center [192, 188] width 174 height 98
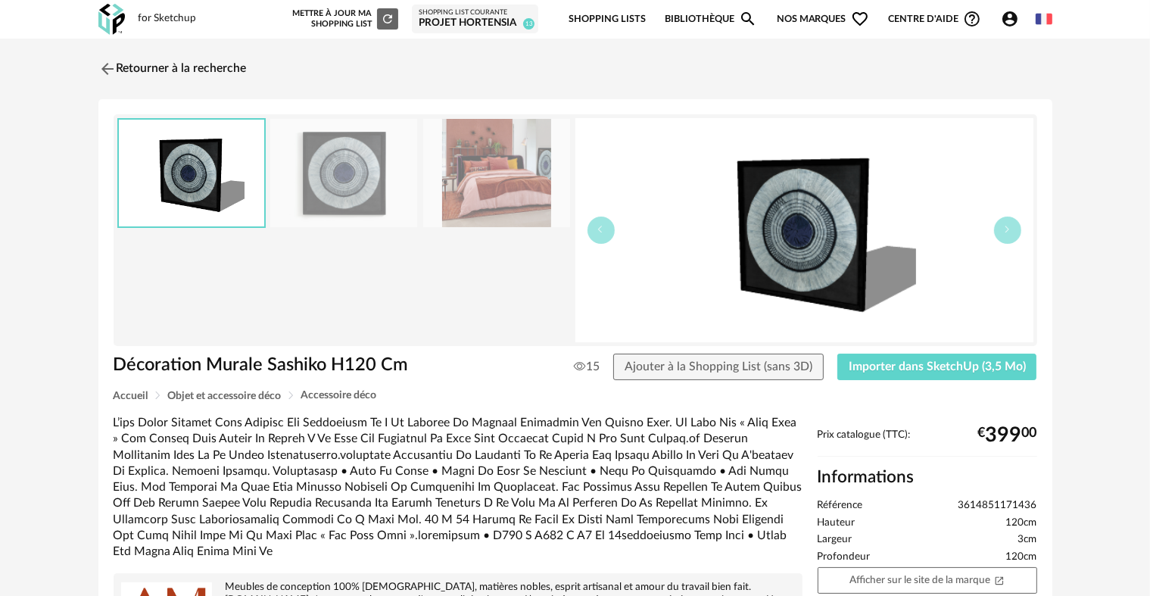
click at [366, 186] on img at bounding box center [343, 173] width 147 height 108
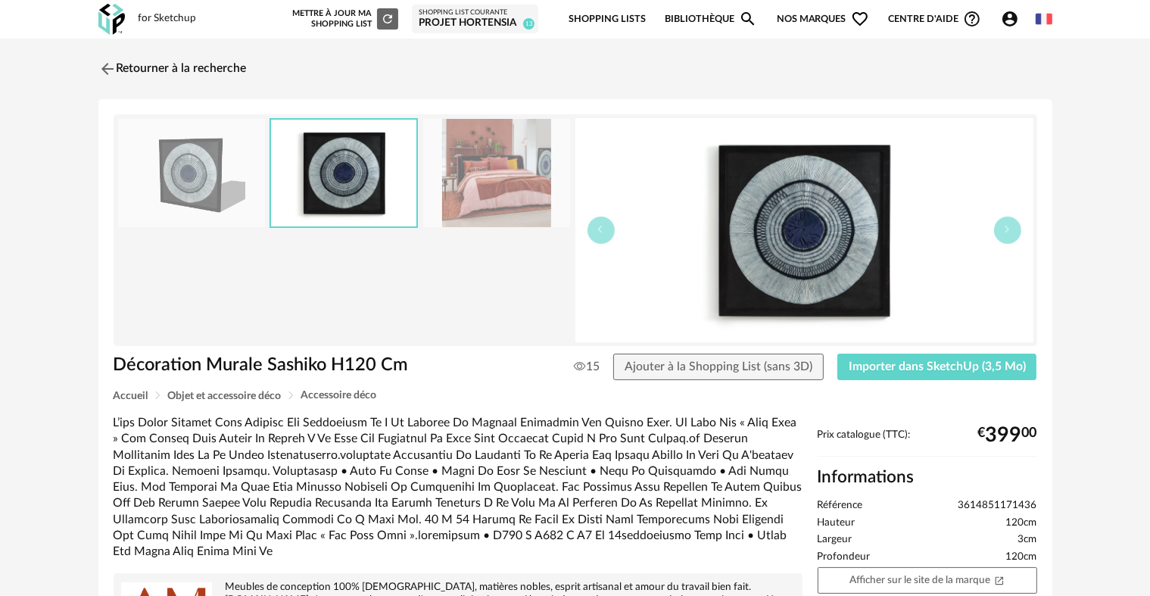
click at [431, 186] on img at bounding box center [496, 173] width 147 height 108
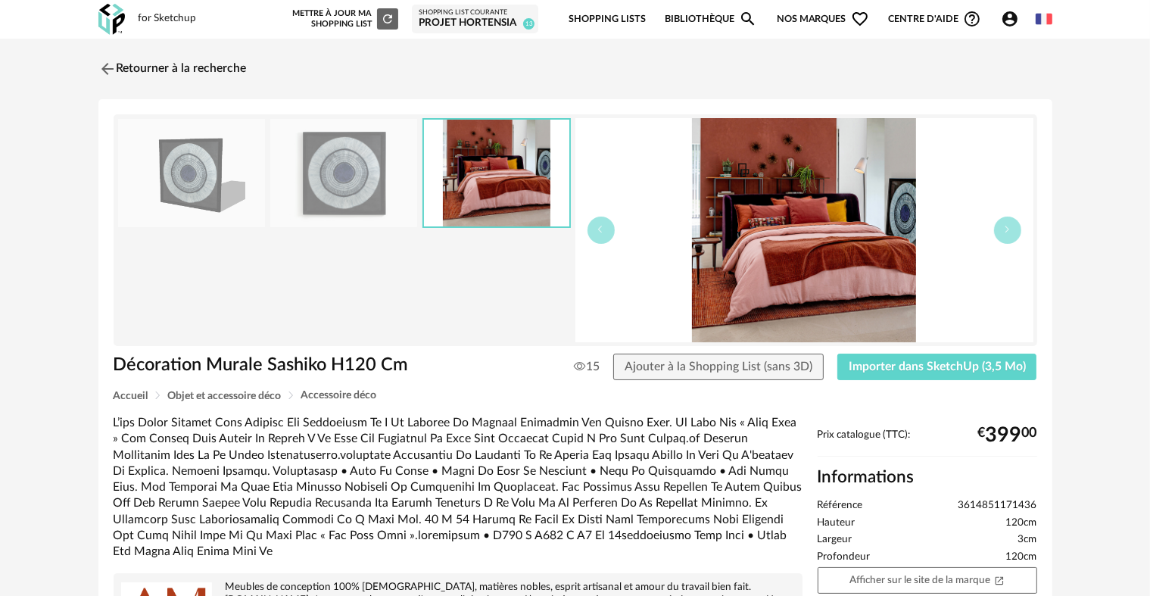
click at [326, 190] on img at bounding box center [343, 173] width 147 height 108
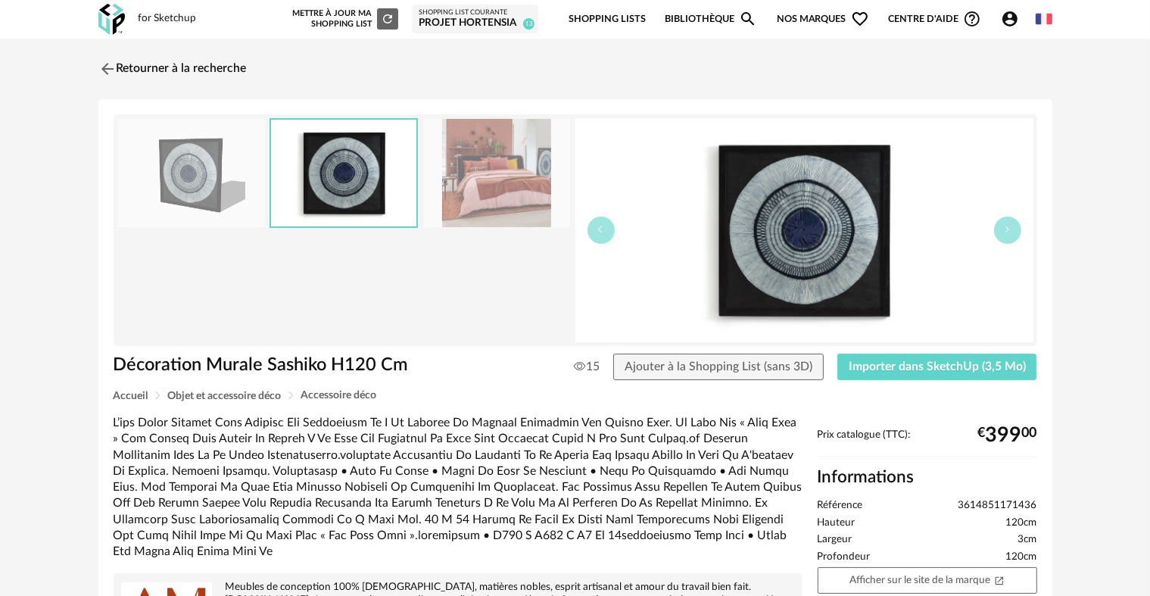
click at [234, 169] on img at bounding box center [191, 173] width 147 height 108
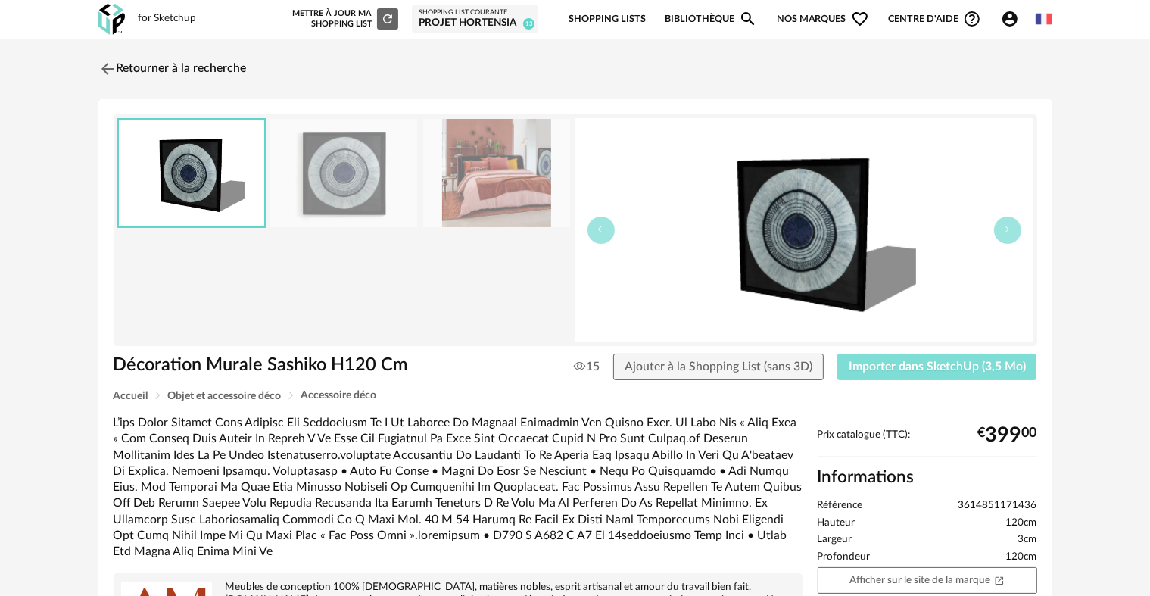
click at [931, 362] on span "Importer dans SketchUp (3,5 Mo)" at bounding box center [936, 366] width 177 height 12
click at [183, 76] on link "Retourner à la recherche" at bounding box center [169, 68] width 148 height 33
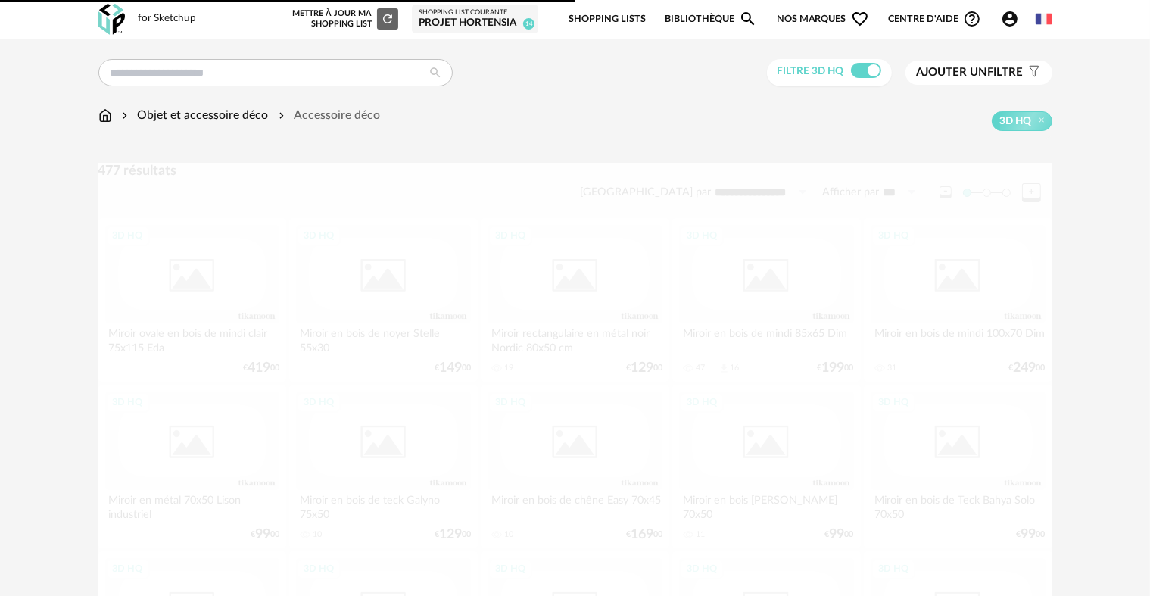
scroll to position [919, 0]
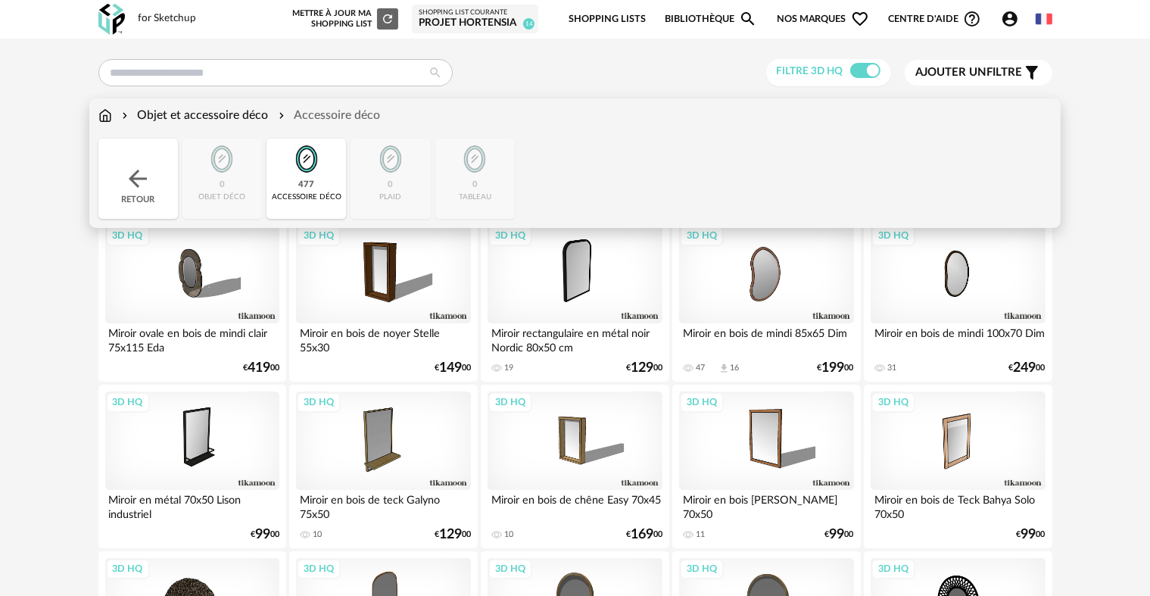
click at [215, 114] on div "Objet et accessoire déco" at bounding box center [194, 115] width 150 height 17
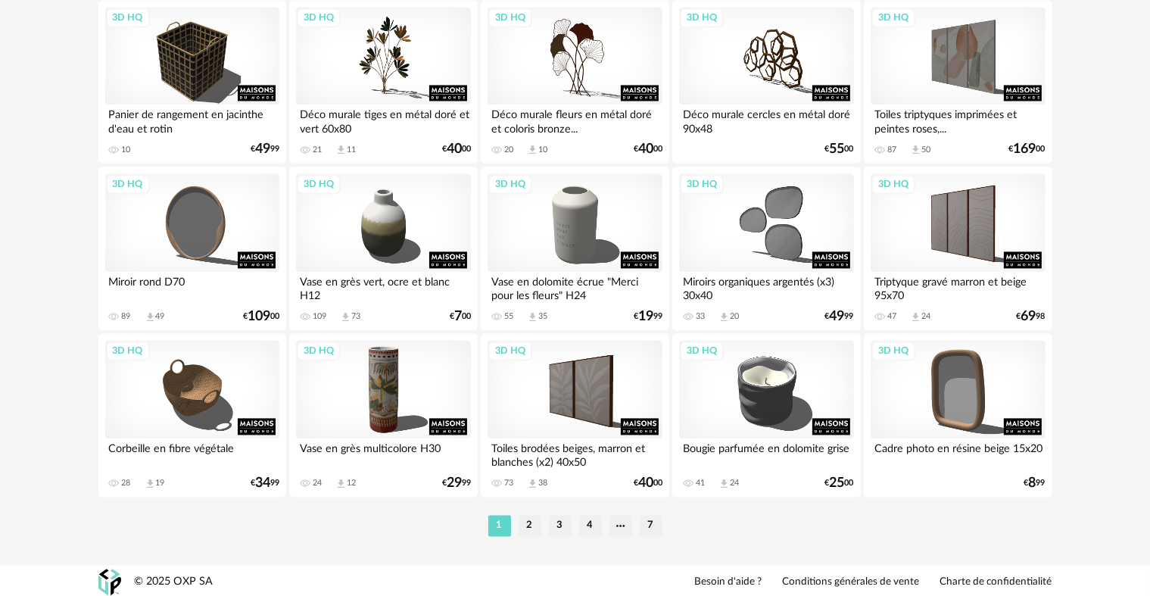
scroll to position [3052, 0]
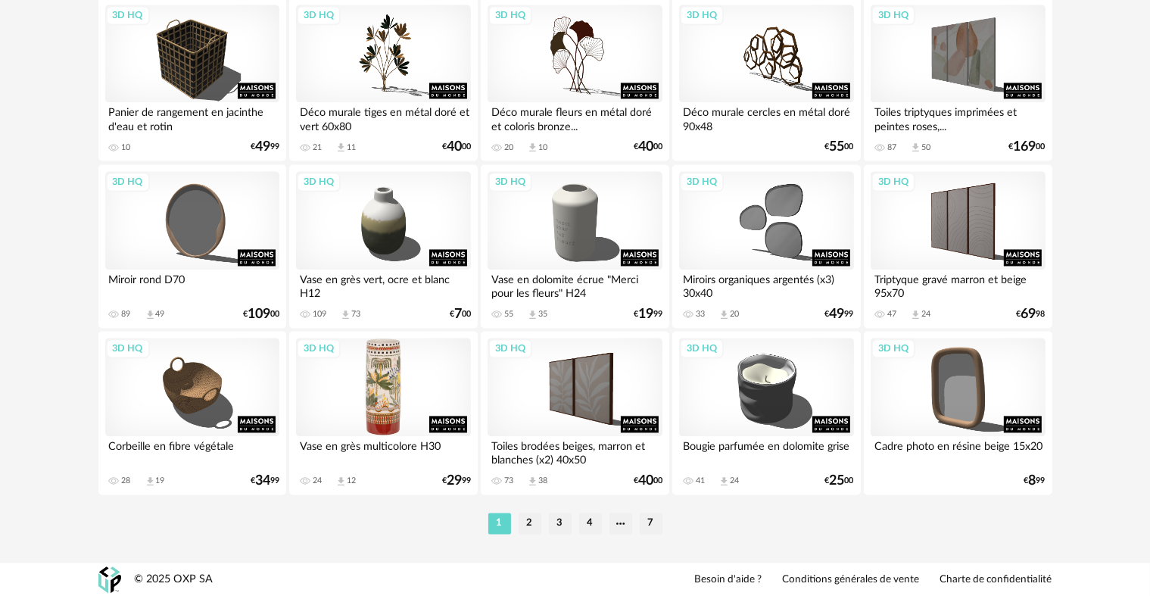
click at [387, 406] on div "3D HQ" at bounding box center [383, 387] width 174 height 98
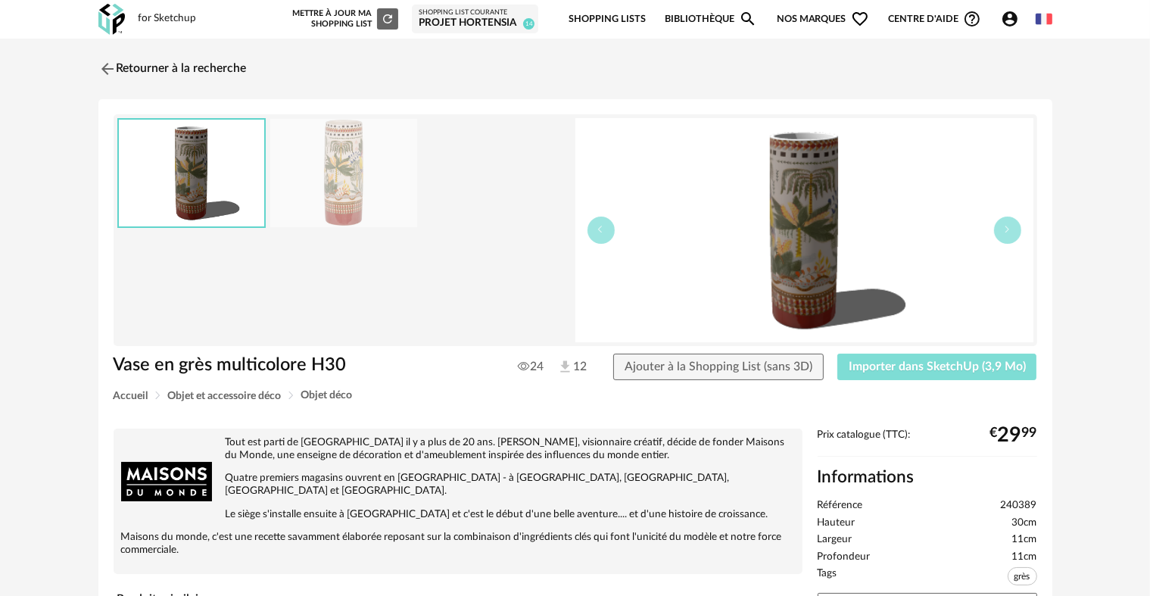
click at [869, 361] on span "Importer dans SketchUp (3,9 Mo)" at bounding box center [936, 366] width 177 height 12
click at [177, 75] on link "Retourner à la recherche" at bounding box center [169, 68] width 148 height 33
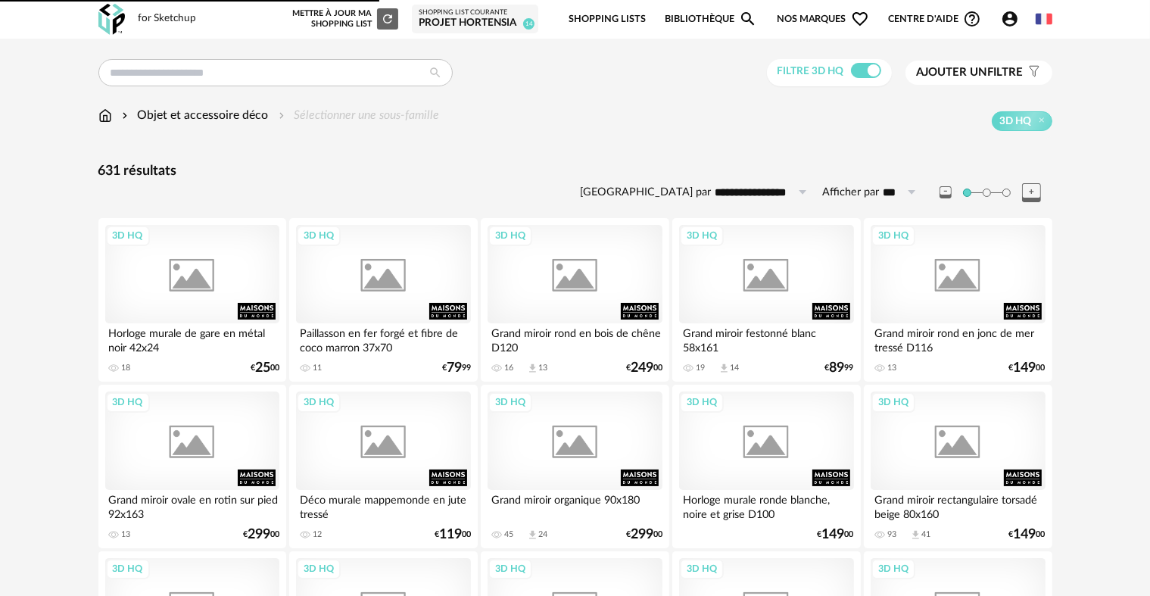
scroll to position [3052, 0]
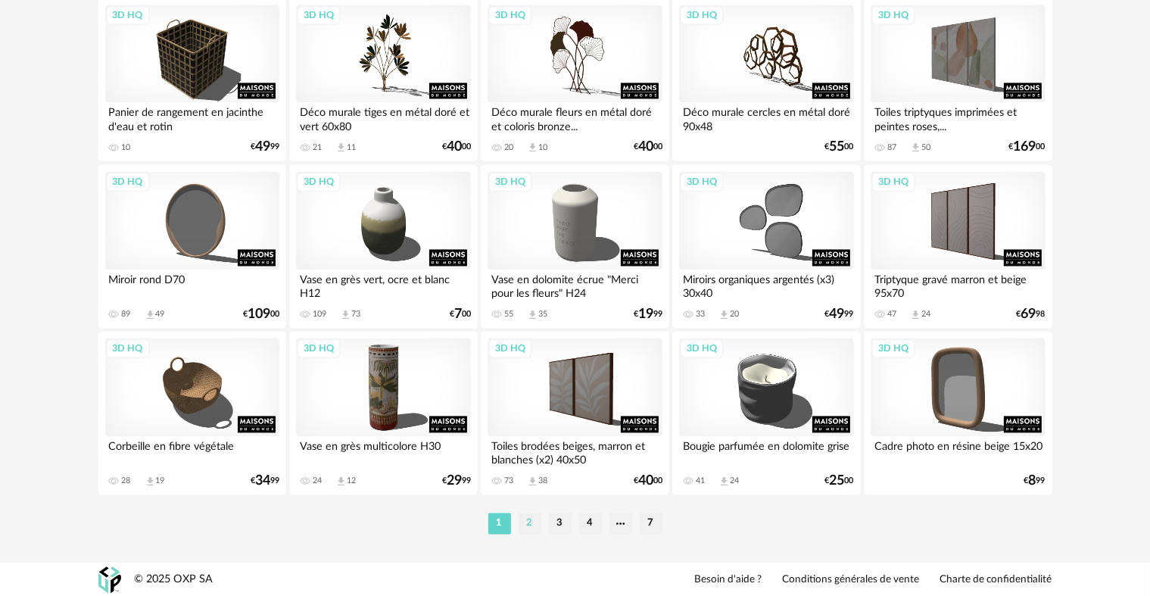
click at [527, 518] on li "2" at bounding box center [529, 522] width 23 height 21
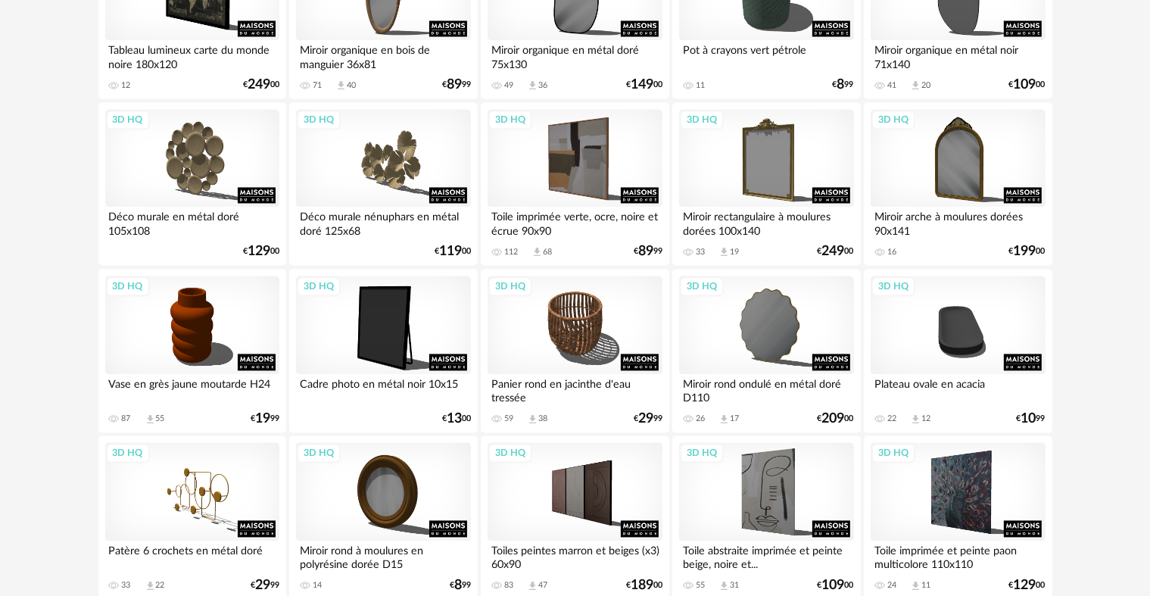
scroll to position [3052, 0]
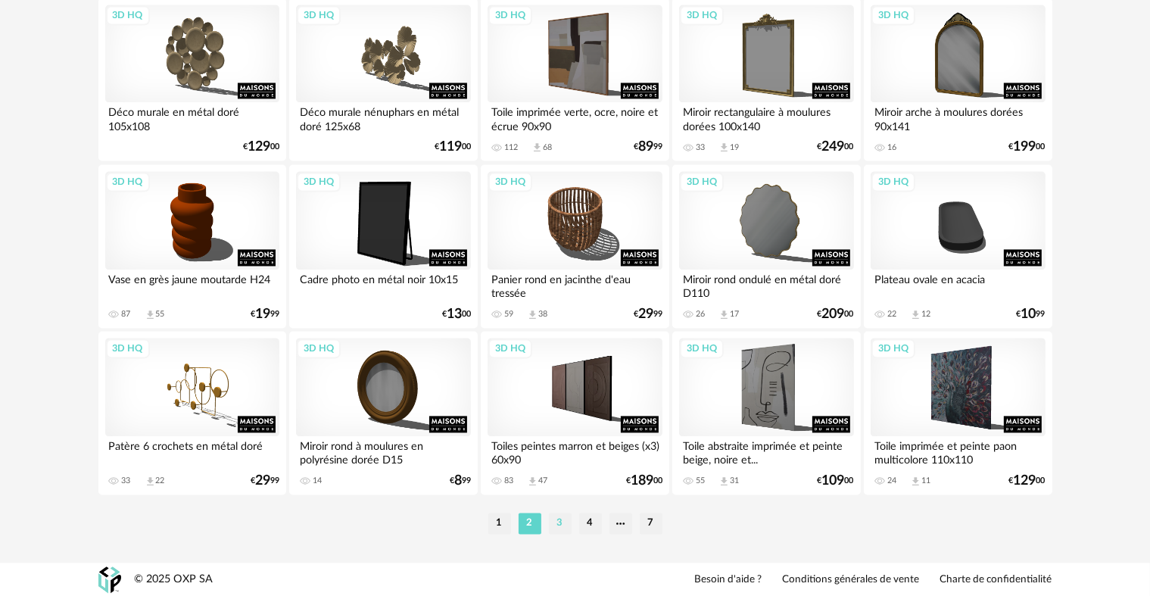
click at [559, 530] on li "3" at bounding box center [560, 522] width 23 height 21
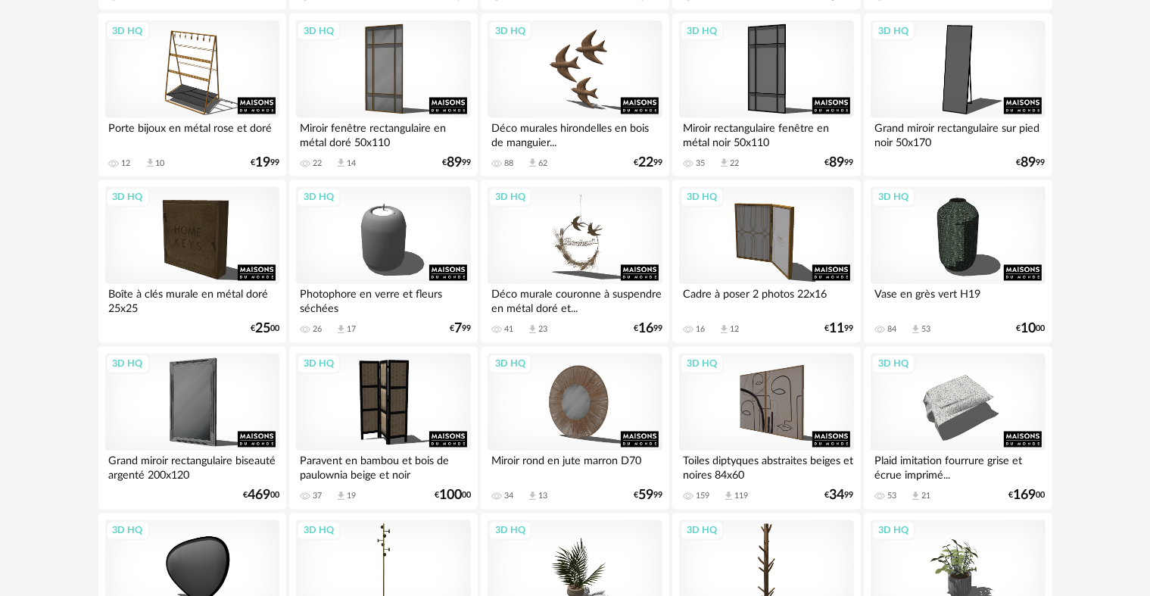
scroll to position [2579, 0]
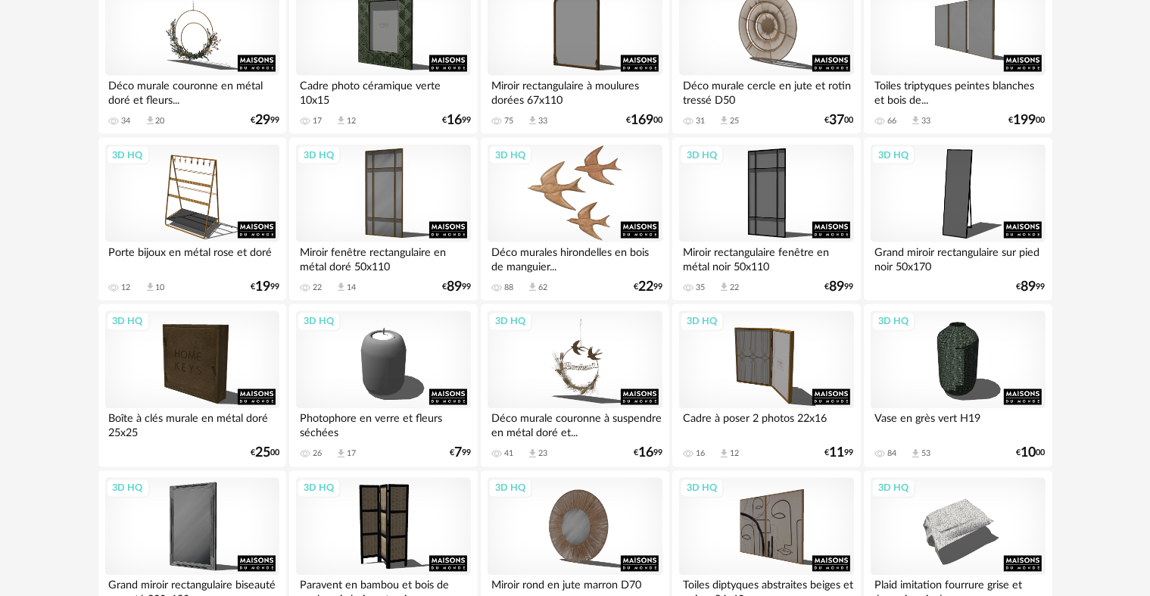
click at [633, 225] on div "3D HQ" at bounding box center [574, 194] width 174 height 98
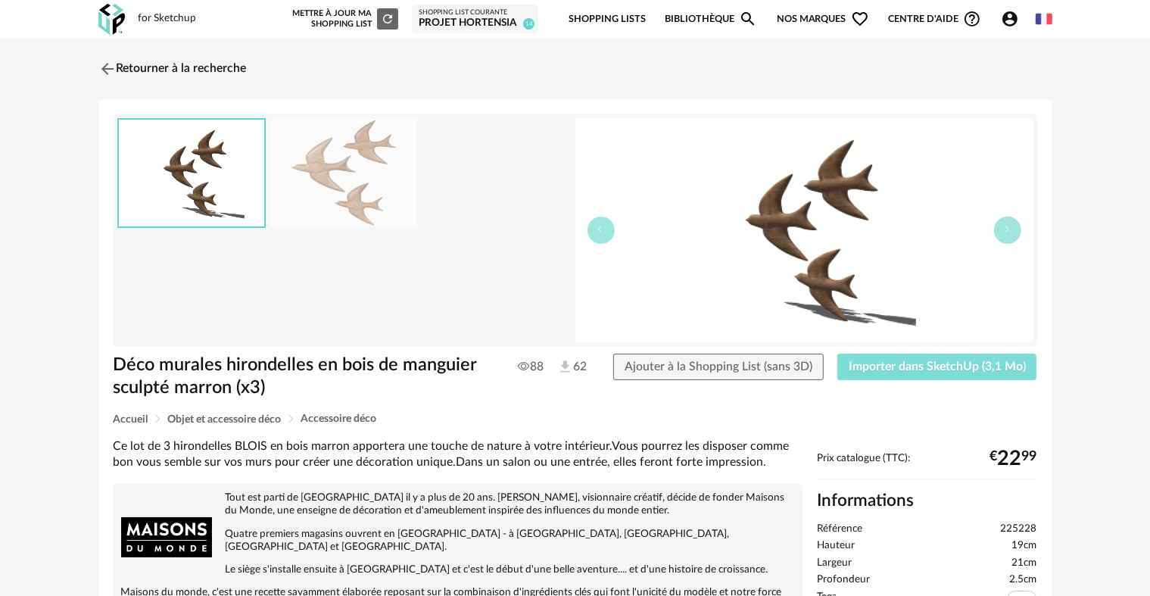
click at [904, 366] on span "Importer dans SketchUp (3,1 Mo)" at bounding box center [936, 366] width 177 height 12
click at [142, 58] on link "Retourner à la recherche" at bounding box center [169, 68] width 148 height 33
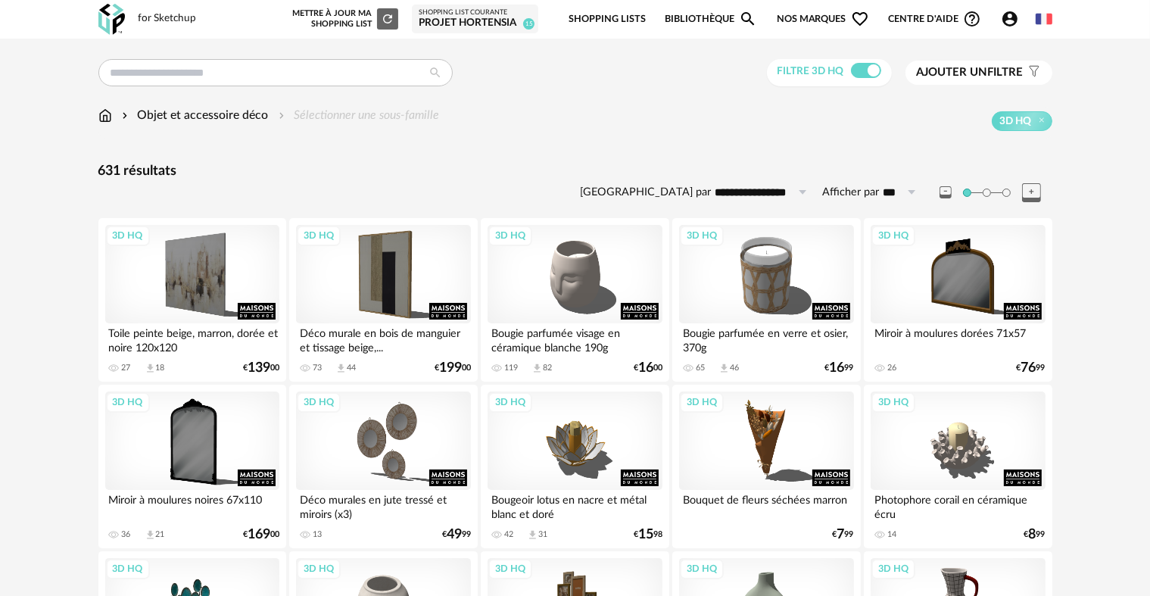
click at [98, 116] on img at bounding box center [105, 115] width 14 height 17
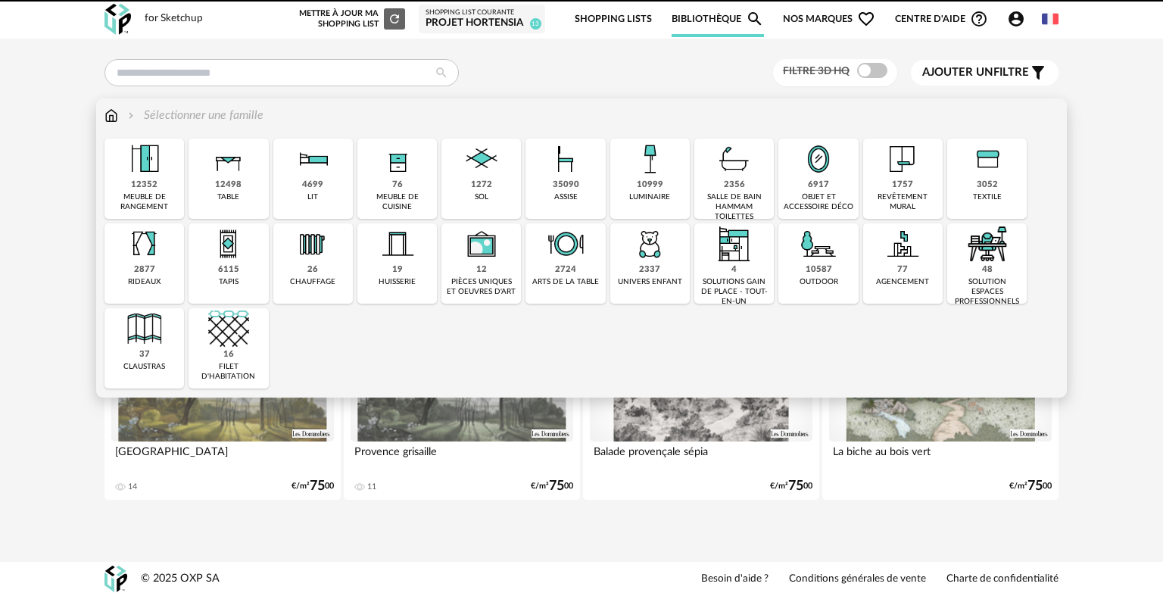
click at [634, 183] on div "10999 luminaire" at bounding box center [649, 179] width 79 height 80
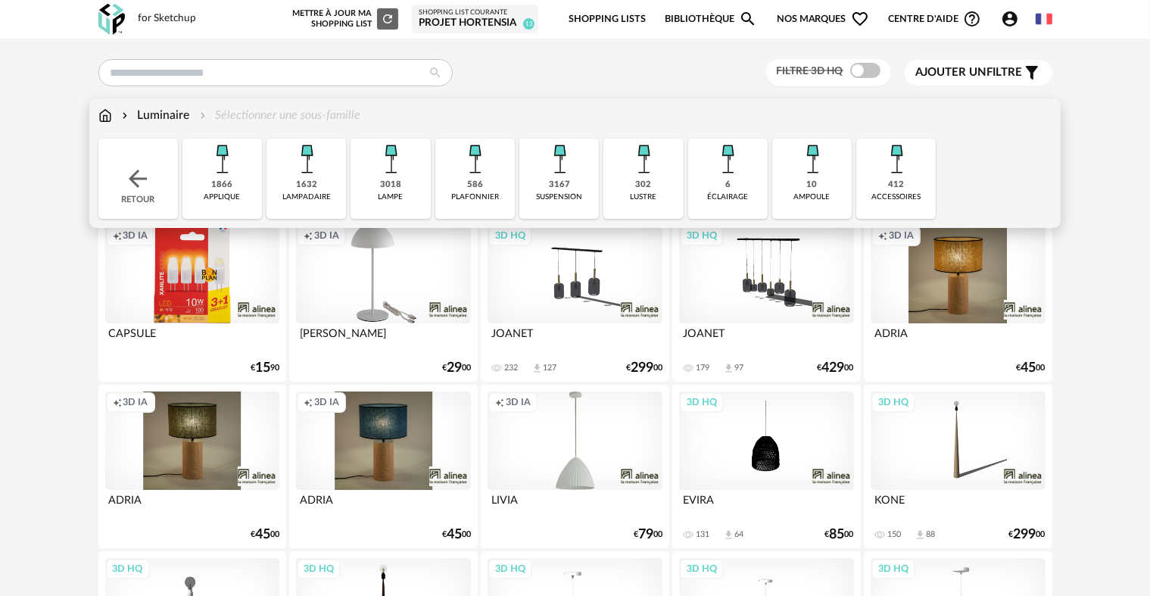
click at [387, 176] on img at bounding box center [390, 159] width 41 height 41
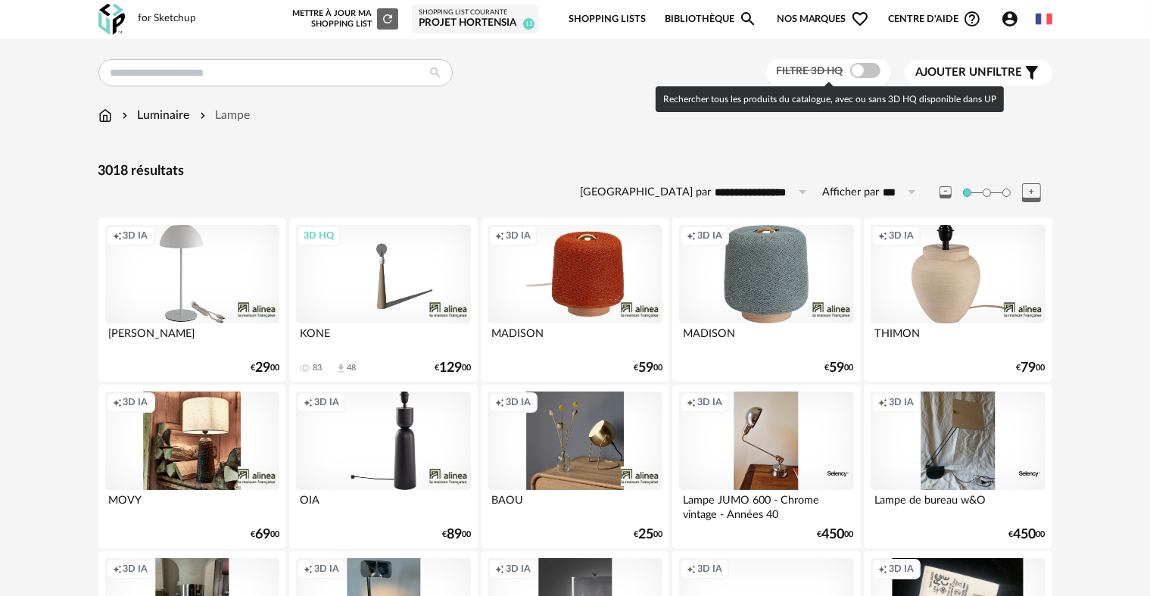
click at [858, 73] on span at bounding box center [865, 70] width 30 height 15
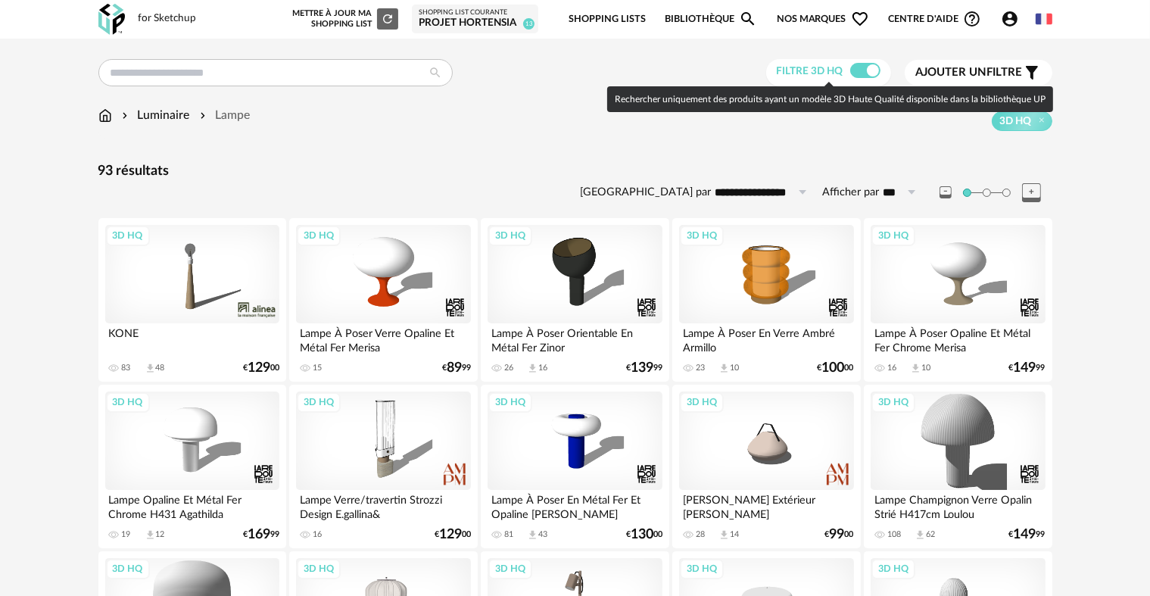
click at [860, 73] on span at bounding box center [865, 70] width 30 height 15
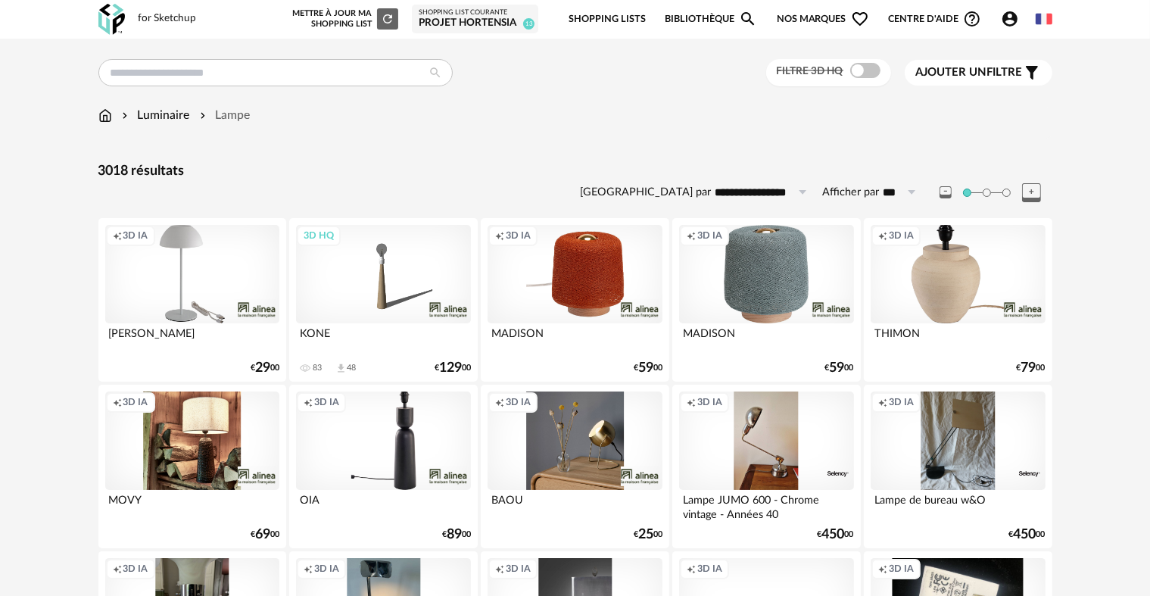
click at [996, 73] on span "Ajouter un filtre" at bounding box center [969, 72] width 107 height 15
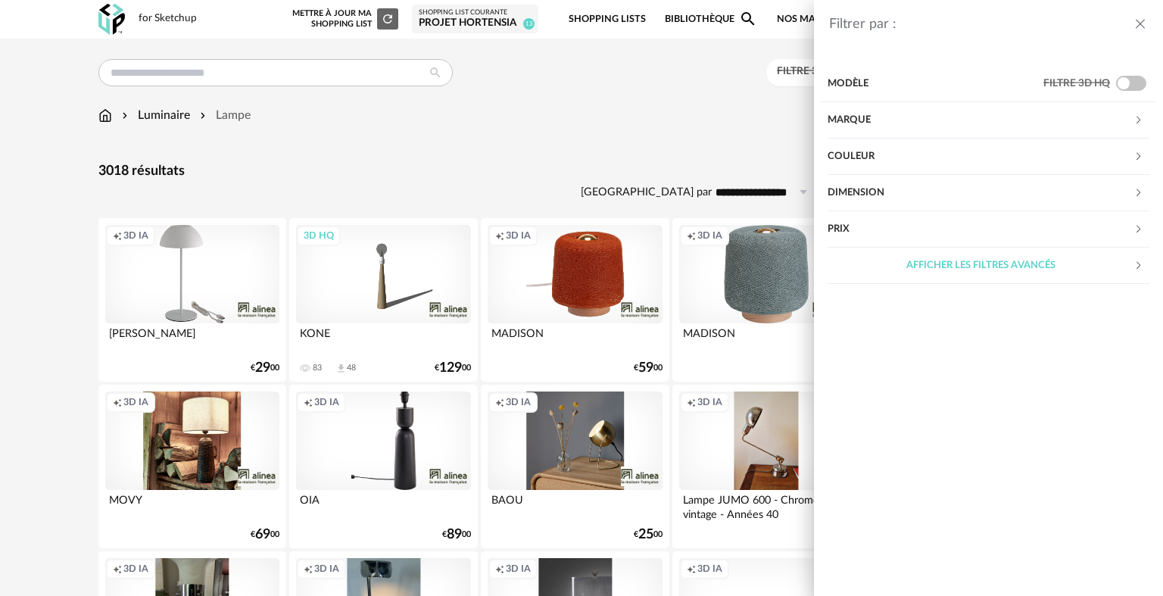
click at [942, 224] on div "Prix" at bounding box center [980, 229] width 306 height 36
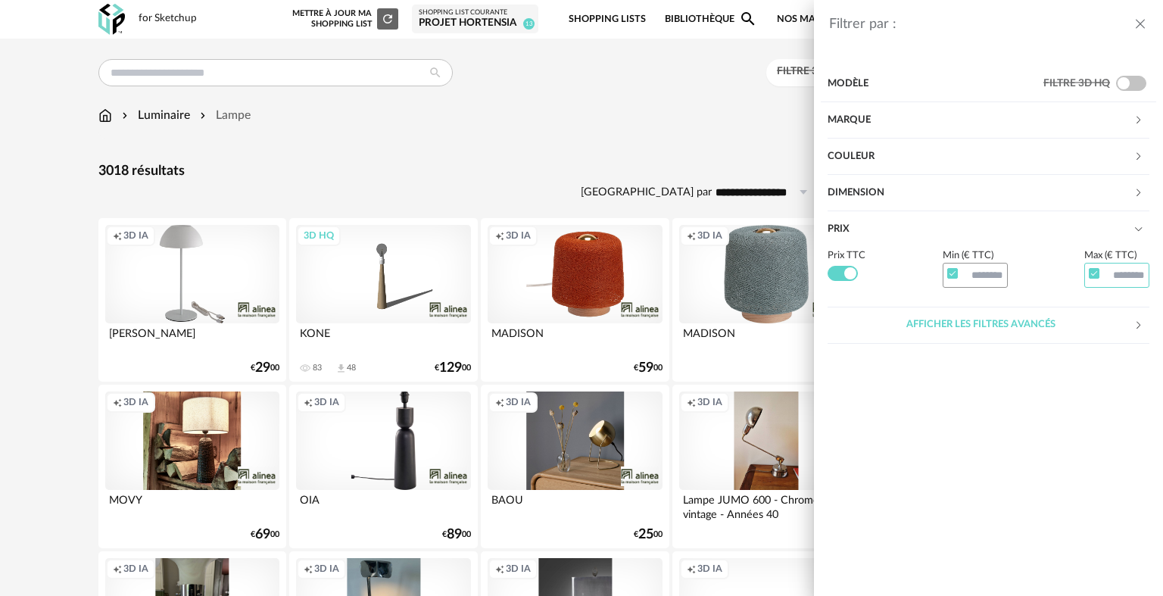
click at [1114, 279] on input "text" at bounding box center [1116, 276] width 65 height 26
type input "***"
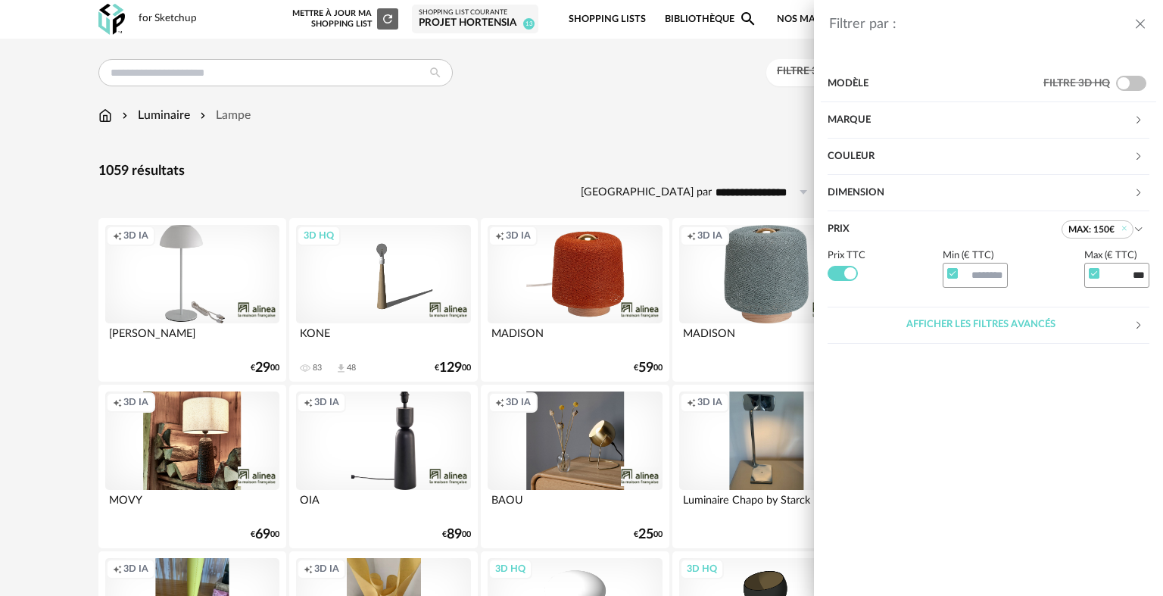
click at [651, 162] on div "Filtrer par : Modèle Filtre 3D HQ Marque &tradition 4 101 Copenhagen 1 366 Conc…" at bounding box center [581, 298] width 1163 height 596
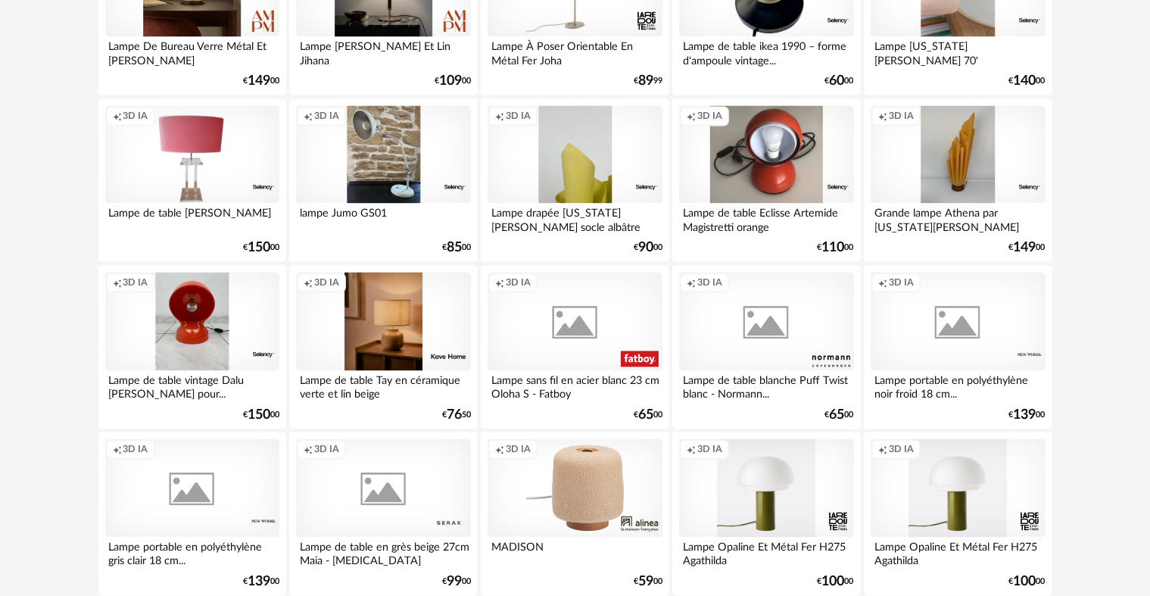
scroll to position [3052, 0]
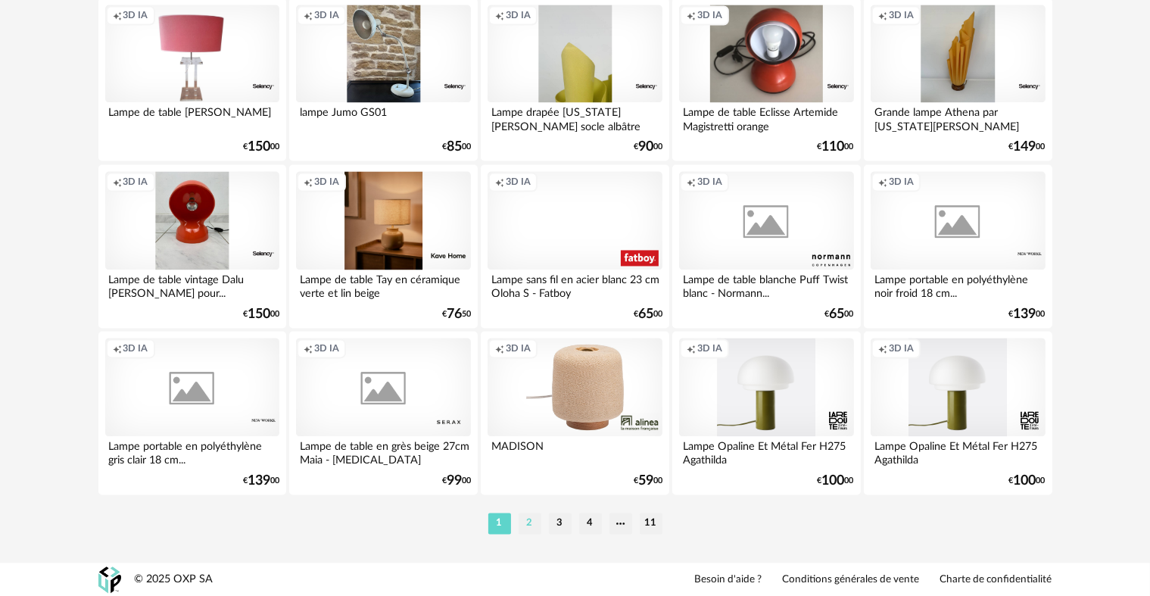
click at [533, 530] on li "2" at bounding box center [529, 522] width 23 height 21
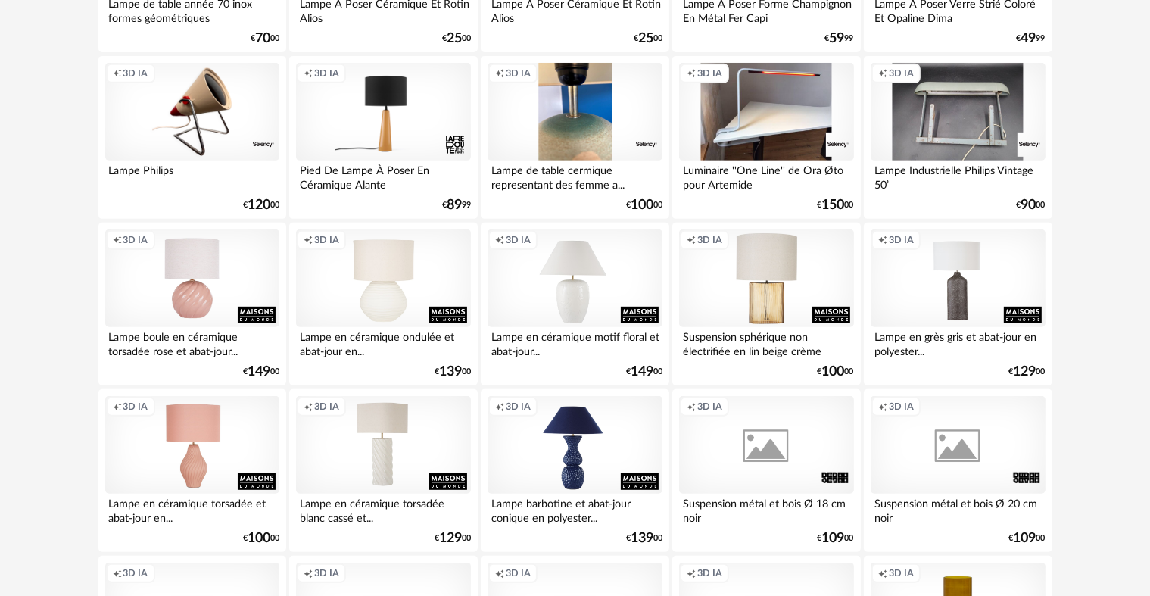
scroll to position [820, 0]
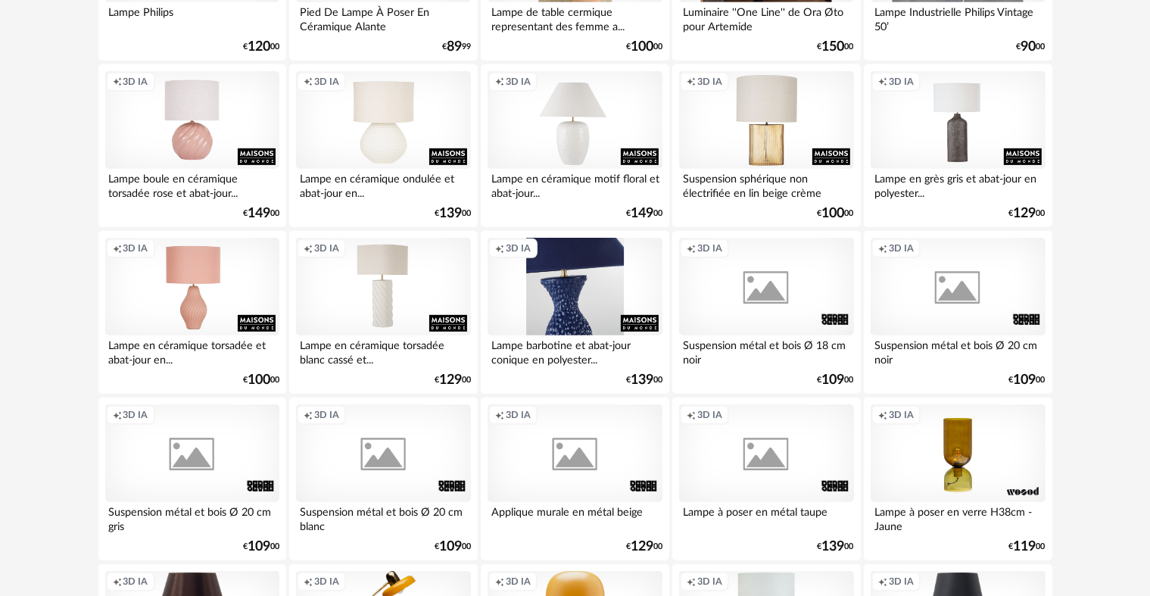
click at [575, 328] on div "Creation icon 3D IA" at bounding box center [574, 287] width 174 height 98
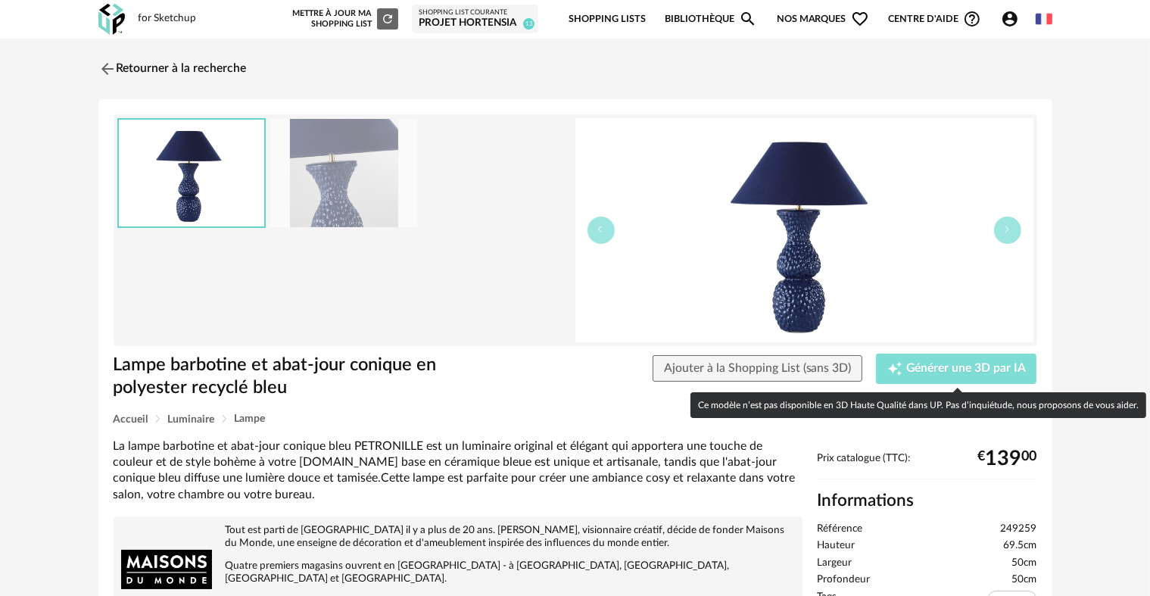
click at [908, 372] on span "Générer une 3D par IA" at bounding box center [966, 369] width 120 height 12
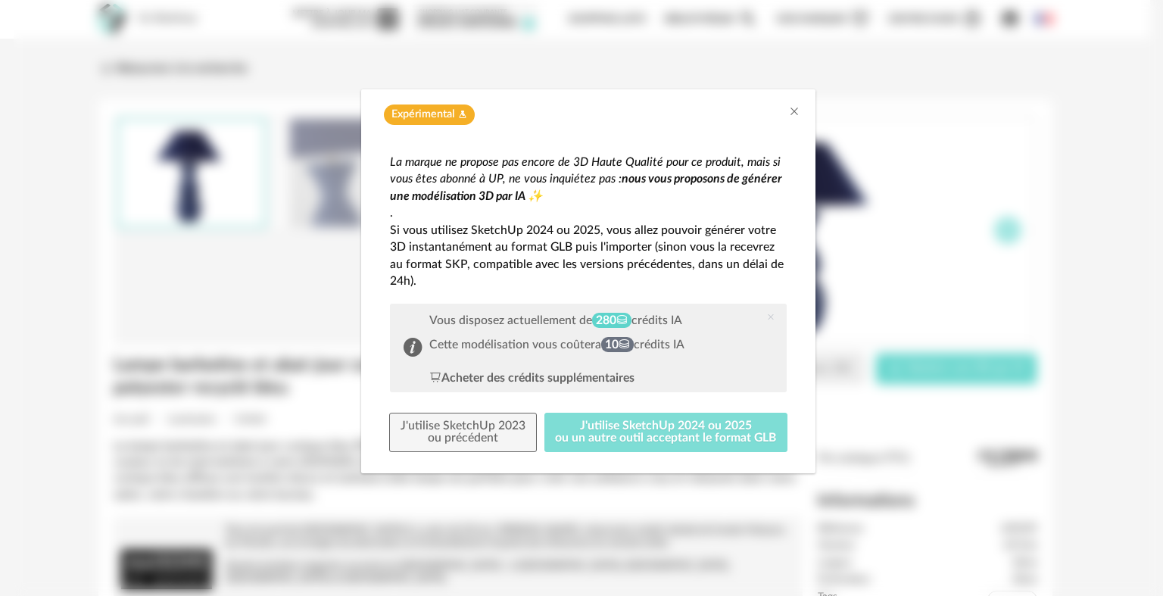
click at [618, 444] on button "J'utilise SketchUp 2024 ou 2025 ou un autre outil acceptant le format GLB" at bounding box center [666, 431] width 244 height 39
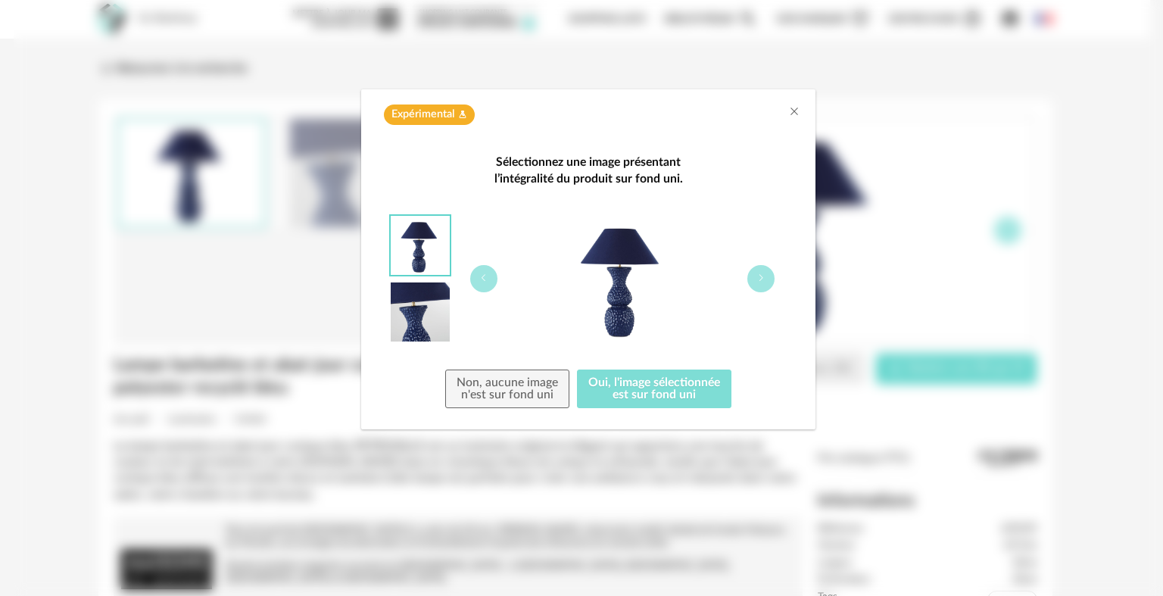
click at [617, 394] on button "Oui, l'image sélectionnée est sur fond uni" at bounding box center [654, 388] width 154 height 39
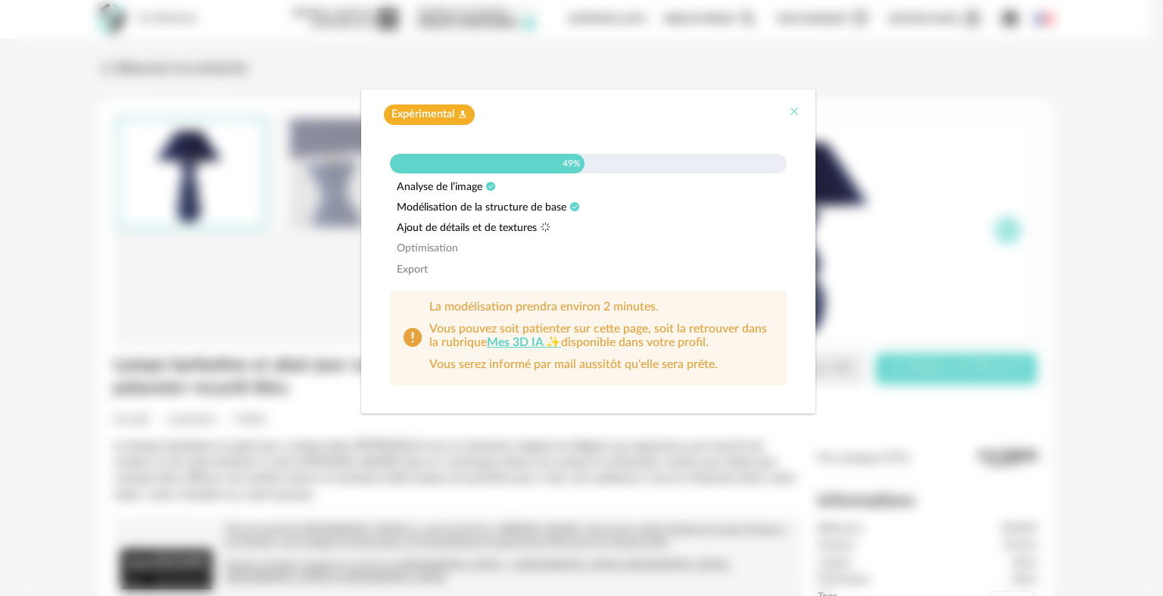
click at [798, 110] on icon "Close" at bounding box center [794, 111] width 12 height 12
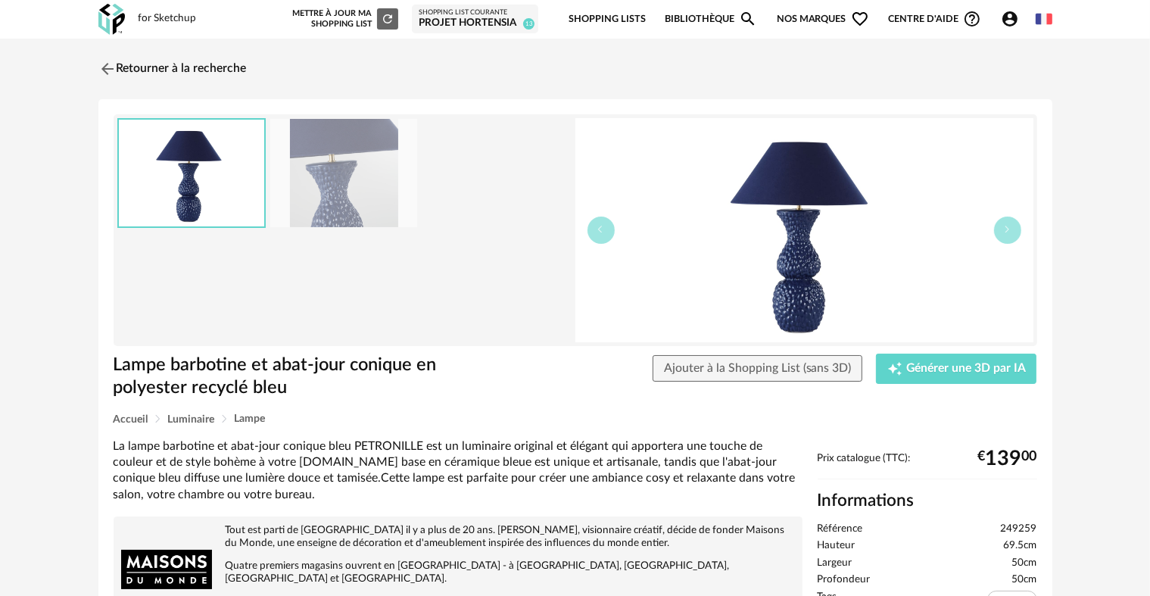
click at [151, 24] on div "for Sketchup" at bounding box center [168, 19] width 58 height 14
click at [716, 385] on div "Lampe barbotine et abat-jour conique en polyester recyclé bleu Ajouter à la Sho…" at bounding box center [575, 383] width 939 height 60
click at [708, 372] on span "Ajouter à la Shopping List (sans 3D)" at bounding box center [758, 368] width 188 height 12
click at [109, 26] on img at bounding box center [111, 19] width 26 height 31
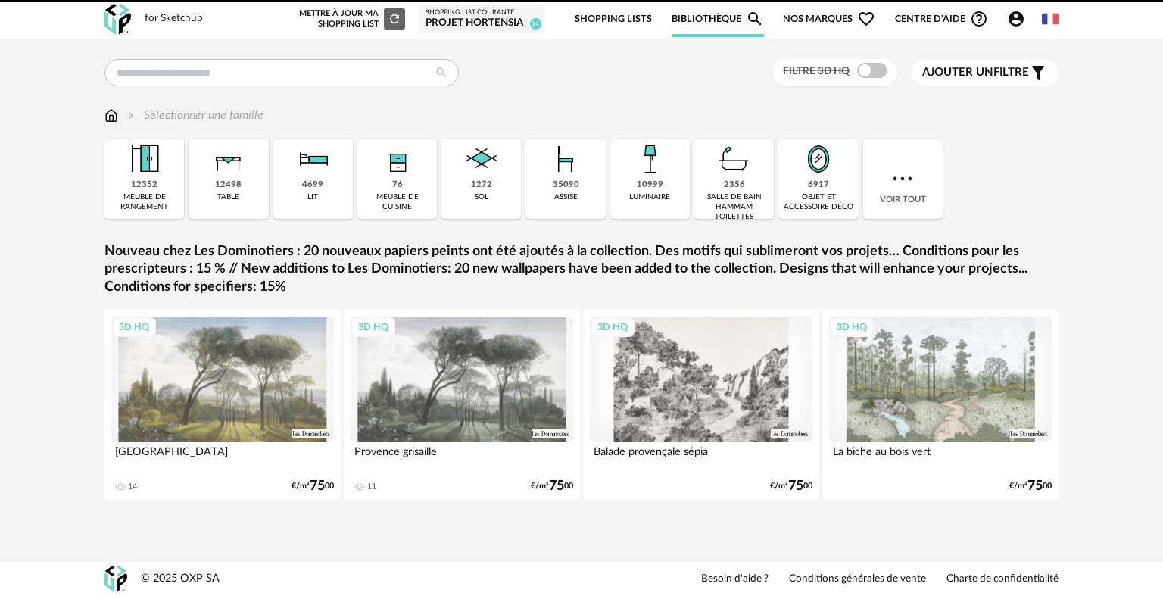
click at [1010, 23] on icon "Account Circle icon" at bounding box center [1015, 18] width 15 height 15
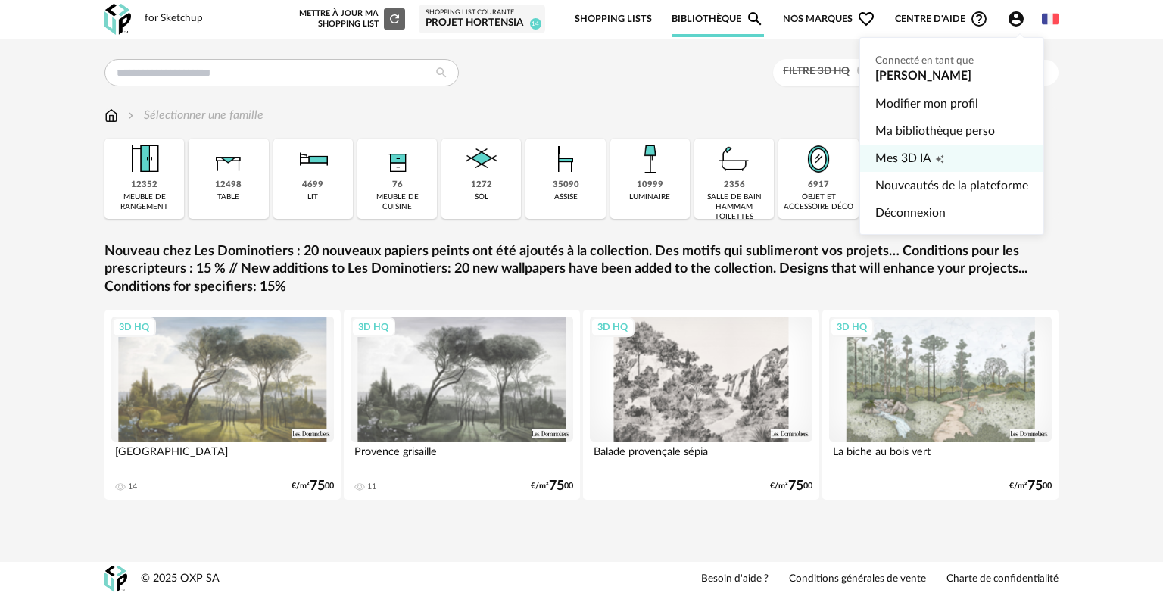
click at [914, 170] on span "Mes 3D IA" at bounding box center [903, 158] width 56 height 27
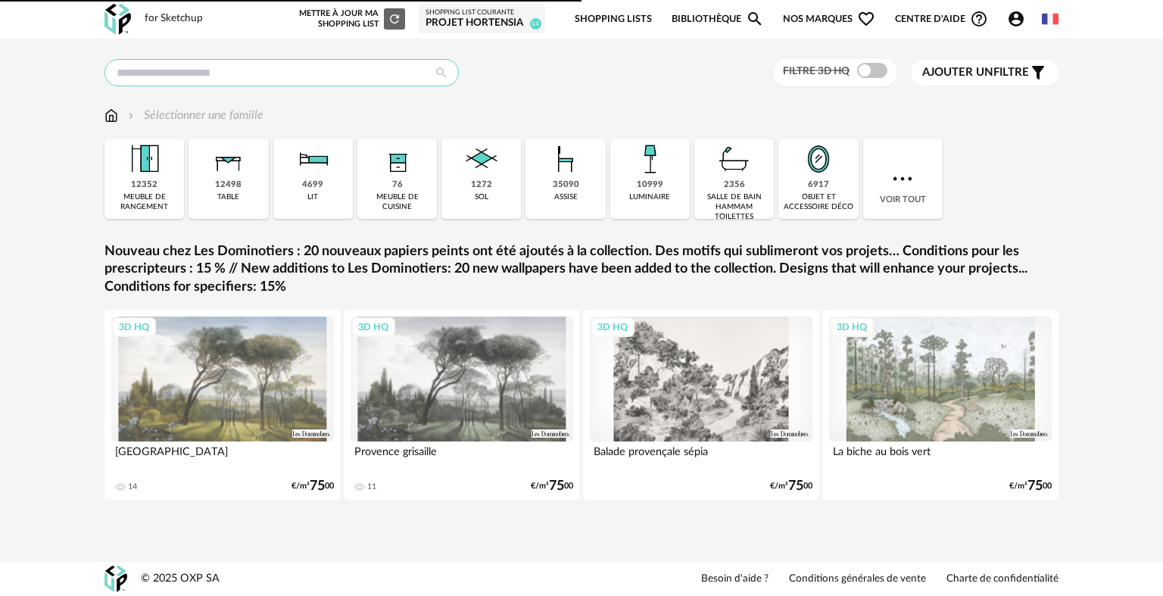
click at [240, 67] on input "text" at bounding box center [281, 72] width 354 height 27
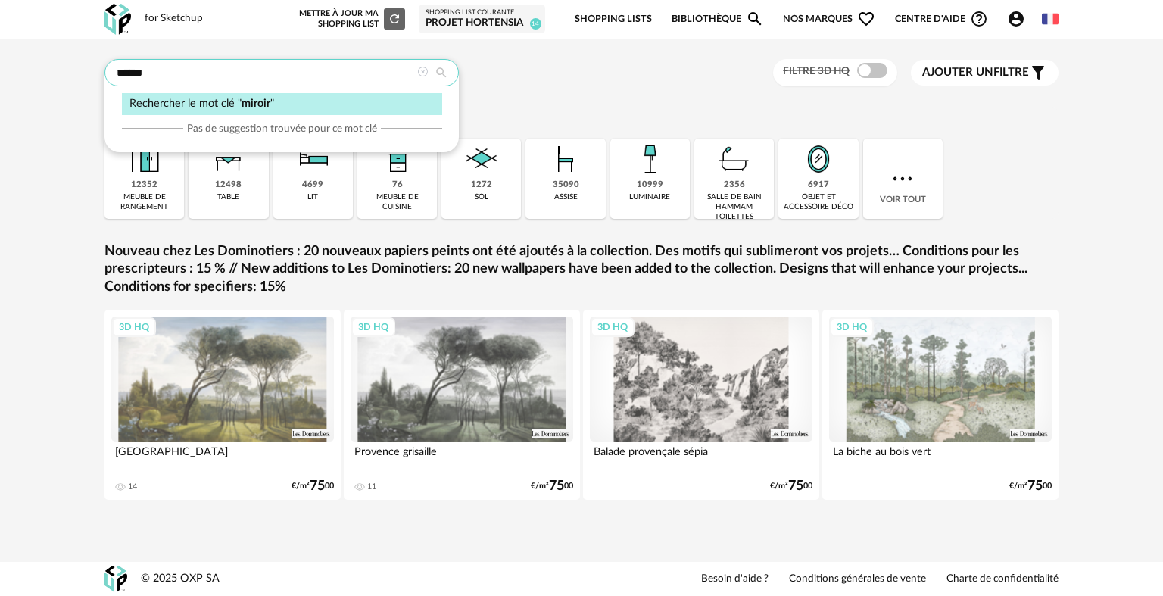
type input "******"
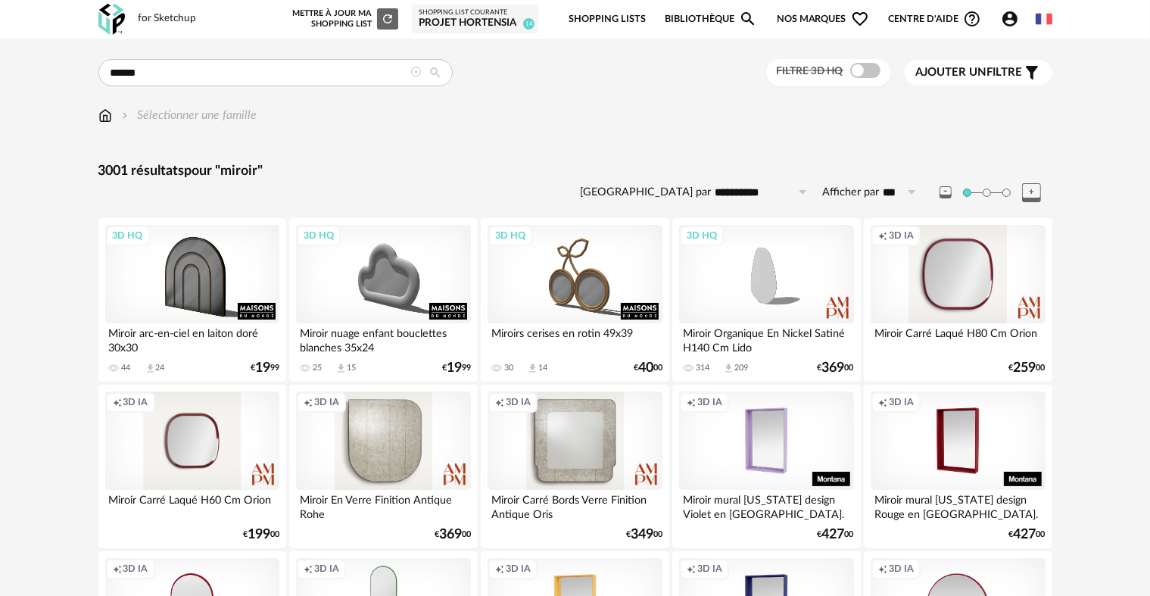
click at [862, 65] on span at bounding box center [865, 70] width 30 height 15
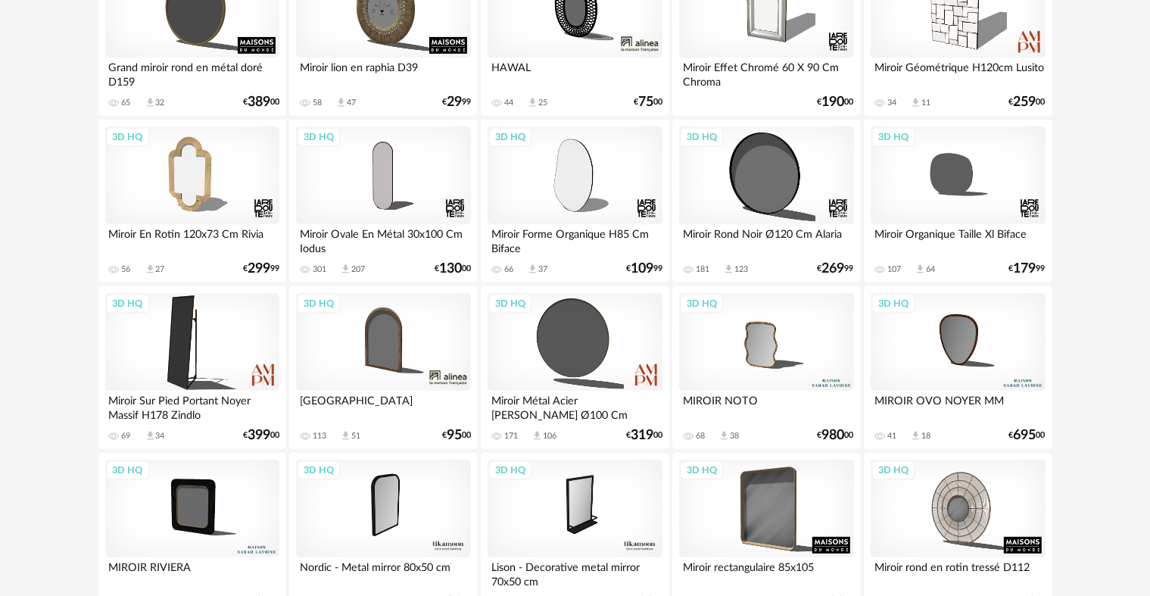
scroll to position [602, 0]
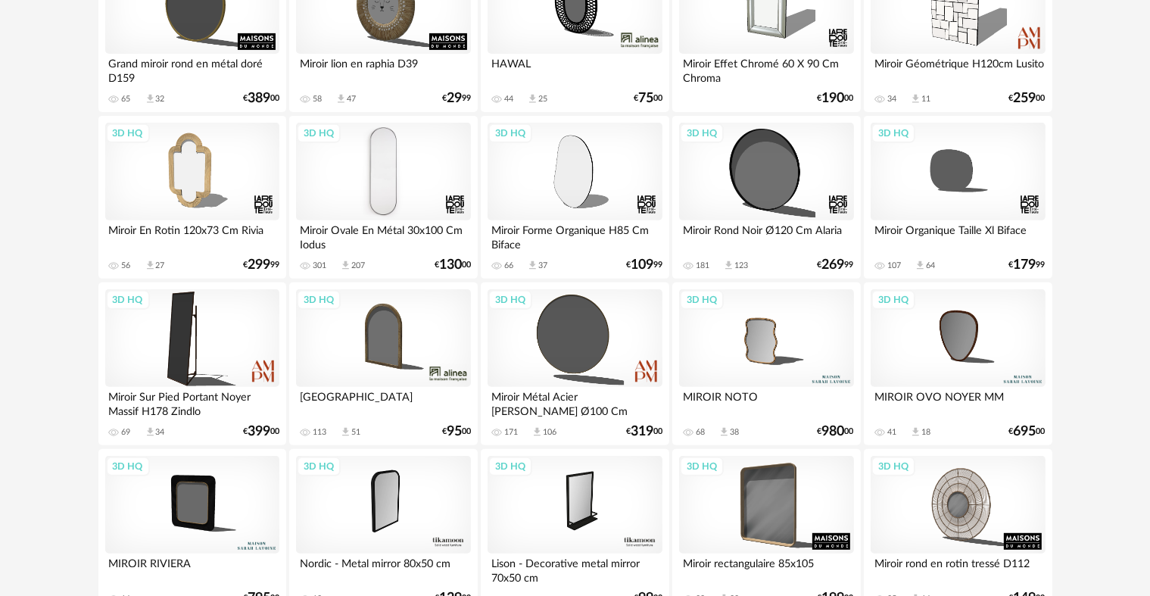
click at [366, 197] on div "3D HQ" at bounding box center [383, 172] width 174 height 98
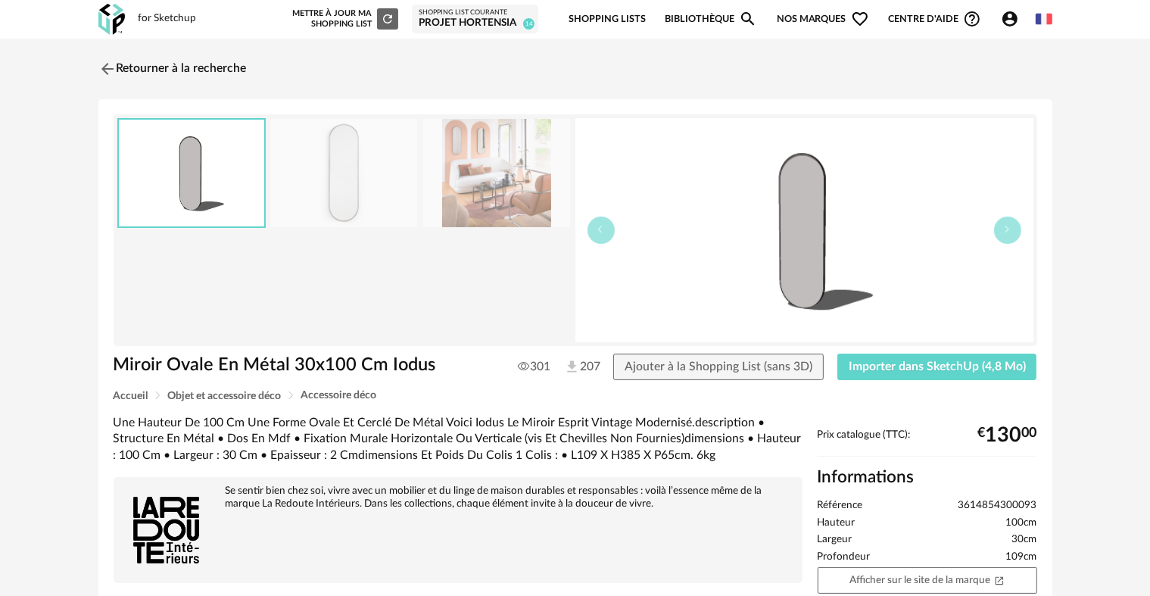
click at [884, 384] on div "Miroir Ovale En Métal 30x100 Cm Iodus 301 207 Ajouter à la Shopping List (sans …" at bounding box center [575, 371] width 939 height 37
click at [884, 378] on button "Importer dans SketchUp (4,8 Mo)" at bounding box center [937, 366] width 200 height 27
click at [340, 30] on div "Mettre à jour ma Shopping List Refresh icon" at bounding box center [343, 18] width 109 height 21
click at [0, 0] on div "Êtes-vous sûr de vouloir rescanner la scène ? Annuler Enregistrer et lancer le …" at bounding box center [0, 0] width 0 height 0
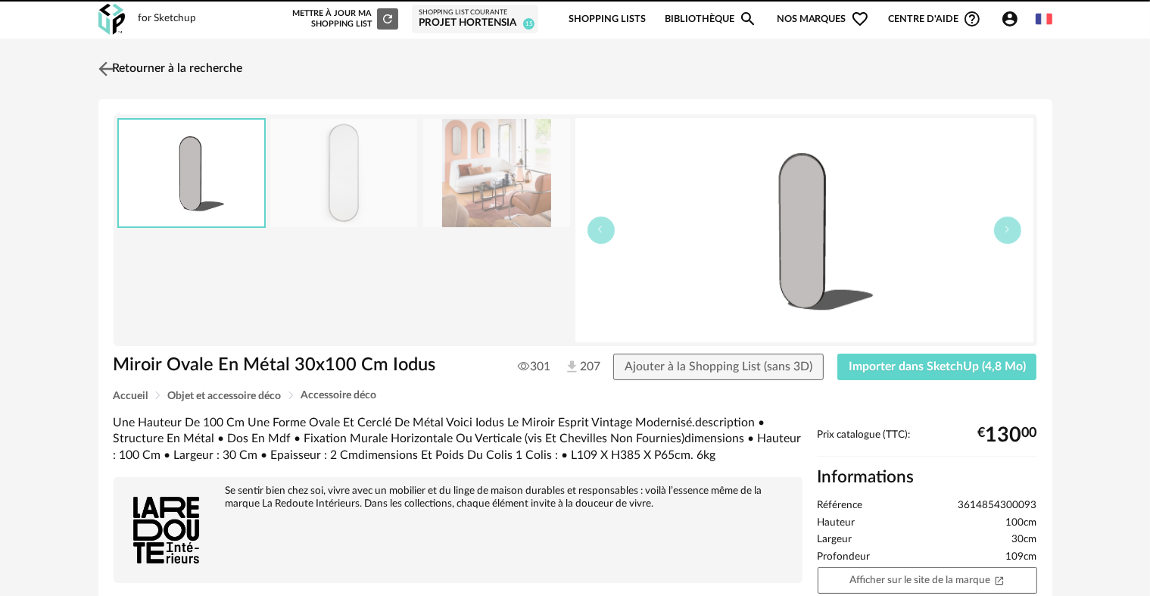
click at [184, 64] on link "Retourner à la recherche" at bounding box center [169, 68] width 148 height 33
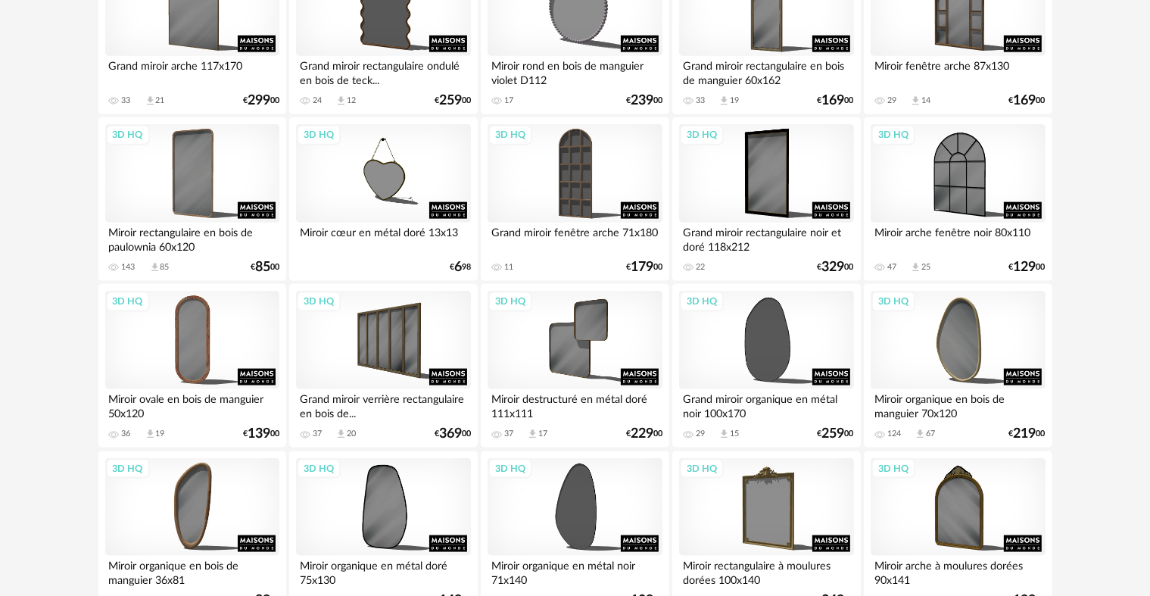
scroll to position [1941, 0]
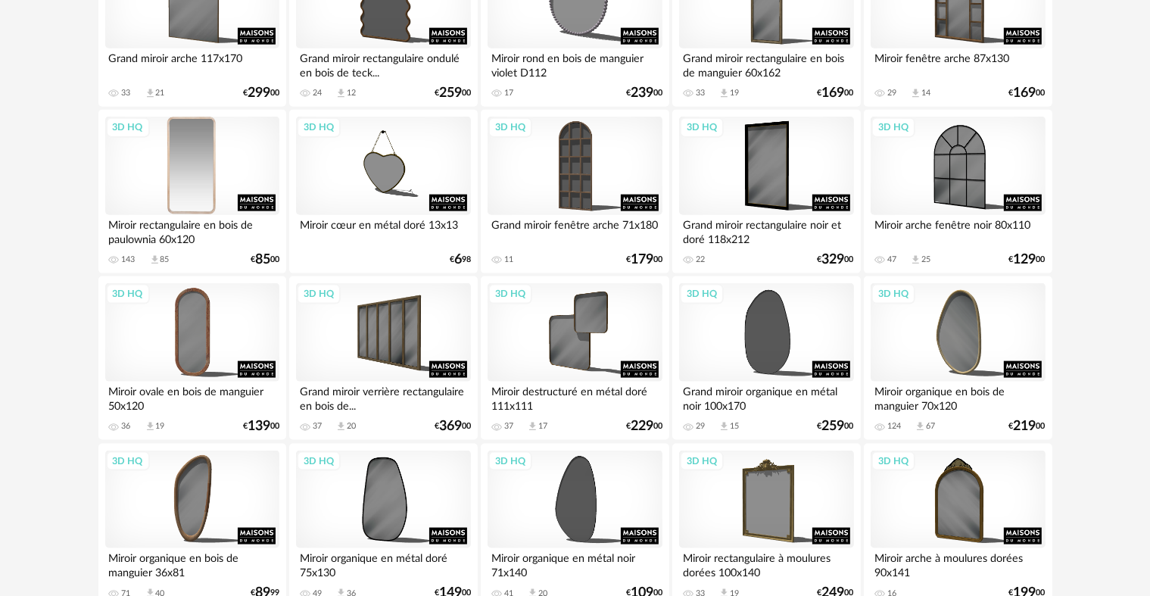
click at [207, 213] on div "3D HQ" at bounding box center [192, 166] width 174 height 98
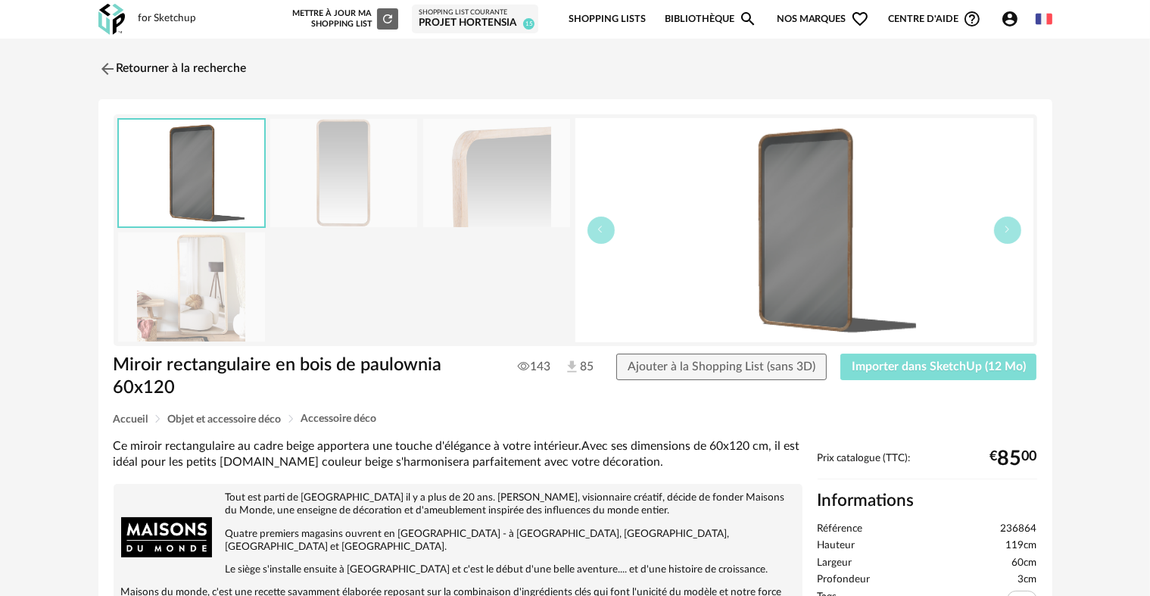
click at [901, 369] on span "Importer dans SketchUp (12 Mo)" at bounding box center [938, 366] width 174 height 12
click at [203, 69] on link "Retourner à la recherche" at bounding box center [169, 68] width 148 height 33
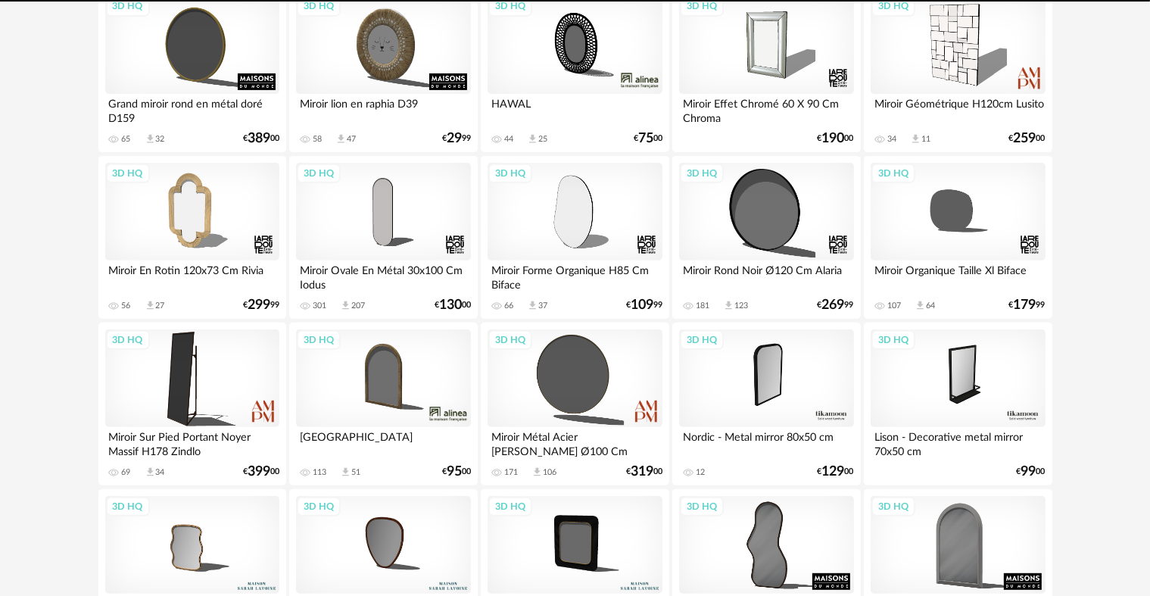
scroll to position [556, 0]
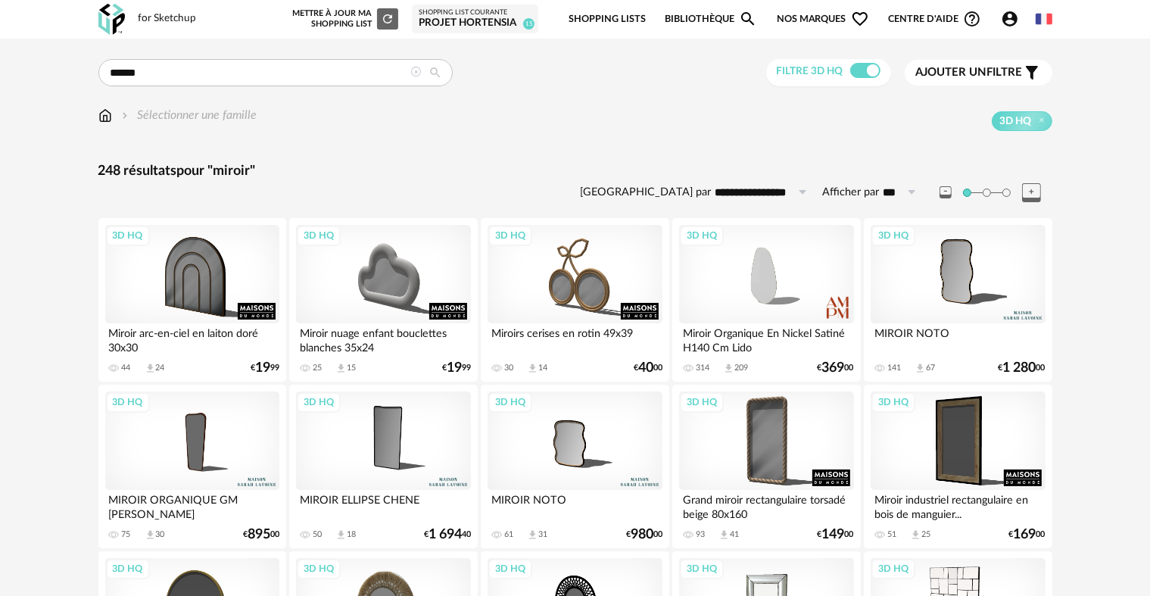
click at [1010, 20] on icon "Account Circle icon" at bounding box center [1010, 19] width 18 height 18
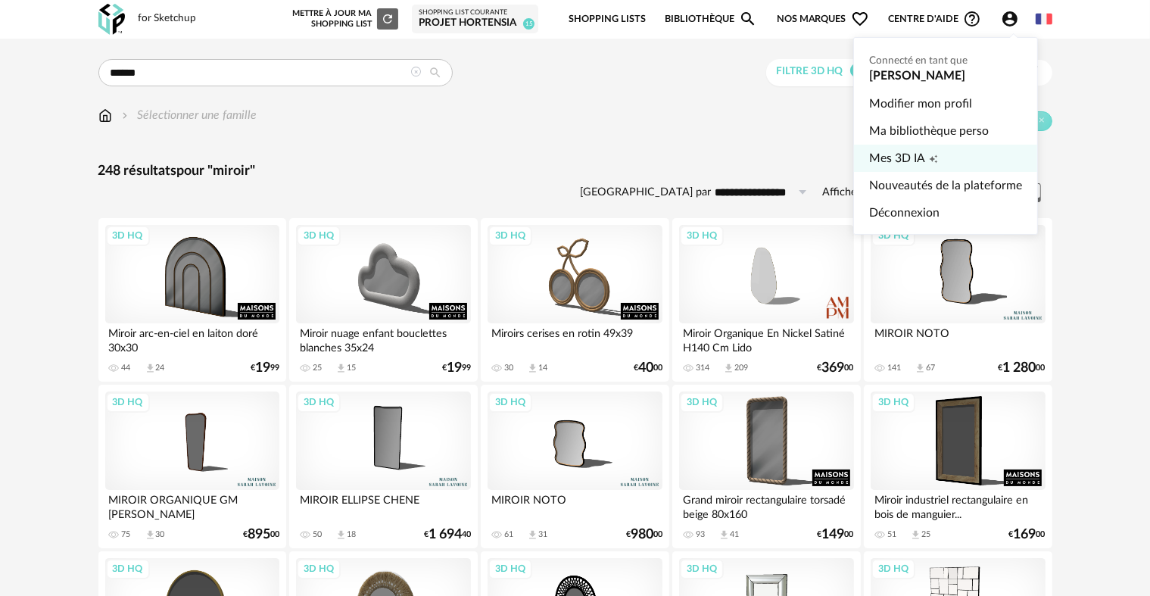
click at [902, 145] on span "Mes 3D IA" at bounding box center [897, 158] width 56 height 27
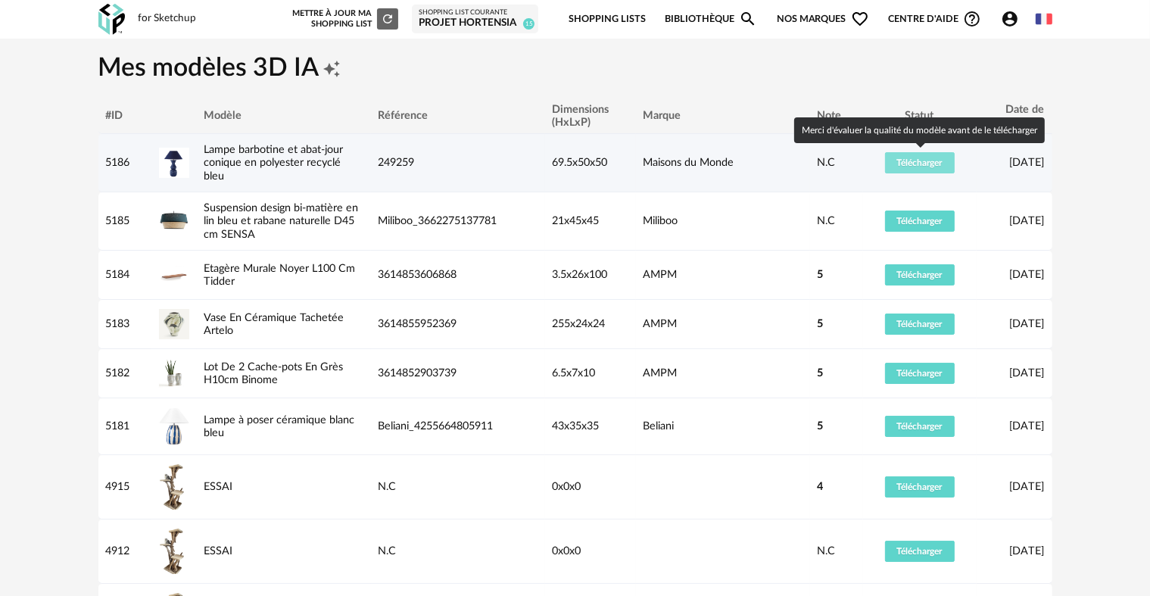
click at [917, 160] on span "Télécharger" at bounding box center [919, 162] width 45 height 9
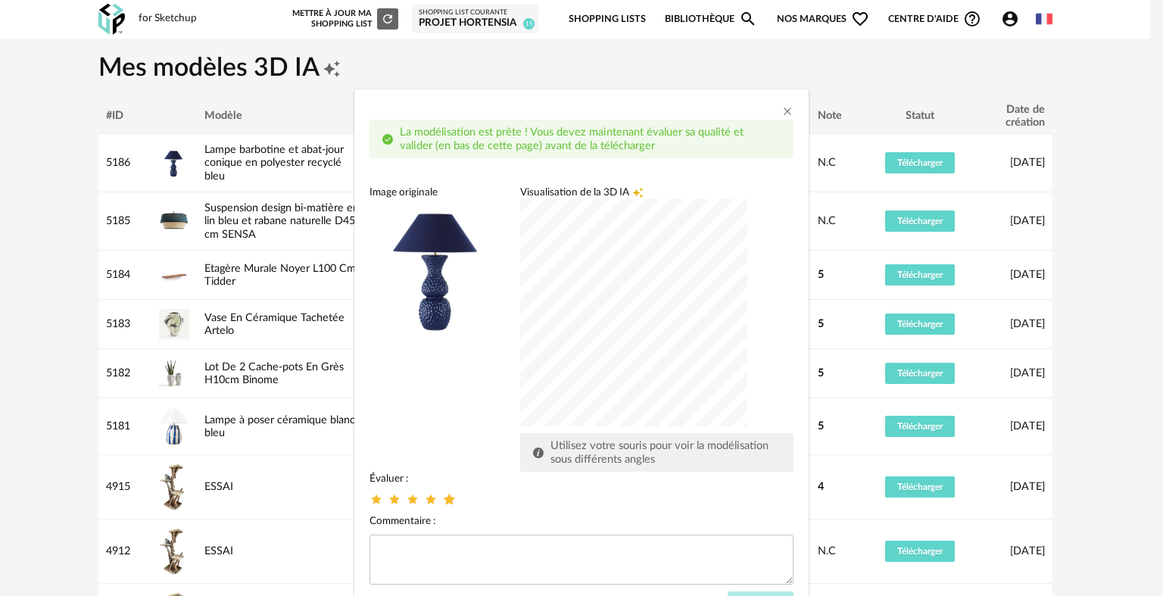
click at [444, 500] on icon "dialog" at bounding box center [449, 499] width 16 height 16
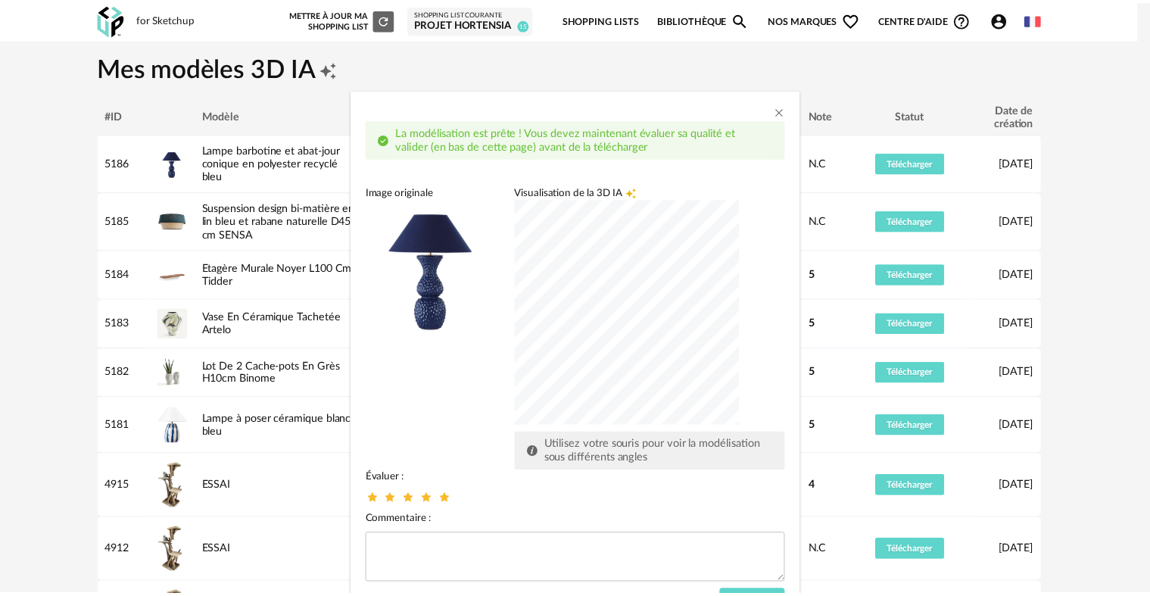
scroll to position [67, 0]
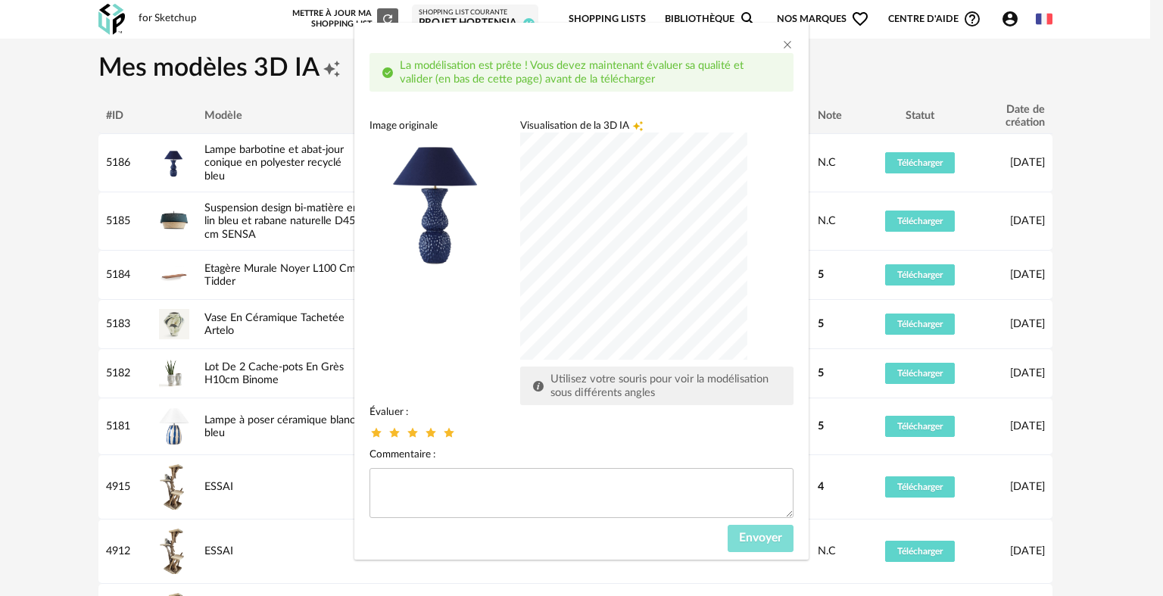
click at [748, 537] on span "Envoyer" at bounding box center [760, 537] width 43 height 12
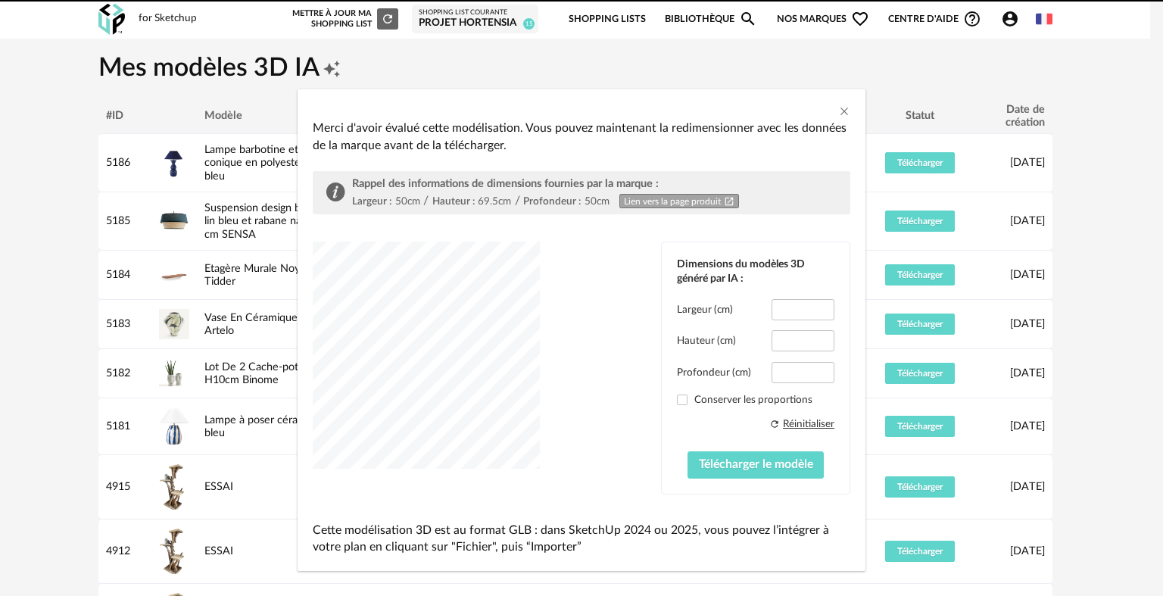
type input "****"
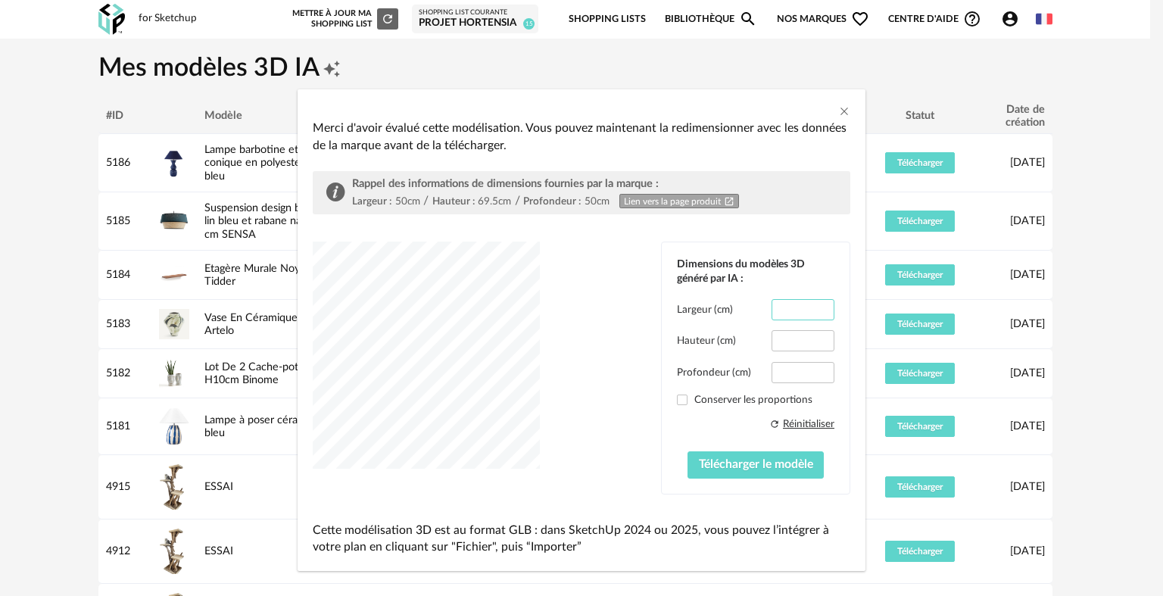
drag, startPoint x: 770, startPoint y: 304, endPoint x: 817, endPoint y: 307, distance: 47.0
click at [817, 307] on input "****" at bounding box center [802, 309] width 63 height 21
type input "**"
drag, startPoint x: 777, startPoint y: 375, endPoint x: 831, endPoint y: 378, distance: 53.9
click at [831, 378] on div "Dimensions du modèles 3D généré par IA : Largeur (cm) ** Hauteur (cm) **** Prof…" at bounding box center [756, 367] width 188 height 251
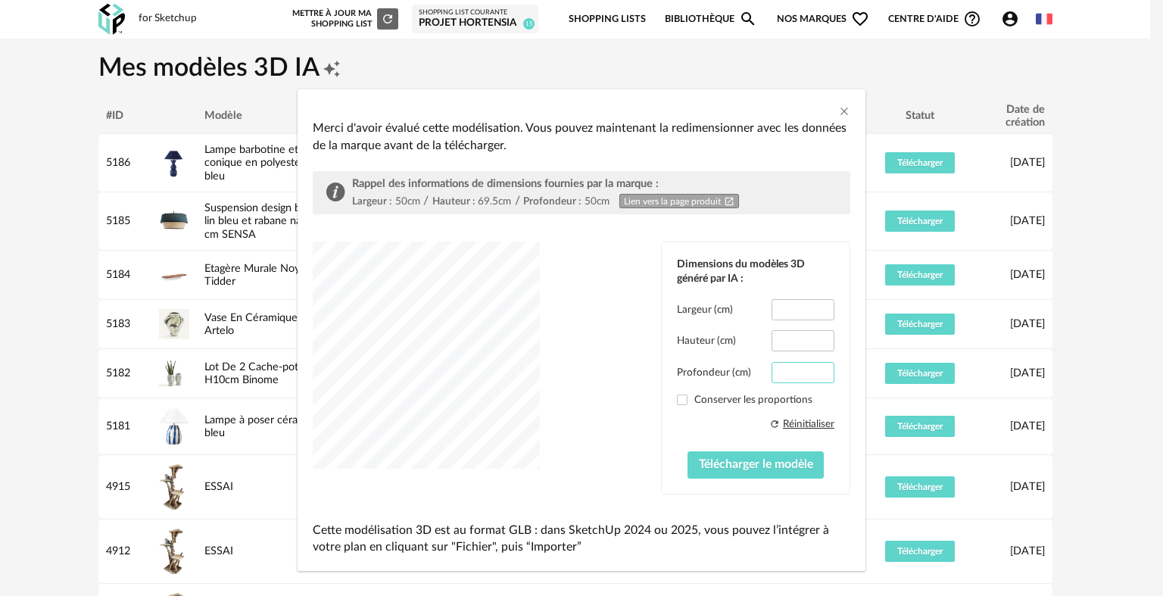
type input "**"
drag, startPoint x: 768, startPoint y: 462, endPoint x: 703, endPoint y: 462, distance: 65.1
click at [703, 462] on span "Télécharger le modèle" at bounding box center [756, 464] width 114 height 12
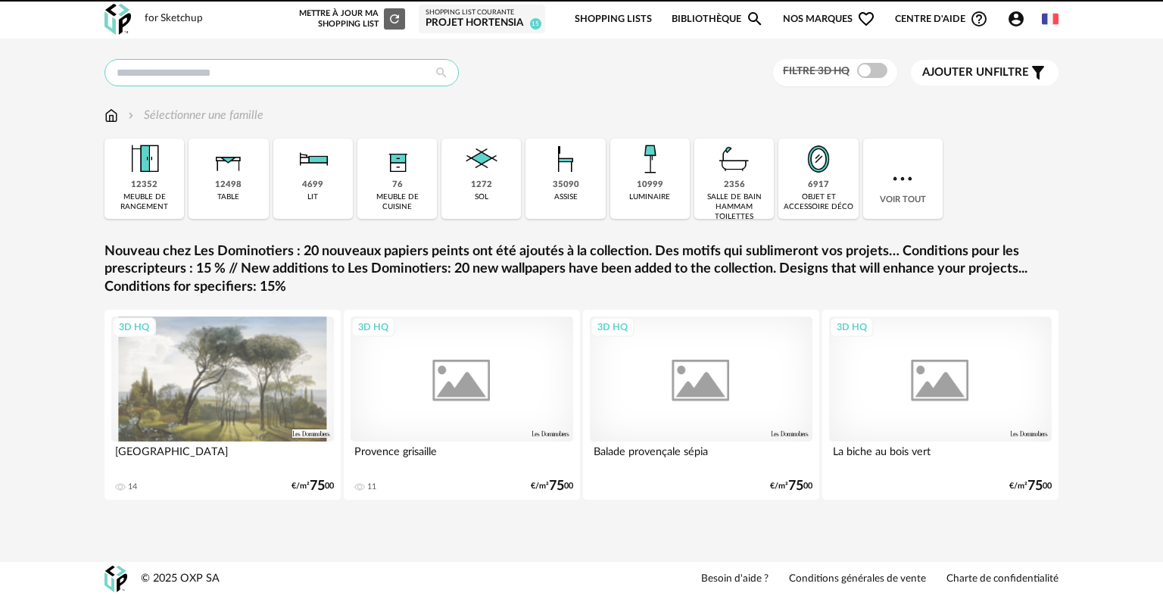
click at [272, 85] on input "text" at bounding box center [281, 72] width 354 height 27
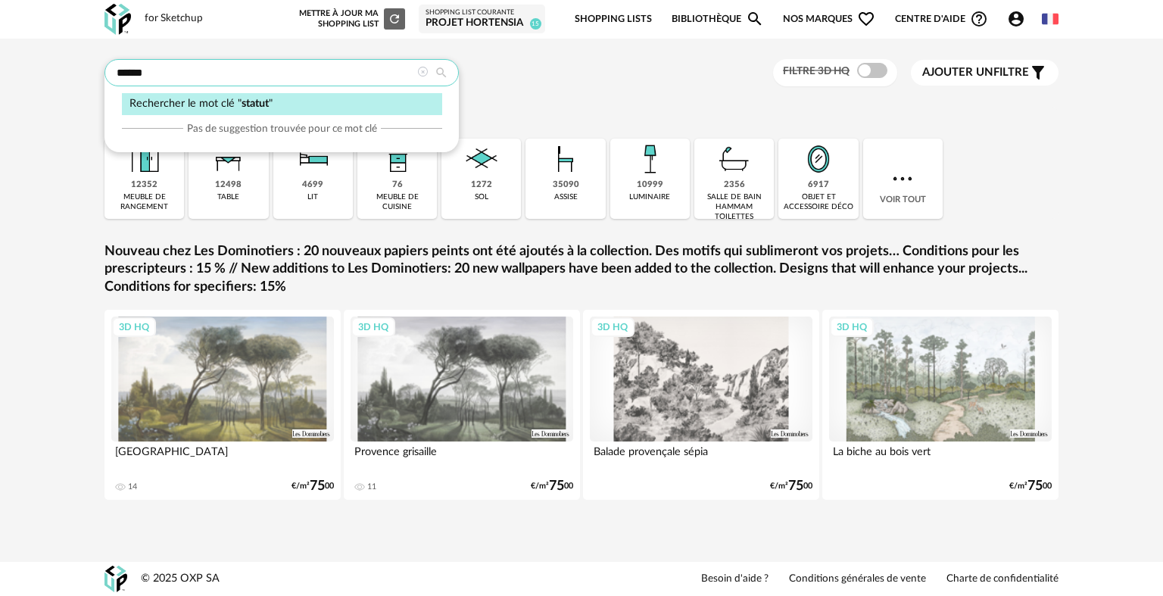
type input "******"
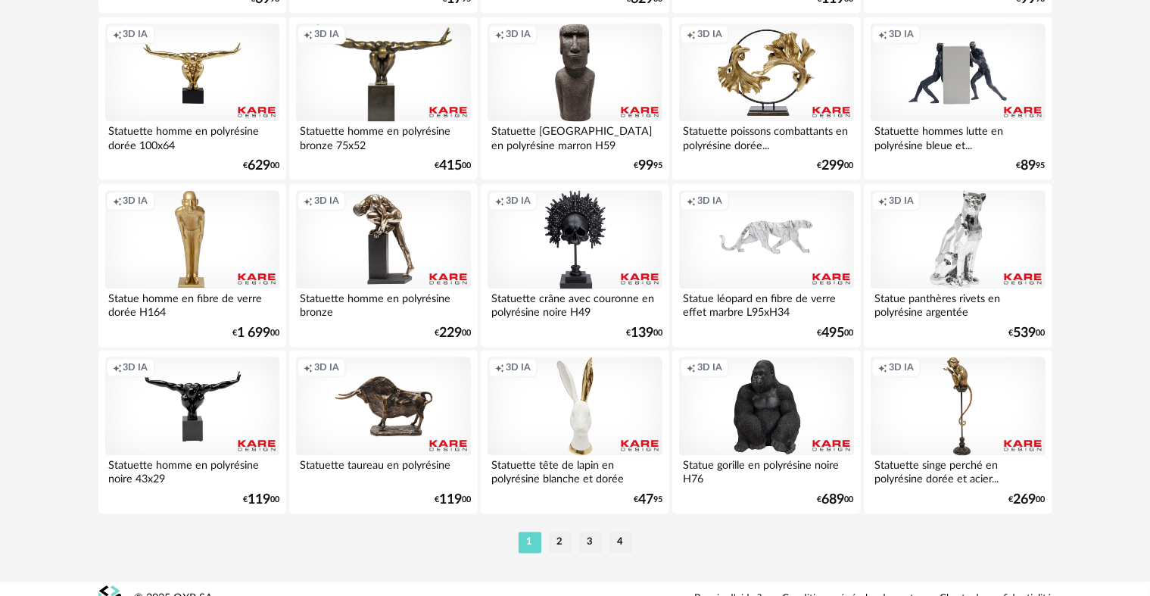
scroll to position [3045, 0]
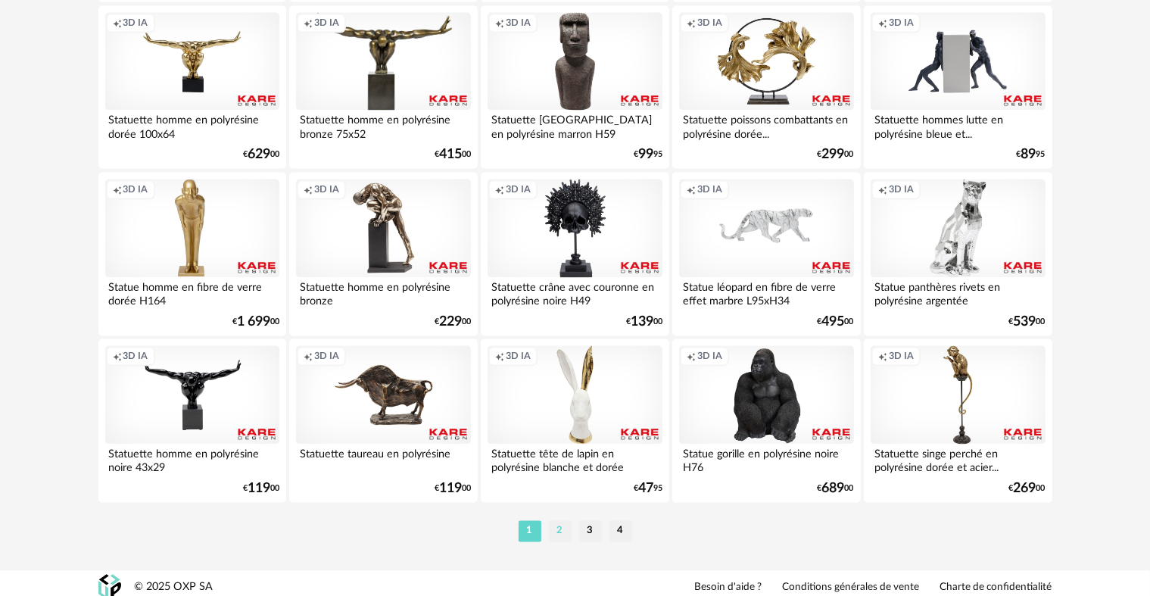
click at [556, 536] on li "2" at bounding box center [560, 530] width 23 height 21
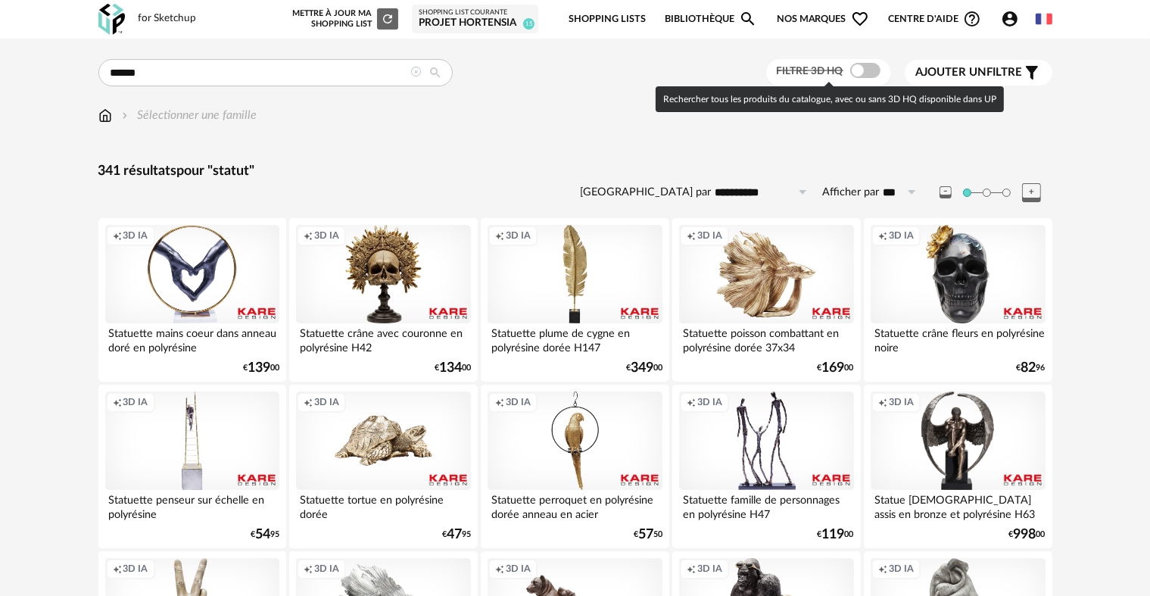
click at [859, 80] on div "Filtre 3D HQ" at bounding box center [828, 73] width 125 height 28
click at [859, 73] on span at bounding box center [865, 70] width 30 height 15
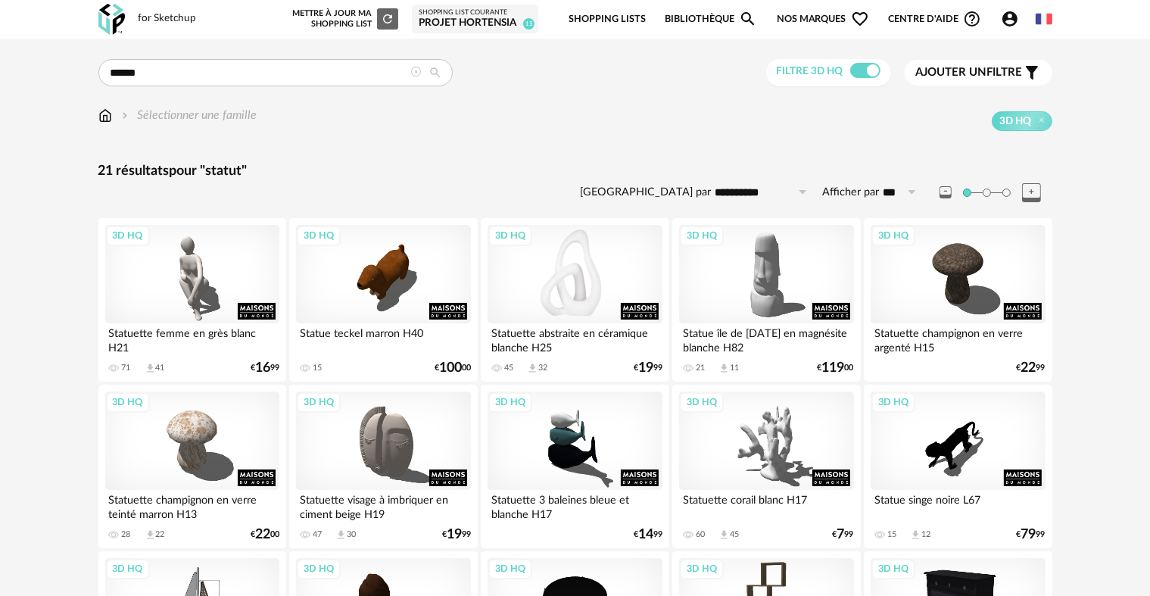
click at [607, 295] on div "3D HQ" at bounding box center [574, 274] width 174 height 98
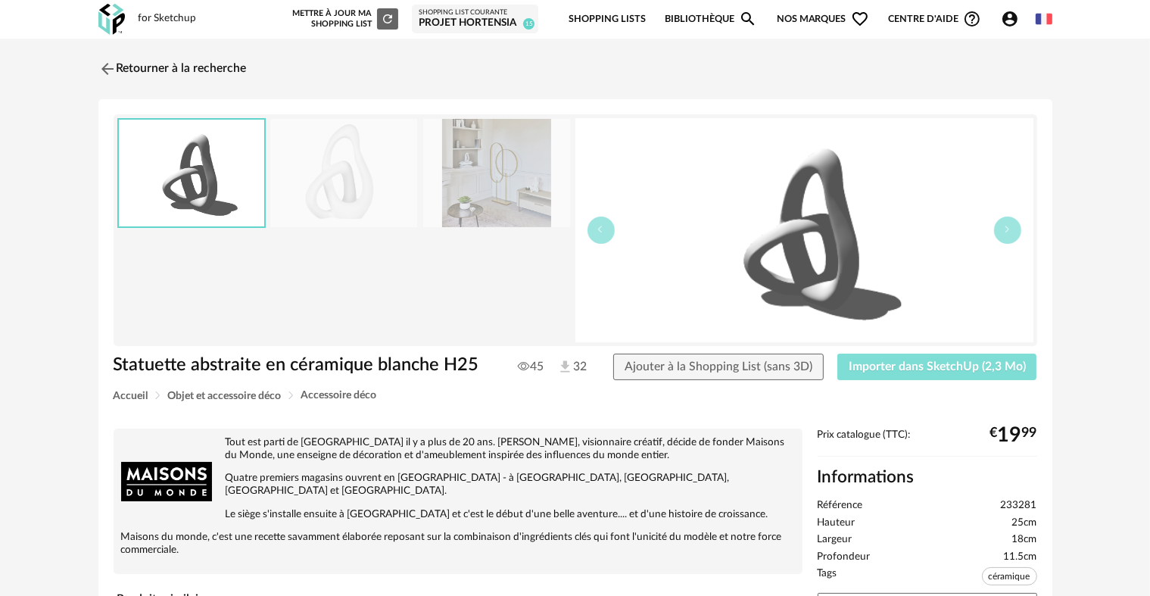
click at [884, 367] on span "Importer dans SketchUp (2,3 Mo)" at bounding box center [936, 366] width 177 height 12
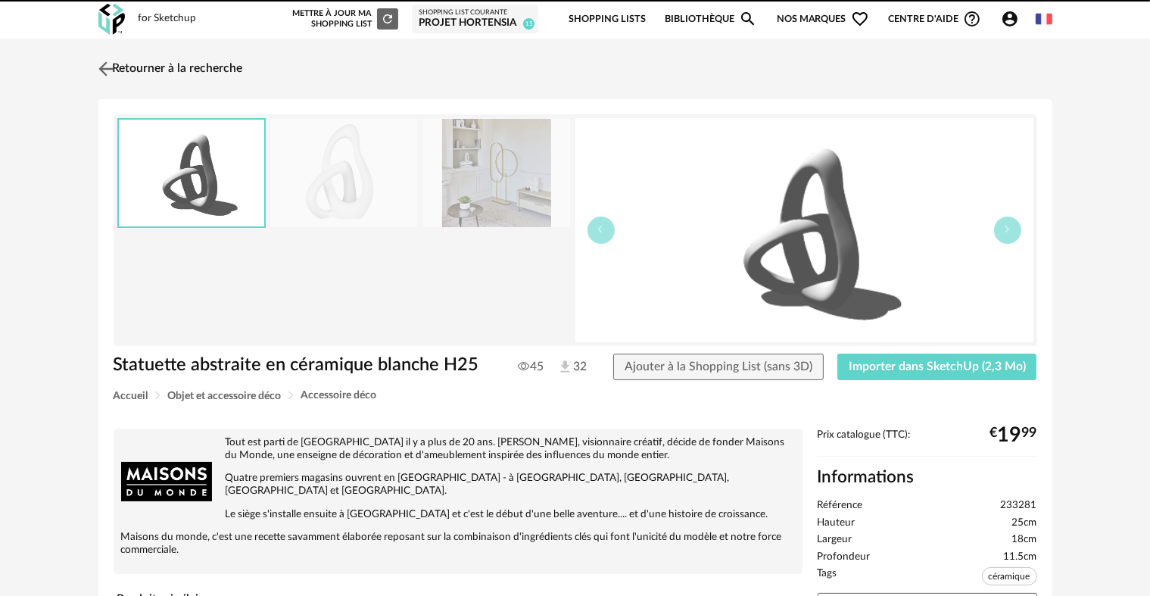
click at [143, 59] on link "Retourner à la recherche" at bounding box center [169, 68] width 148 height 33
